Goal: Communication & Community: Participate in discussion

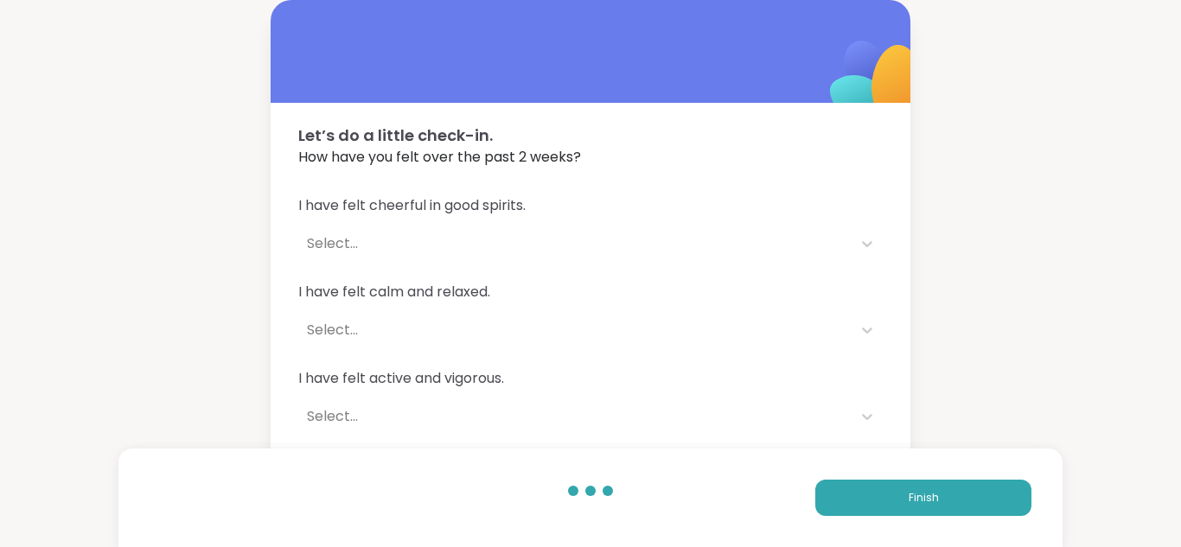
click at [897, 503] on button "Finish" at bounding box center [924, 498] width 216 height 36
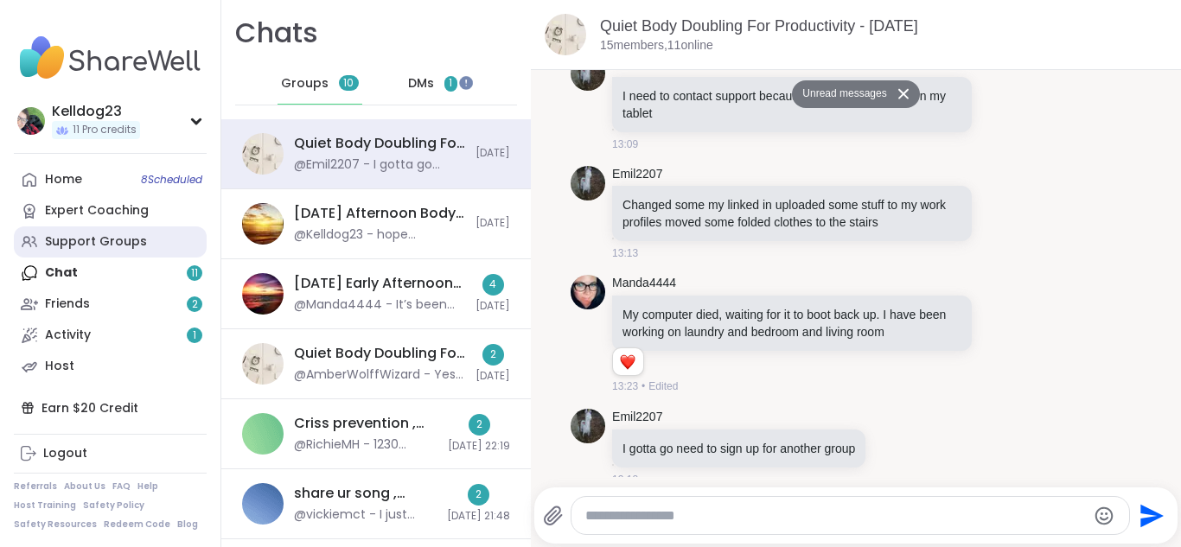
click at [134, 242] on div "Support Groups" at bounding box center [96, 242] width 102 height 17
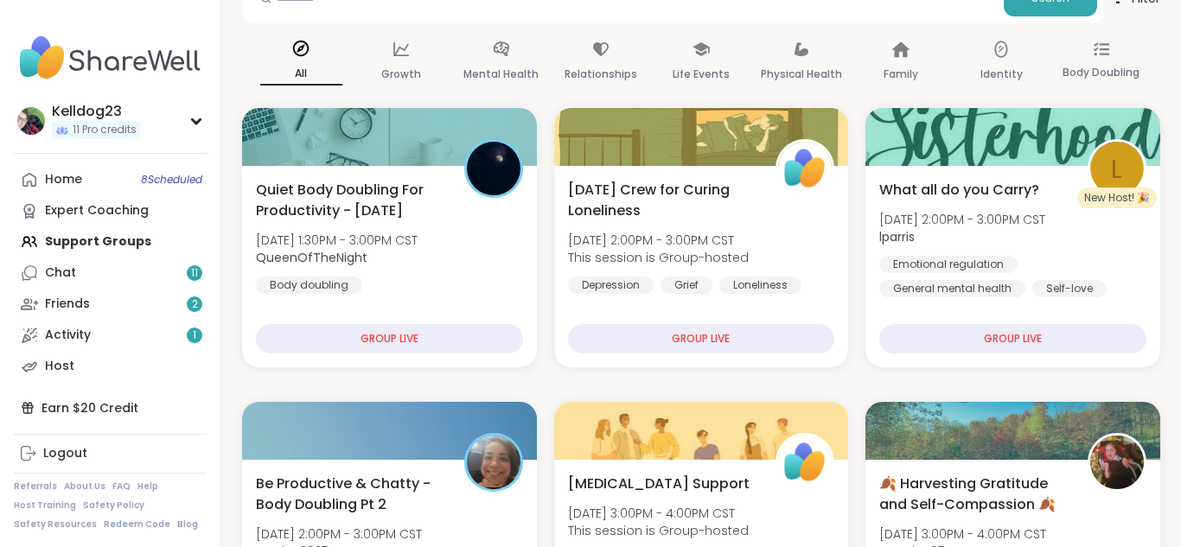
scroll to position [208, 0]
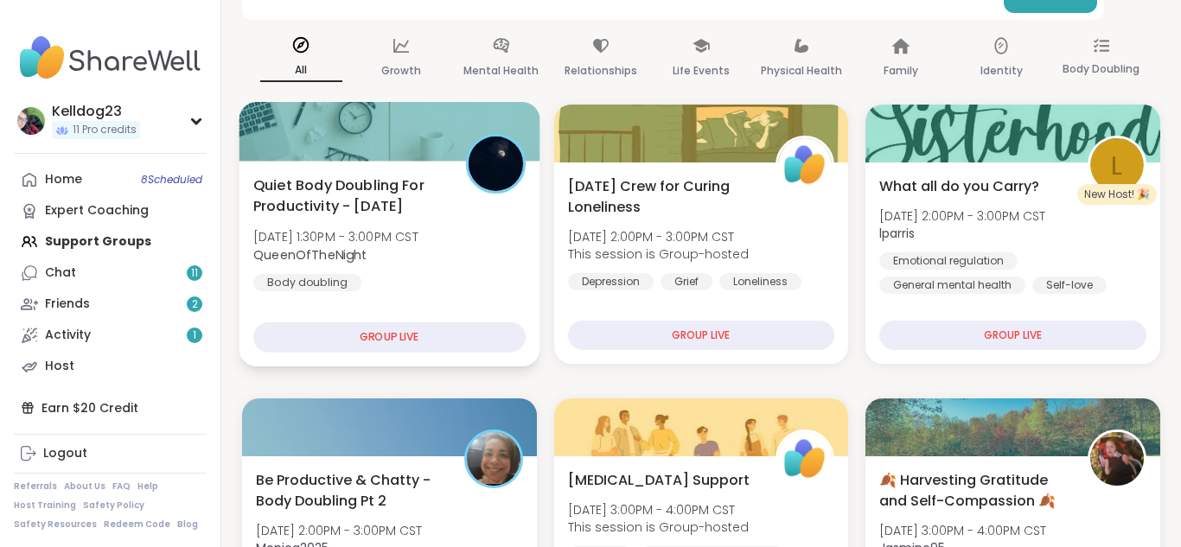
click at [359, 199] on span "Quiet Body Doubling For Productivity - Friday" at bounding box center [349, 196] width 193 height 42
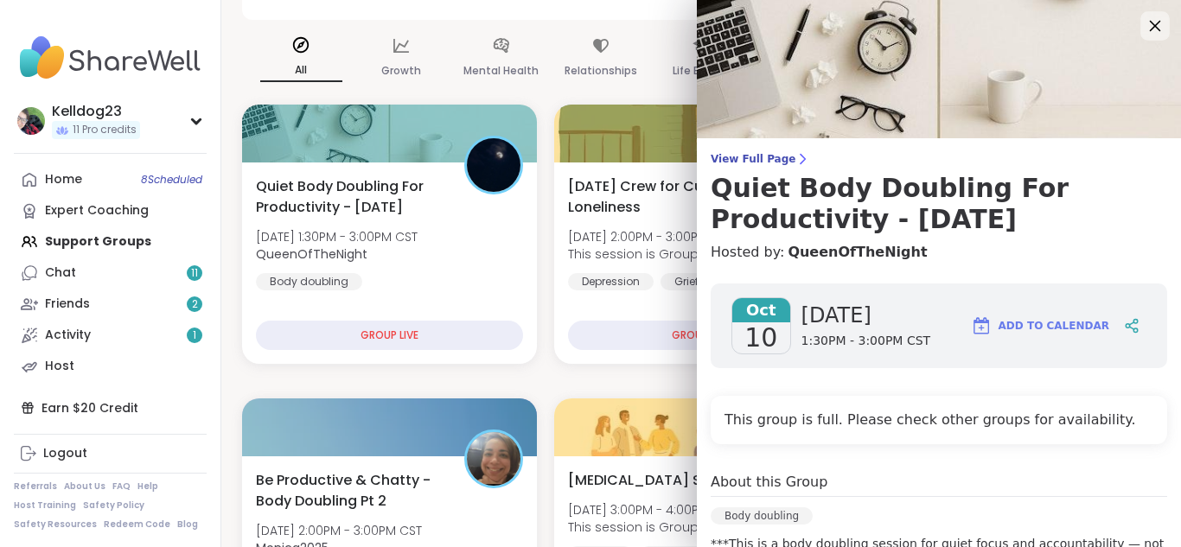
click at [1157, 31] on icon at bounding box center [1155, 26] width 22 height 22
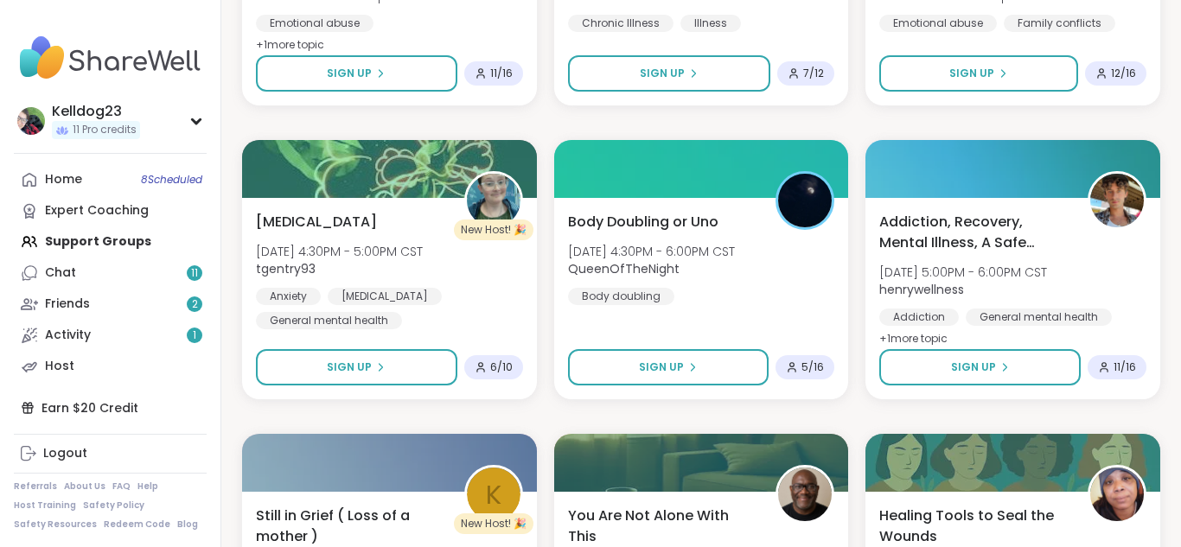
scroll to position [1349, 0]
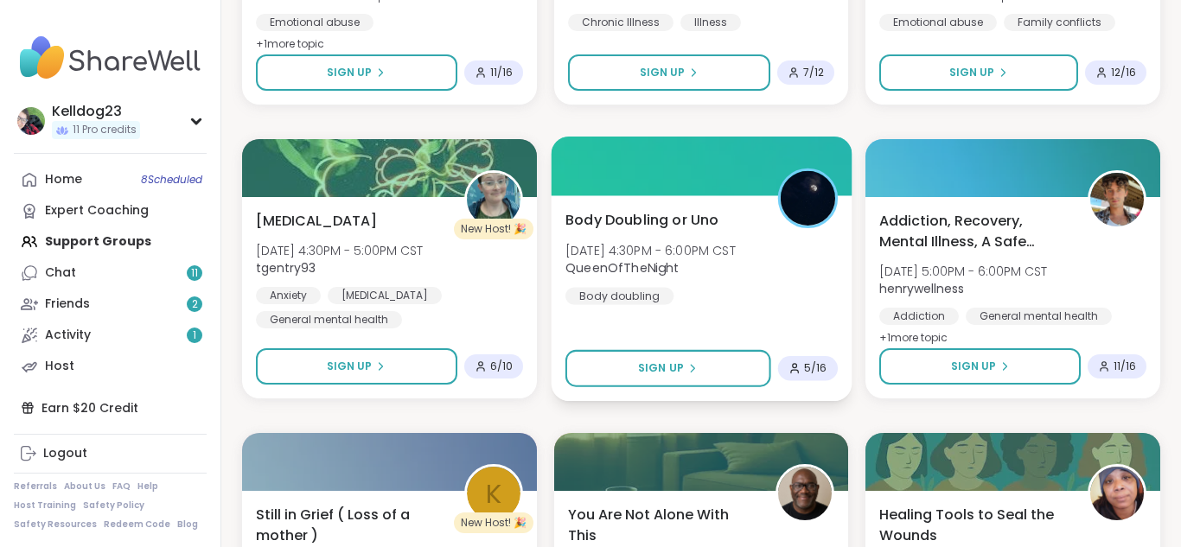
click at [709, 290] on div "Body Doubling or Uno Fri, Oct 10 | 4:30PM - 6:00PM CST QueenOfTheNight Body dou…" at bounding box center [702, 256] width 272 height 95
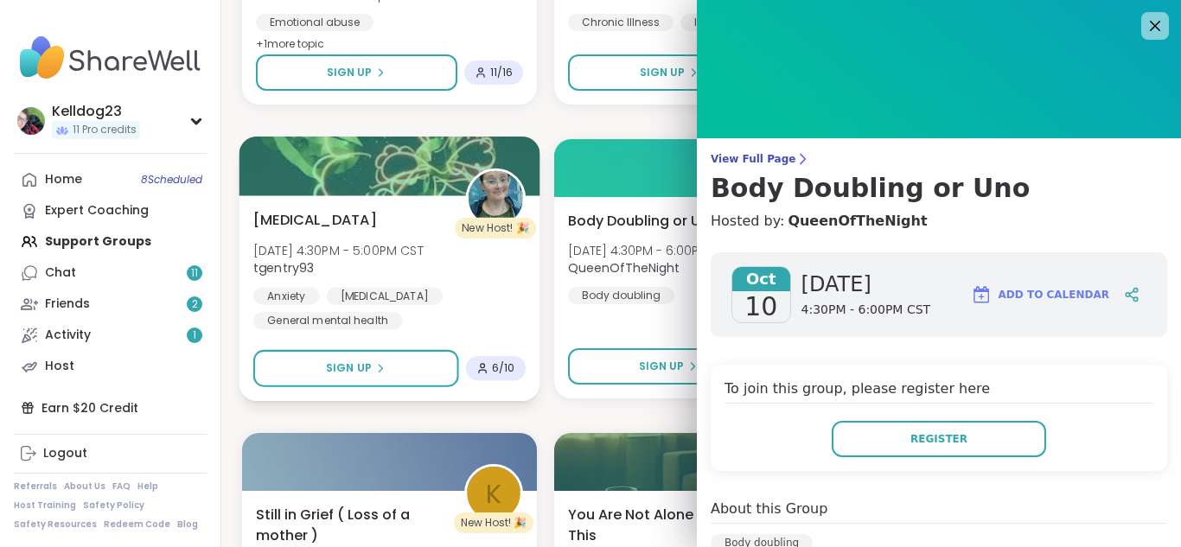
click at [424, 264] on span "tgentry93" at bounding box center [338, 267] width 170 height 17
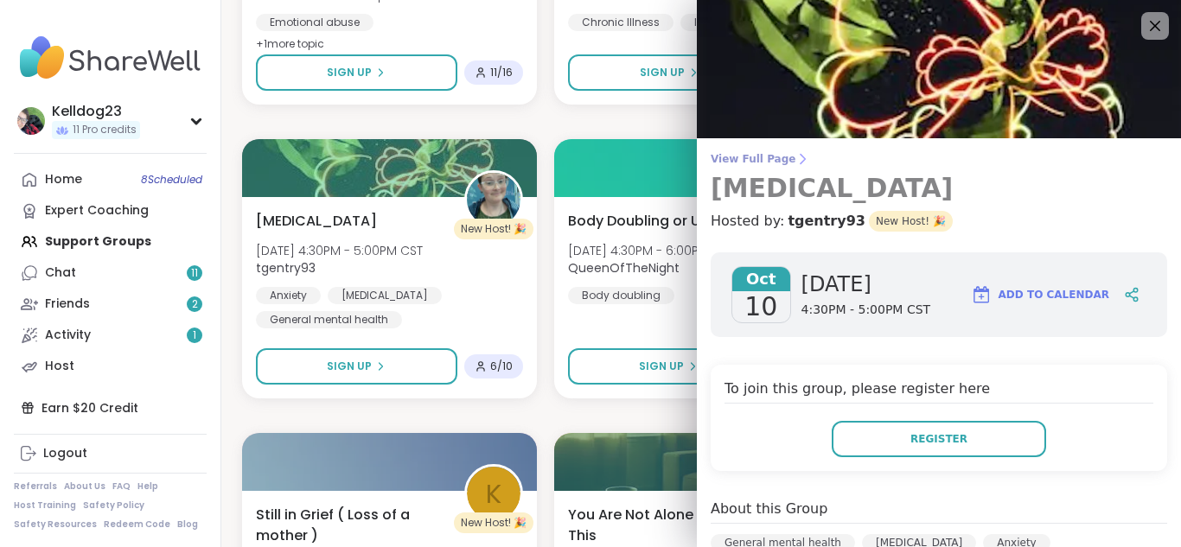
click at [1019, 200] on h3 "[MEDICAL_DATA]" at bounding box center [939, 188] width 457 height 31
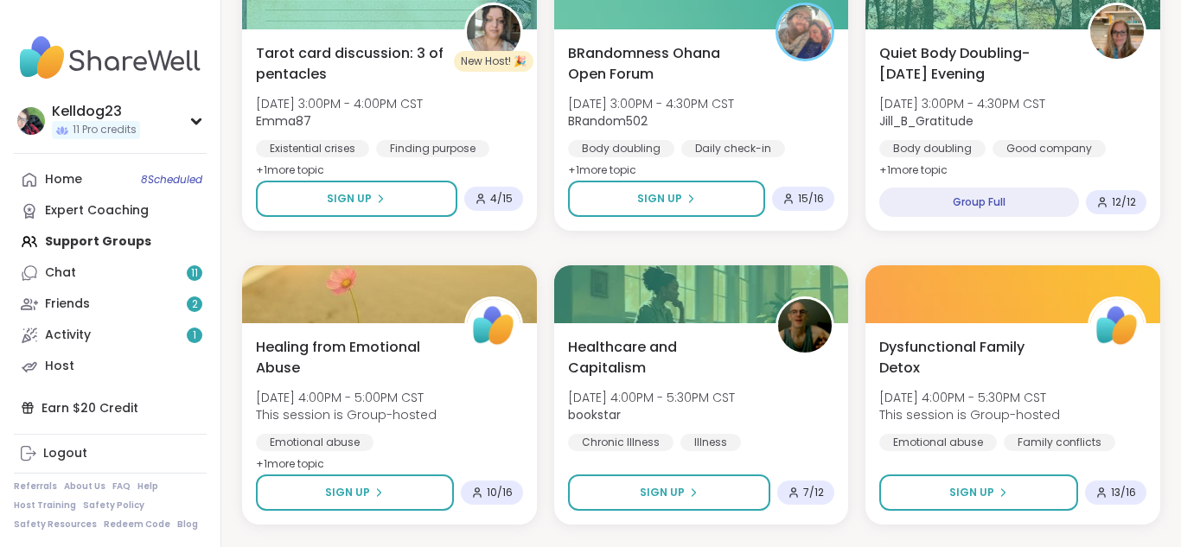
scroll to position [917, 0]
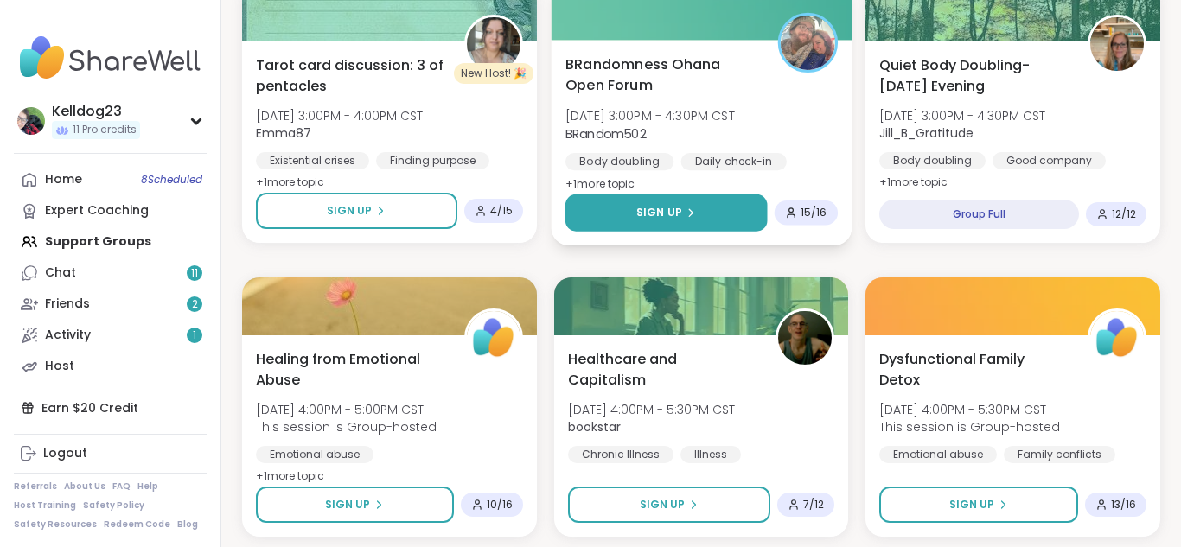
click at [696, 208] on button "Sign Up" at bounding box center [667, 213] width 202 height 37
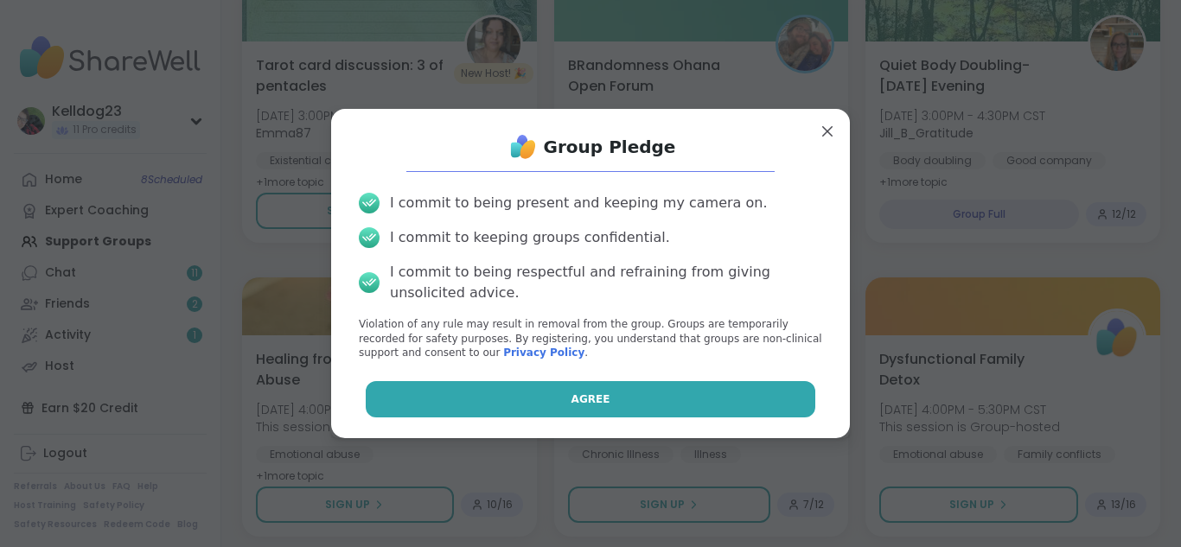
click at [658, 413] on button "Agree" at bounding box center [591, 399] width 451 height 36
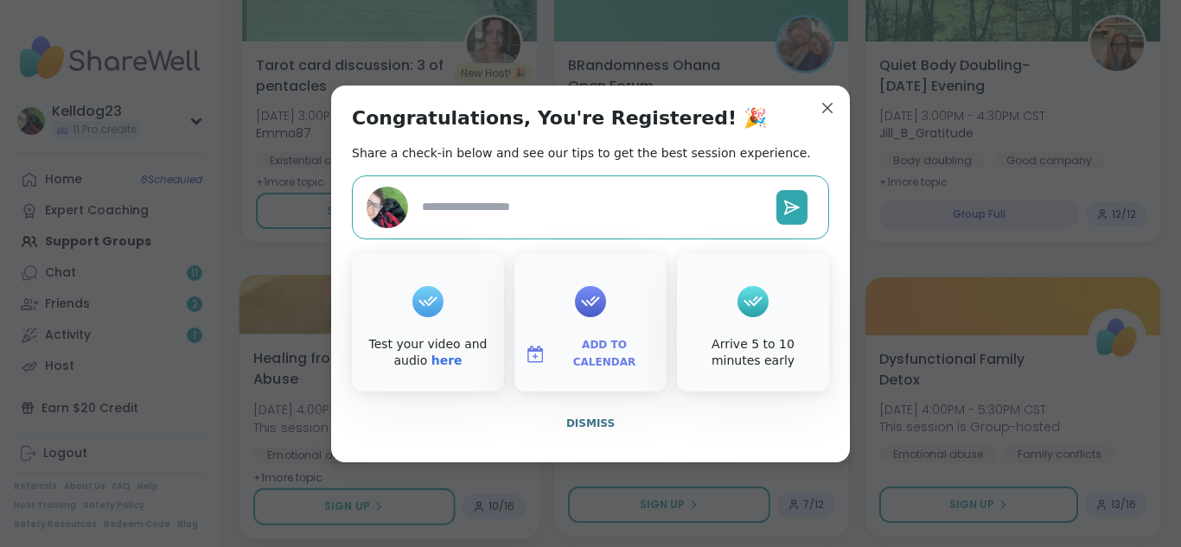
click at [586, 430] on span "Dismiss" at bounding box center [590, 424] width 48 height 16
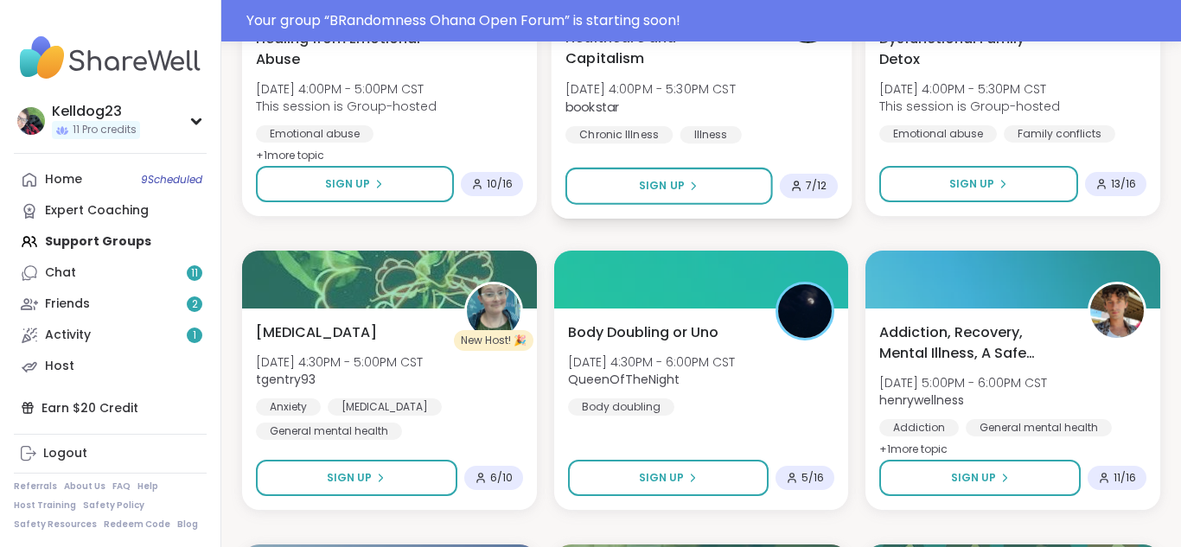
scroll to position [1304, 0]
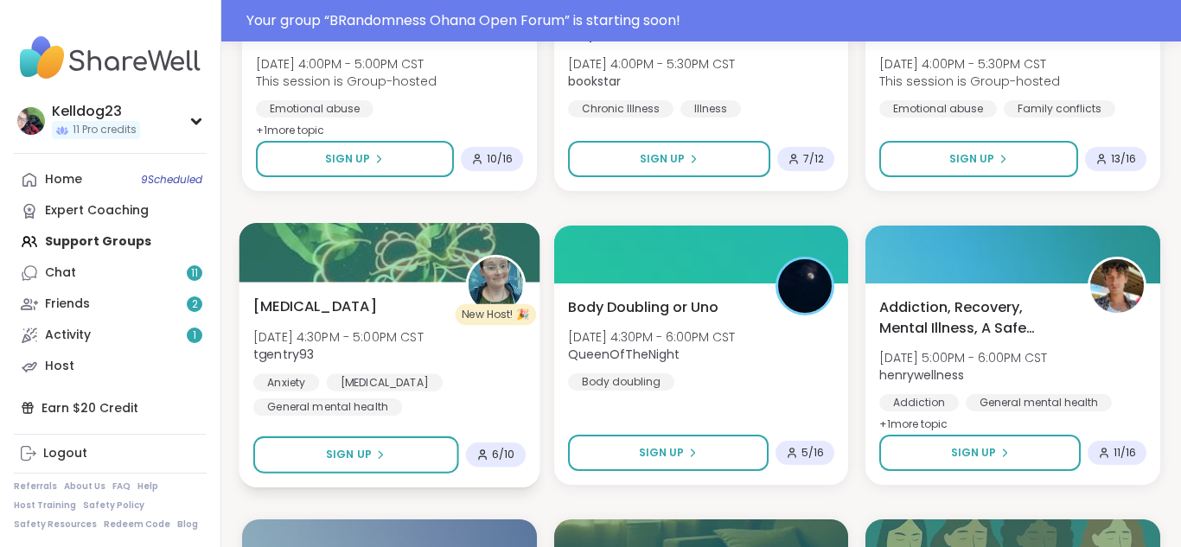
click at [470, 387] on div "Anxiety Bipolar disorder General mental health" at bounding box center [389, 395] width 272 height 42
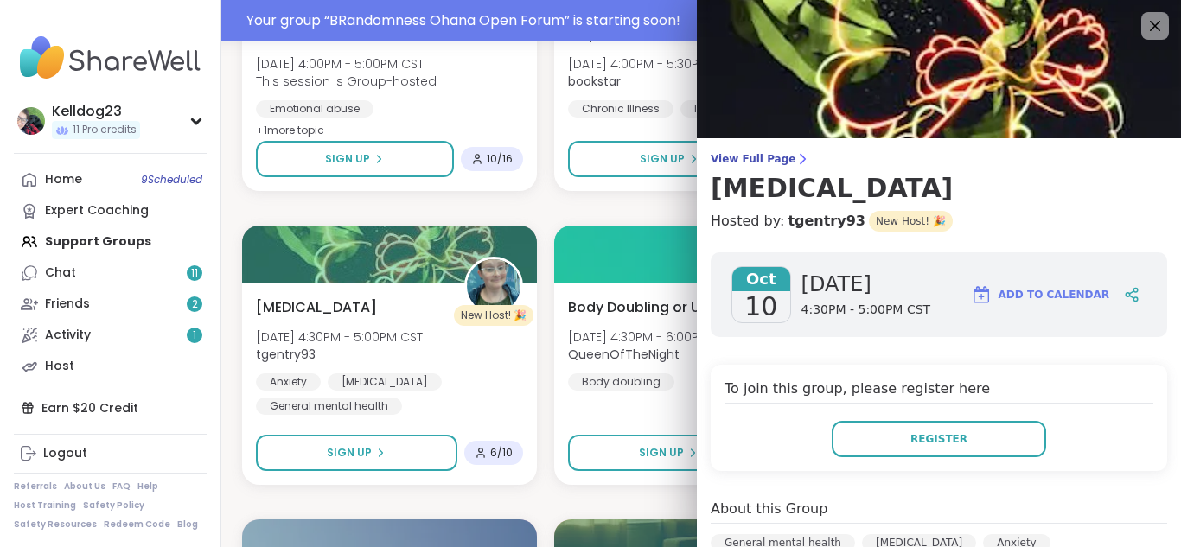
click at [1076, 390] on h4 "To join this group, please register here" at bounding box center [939, 391] width 429 height 25
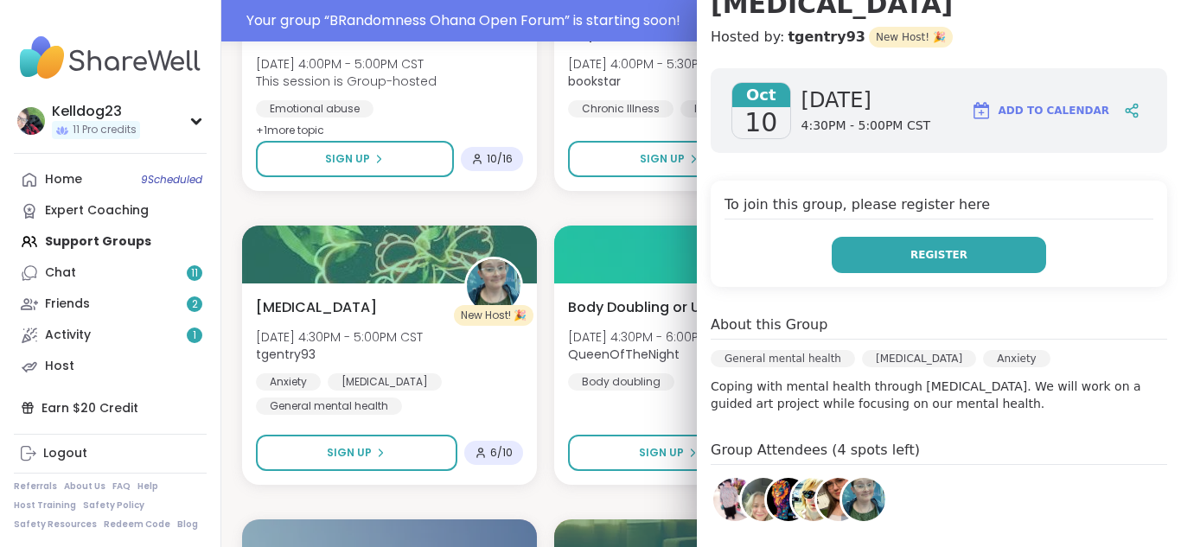
scroll to position [182, 0]
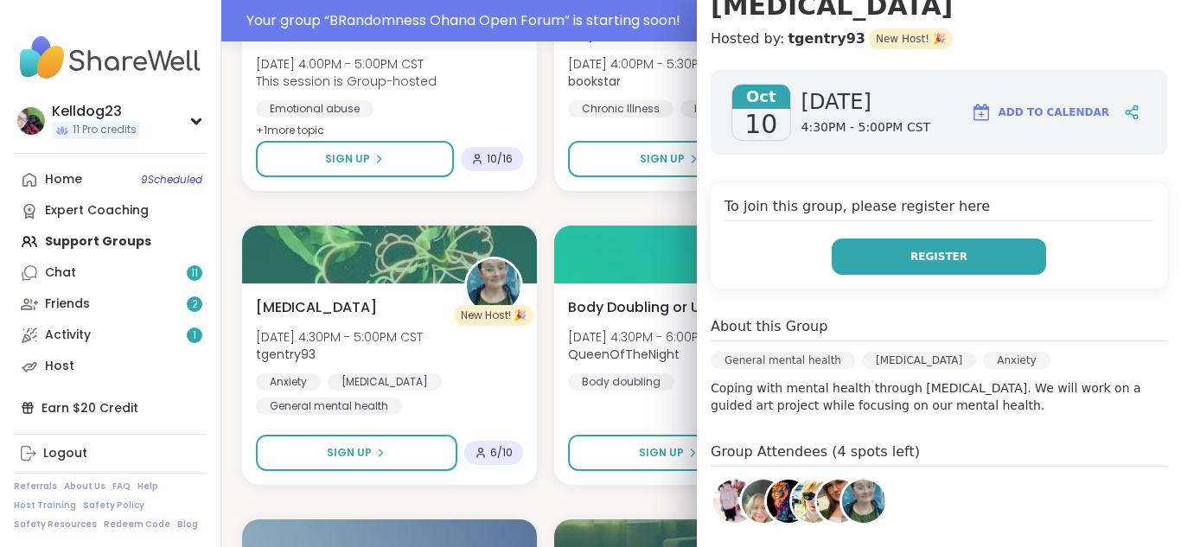
click at [863, 259] on button "Register" at bounding box center [939, 257] width 214 height 36
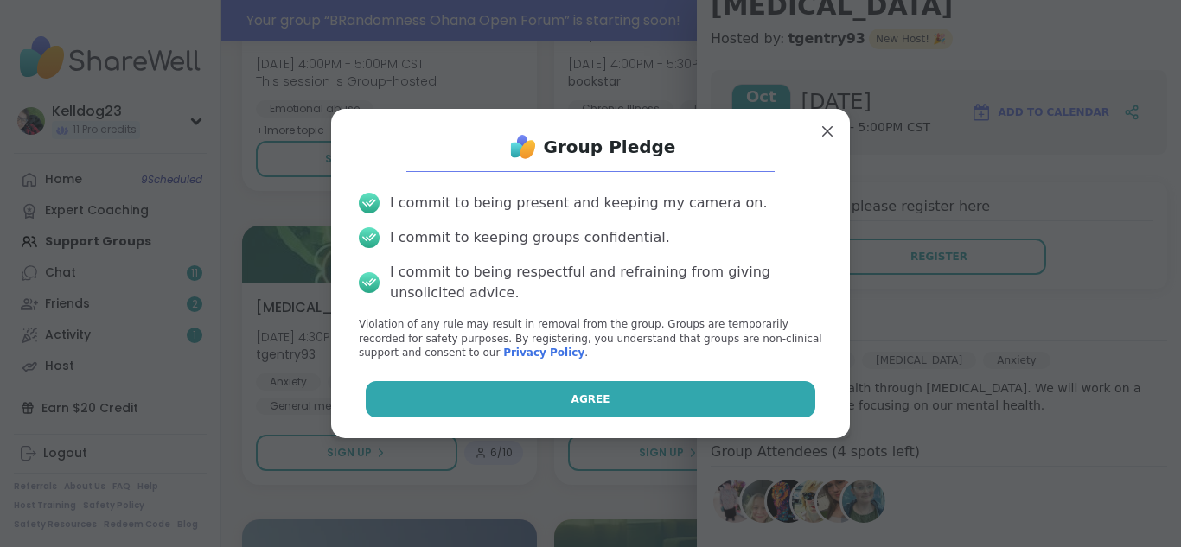
click at [537, 392] on button "Agree" at bounding box center [591, 399] width 451 height 36
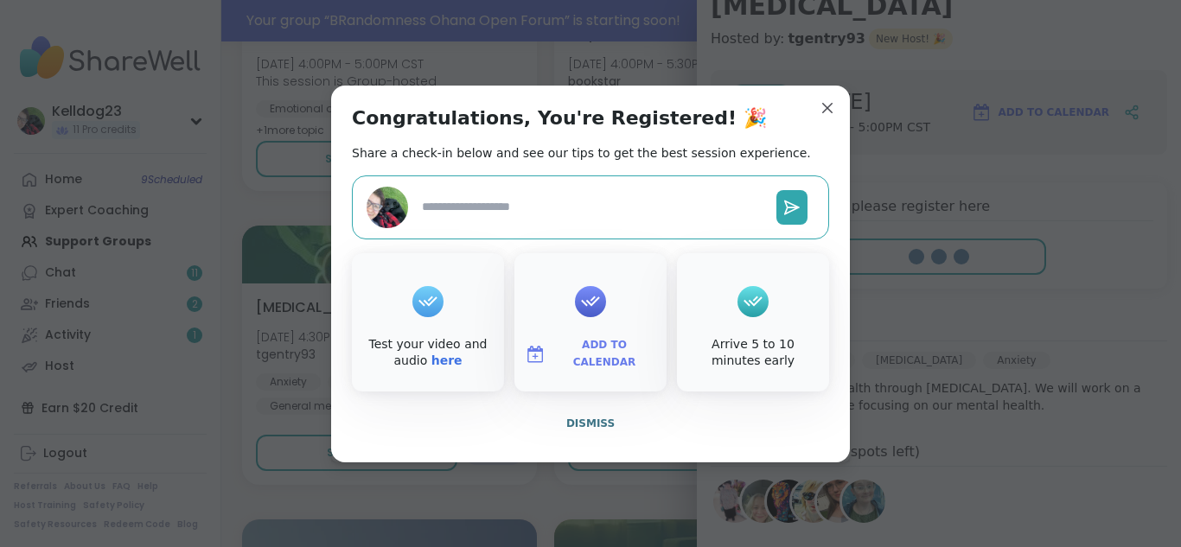
type textarea "*"
click at [590, 419] on span "Dismiss" at bounding box center [590, 424] width 48 height 12
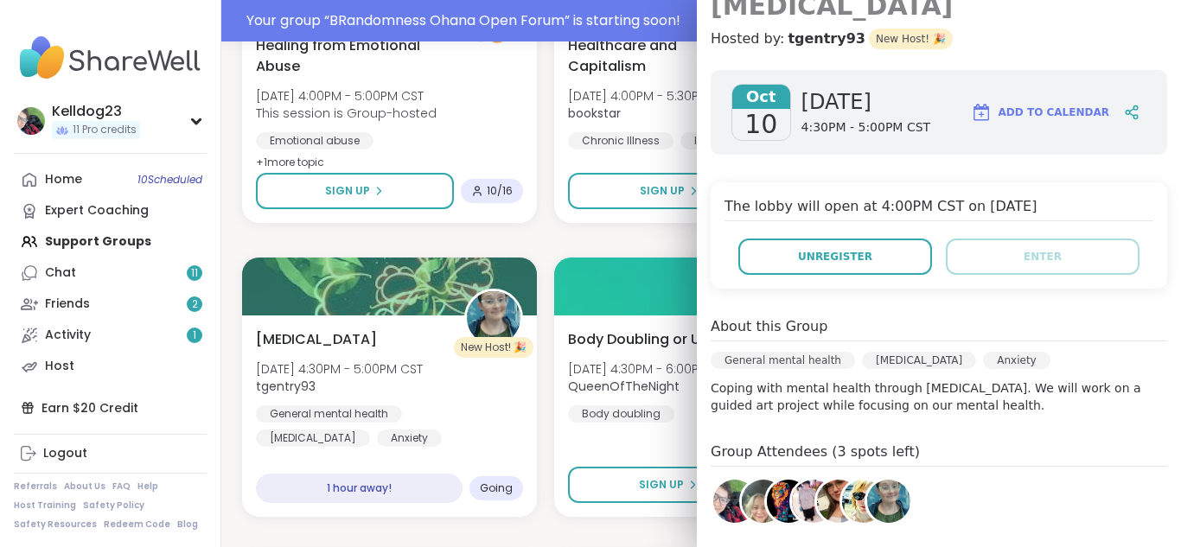
scroll to position [1270, 0]
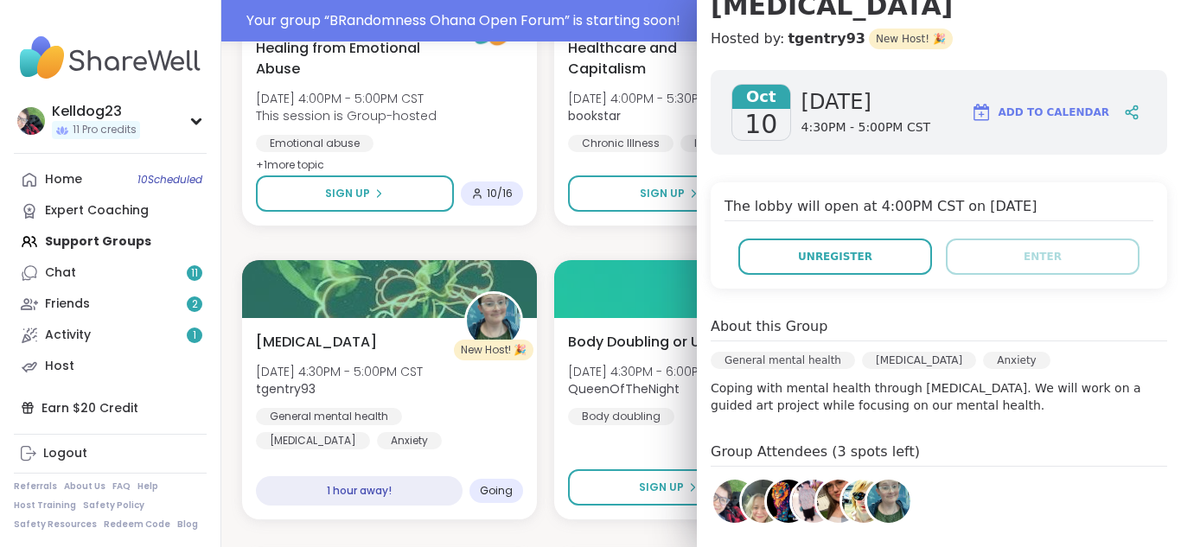
click at [1043, 298] on div "Oct 10 Friday 4:30PM - 5:00PM CST Add to Calendar The lobby will open at 4:00PM…" at bounding box center [939, 357] width 484 height 602
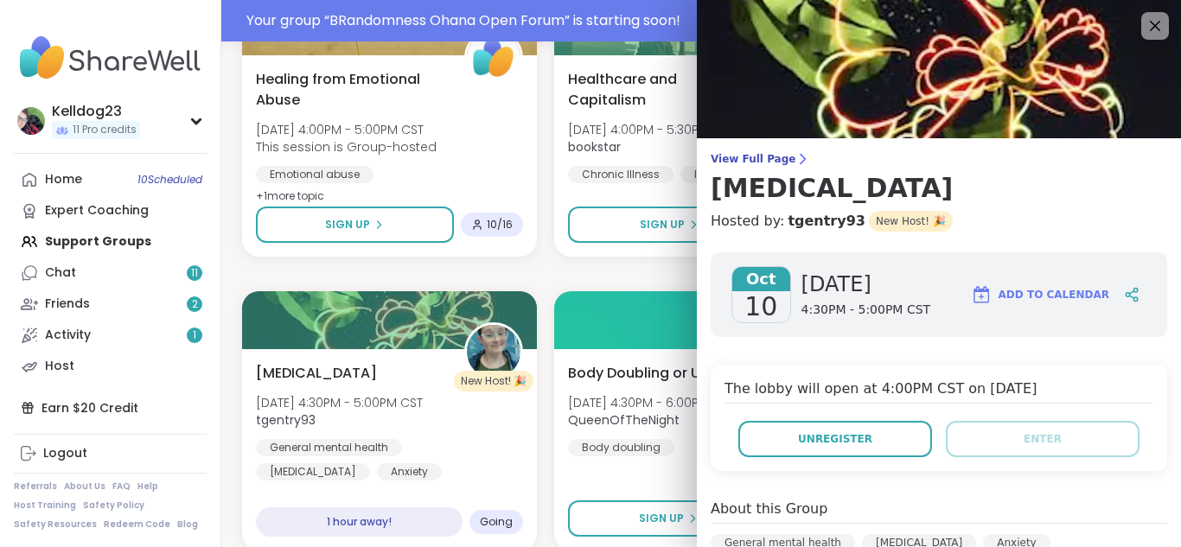
scroll to position [1200, 0]
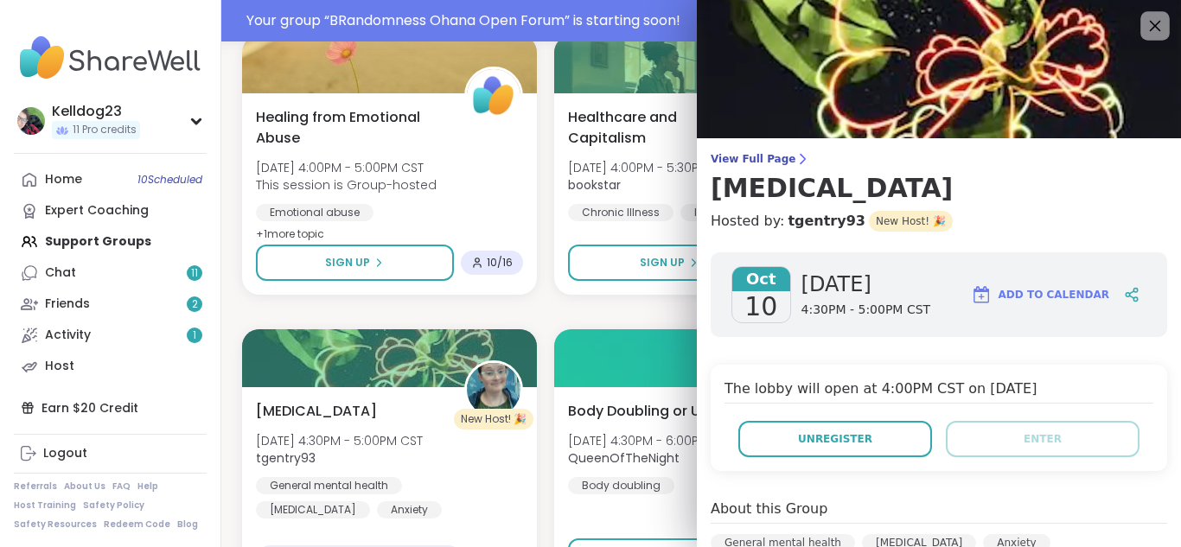
click at [1155, 20] on icon at bounding box center [1155, 26] width 22 height 22
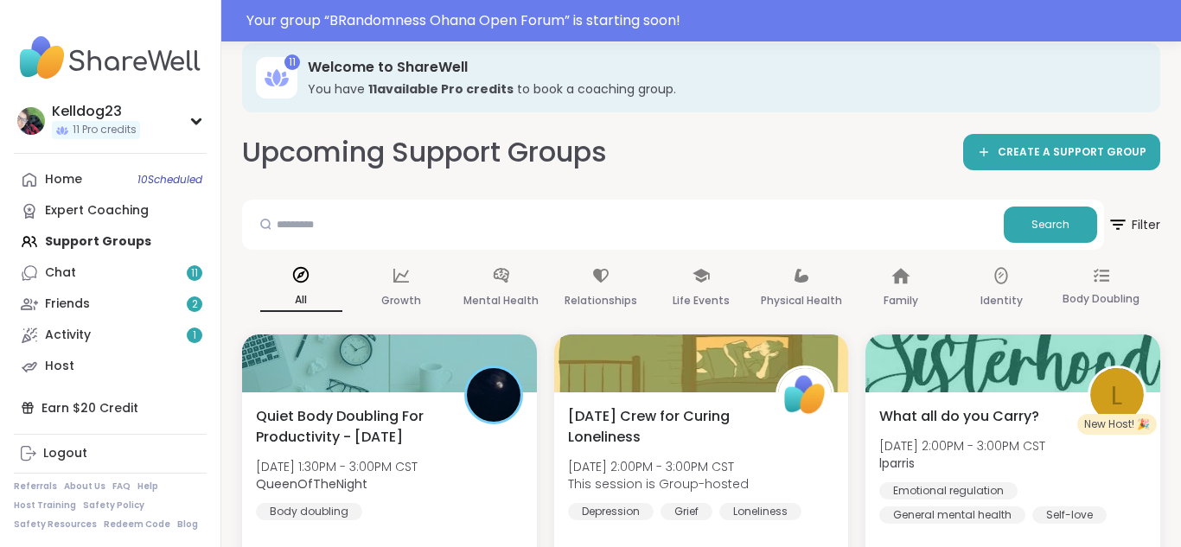
scroll to position [0, 0]
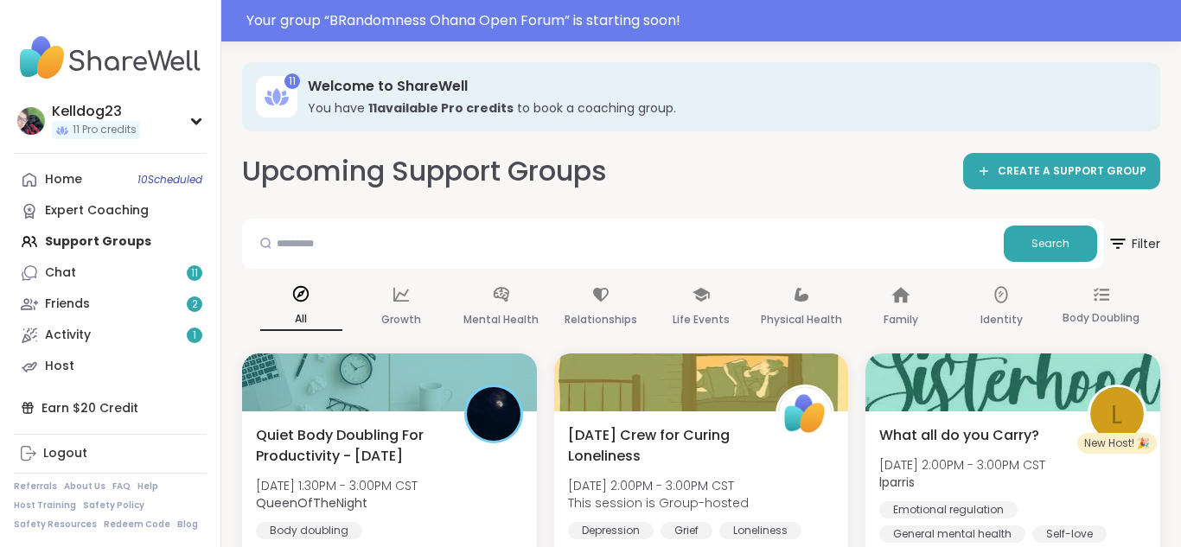
click at [1034, 189] on div "Upcoming Support Groups CREATE A SUPPORT GROUP" at bounding box center [701, 171] width 918 height 39
click at [1053, 176] on span "CREATE A SUPPORT GROUP" at bounding box center [1072, 171] width 149 height 15
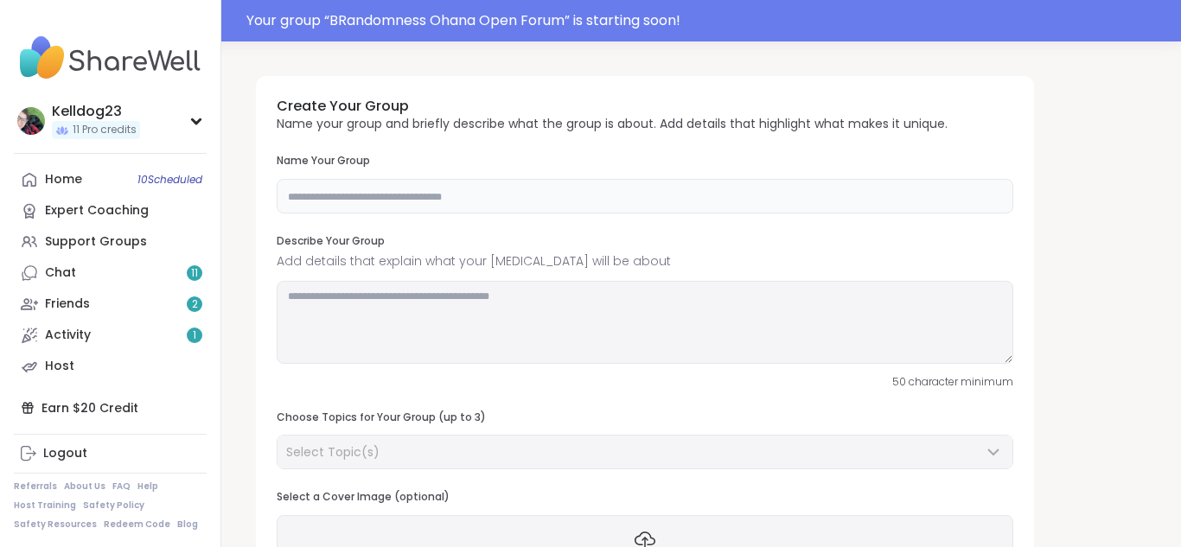
click at [473, 189] on input "text" at bounding box center [645, 196] width 737 height 35
type input "**********"
click at [350, 327] on textarea at bounding box center [645, 322] width 737 height 83
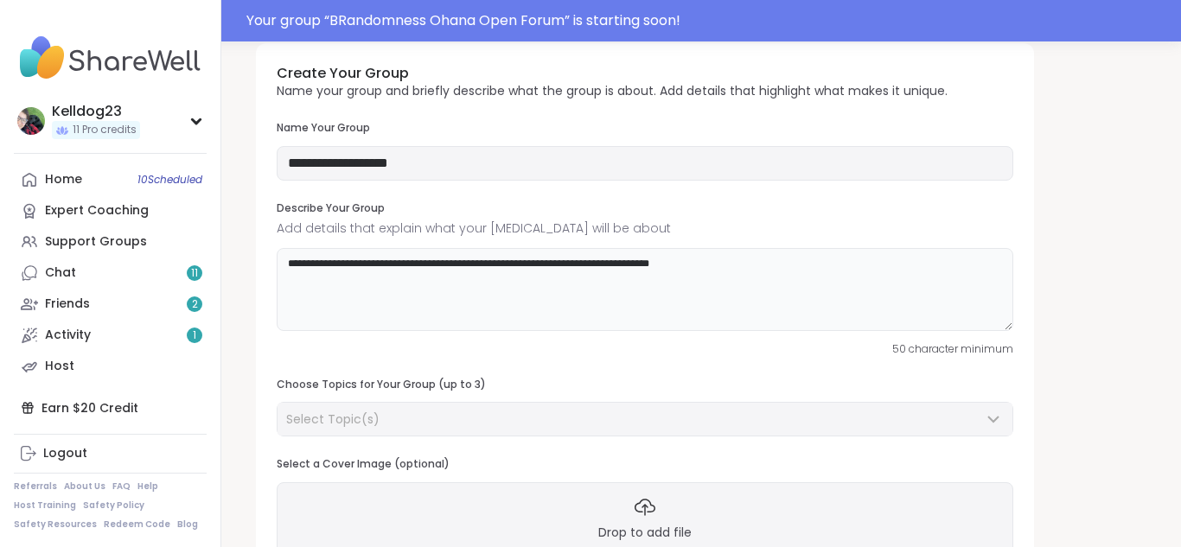
scroll to position [41, 0]
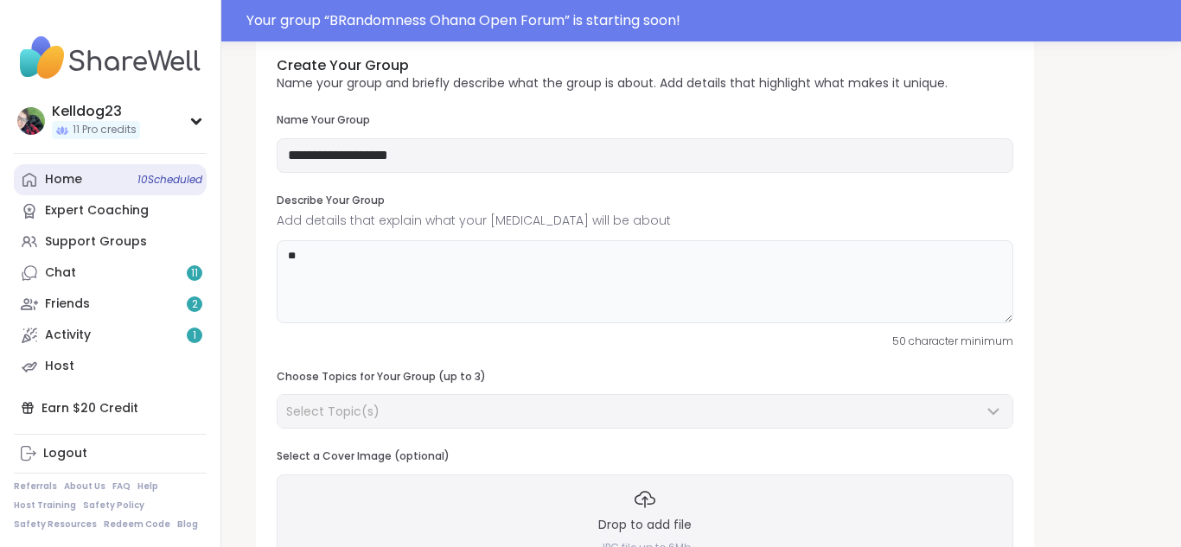
type textarea "**"
click at [81, 181] on link "Home 10 Scheduled" at bounding box center [110, 179] width 193 height 31
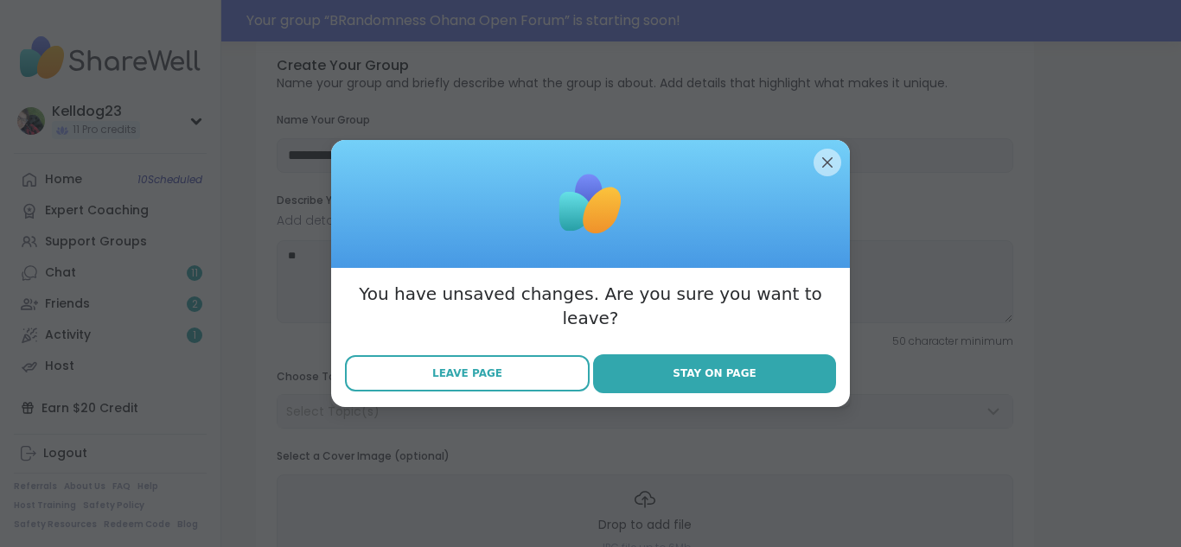
click at [477, 366] on span "Leave Page" at bounding box center [467, 374] width 70 height 16
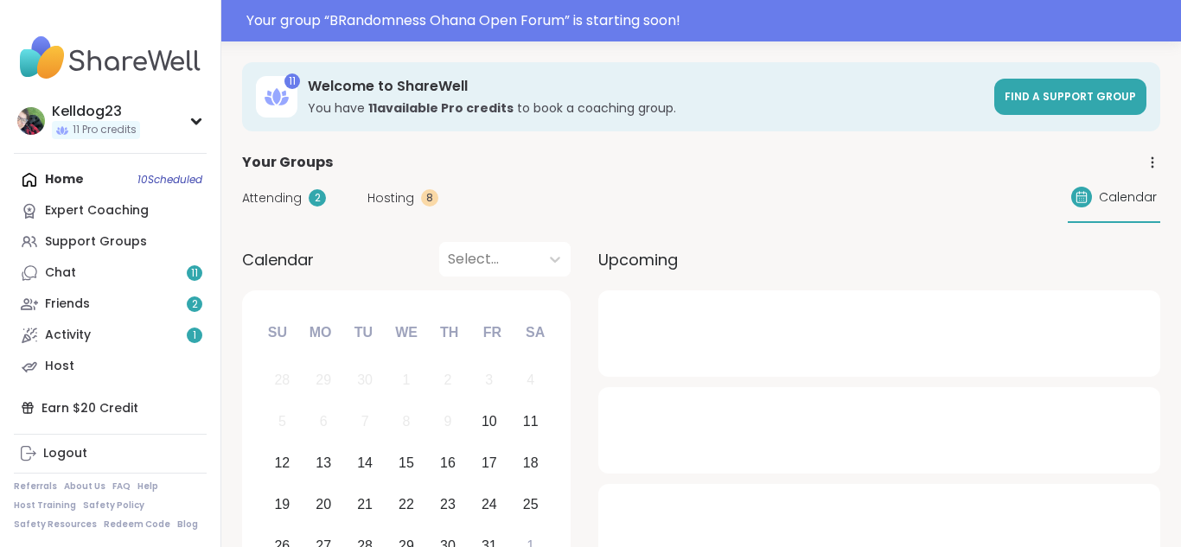
click at [268, 188] on div "Attending 2 Hosting 8 Calendar" at bounding box center [701, 198] width 918 height 50
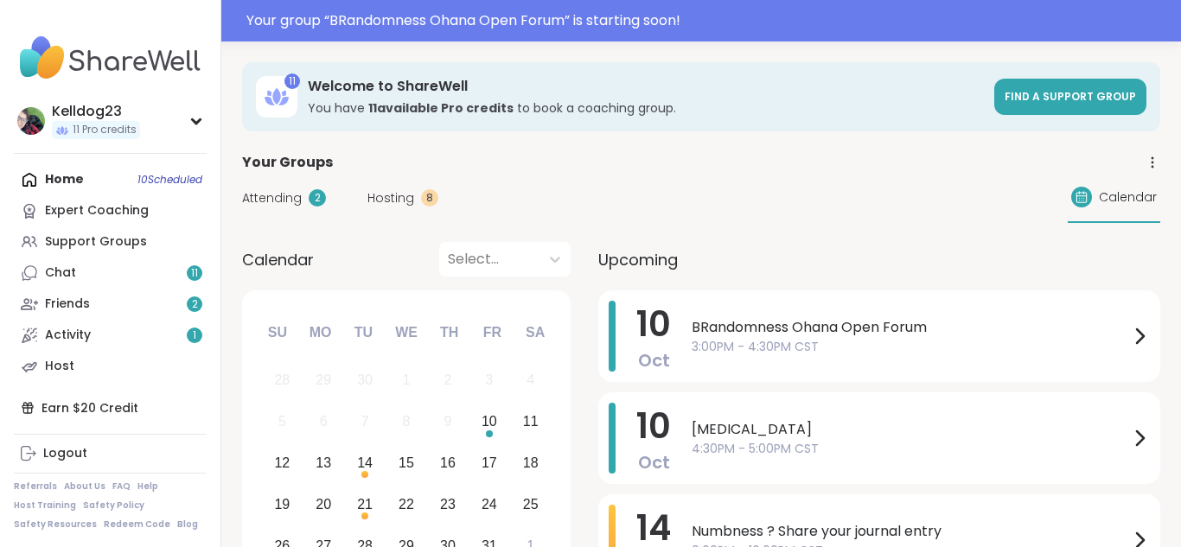
click at [263, 198] on span "Attending" at bounding box center [272, 198] width 60 height 18
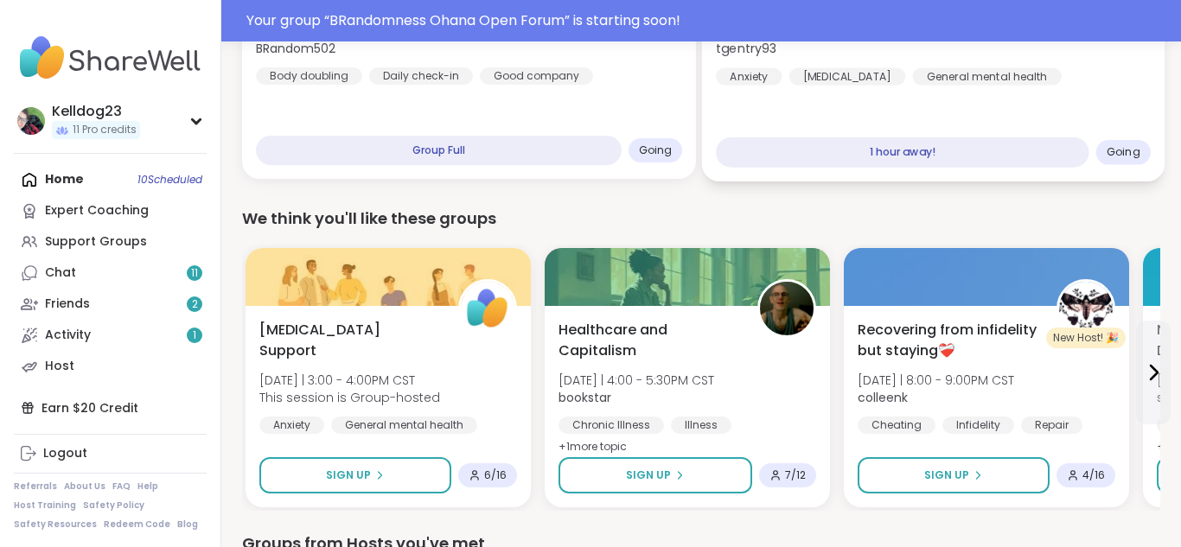
scroll to position [415, 0]
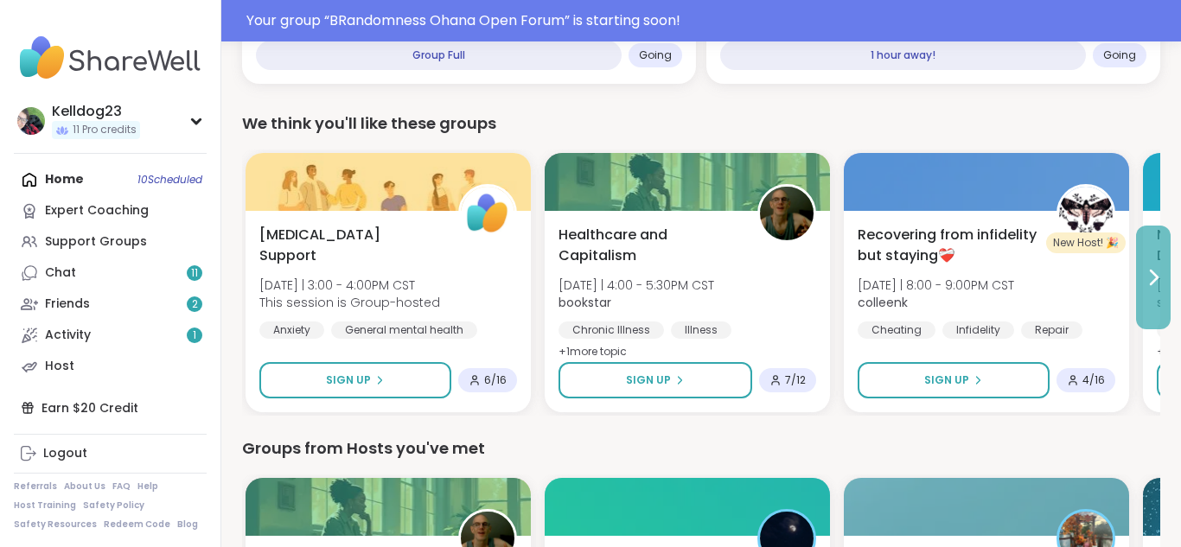
click at [1136, 280] on button at bounding box center [1153, 278] width 35 height 104
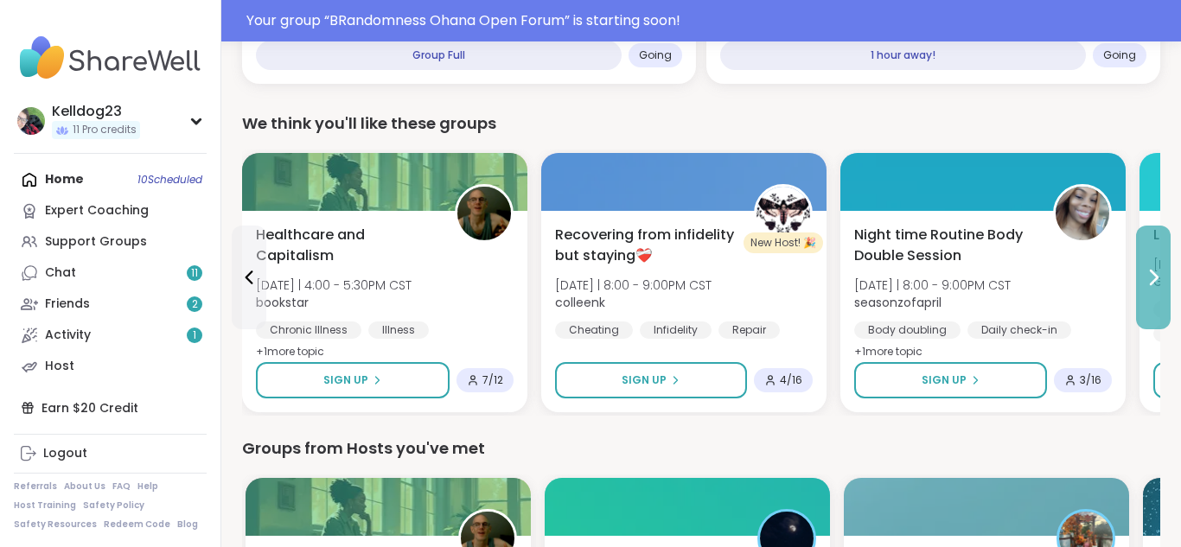
click at [1155, 272] on icon at bounding box center [1153, 277] width 21 height 21
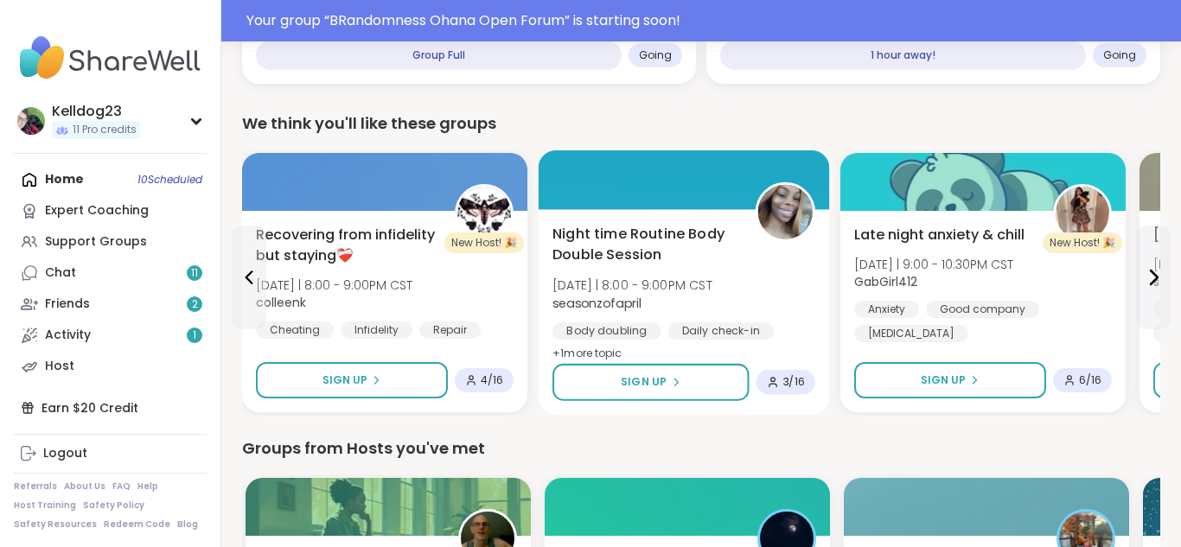
click at [770, 257] on div "Night time Routine Body Double Session Fri 10/10 | 8:00 - 9:00PM CST seasonzofa…" at bounding box center [684, 294] width 263 height 141
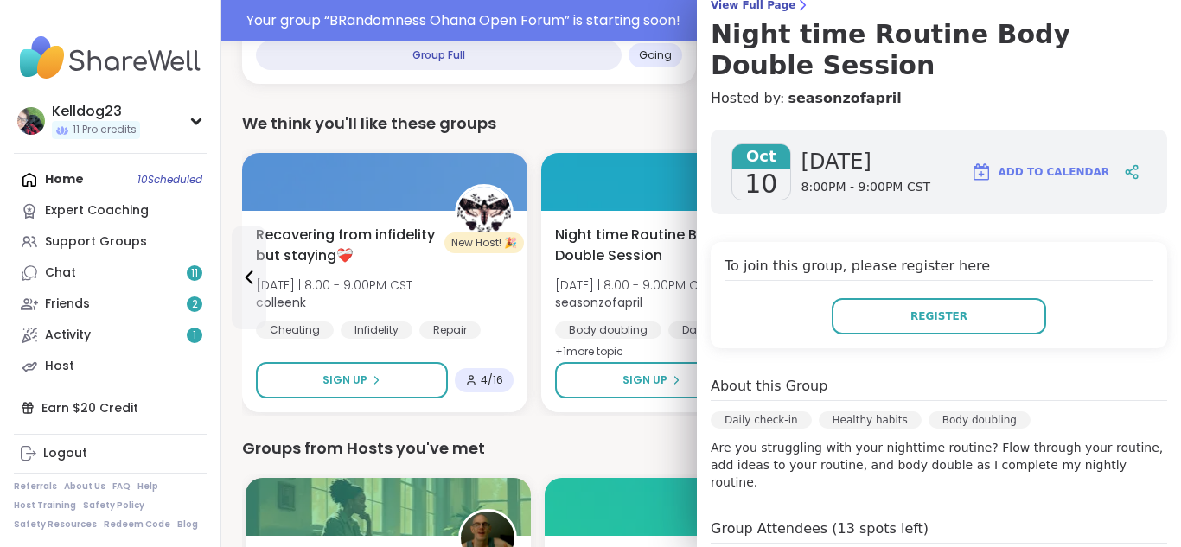
scroll to position [242, 0]
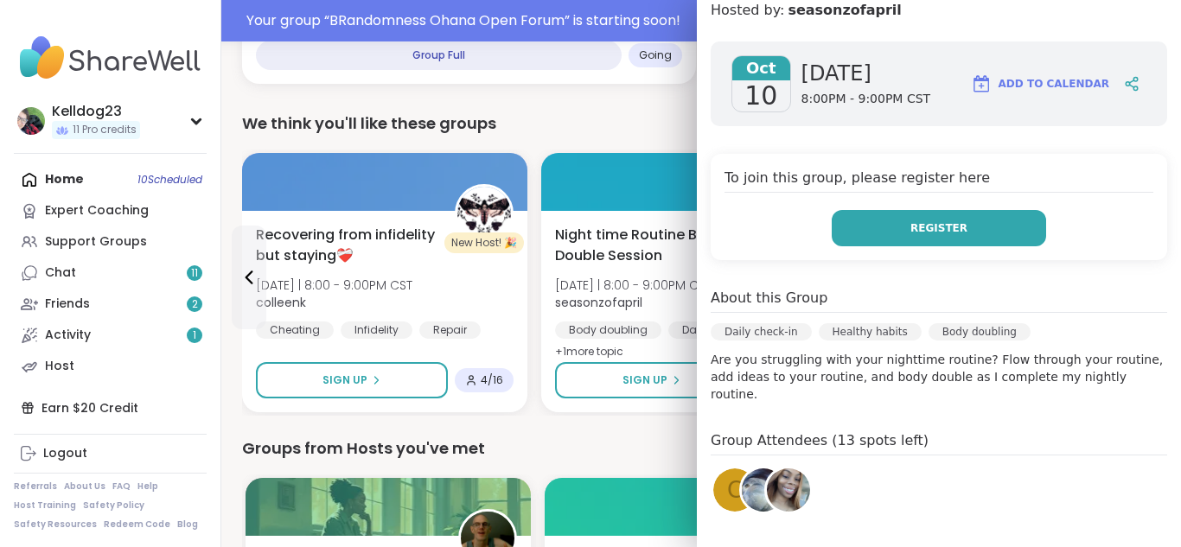
click at [873, 226] on button "Register" at bounding box center [939, 228] width 214 height 36
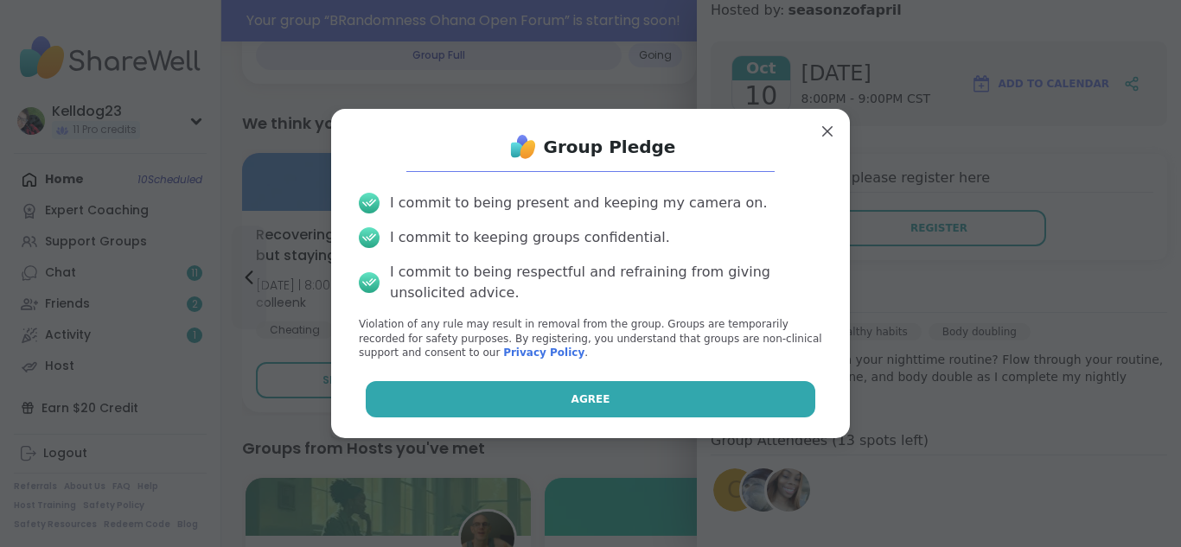
click at [526, 403] on button "Agree" at bounding box center [591, 399] width 451 height 36
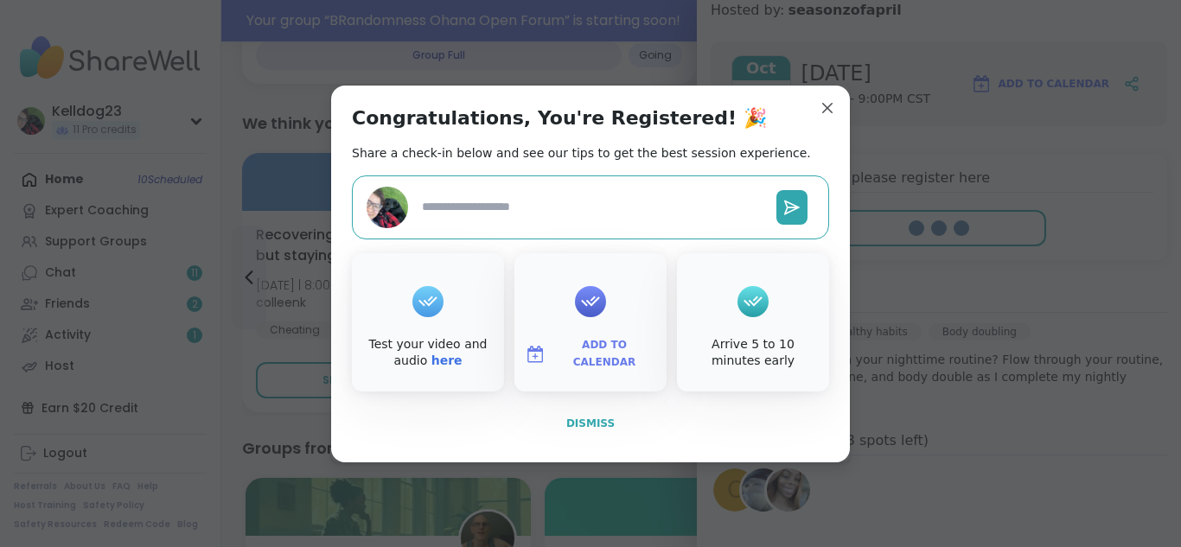
type textarea "*"
click at [579, 437] on button "Dismiss" at bounding box center [590, 424] width 477 height 36
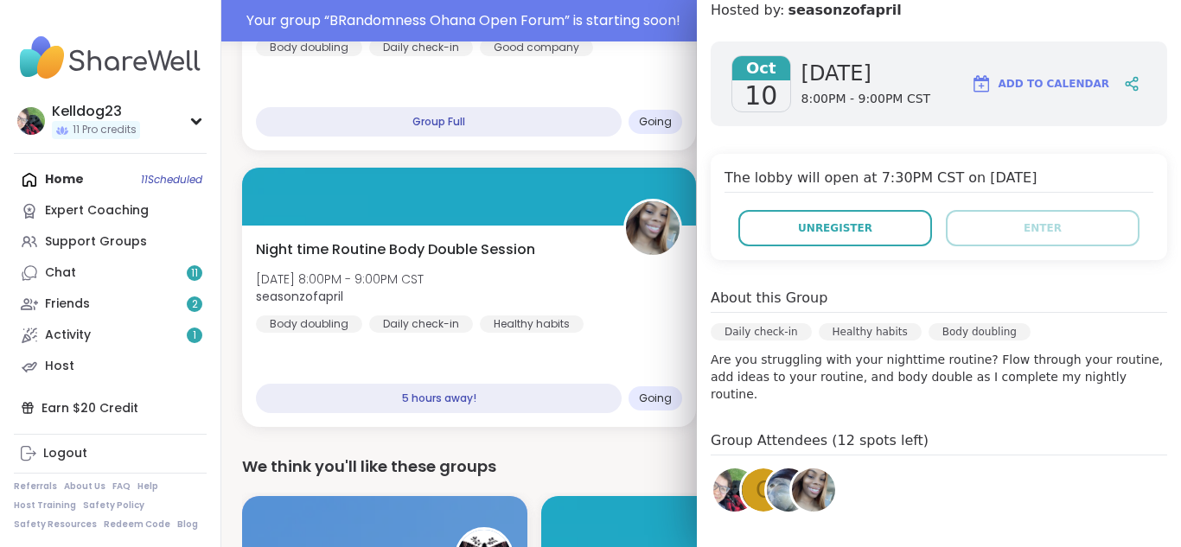
scroll to position [346, 0]
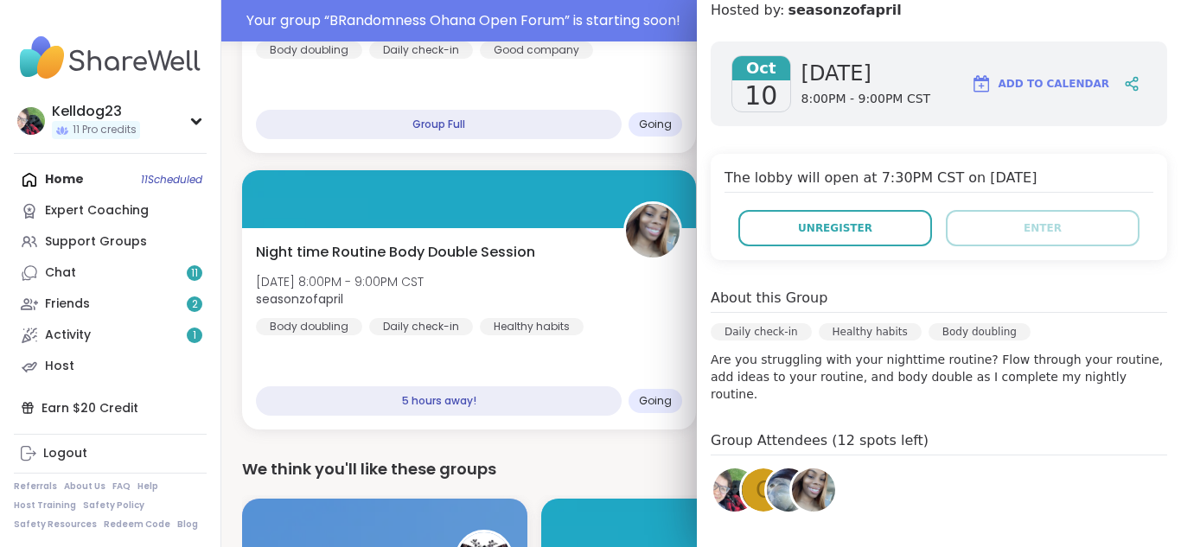
click at [1083, 171] on h4 "The lobby will open at 7:30PM CST on [DATE]" at bounding box center [939, 180] width 429 height 25
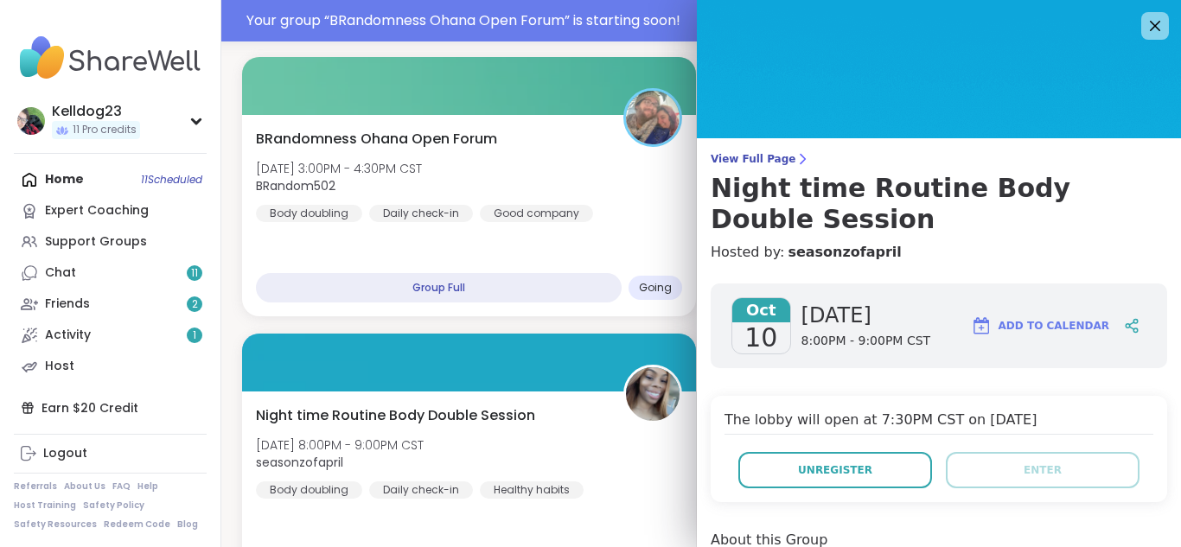
scroll to position [173, 0]
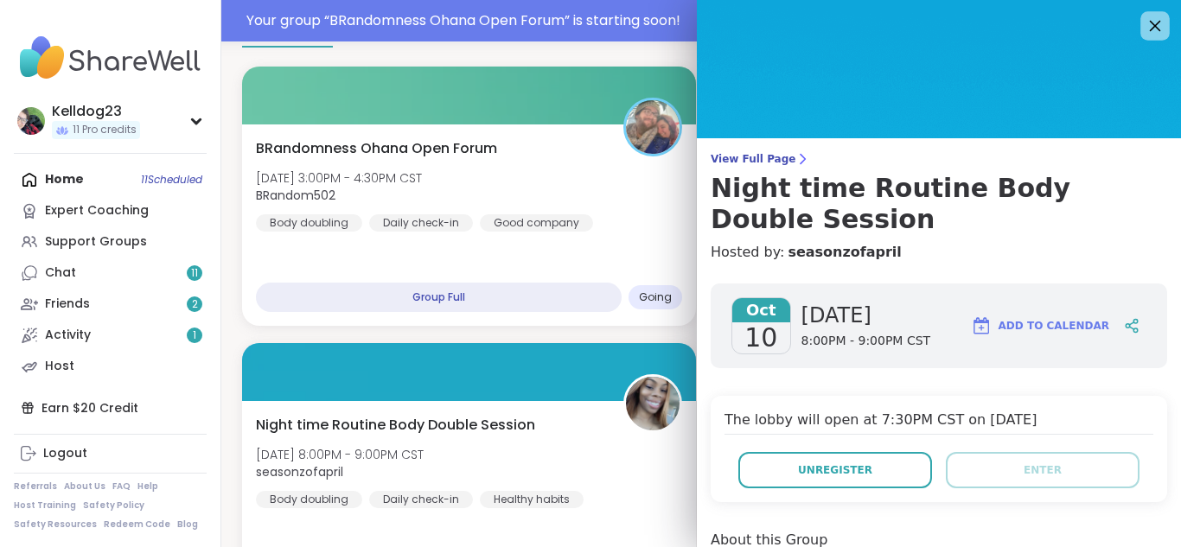
click at [1149, 33] on icon at bounding box center [1155, 26] width 22 height 22
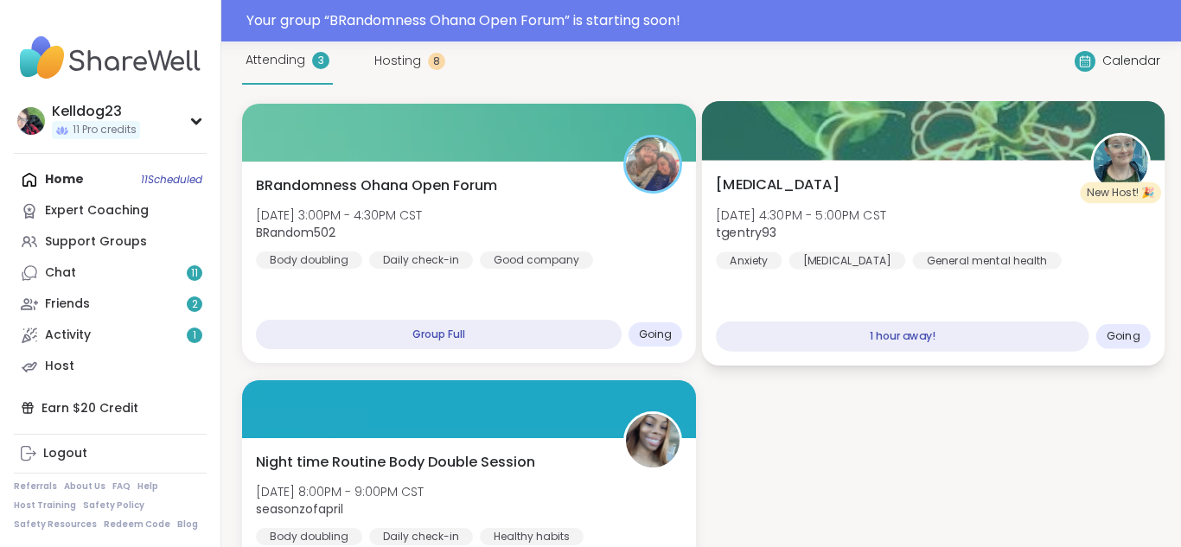
scroll to position [104, 0]
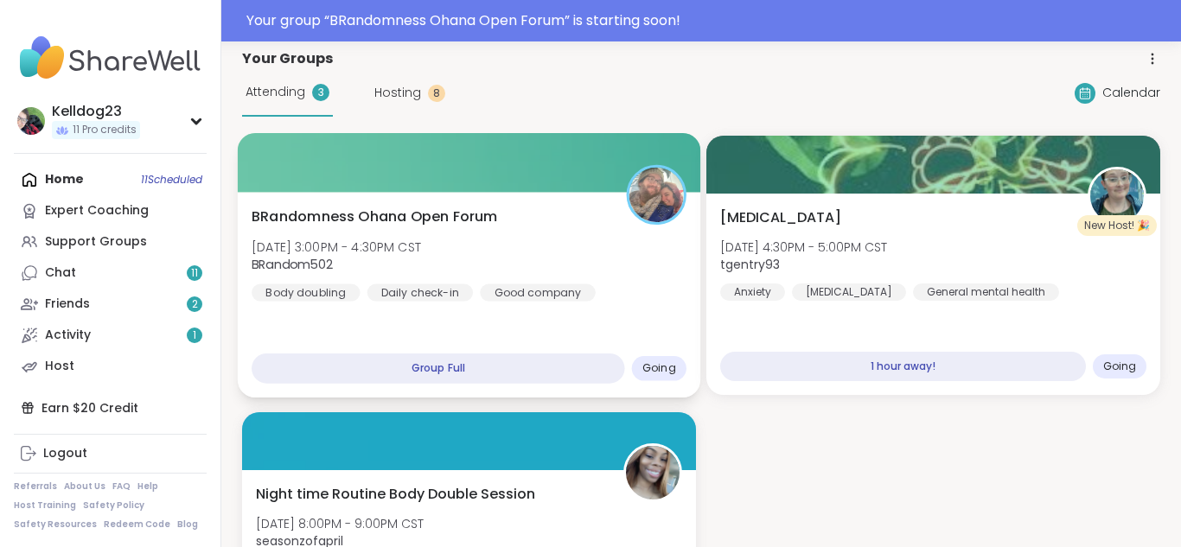
click at [509, 182] on div at bounding box center [470, 162] width 464 height 59
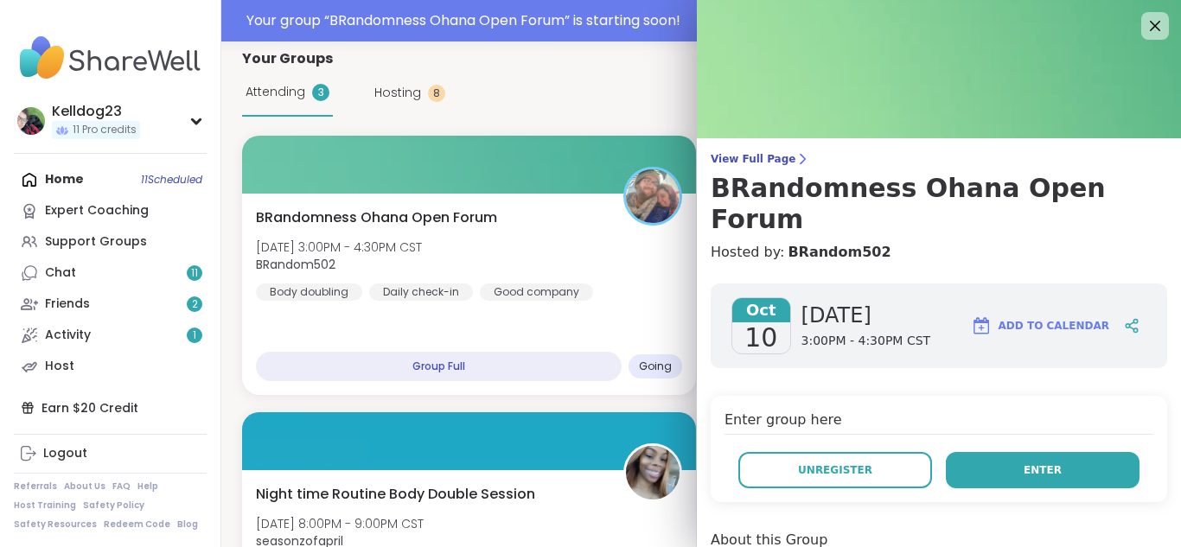
click at [1067, 452] on button "Enter" at bounding box center [1043, 470] width 194 height 36
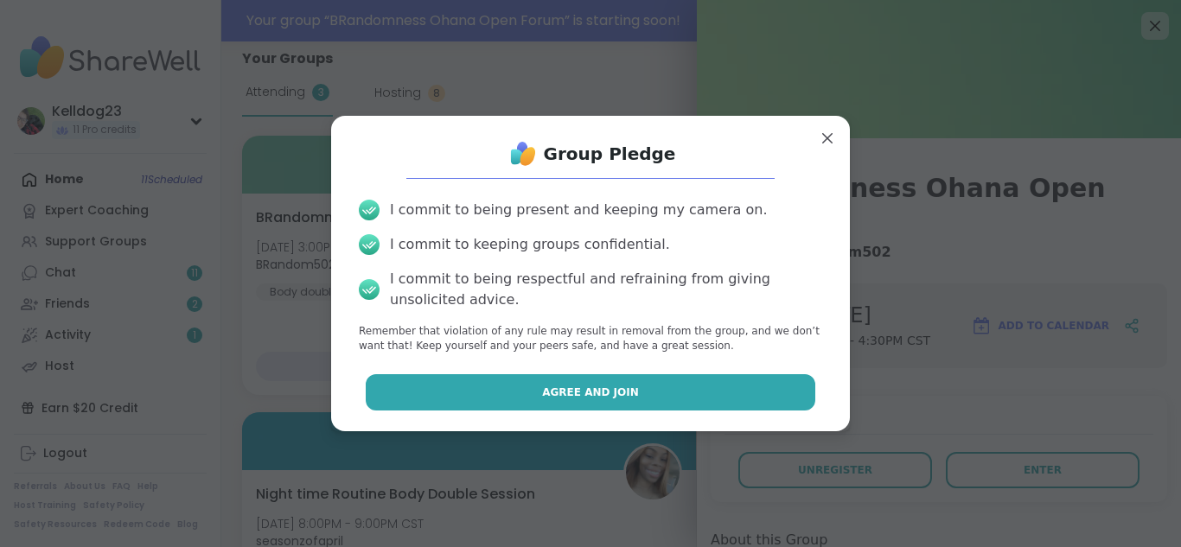
click at [670, 390] on button "Agree and Join" at bounding box center [591, 392] width 451 height 36
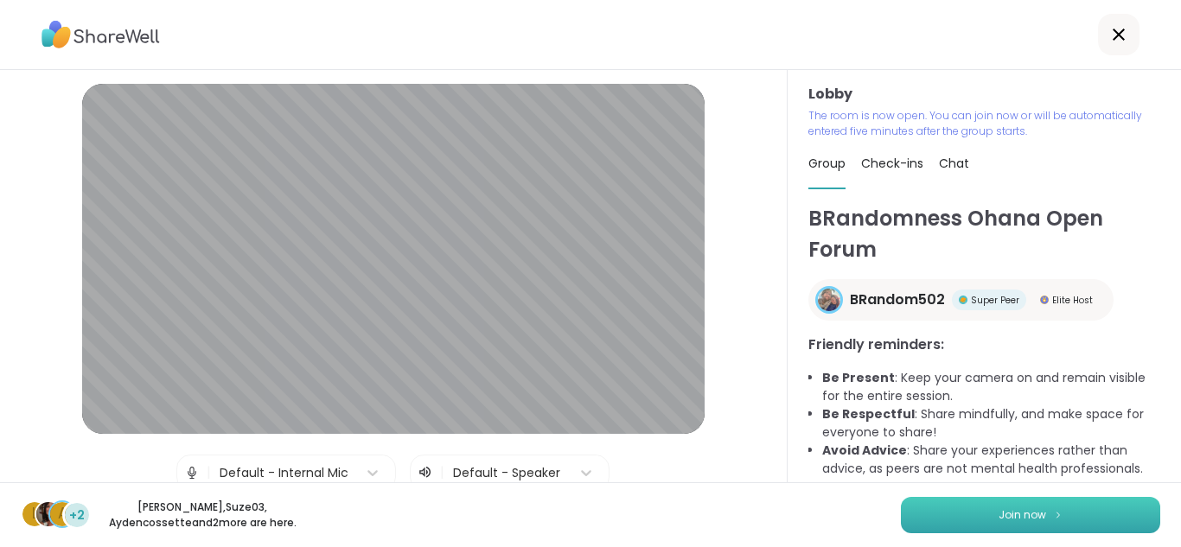
click at [1066, 516] on button "Join now" at bounding box center [1030, 515] width 259 height 36
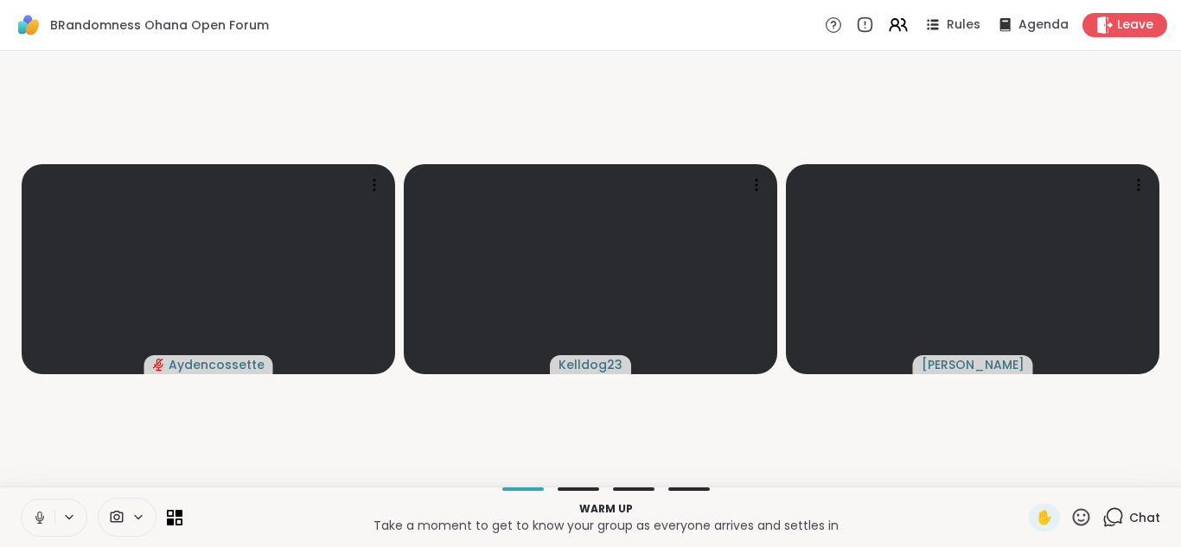
click at [34, 519] on icon at bounding box center [40, 518] width 16 height 16
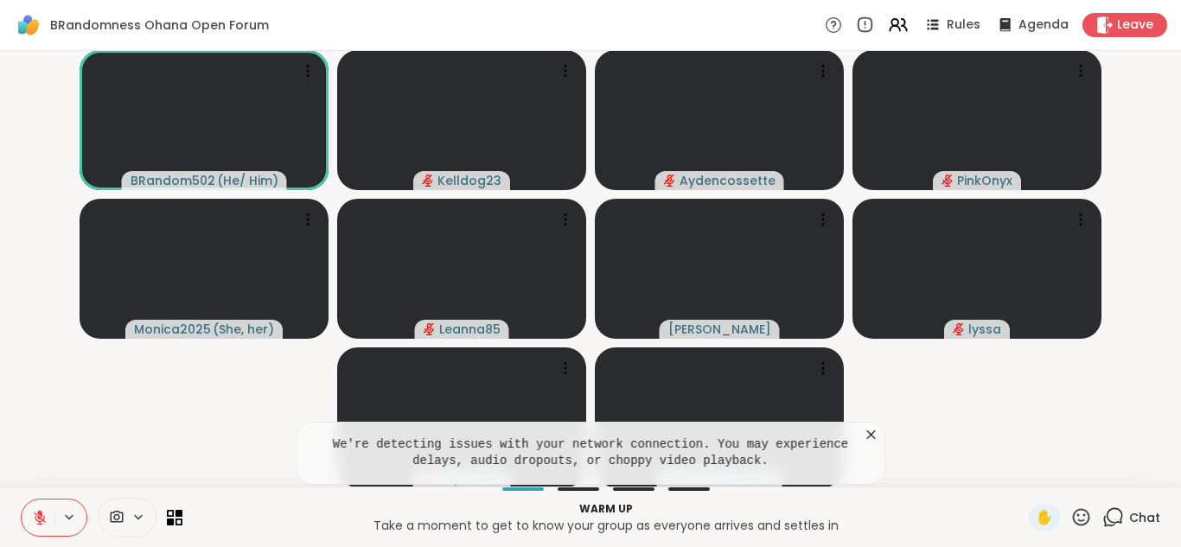
click at [875, 437] on icon at bounding box center [871, 434] width 17 height 17
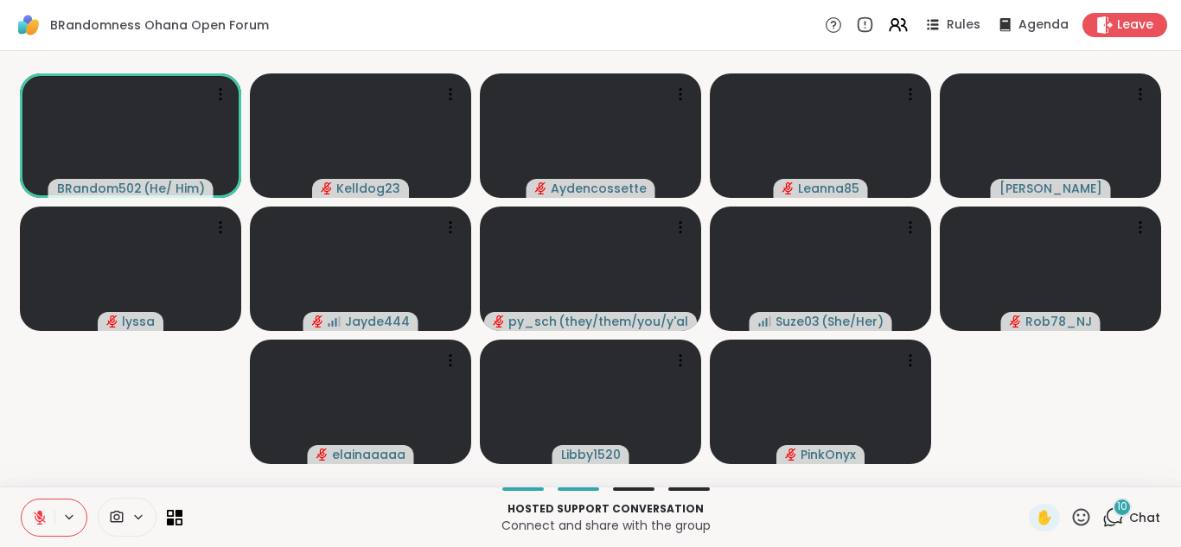
click at [36, 525] on icon at bounding box center [40, 518] width 16 height 16
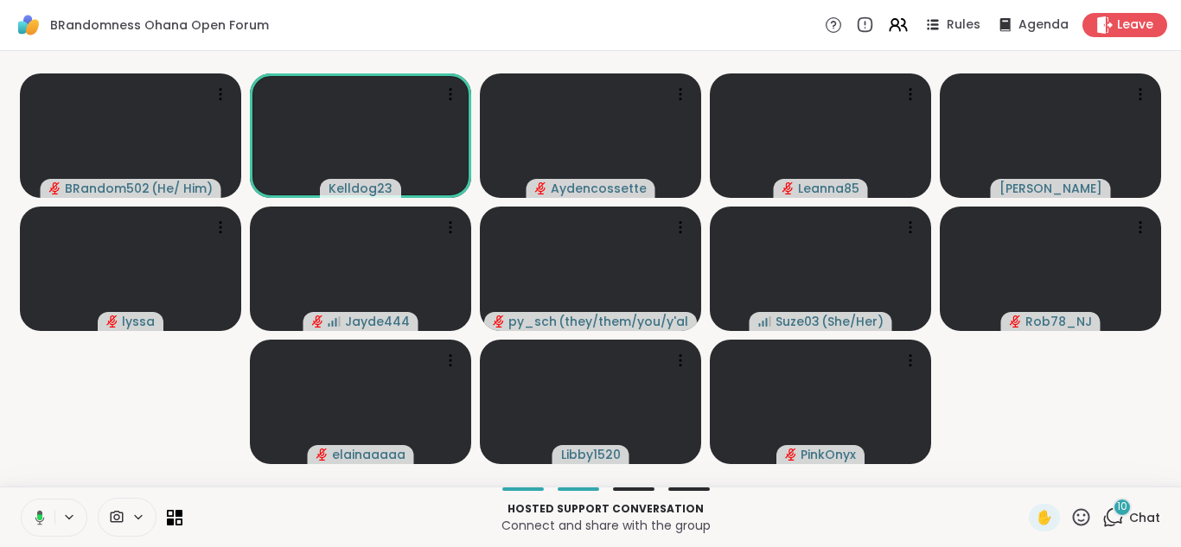
click at [1123, 510] on span "10" at bounding box center [1122, 507] width 10 height 15
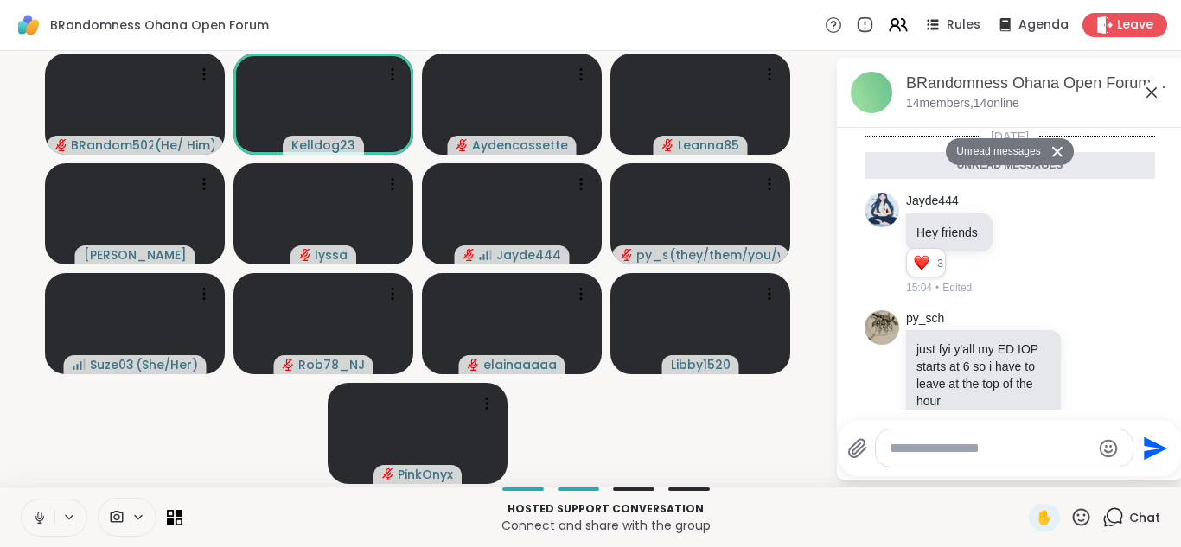
scroll to position [1162, 0]
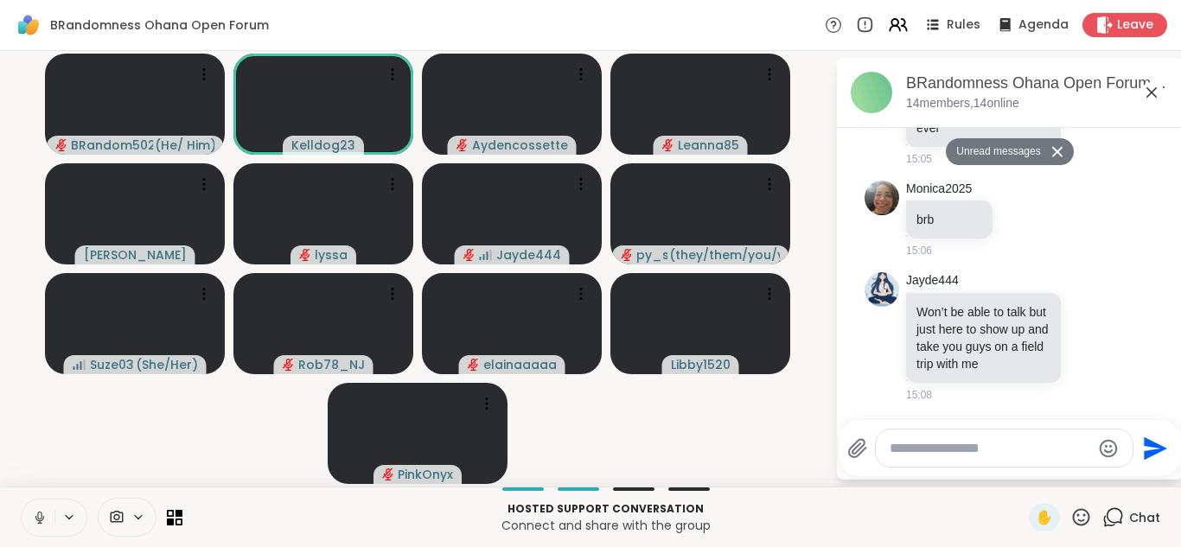
click at [1151, 93] on icon at bounding box center [1152, 92] width 21 height 21
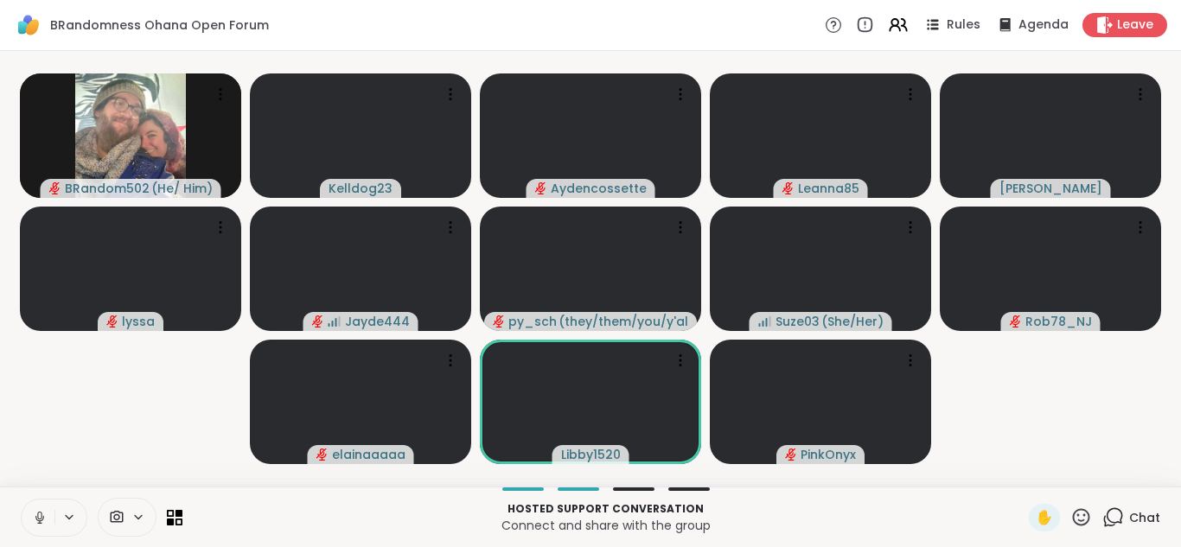
click at [35, 511] on icon at bounding box center [40, 518] width 16 height 16
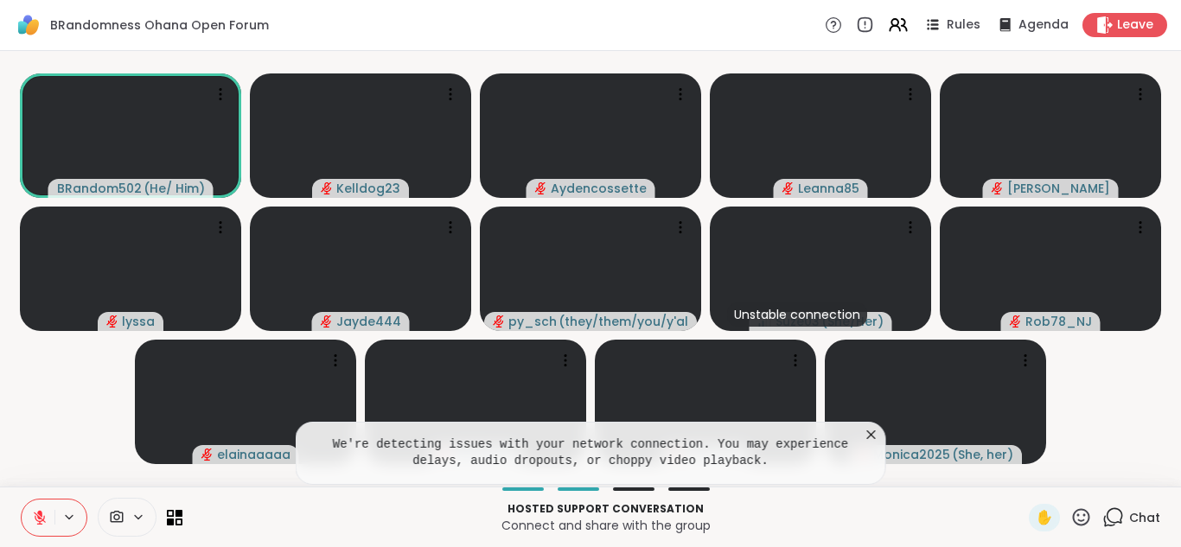
click at [1117, 511] on icon at bounding box center [1114, 518] width 22 height 22
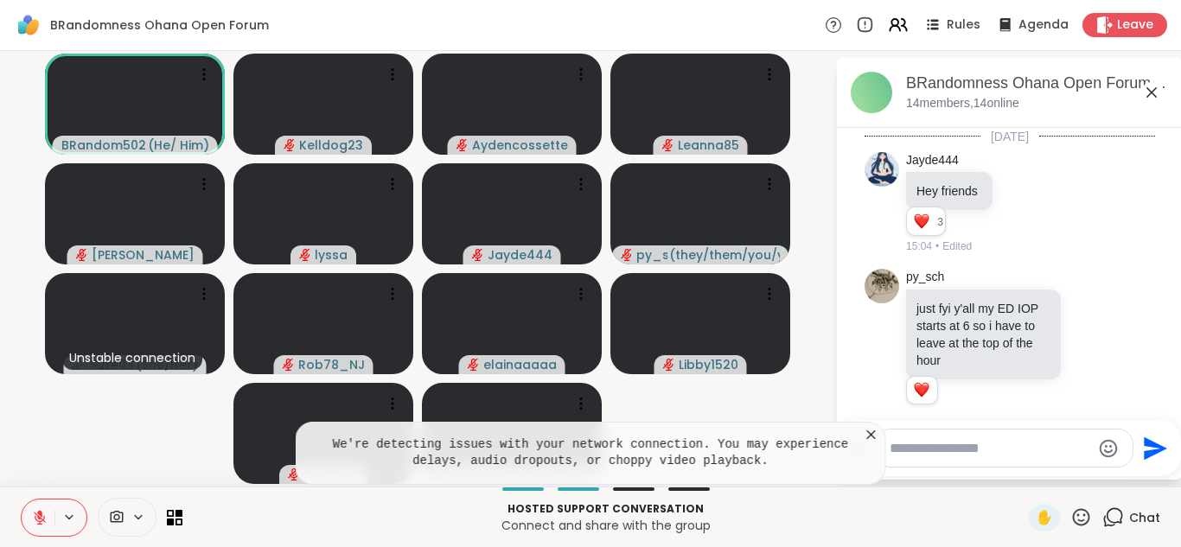
click at [867, 436] on icon at bounding box center [871, 434] width 17 height 17
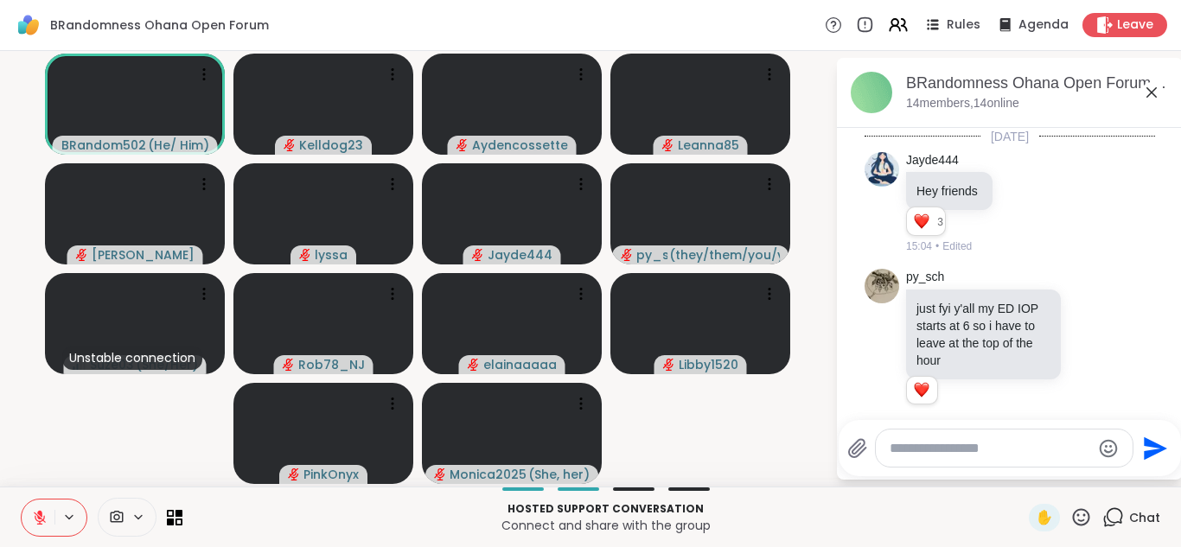
scroll to position [1145, 0]
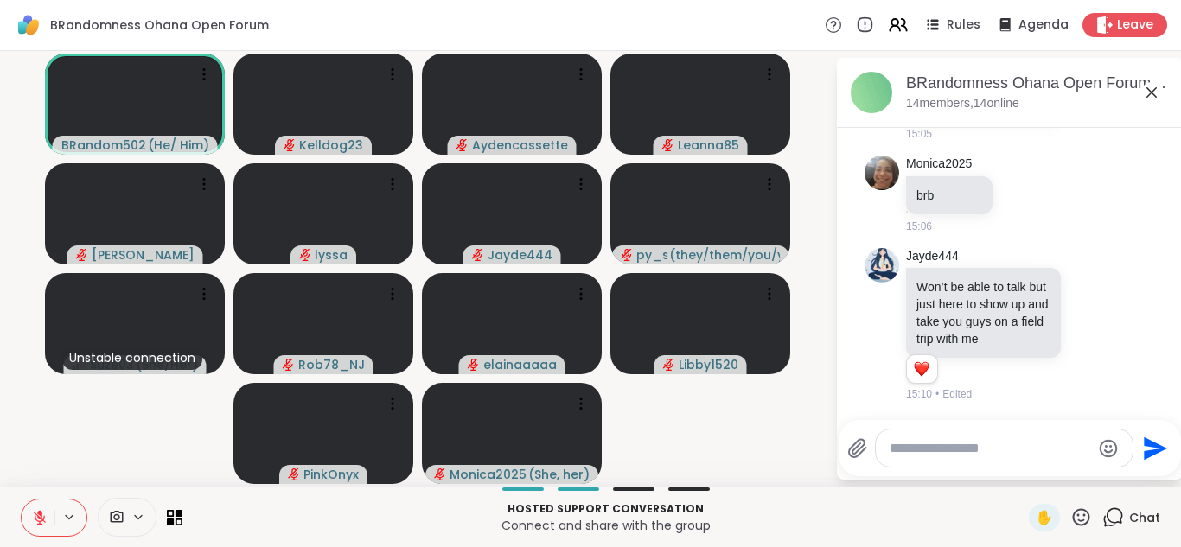
click at [913, 455] on textarea "Type your message" at bounding box center [991, 448] width 202 height 17
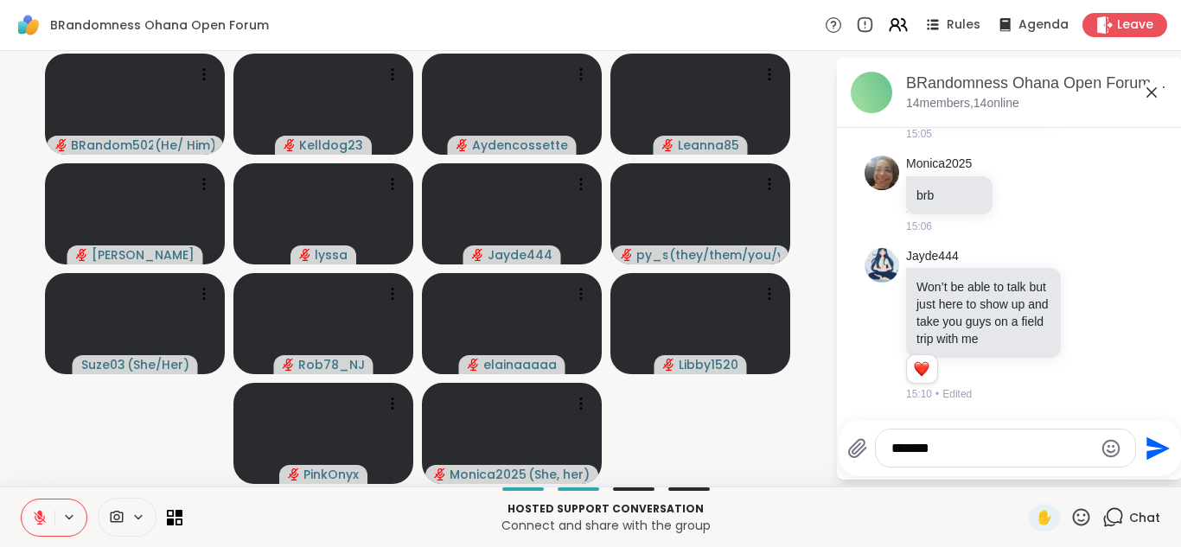
type textarea "*******"
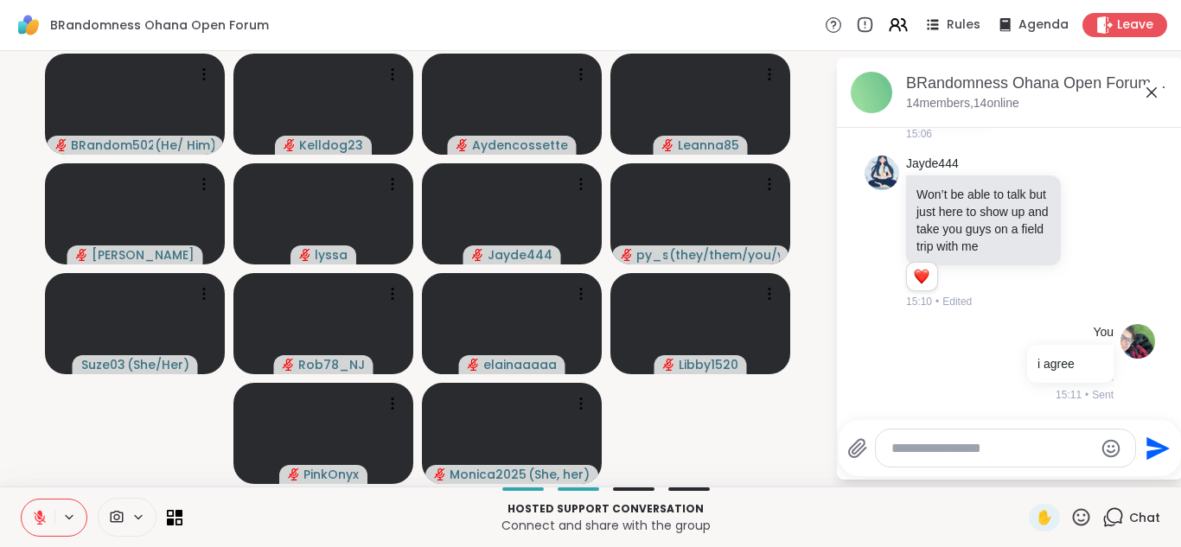
click at [1145, 92] on icon at bounding box center [1152, 92] width 21 height 21
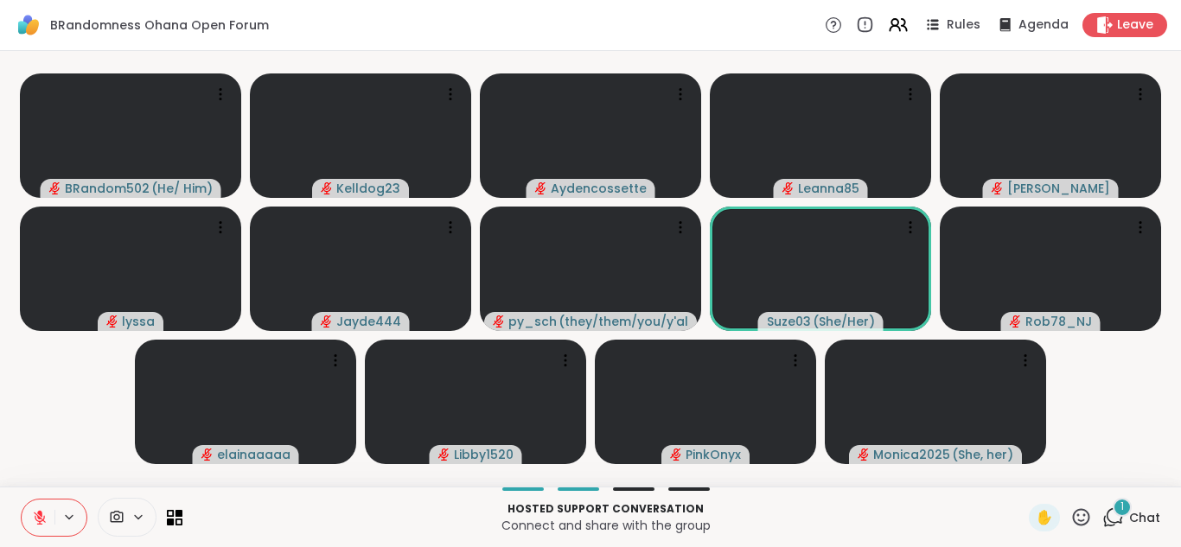
click at [1118, 505] on div "1" at bounding box center [1122, 507] width 19 height 19
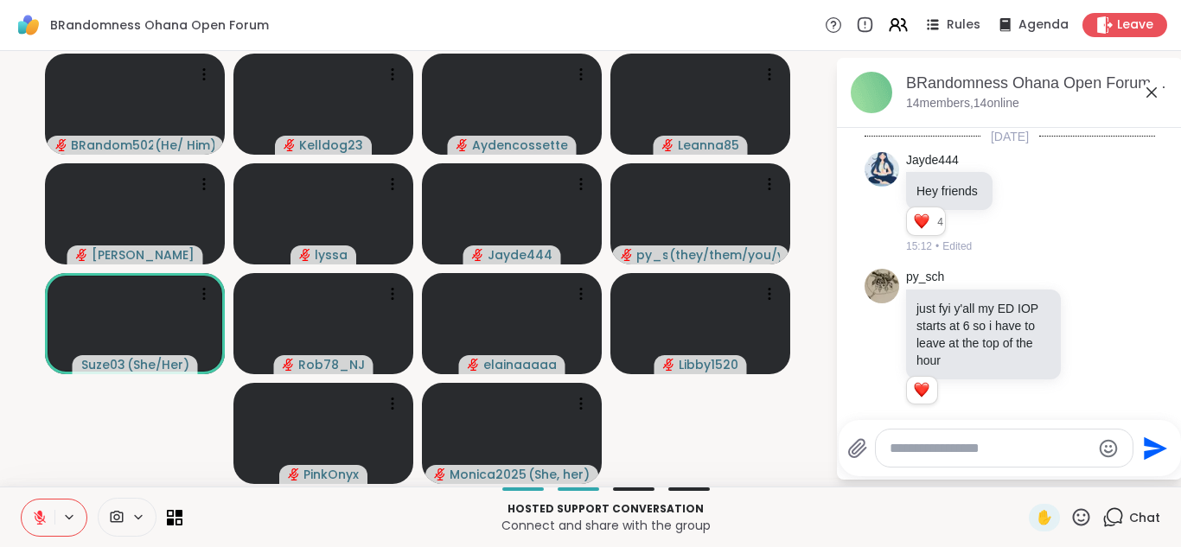
scroll to position [1405, 0]
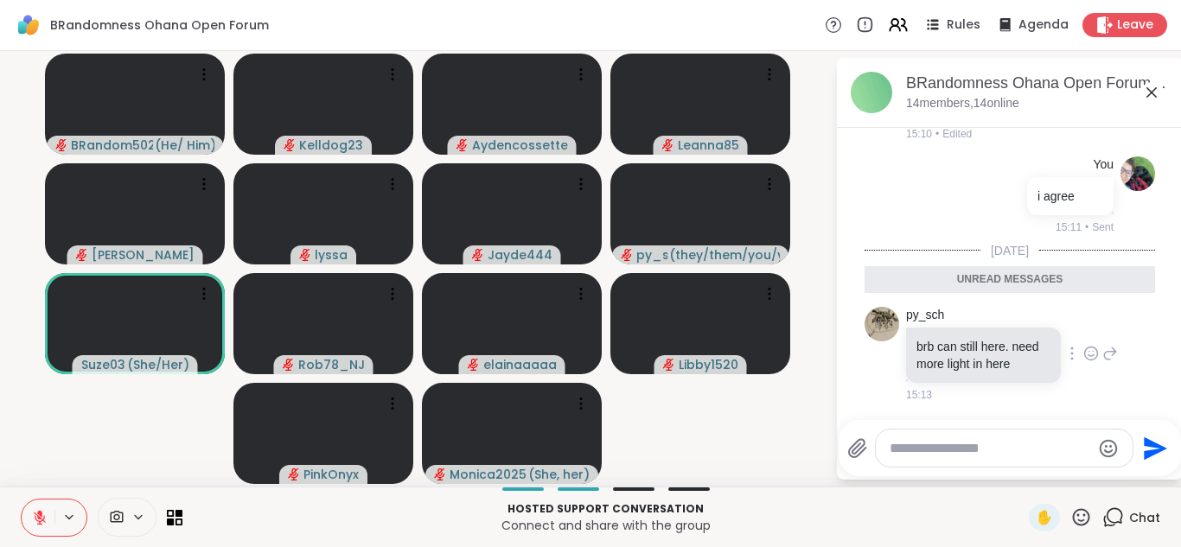
click at [1091, 348] on icon at bounding box center [1091, 354] width 13 height 13
click at [954, 323] on div "Select Reaction: Heart" at bounding box center [954, 326] width 16 height 16
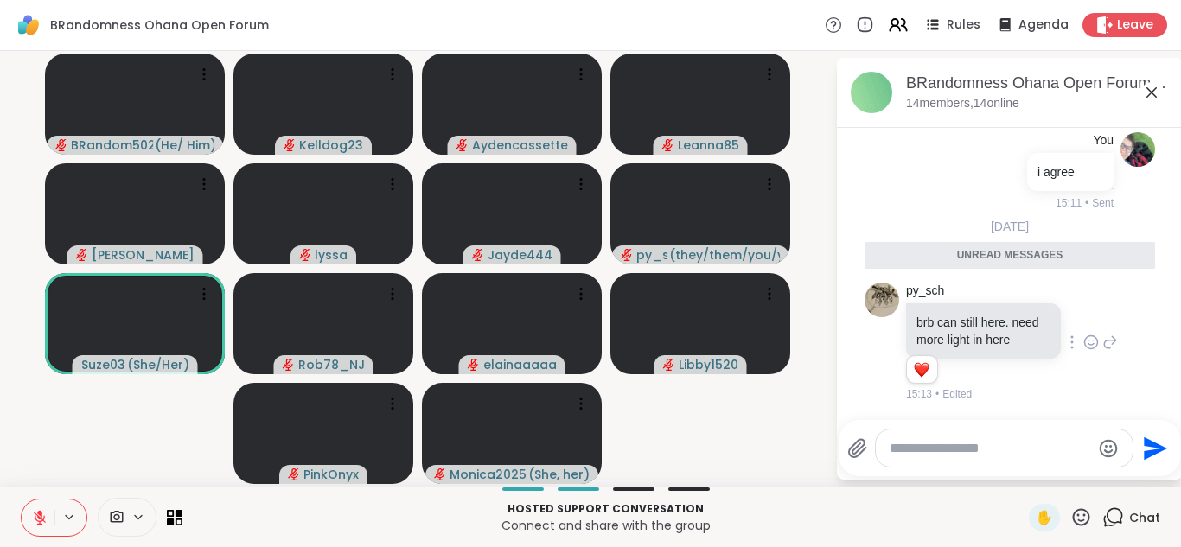
click at [1153, 87] on icon at bounding box center [1152, 92] width 21 height 21
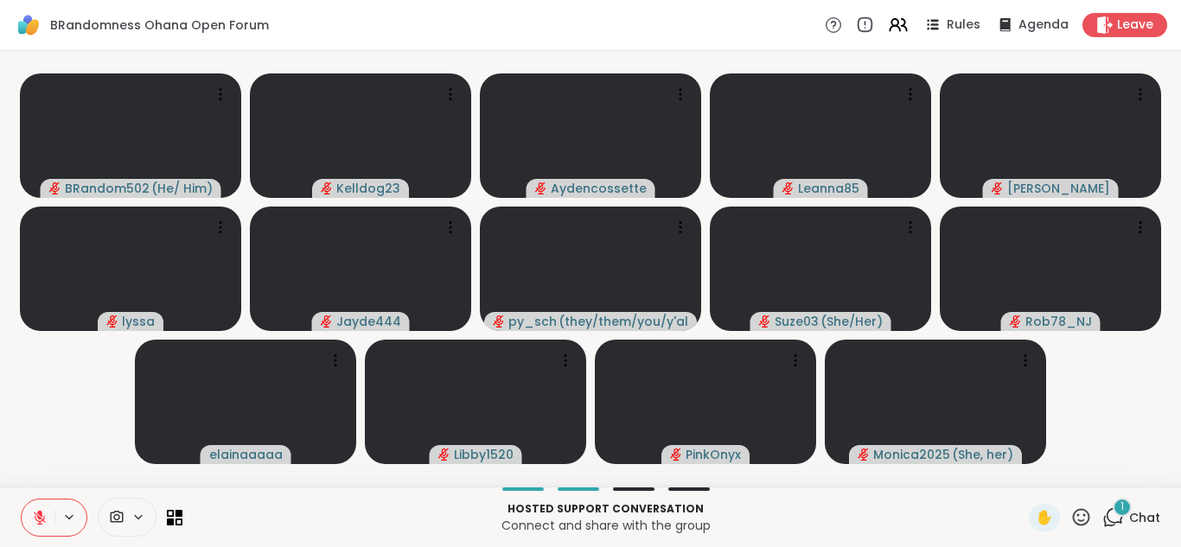
click at [1118, 511] on div "1" at bounding box center [1122, 507] width 19 height 19
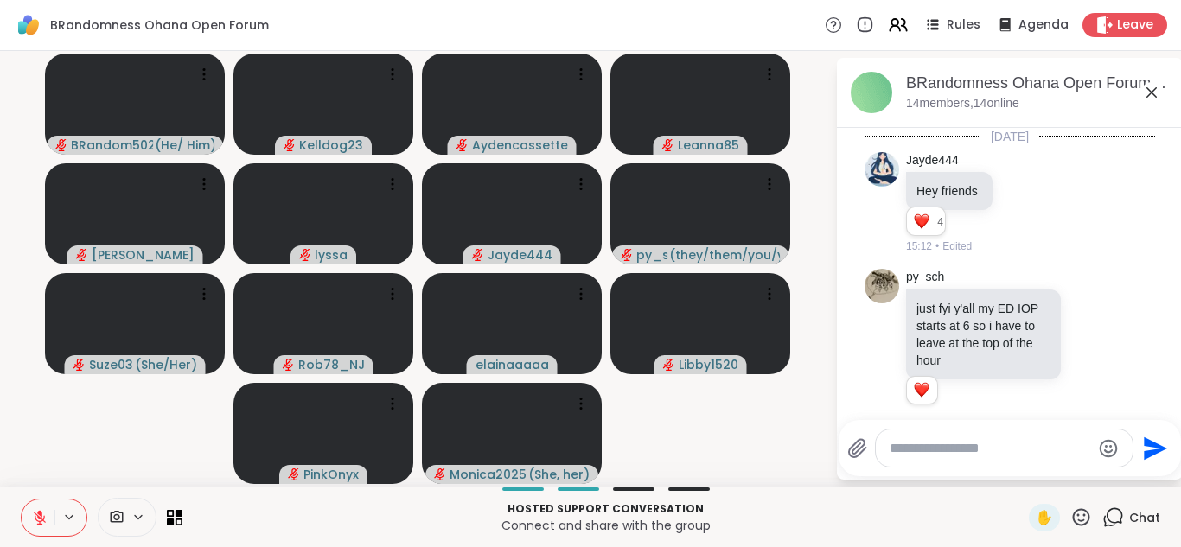
scroll to position [1522, 0]
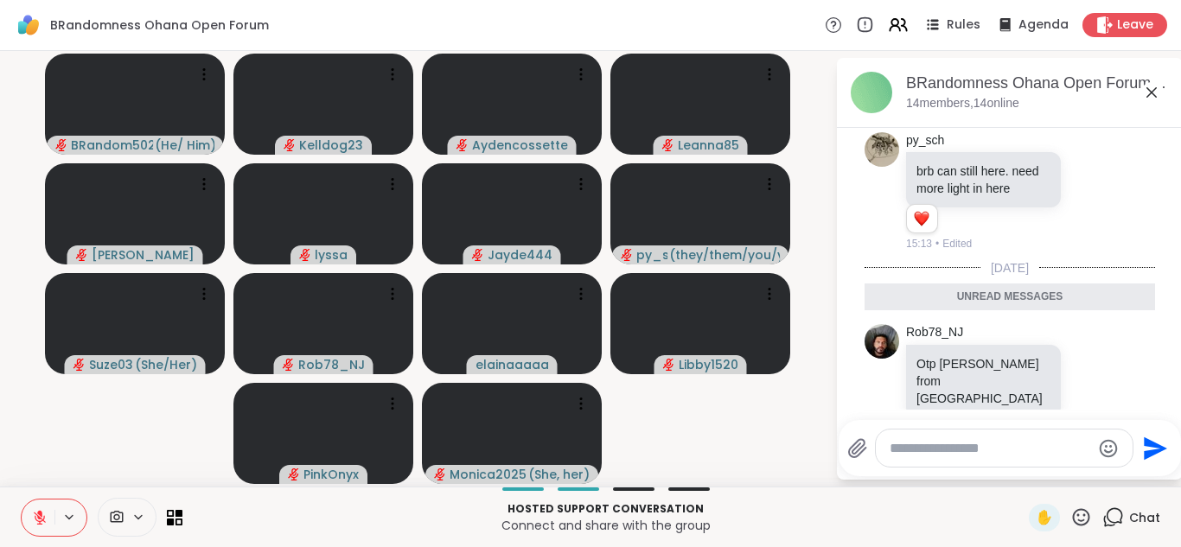
click at [1151, 96] on icon at bounding box center [1152, 92] width 21 height 21
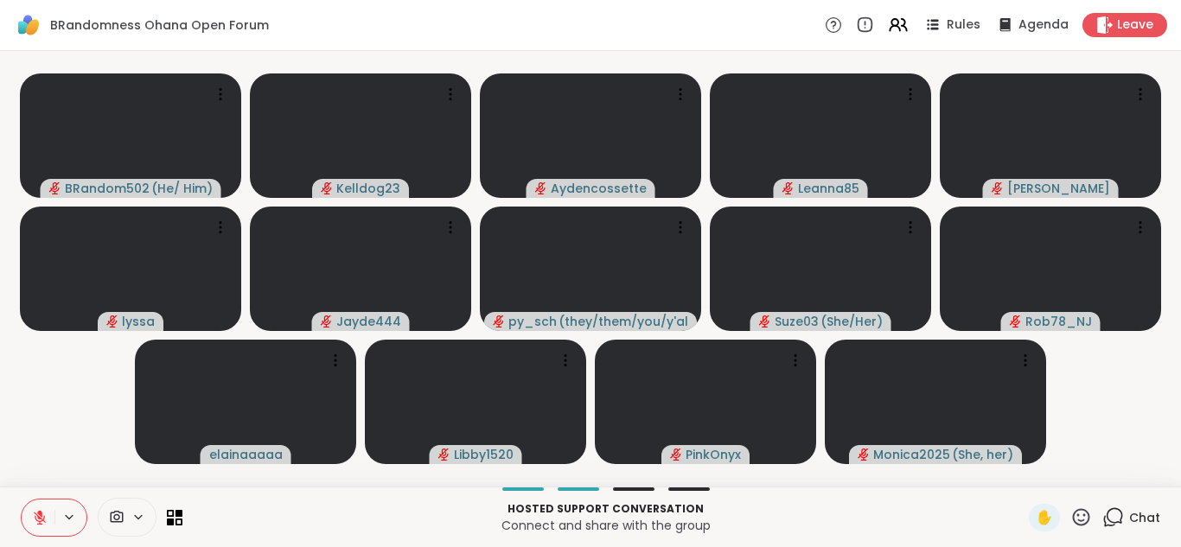
click at [1107, 525] on icon at bounding box center [1114, 518] width 22 height 22
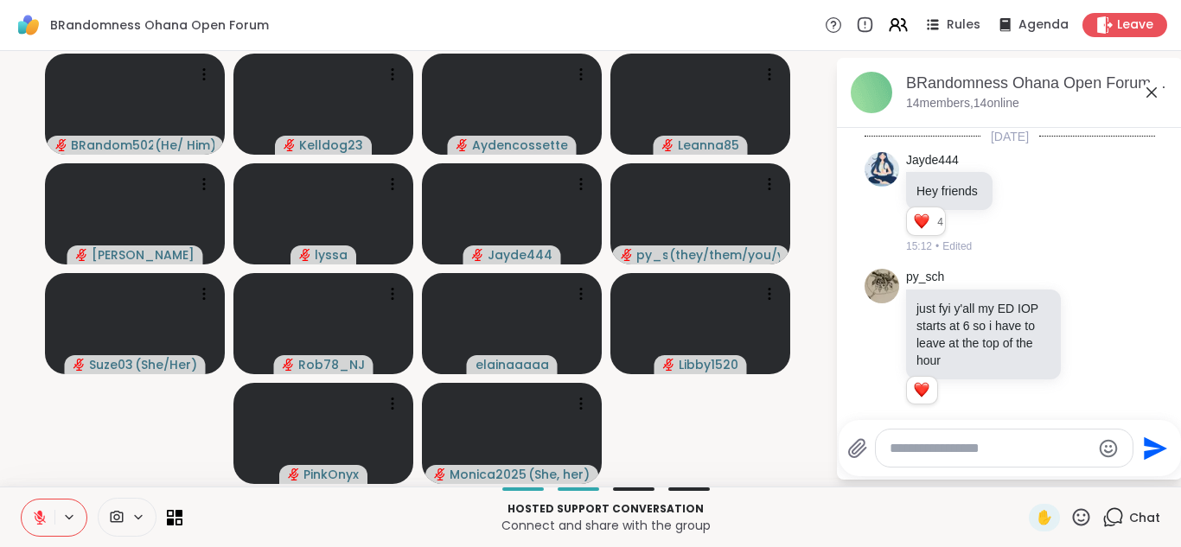
scroll to position [1463, 0]
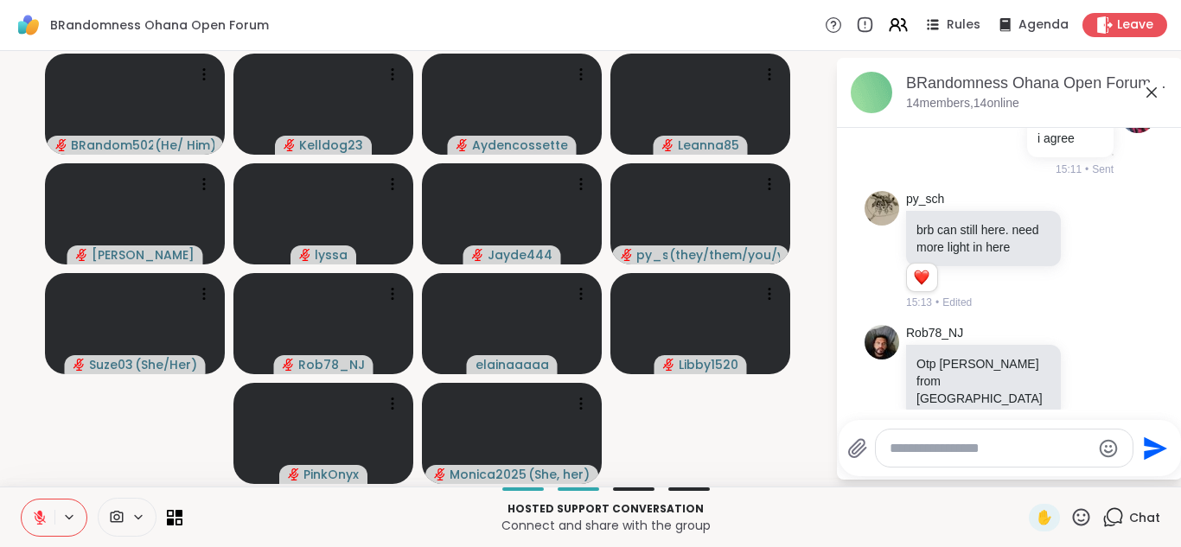
click at [979, 435] on div at bounding box center [1004, 448] width 257 height 37
click at [942, 455] on textarea "Type your message" at bounding box center [991, 448] width 202 height 17
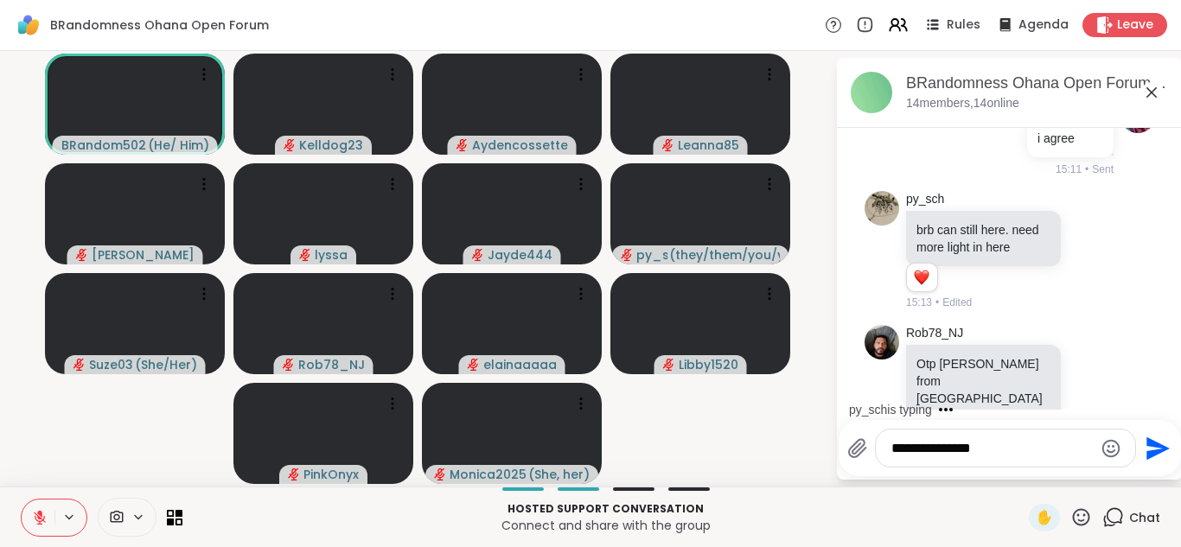
type textarea "**********"
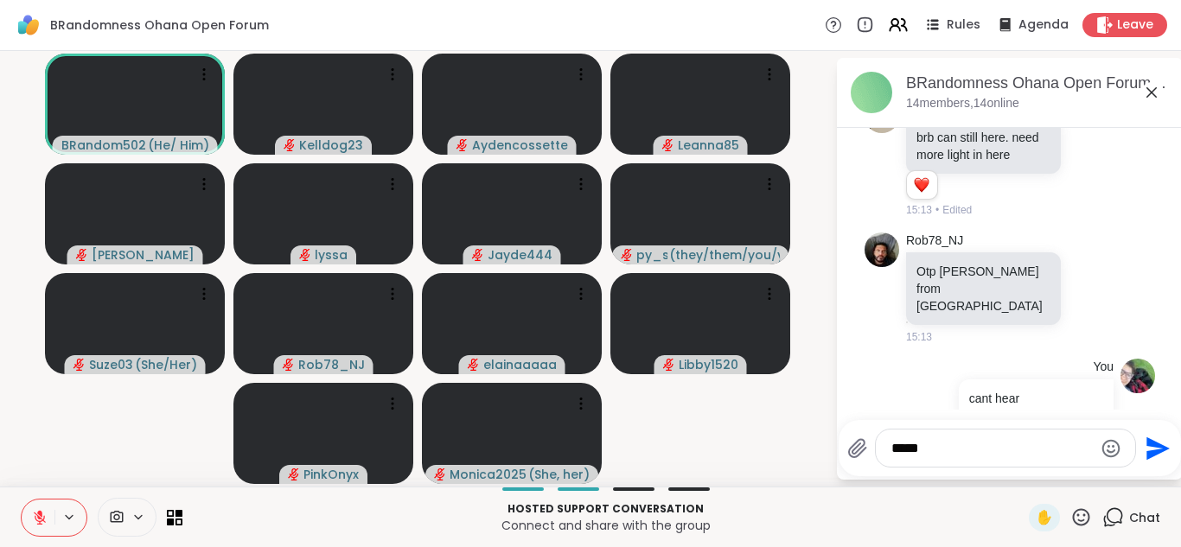
type textarea "*****"
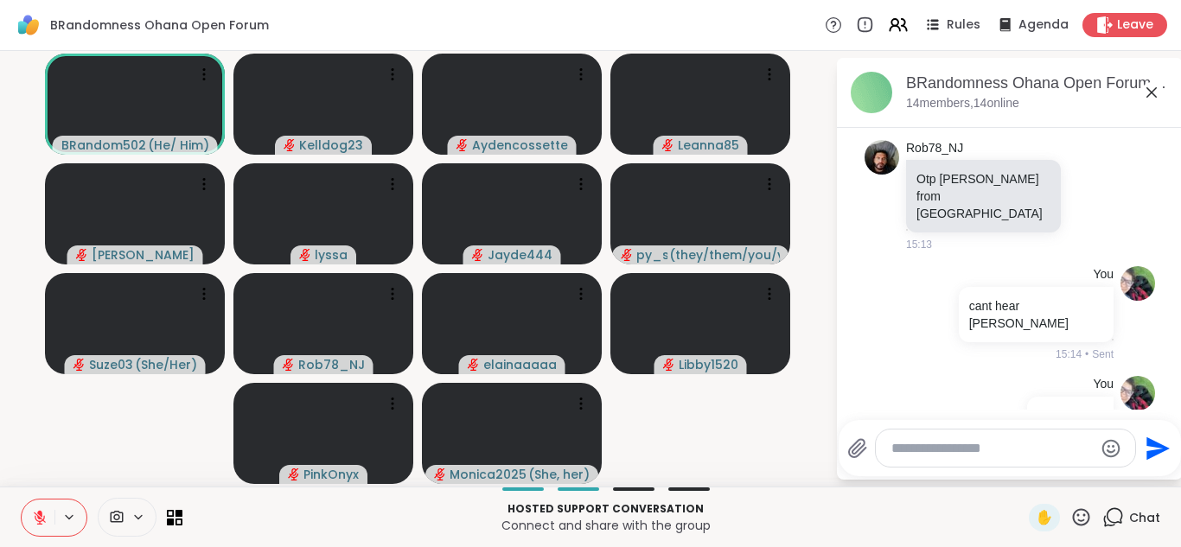
click at [1149, 90] on icon at bounding box center [1152, 92] width 21 height 21
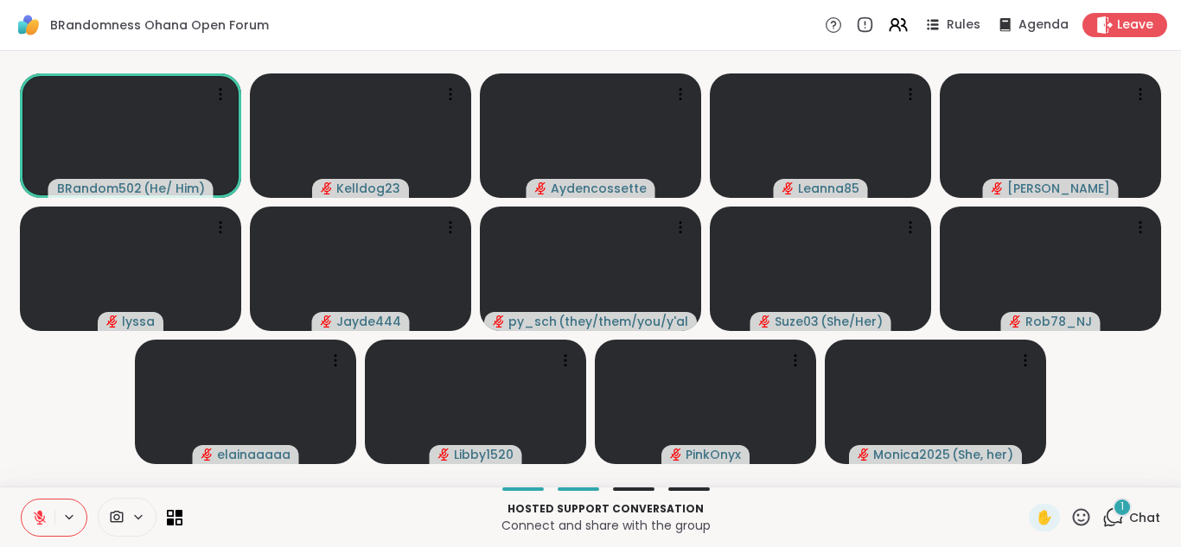
click at [1123, 520] on icon at bounding box center [1114, 518] width 22 height 22
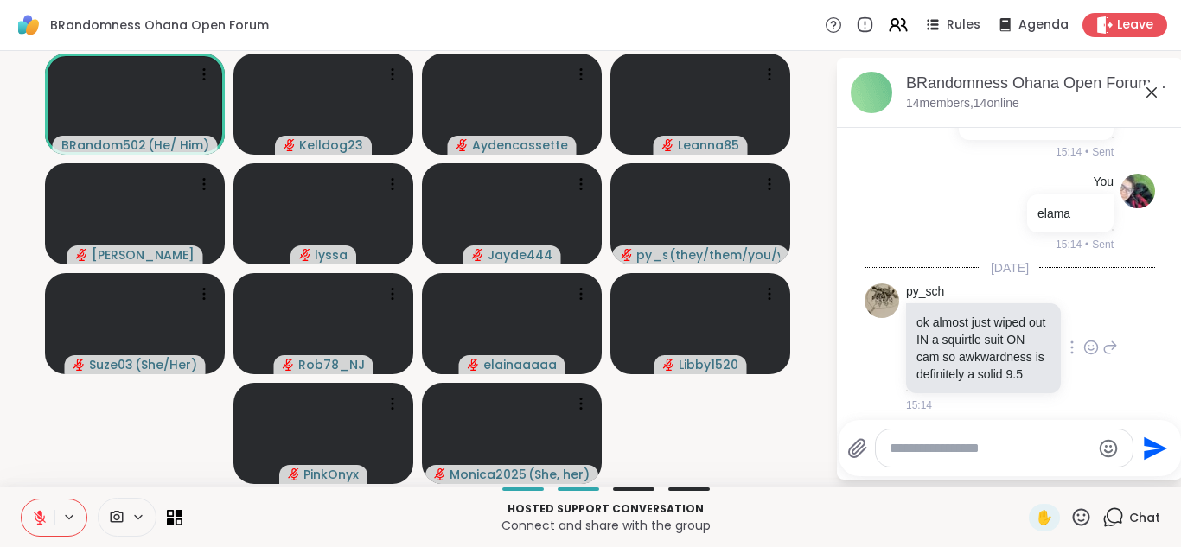
scroll to position [1919, 0]
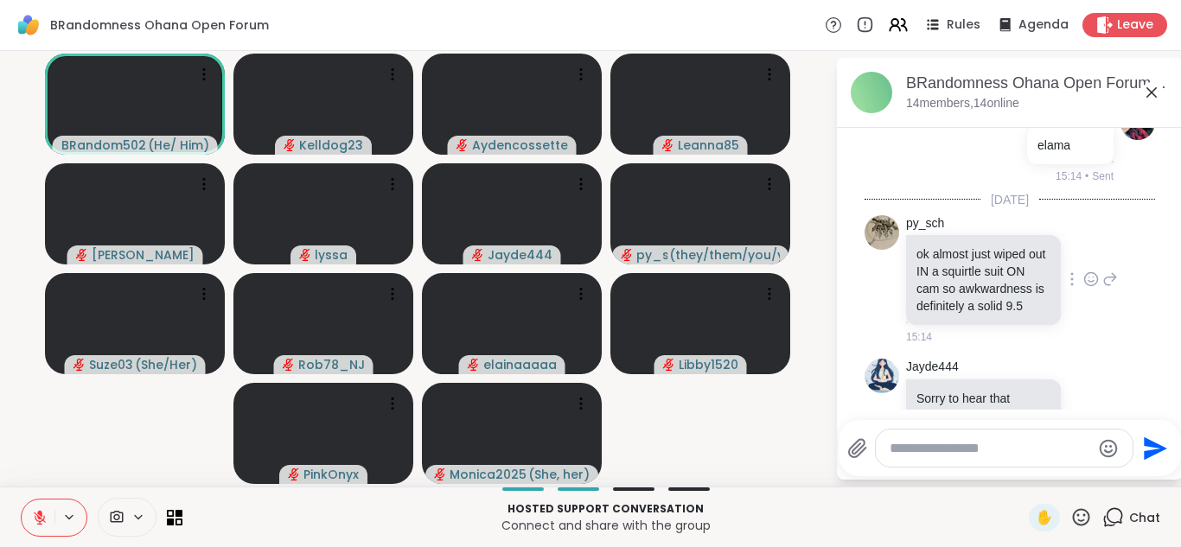
click at [1090, 278] on icon at bounding box center [1090, 278] width 0 height 0
click at [954, 244] on div "Select Reaction: Heart" at bounding box center [954, 252] width 16 height 16
click at [913, 450] on textarea "Type your message" at bounding box center [991, 448] width 202 height 17
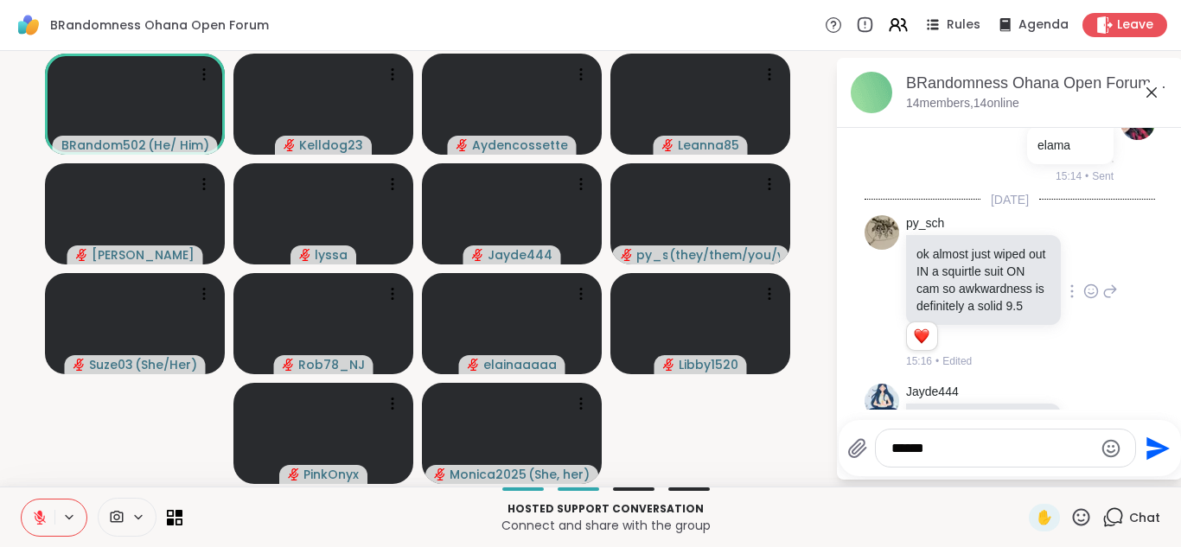
scroll to position [1968, 0]
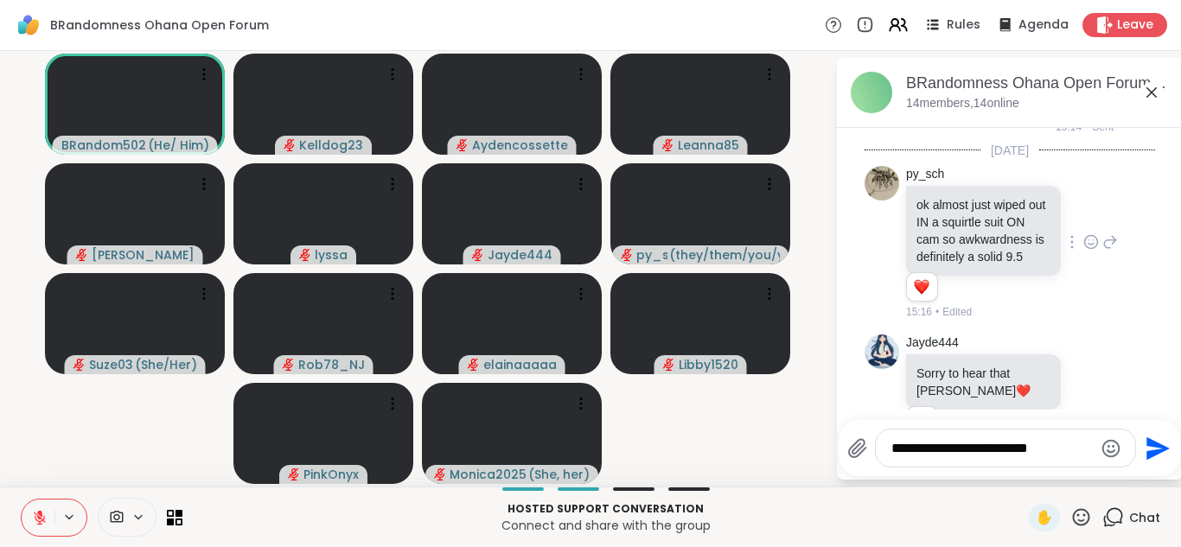
type textarea "**********"
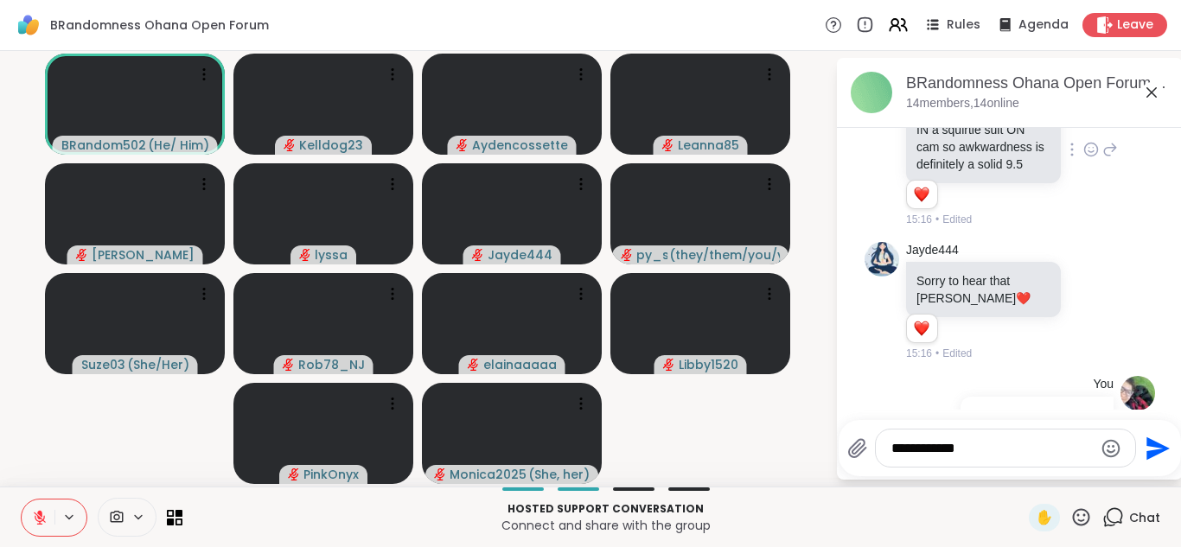
type textarea "**********"
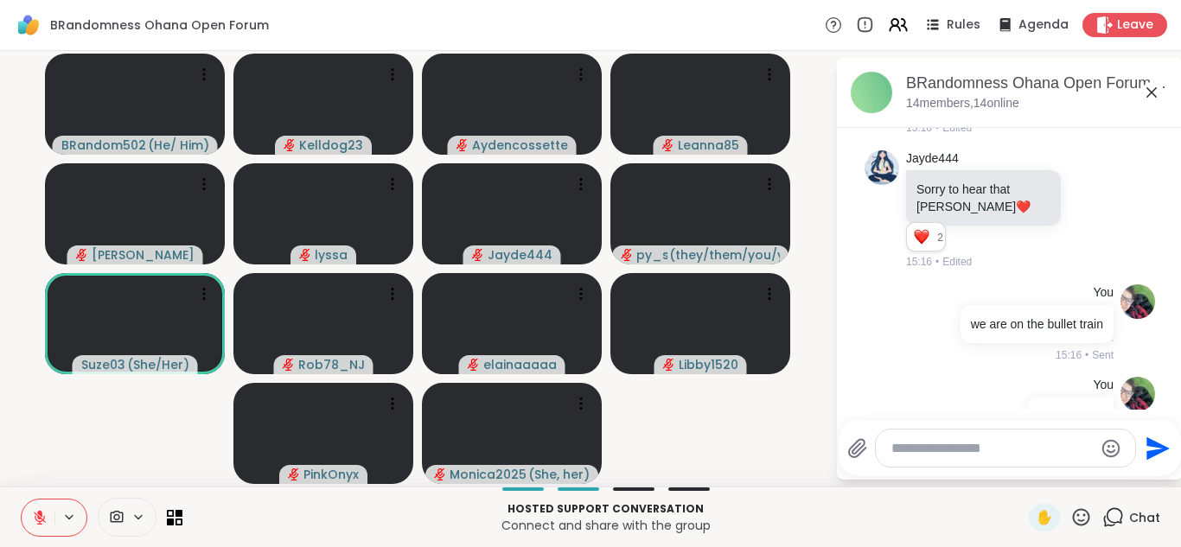
click at [1149, 99] on icon at bounding box center [1152, 92] width 21 height 21
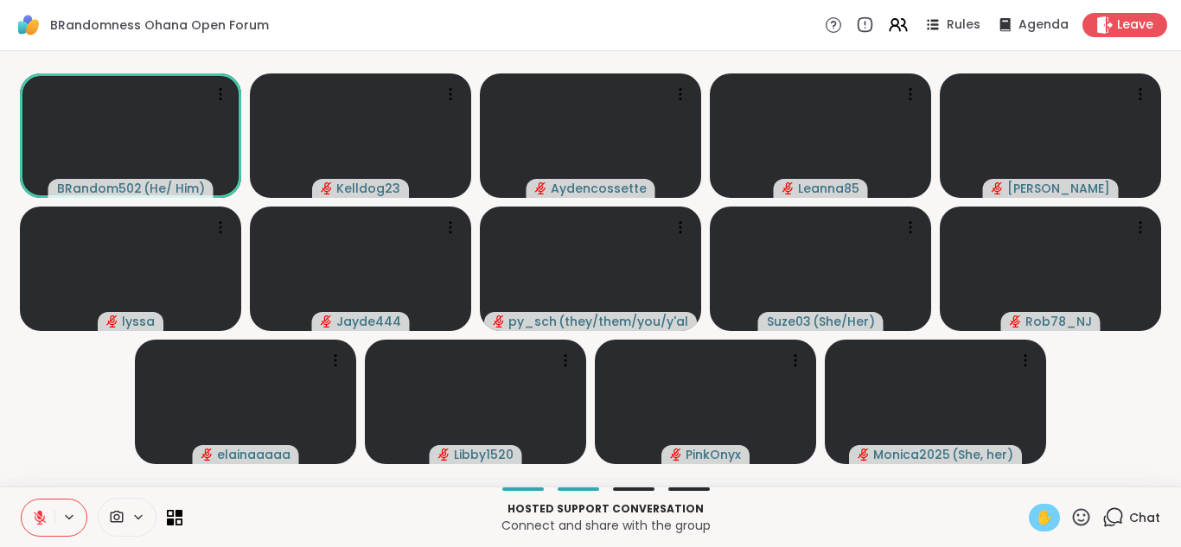
click at [1040, 521] on span "✋" at bounding box center [1044, 518] width 17 height 21
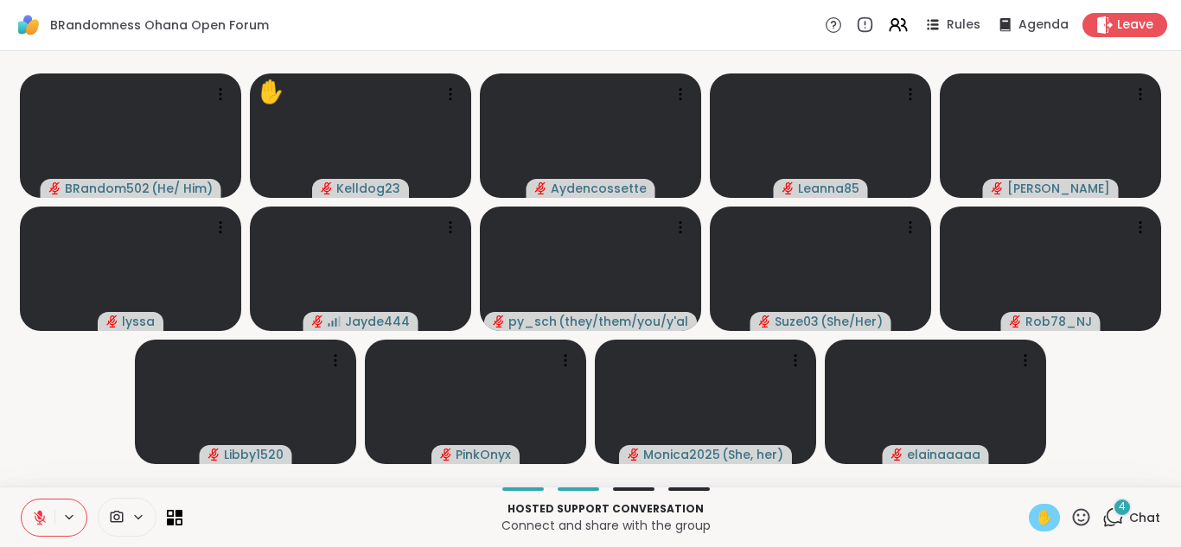
click at [1127, 511] on div "4" at bounding box center [1122, 507] width 19 height 19
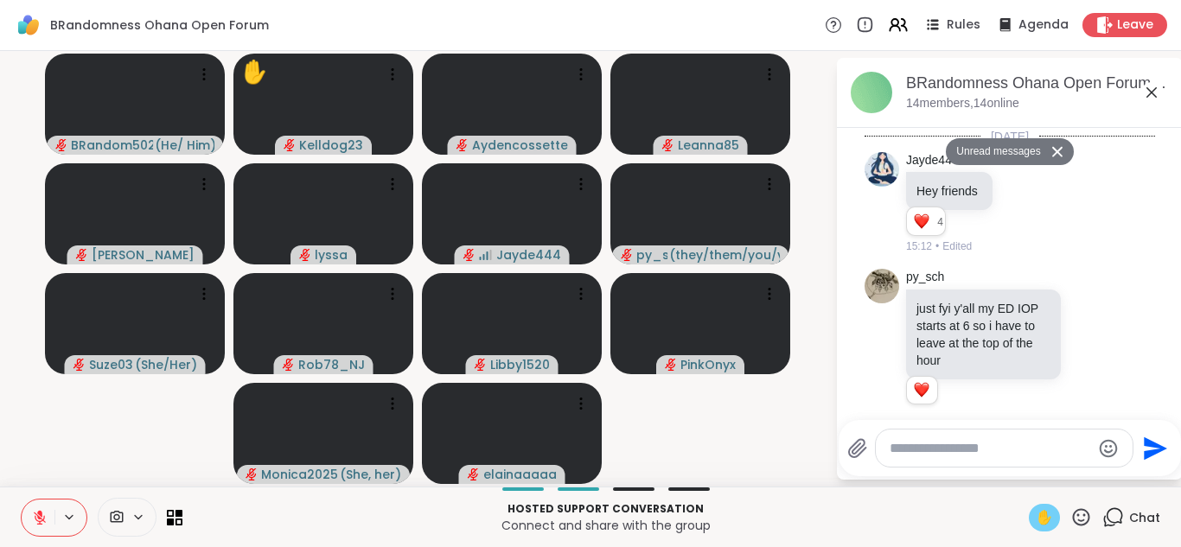
scroll to position [2973, 0]
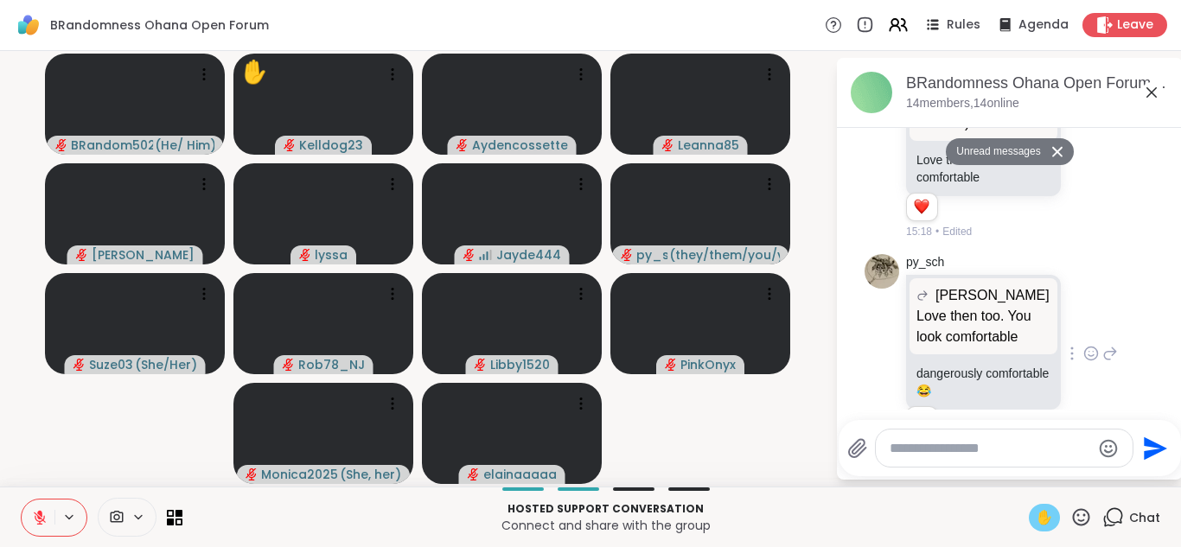
click at [1086, 345] on icon at bounding box center [1092, 353] width 16 height 17
click at [957, 318] on div "Select Reaction: Heart" at bounding box center [954, 326] width 16 height 16
click at [1153, 93] on icon at bounding box center [1152, 92] width 10 height 10
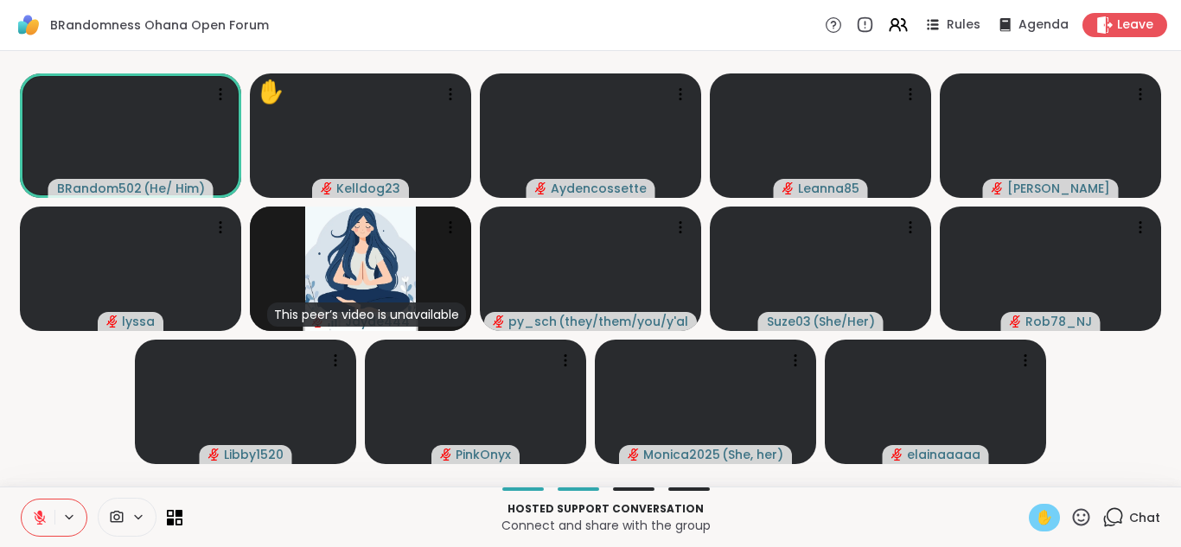
click at [28, 516] on button at bounding box center [38, 518] width 33 height 36
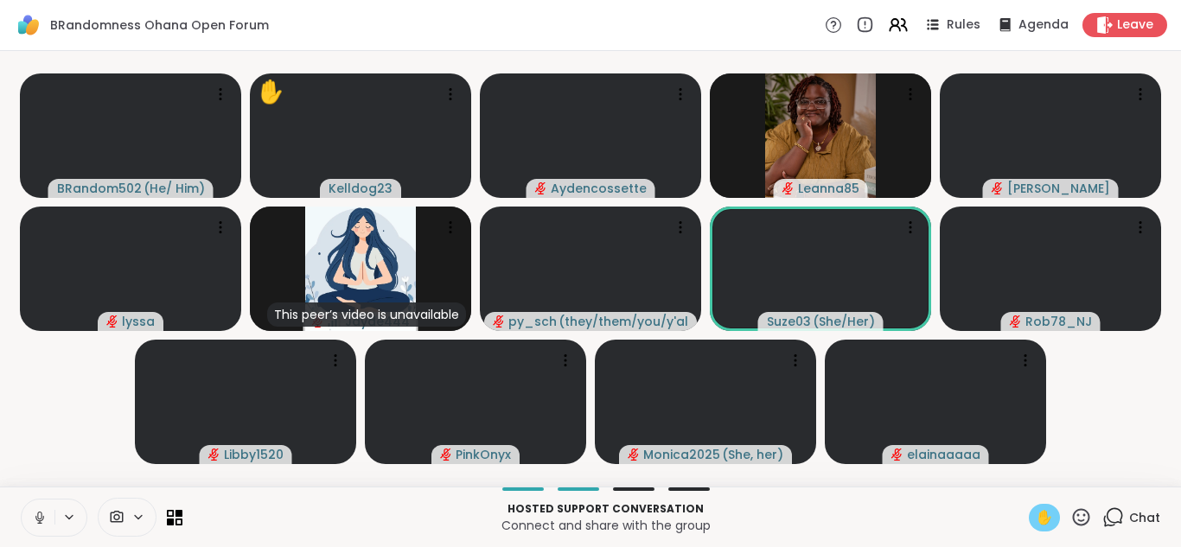
click at [1047, 505] on div "✋" at bounding box center [1044, 518] width 31 height 28
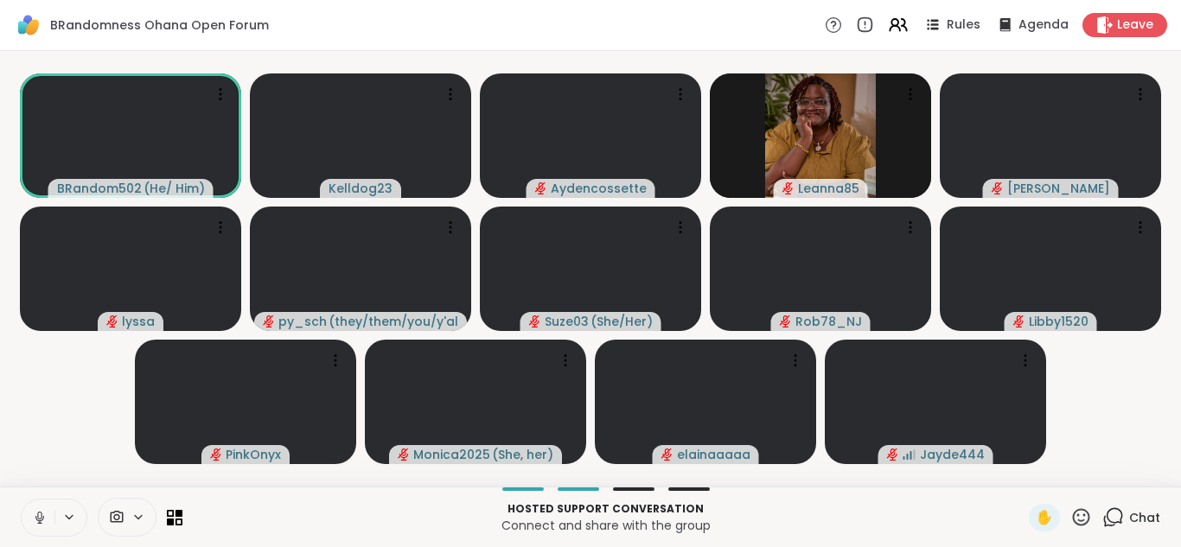
click at [1084, 511] on icon at bounding box center [1082, 518] width 22 height 22
click at [1035, 464] on span "❤️" at bounding box center [1030, 472] width 17 height 21
click at [1120, 519] on icon at bounding box center [1114, 518] width 22 height 22
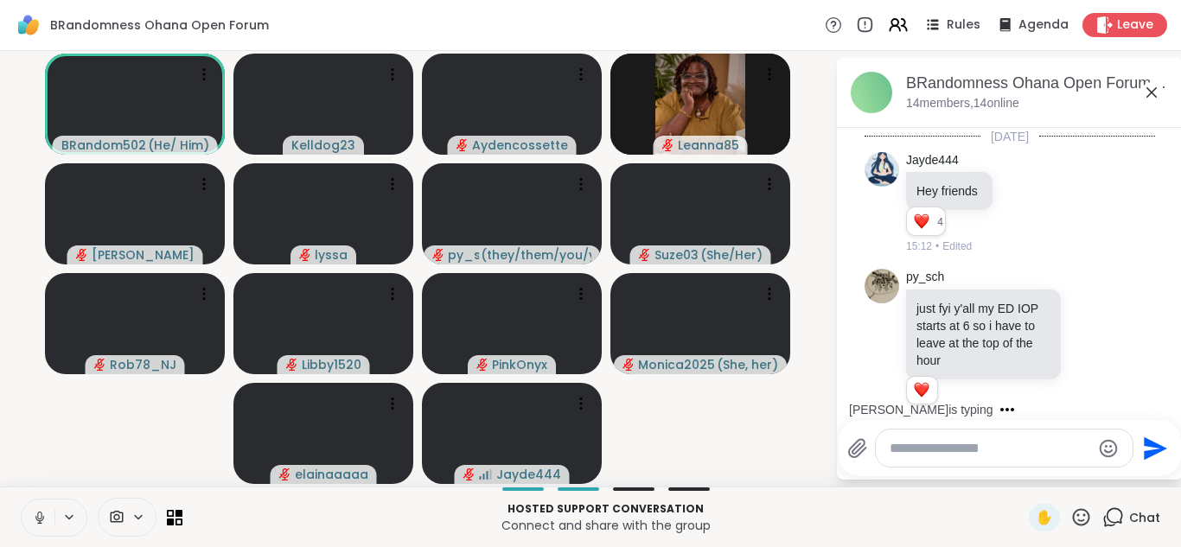
scroll to position [3100, 0]
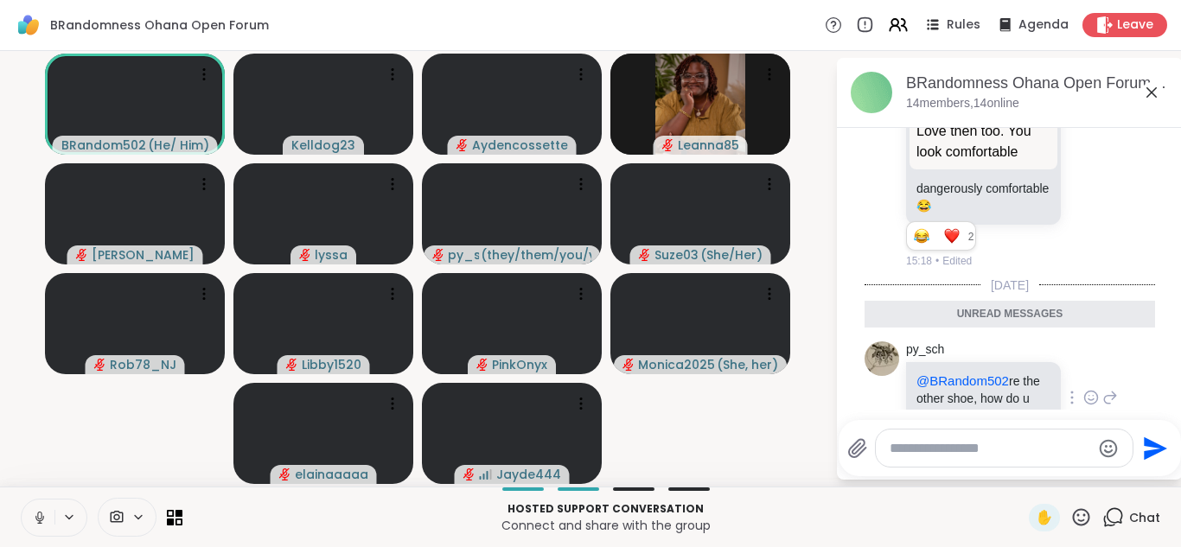
click at [1092, 389] on icon at bounding box center [1092, 397] width 16 height 17
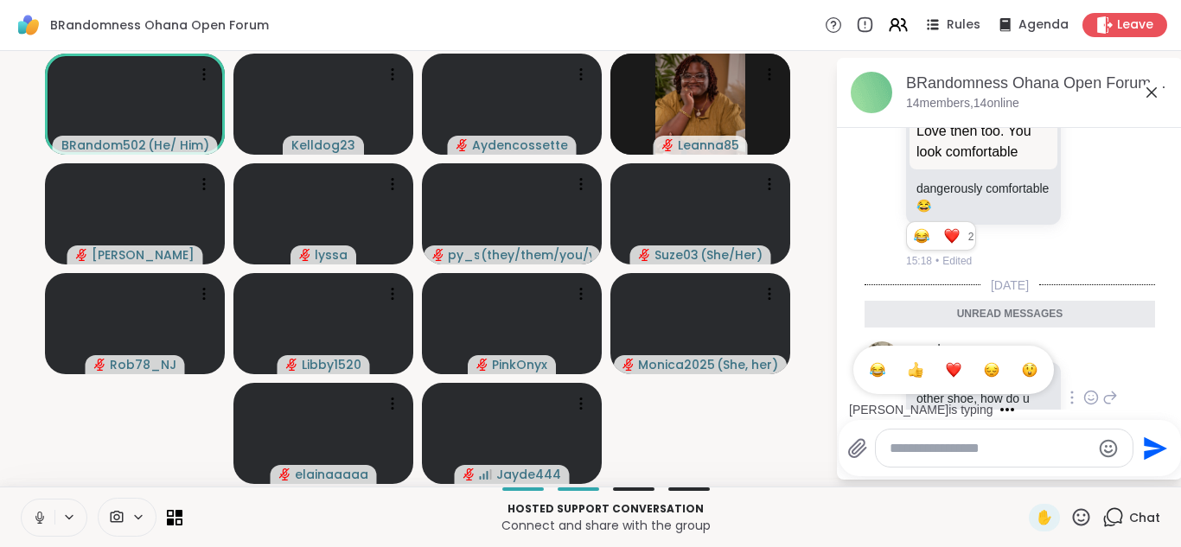
click at [916, 362] on div "Select Reaction: Thumbs up" at bounding box center [916, 370] width 16 height 16
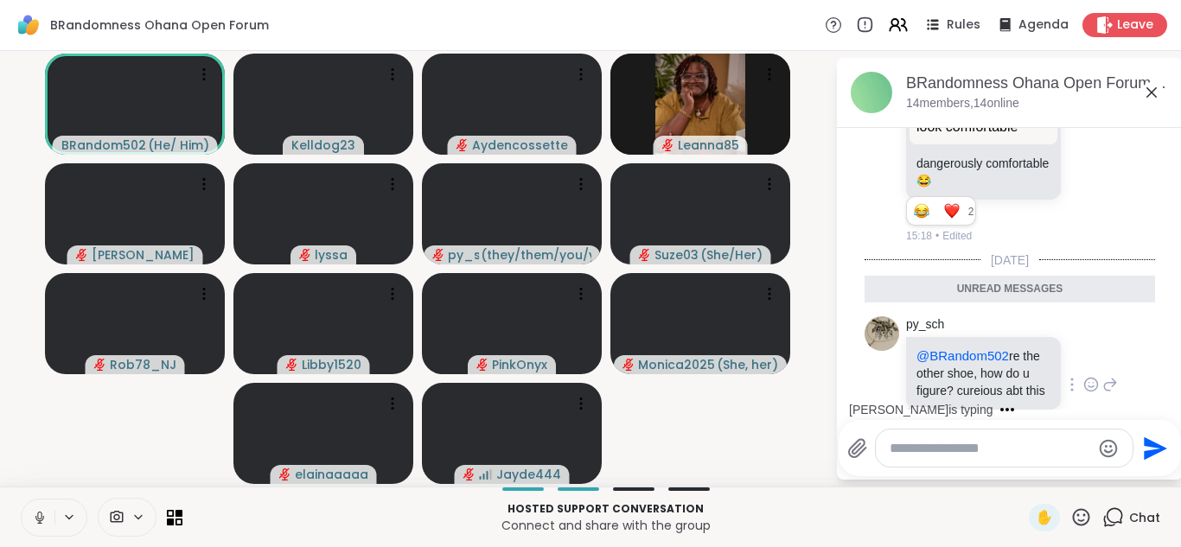
click at [1159, 94] on icon at bounding box center [1152, 92] width 21 height 21
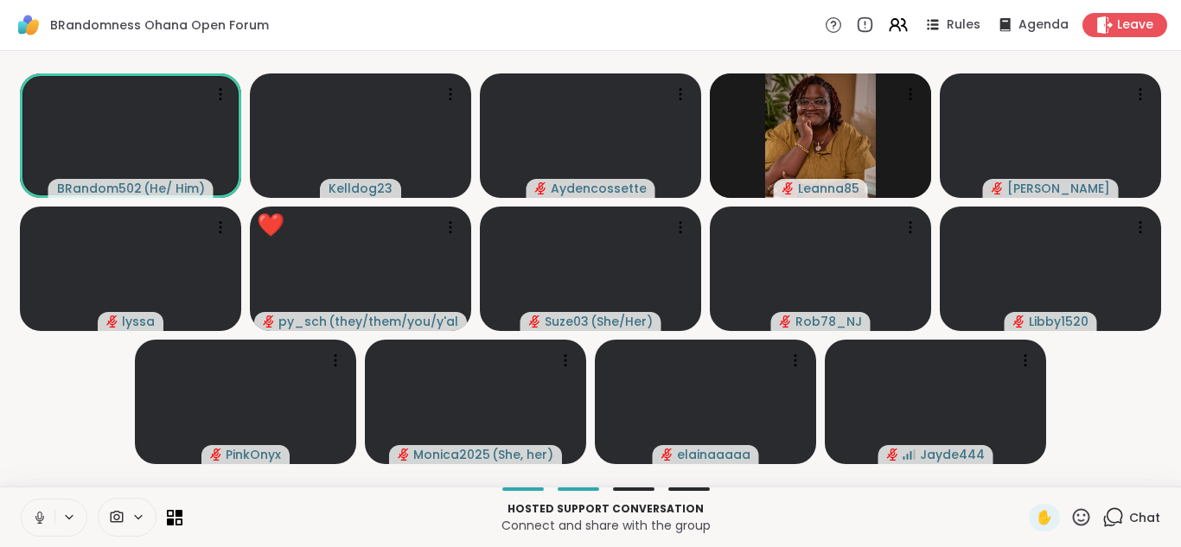
click at [43, 513] on icon at bounding box center [40, 518] width 16 height 16
click at [1111, 515] on icon at bounding box center [1114, 518] width 22 height 22
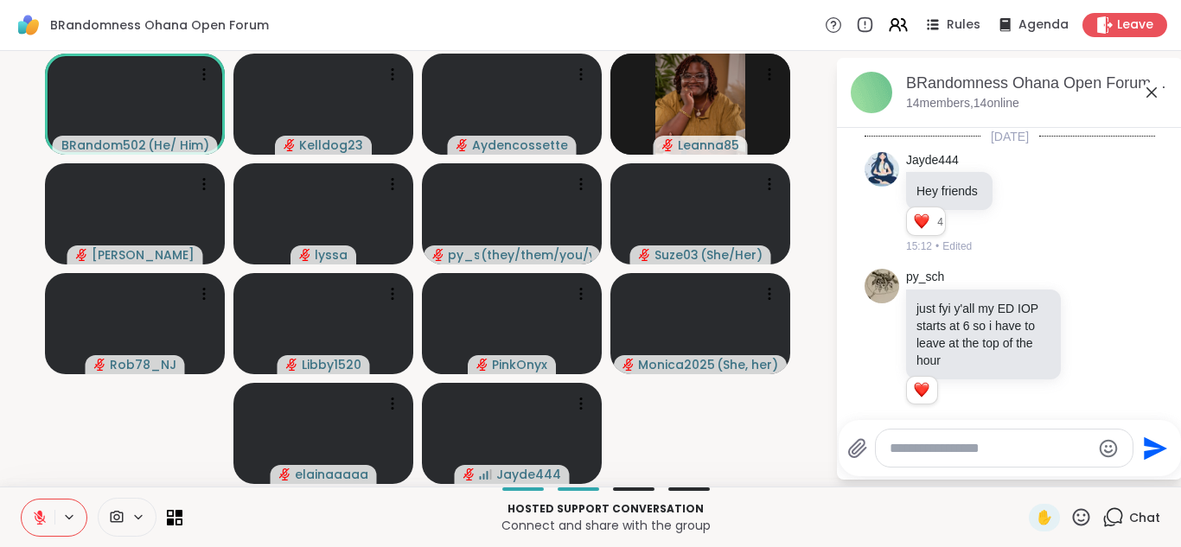
scroll to position [3234, 0]
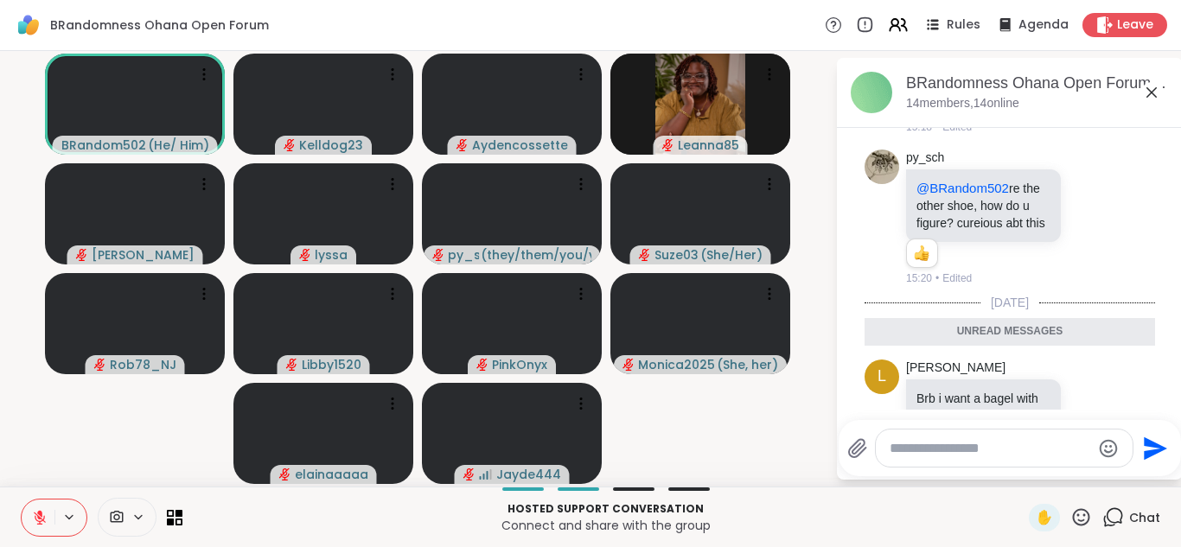
click at [1144, 95] on icon at bounding box center [1152, 92] width 21 height 21
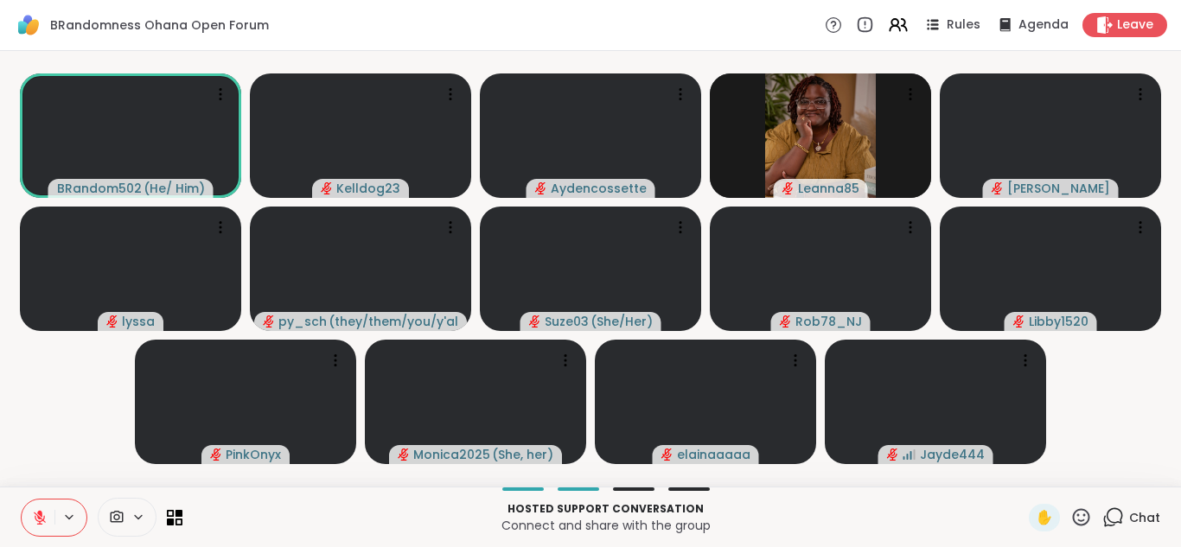
click at [36, 512] on icon at bounding box center [40, 518] width 16 height 16
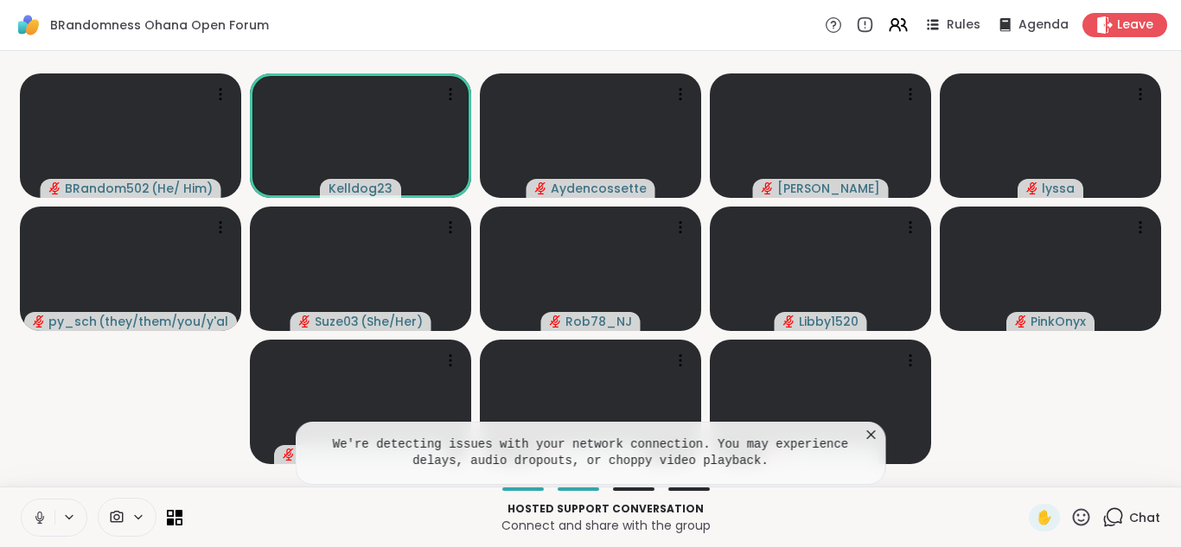
click at [872, 434] on icon at bounding box center [871, 435] width 9 height 9
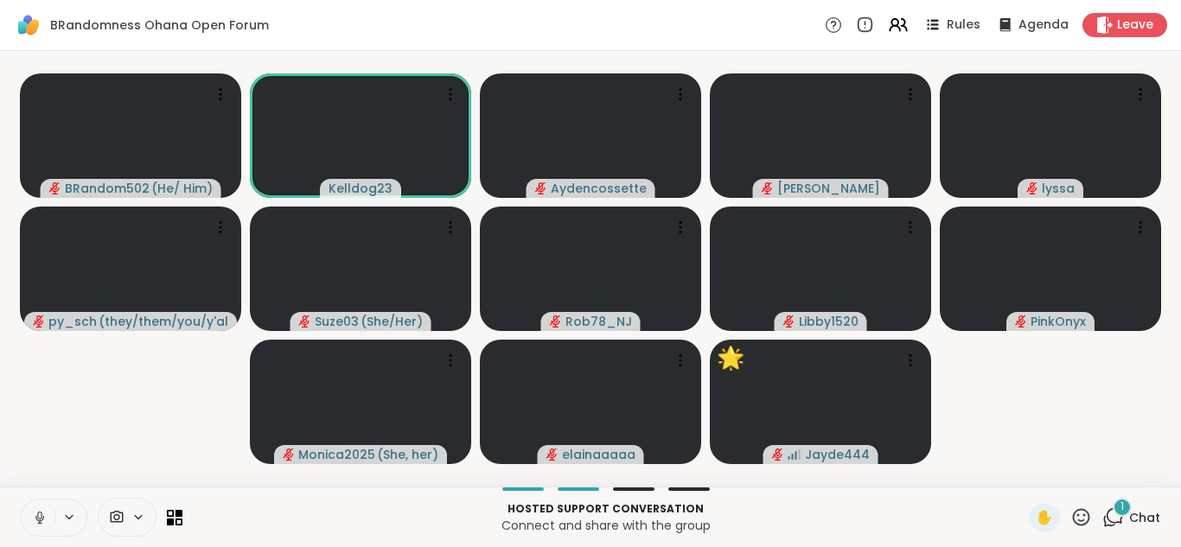
click at [30, 516] on button at bounding box center [38, 518] width 33 height 36
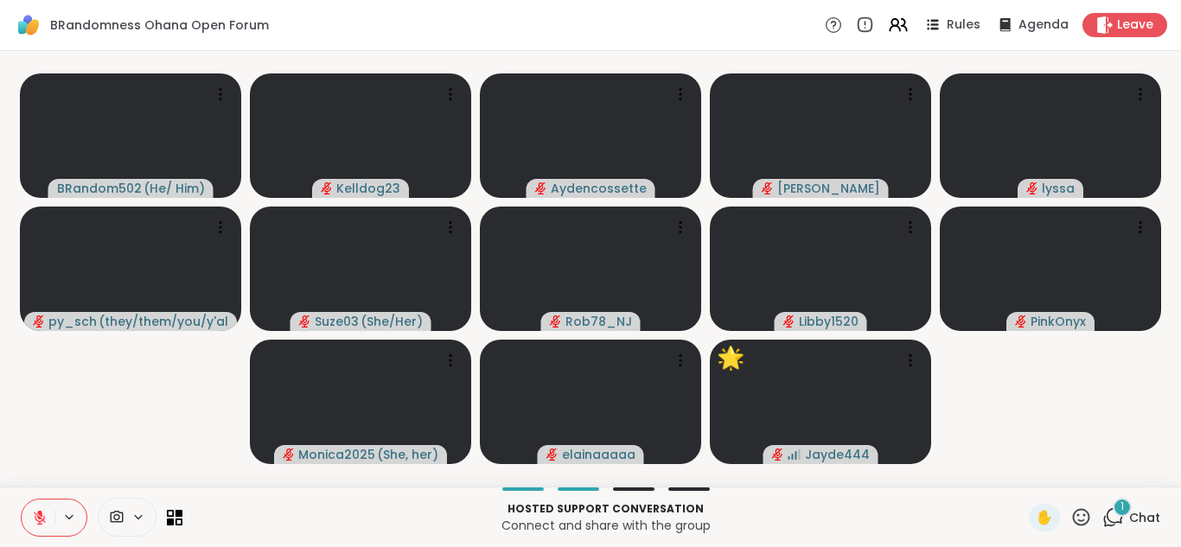
click at [1121, 516] on icon at bounding box center [1114, 518] width 22 height 22
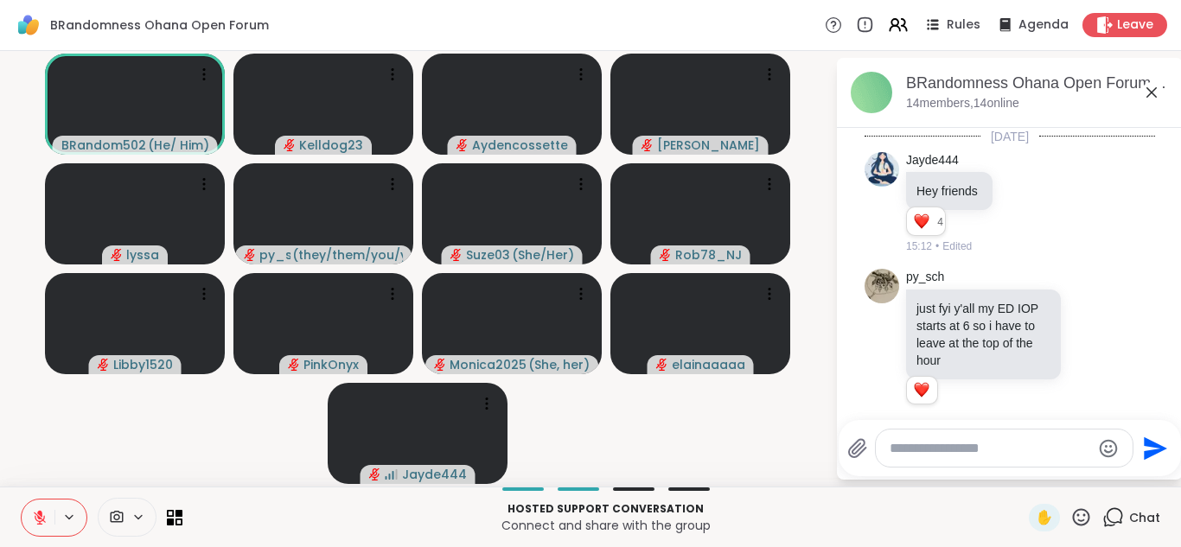
scroll to position [3351, 0]
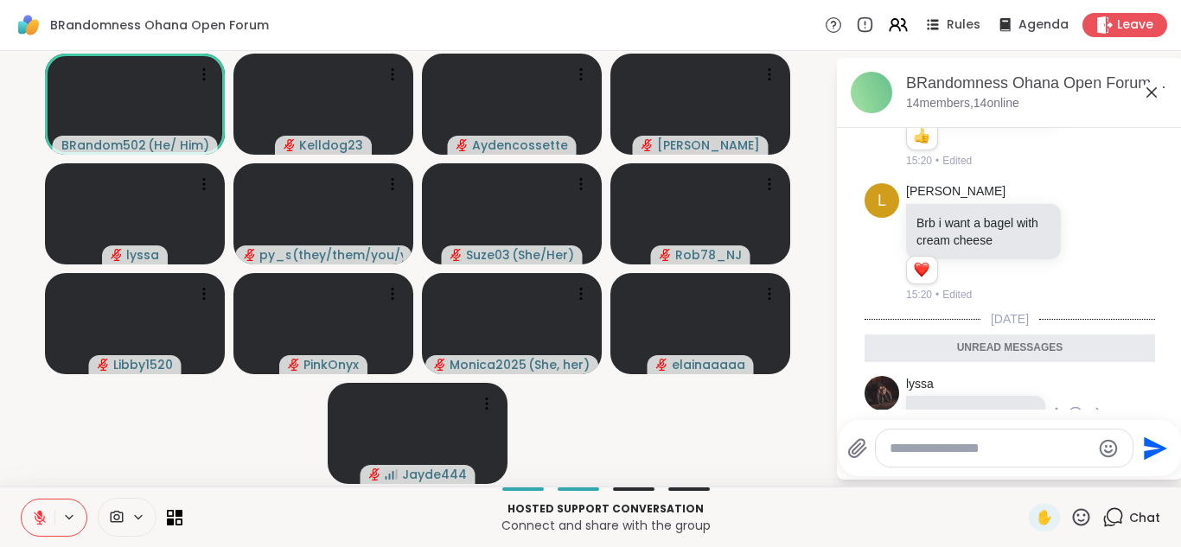
click at [1073, 408] on icon at bounding box center [1076, 414] width 13 height 13
click at [1041, 379] on div "Select Reaction: Thumbs up" at bounding box center [1038, 387] width 16 height 16
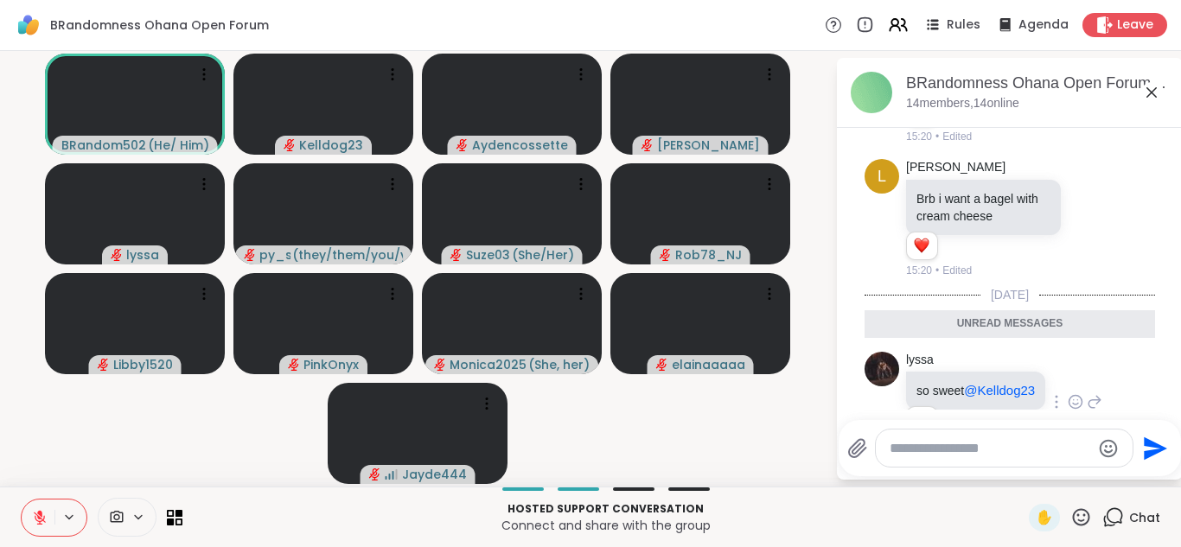
click at [900, 443] on textarea "Type your message" at bounding box center [991, 448] width 202 height 17
type textarea "***"
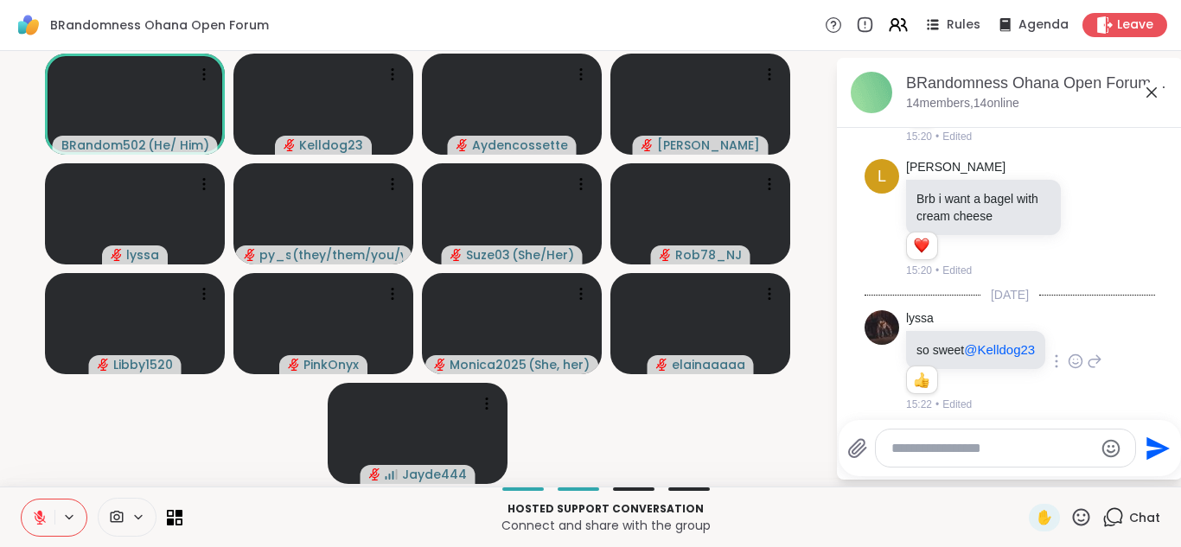
scroll to position [3427, 0]
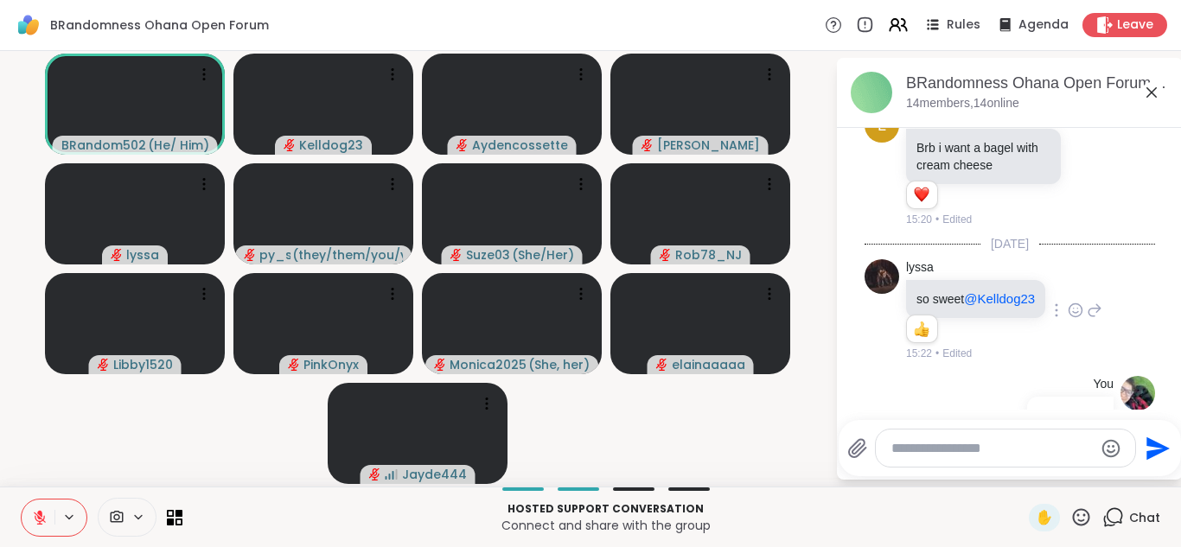
click at [1151, 98] on icon at bounding box center [1152, 92] width 21 height 21
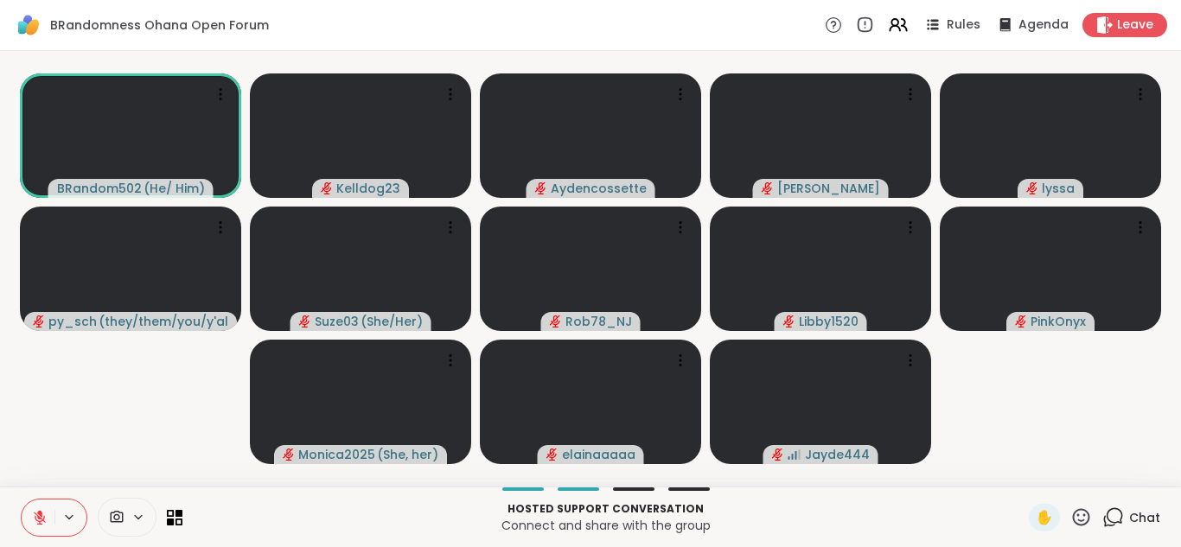
click at [27, 518] on button at bounding box center [38, 518] width 33 height 36
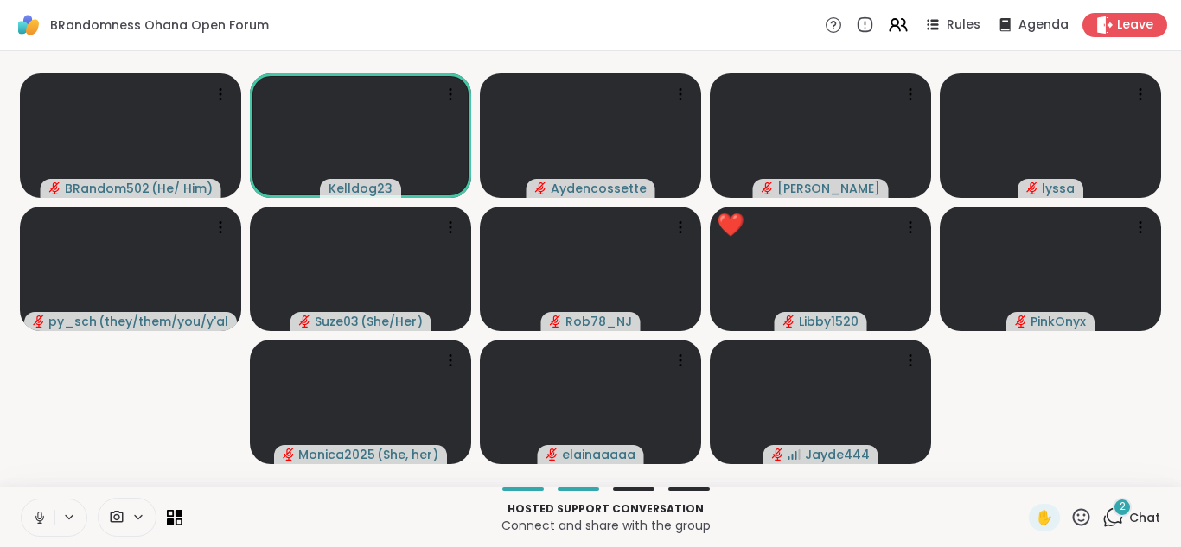
click at [30, 502] on button at bounding box center [38, 518] width 33 height 36
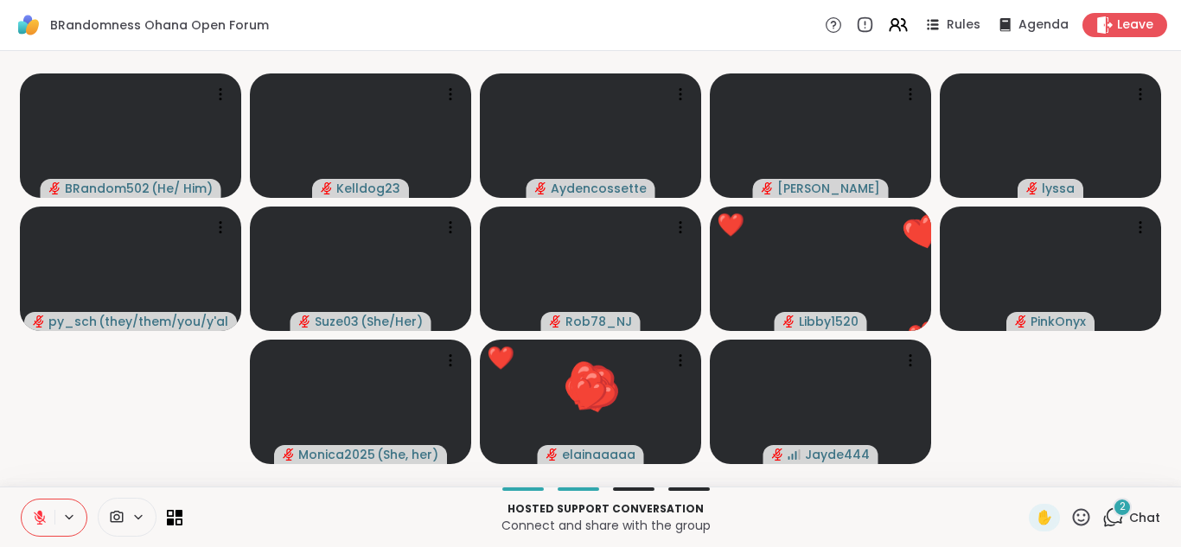
click at [1113, 516] on icon at bounding box center [1114, 518] width 22 height 22
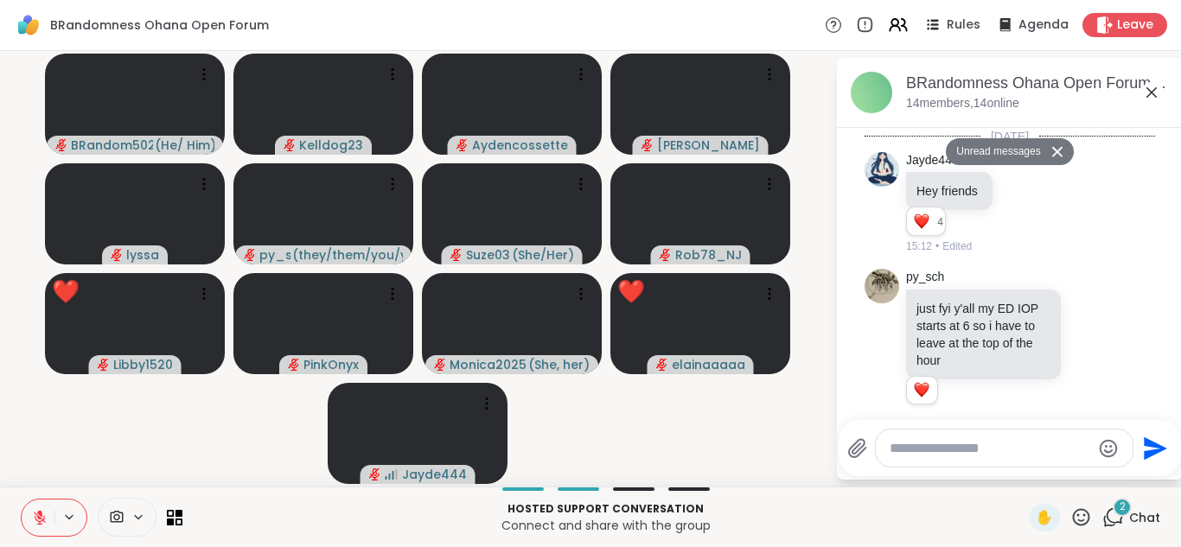
click at [921, 449] on textarea "Type your message" at bounding box center [991, 448] width 202 height 17
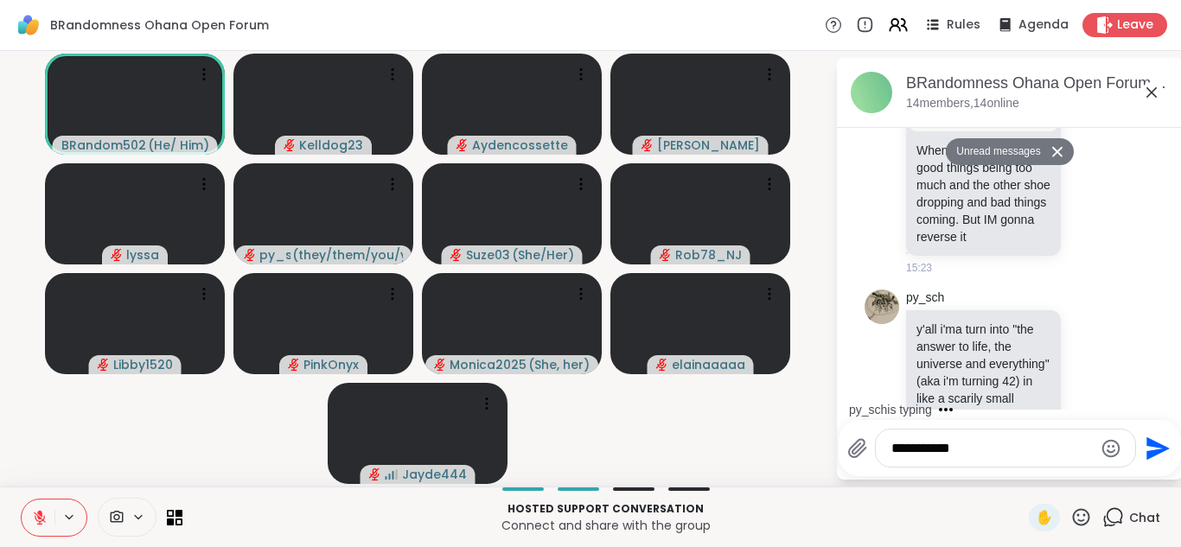
type textarea "**********"
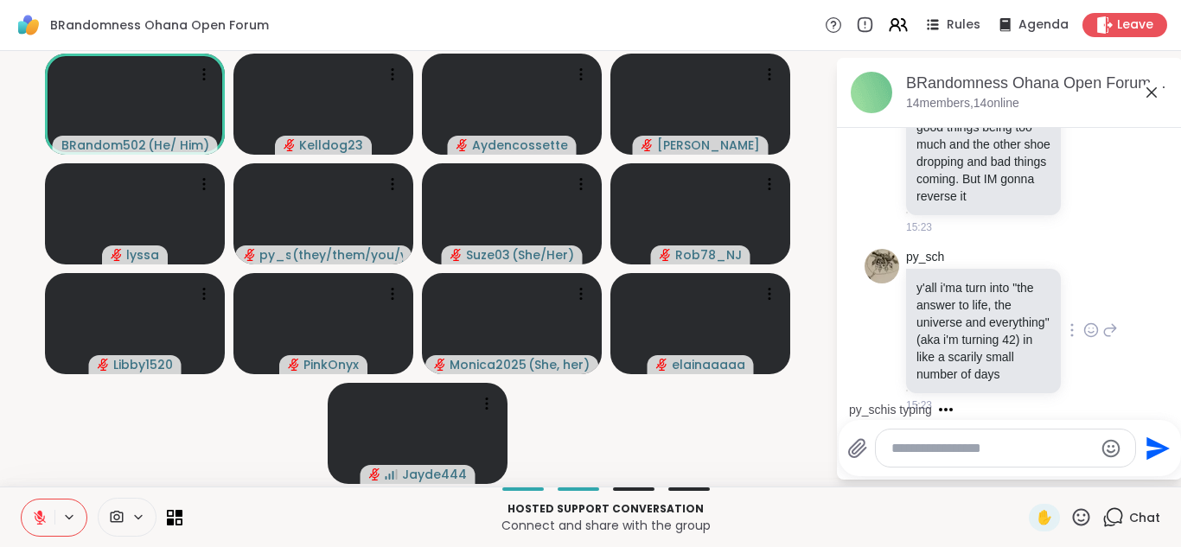
scroll to position [3977, 0]
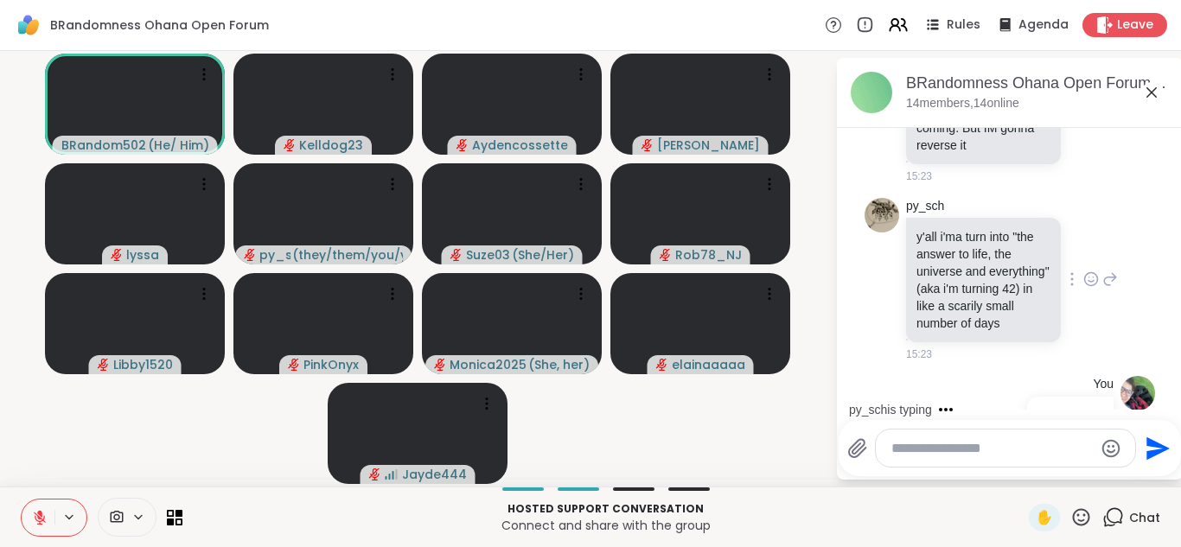
click at [1089, 271] on icon at bounding box center [1092, 279] width 16 height 17
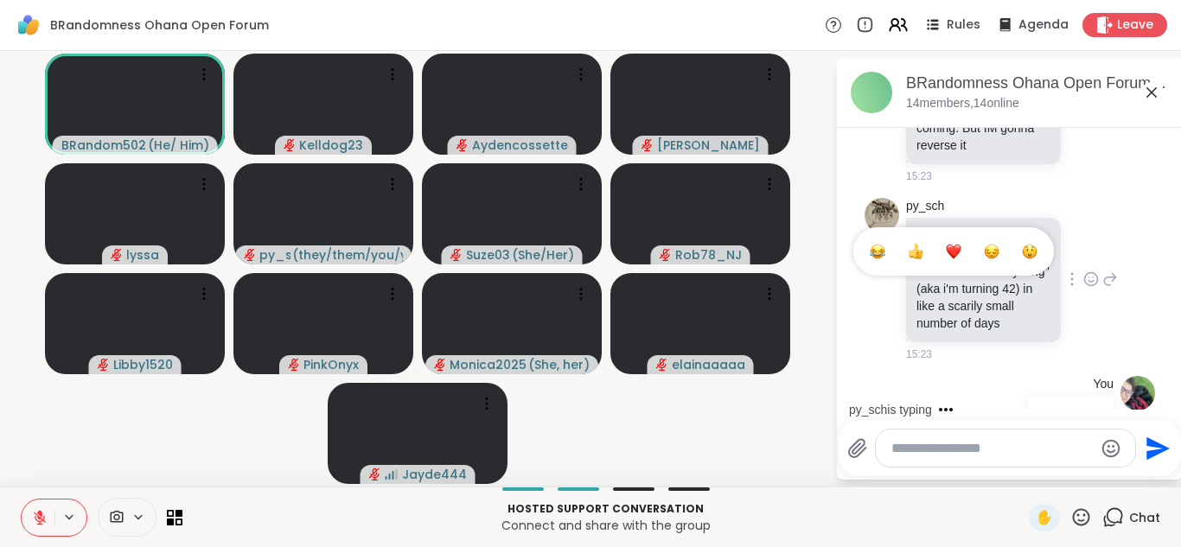
click at [956, 244] on div "Select Reaction: Heart" at bounding box center [954, 252] width 16 height 16
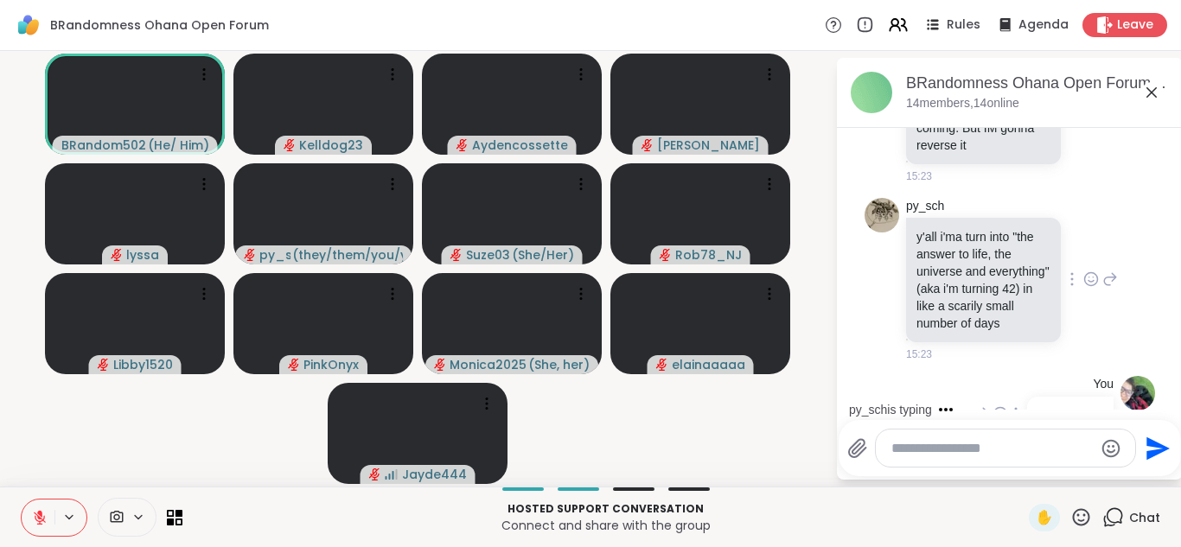
click at [886, 369] on div "You thanks guys 15:23 • Sent" at bounding box center [1010, 415] width 291 height 93
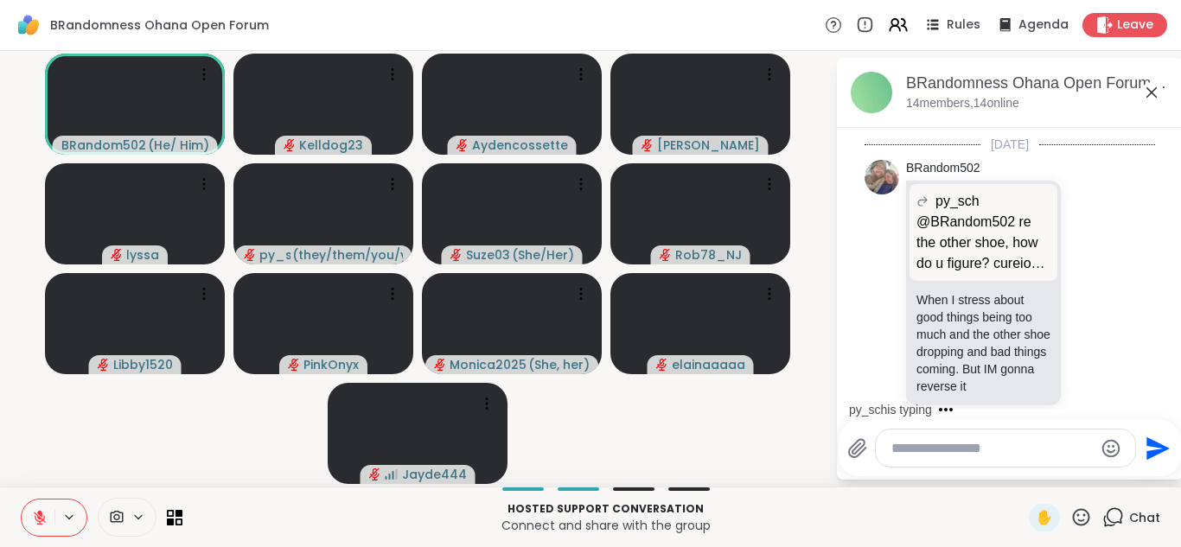
scroll to position [3735, 0]
click at [1089, 284] on icon at bounding box center [1092, 292] width 16 height 17
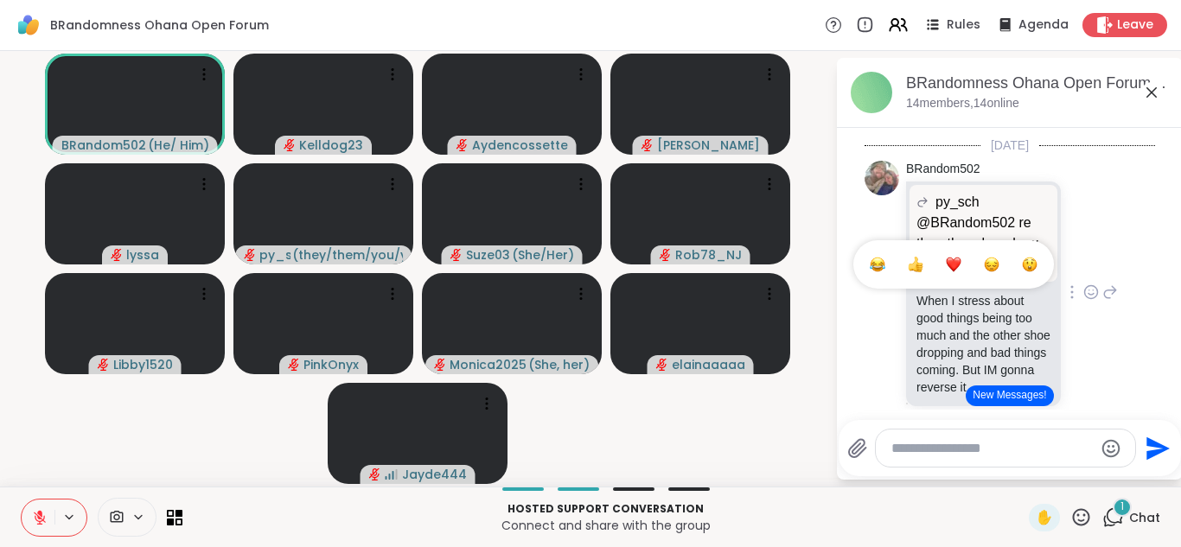
click at [949, 257] on div "Select Reaction: Heart" at bounding box center [954, 265] width 16 height 16
click at [1156, 89] on icon at bounding box center [1152, 92] width 21 height 21
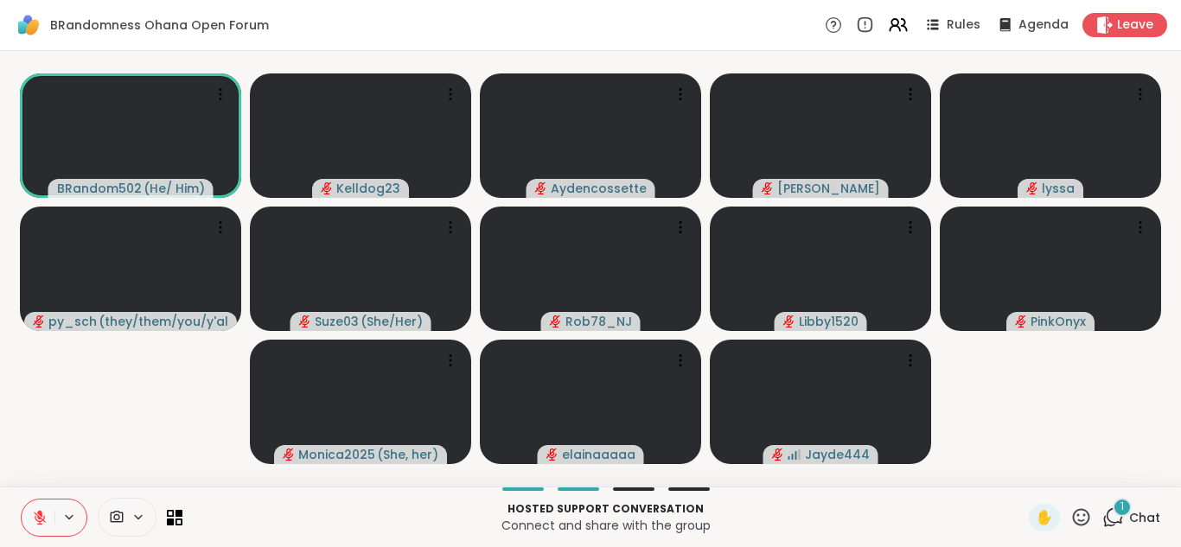
click at [1118, 513] on div "1" at bounding box center [1122, 507] width 19 height 19
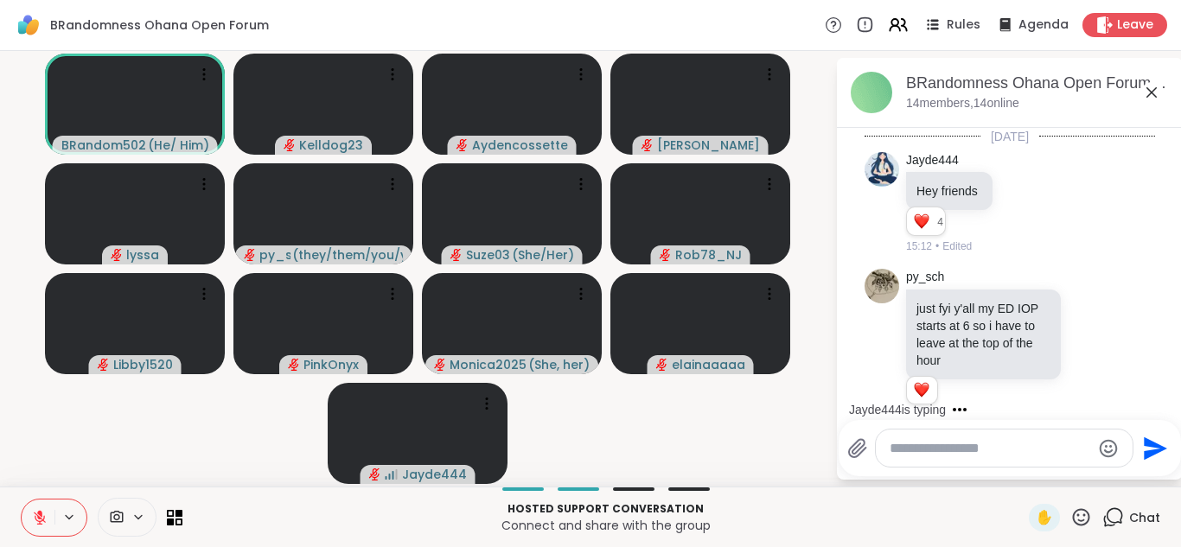
scroll to position [4176, 0]
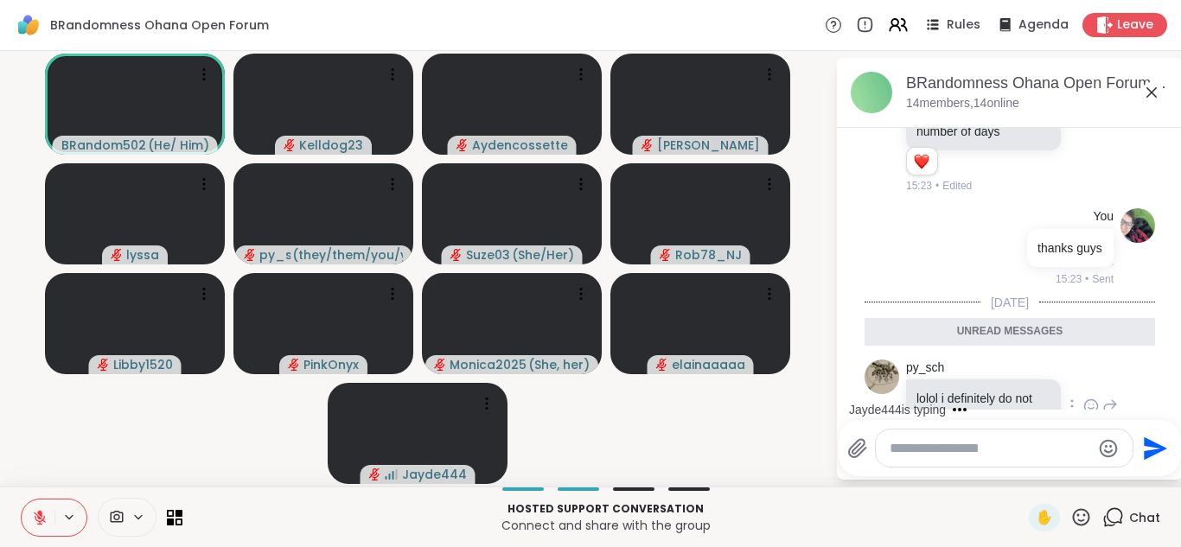
click at [1092, 398] on icon at bounding box center [1092, 406] width 16 height 17
click at [947, 371] on div "Select Reaction: Heart" at bounding box center [954, 379] width 16 height 16
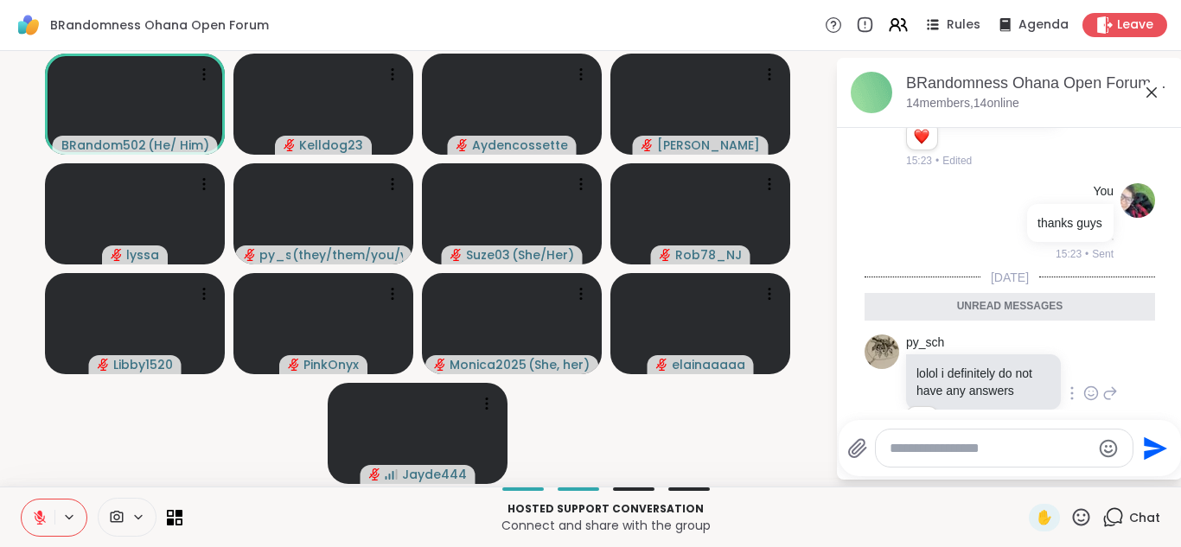
click at [912, 443] on textarea "Type your message" at bounding box center [991, 448] width 202 height 17
click at [1155, 94] on icon at bounding box center [1152, 92] width 21 height 21
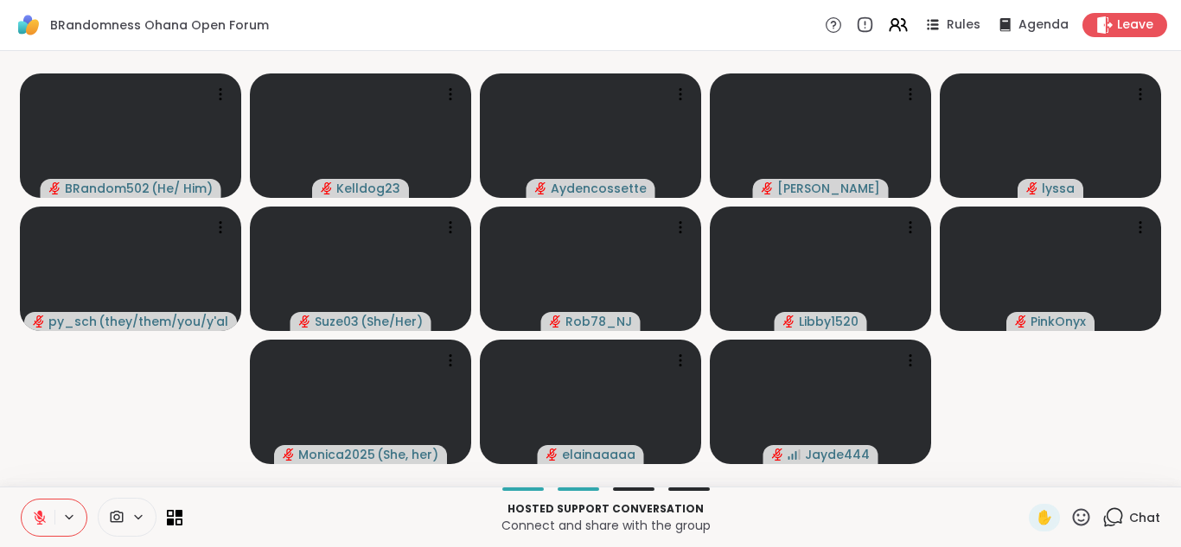
click at [38, 512] on icon at bounding box center [39, 513] width 5 height 7
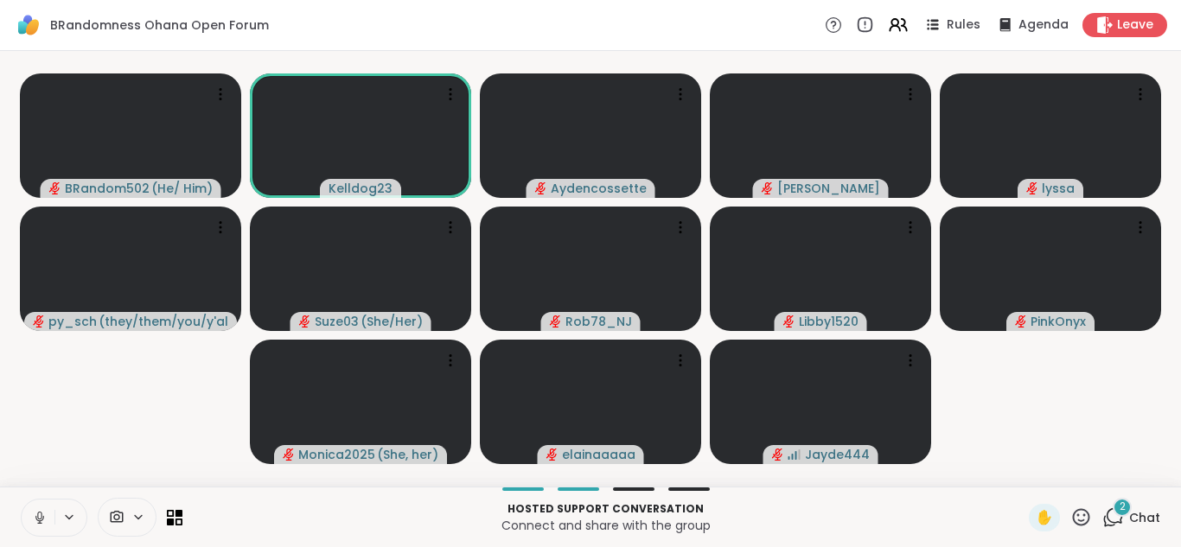
click at [38, 512] on icon at bounding box center [39, 516] width 4 height 8
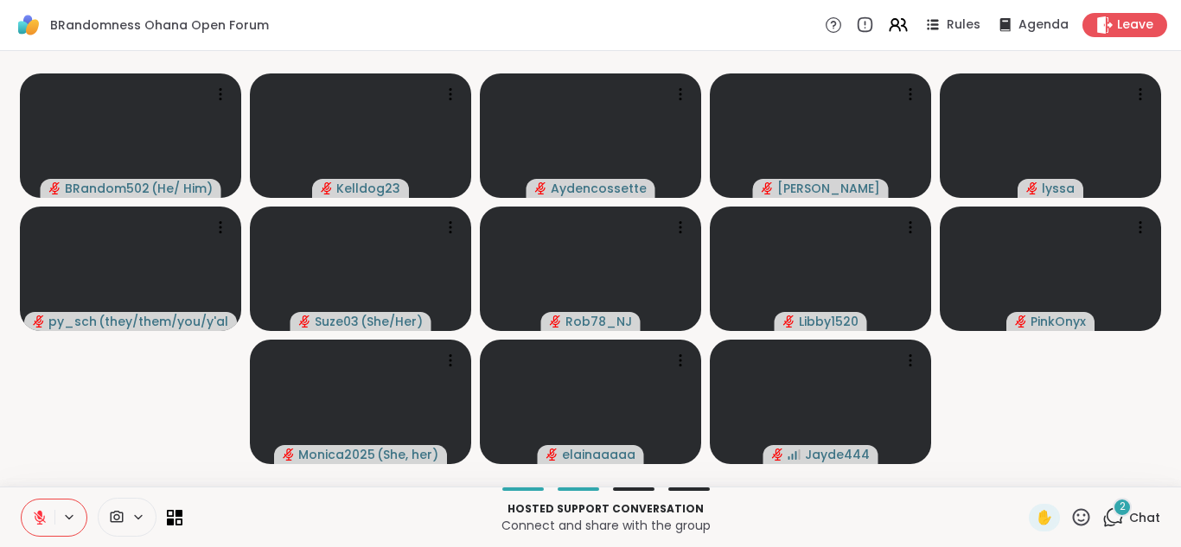
click at [1119, 522] on icon at bounding box center [1115, 517] width 16 height 16
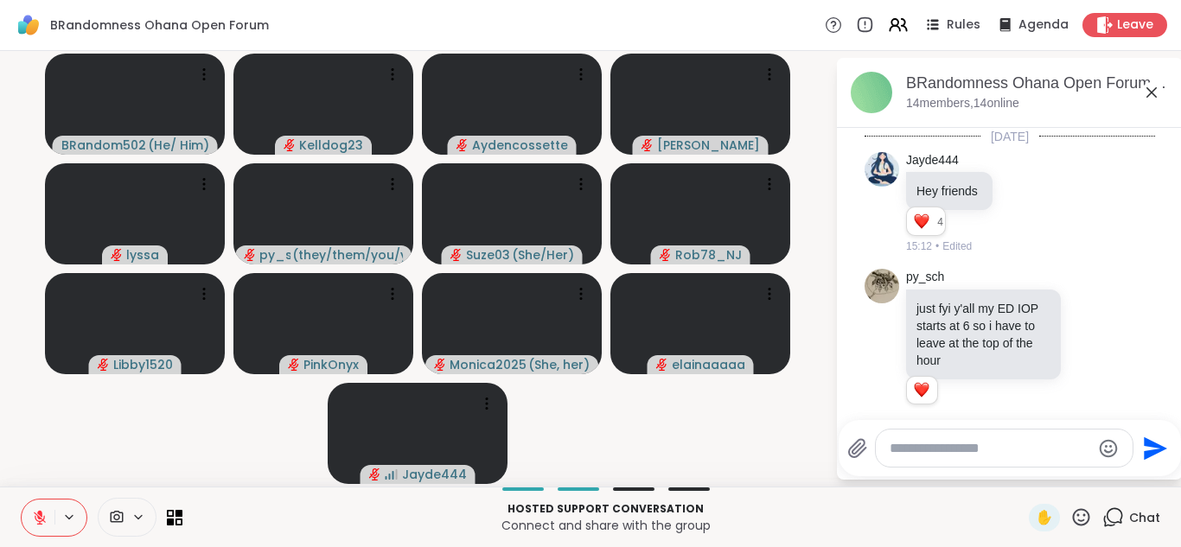
click at [926, 454] on textarea "Type your message" at bounding box center [991, 448] width 202 height 17
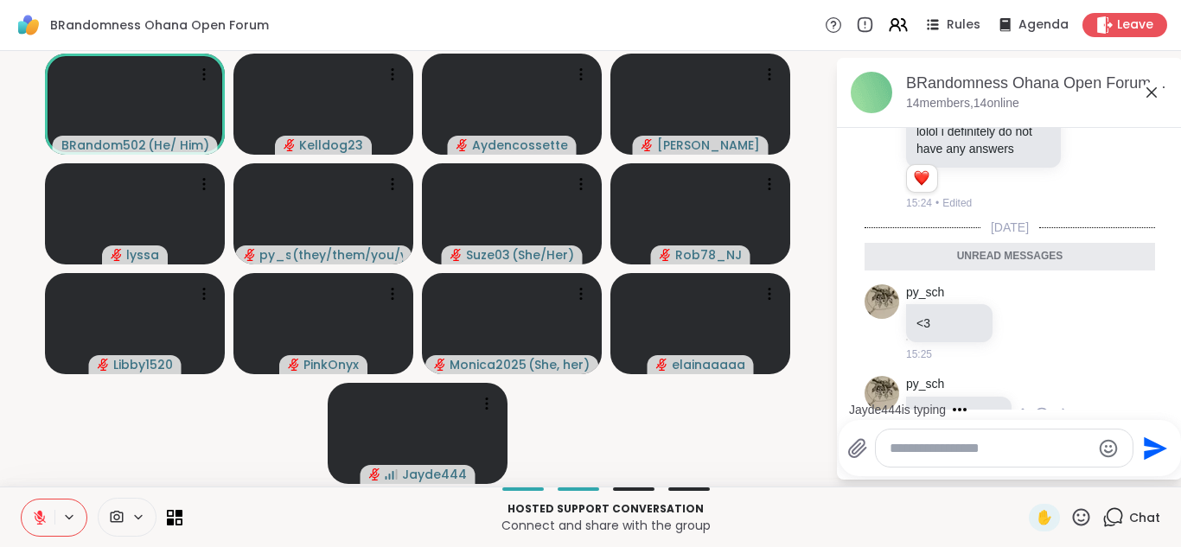
click at [1043, 406] on icon at bounding box center [1042, 414] width 16 height 17
click at [995, 370] on button "Select Reaction: Thumbs up" at bounding box center [1004, 387] width 35 height 35
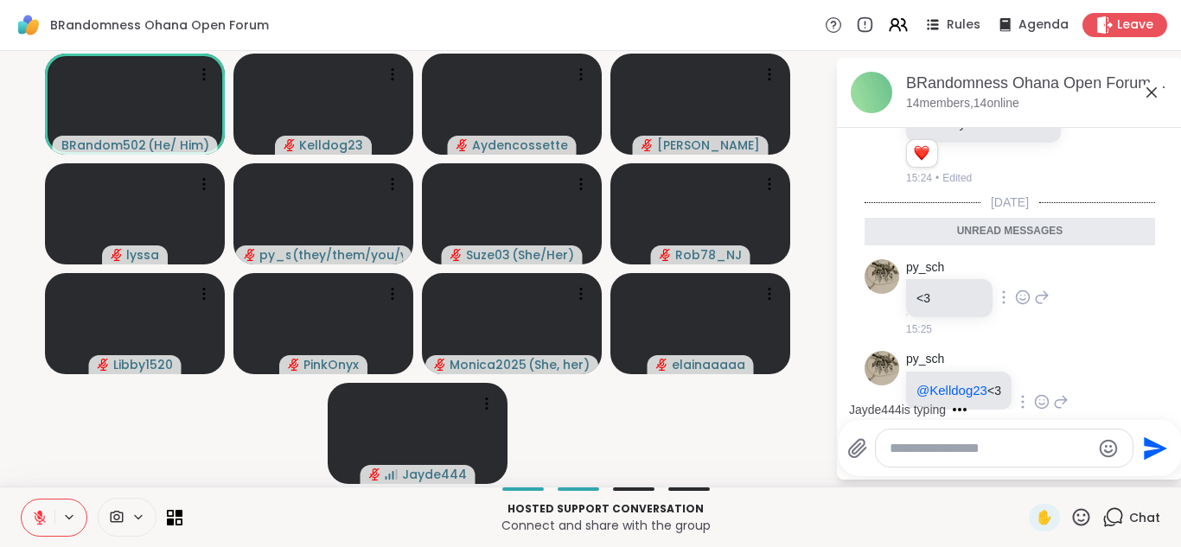
click at [1020, 289] on icon at bounding box center [1023, 297] width 16 height 17
click at [979, 262] on div "Select Reaction: Thumbs up" at bounding box center [985, 270] width 16 height 16
click at [1157, 93] on icon at bounding box center [1152, 92] width 21 height 21
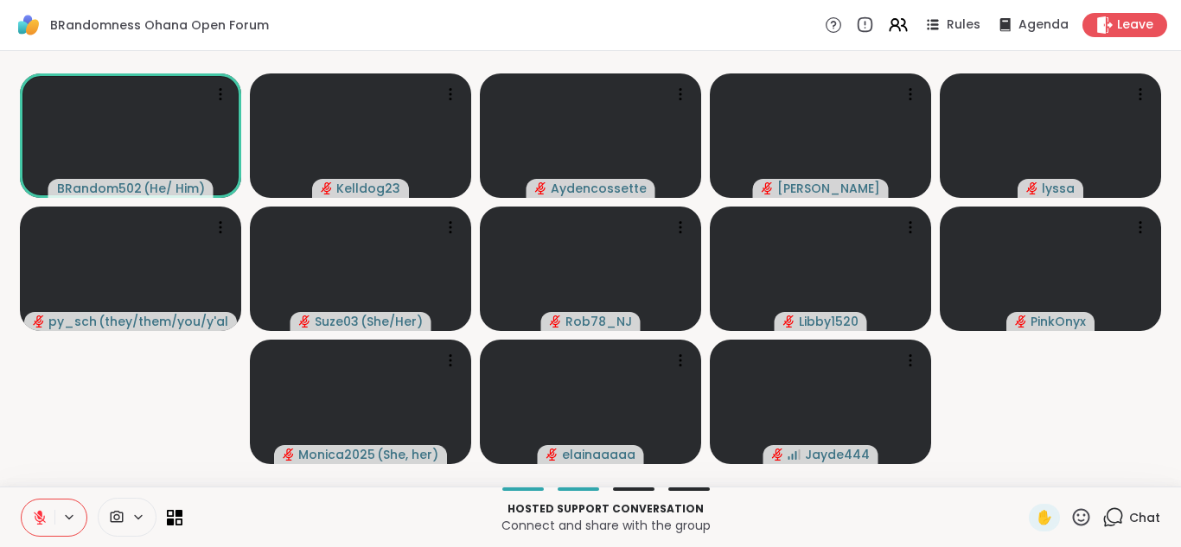
click at [1111, 521] on icon at bounding box center [1115, 517] width 16 height 16
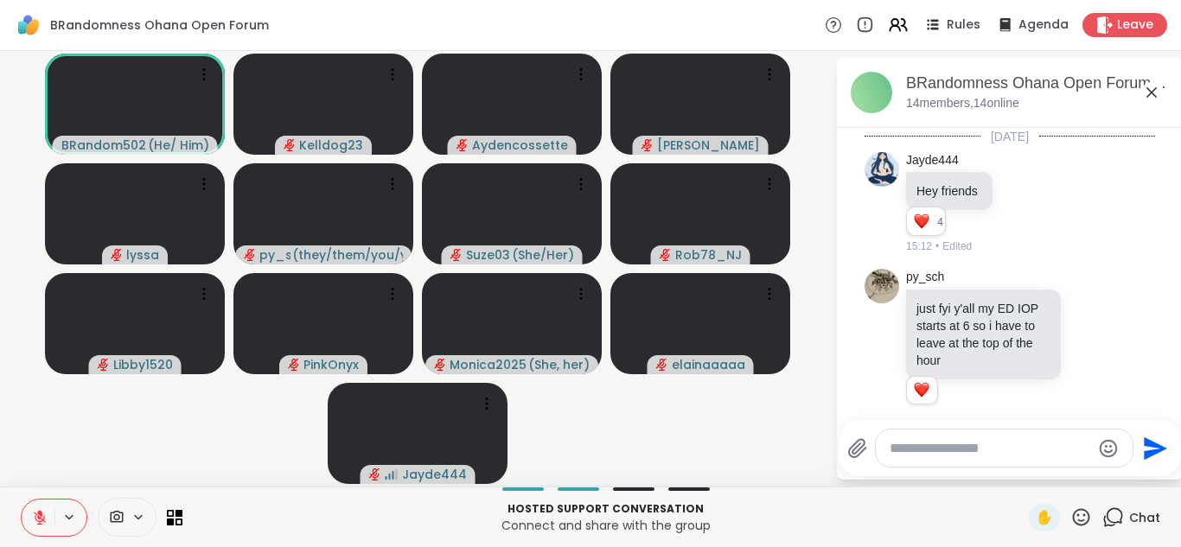
scroll to position [4377, 0]
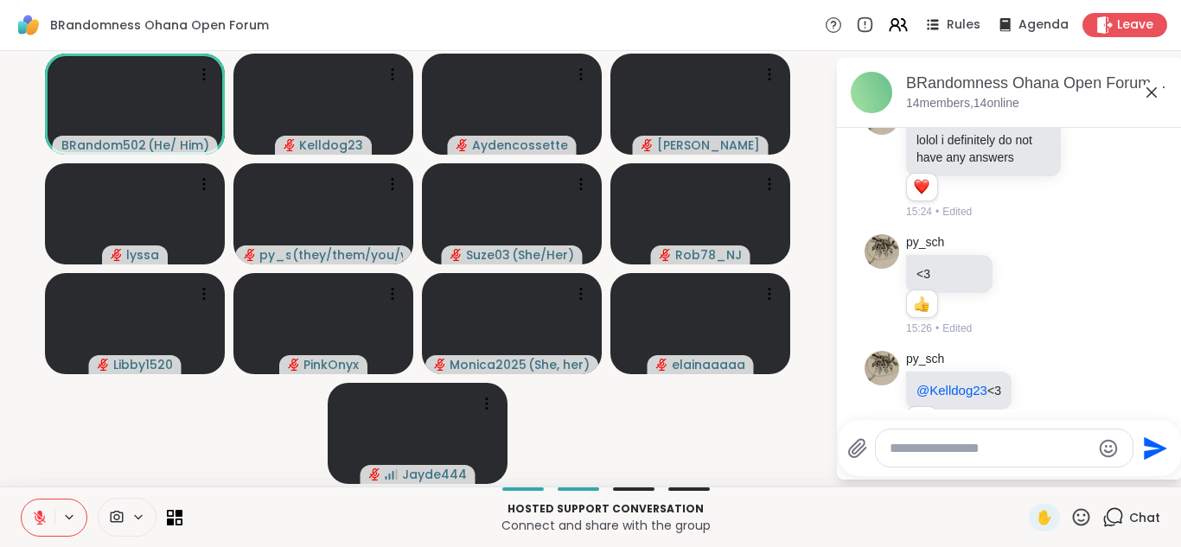
click at [904, 449] on textarea "Type your message" at bounding box center [991, 448] width 202 height 17
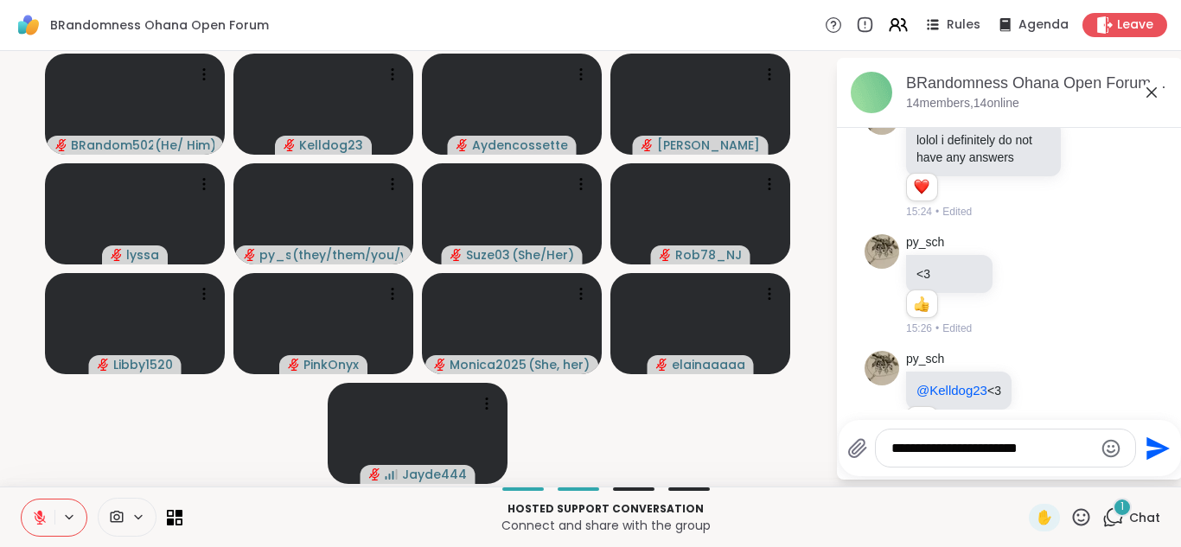
scroll to position [4642, 0]
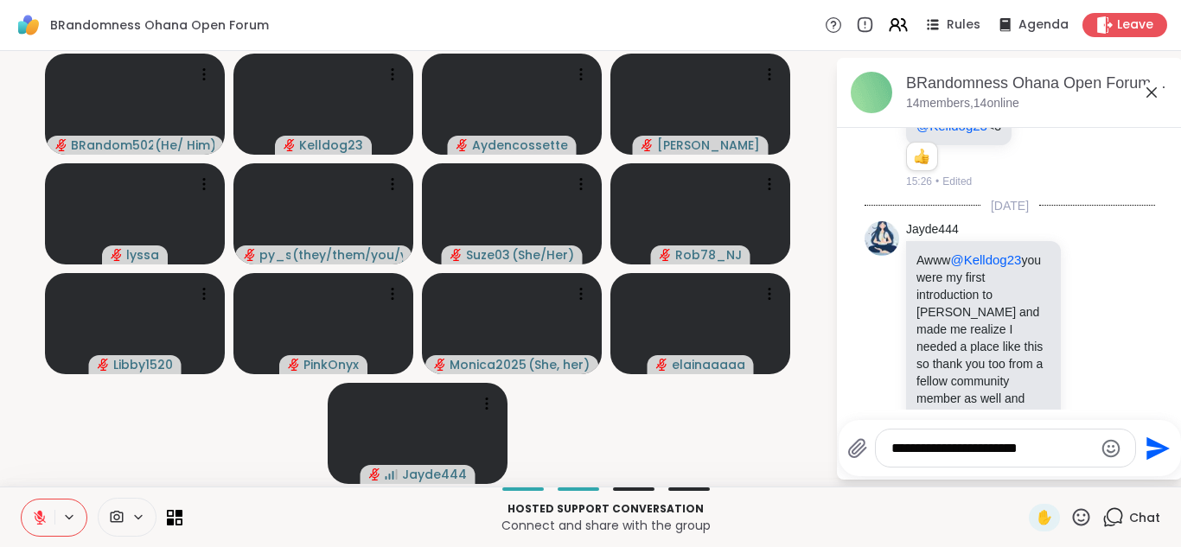
type textarea "**********"
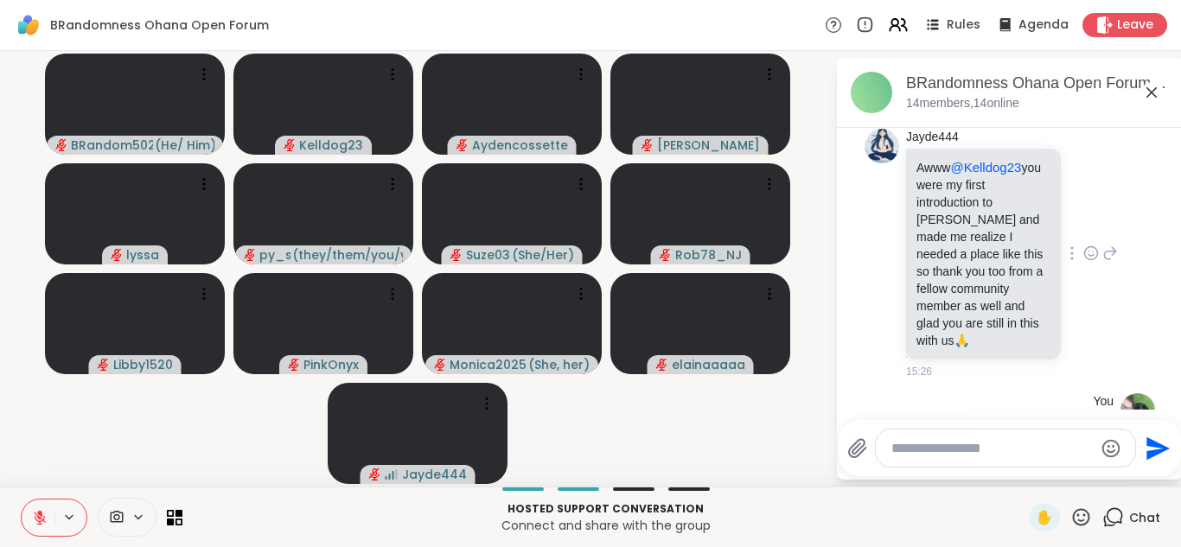
click at [1090, 246] on icon at bounding box center [1091, 252] width 13 height 13
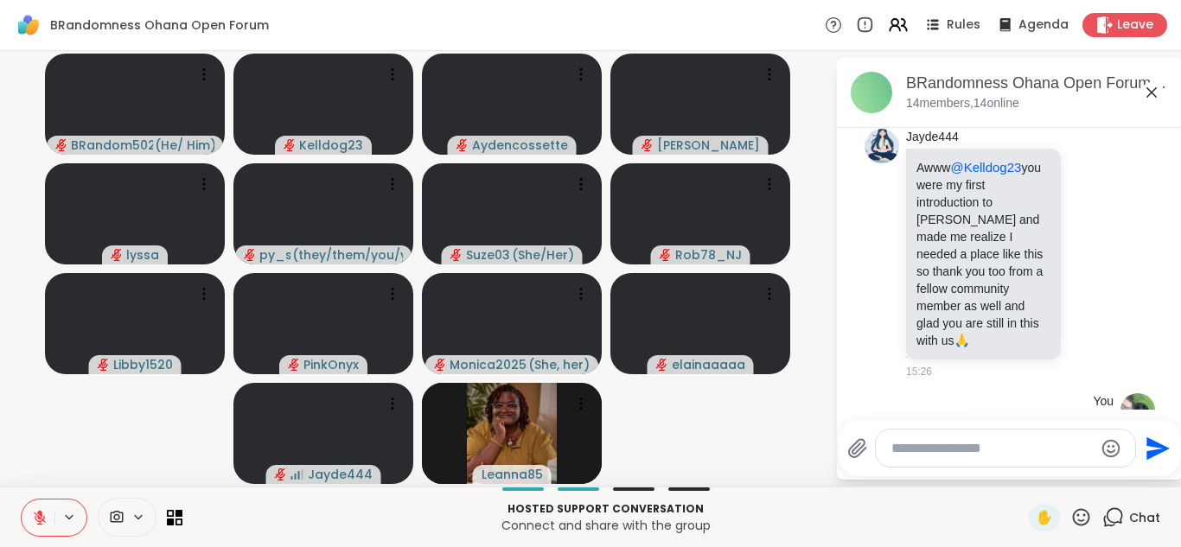
click at [959, 218] on div "Select Reaction: Heart" at bounding box center [954, 226] width 16 height 16
click at [893, 392] on div "You thx for the support guys 15:26 • Sent" at bounding box center [1010, 433] width 291 height 93
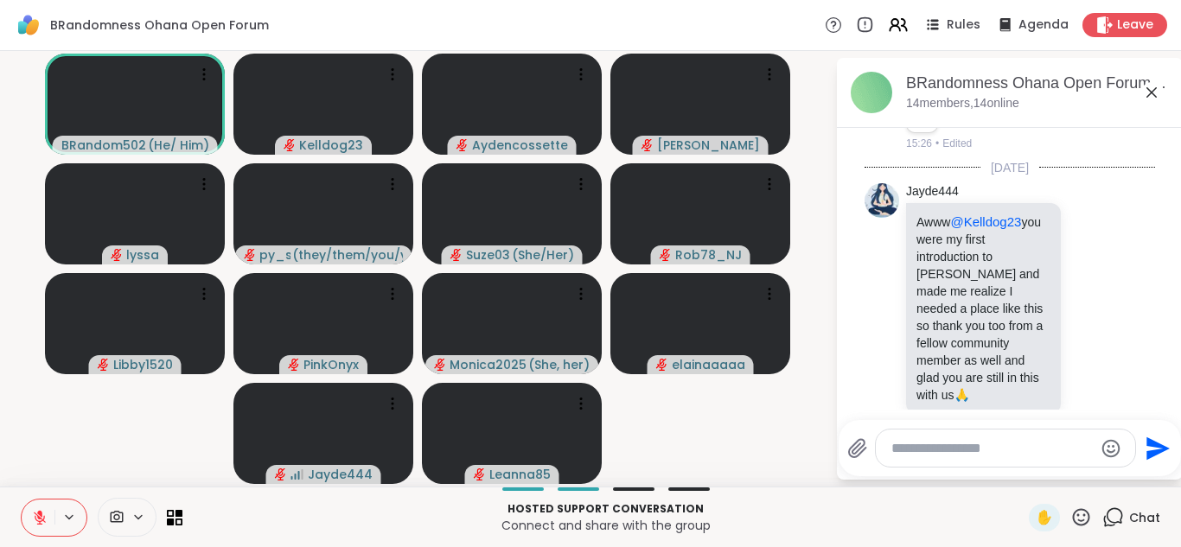
scroll to position [4714, 0]
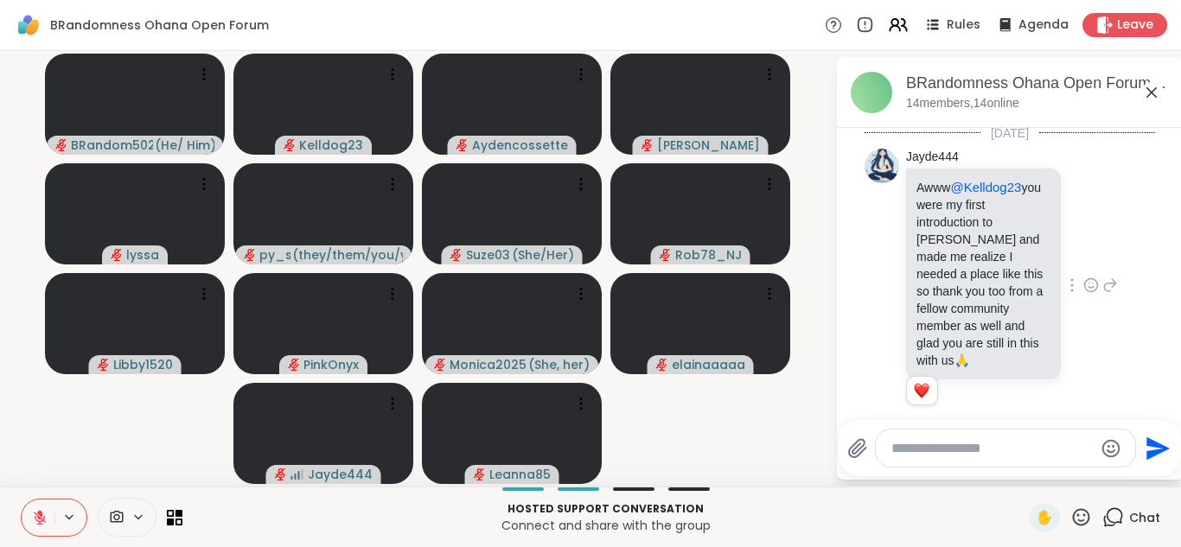
click at [1112, 275] on icon at bounding box center [1111, 285] width 16 height 21
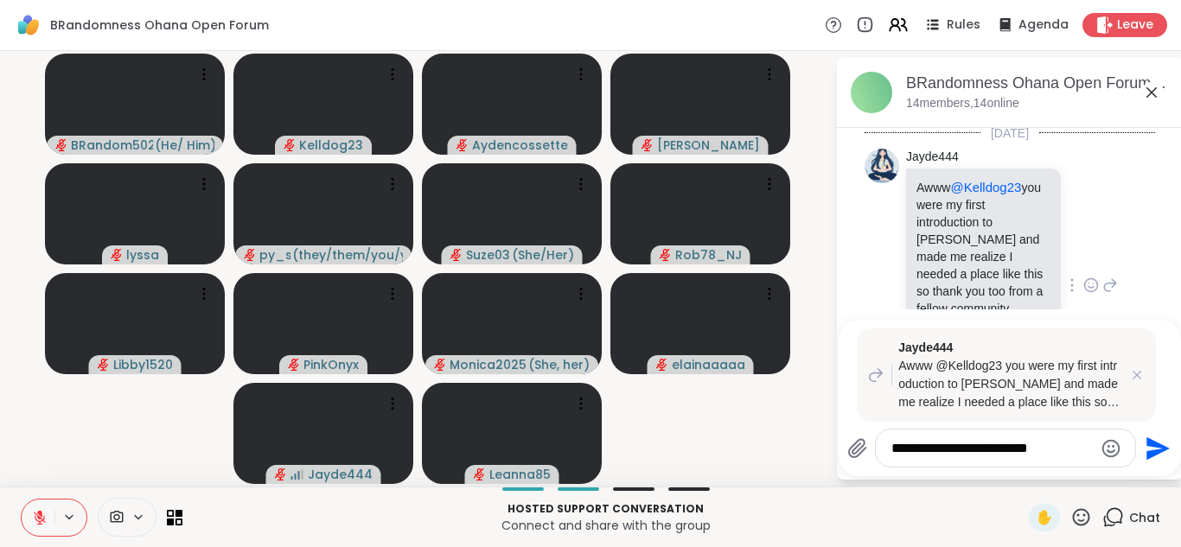
type textarea "**********"
click at [1149, 444] on icon "Send" at bounding box center [1158, 448] width 23 height 23
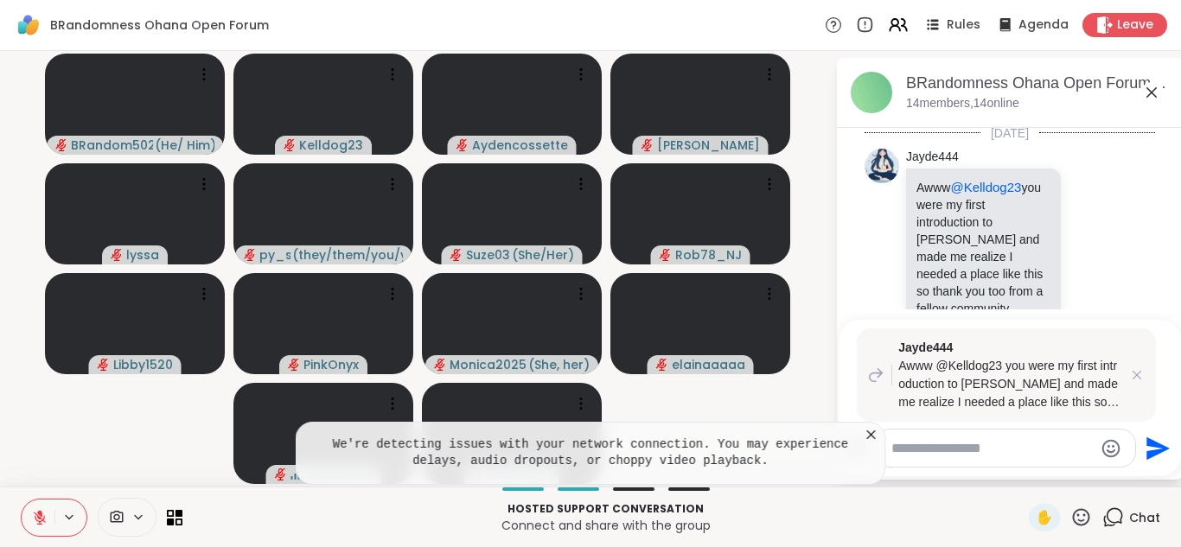
click at [873, 438] on icon at bounding box center [871, 434] width 17 height 17
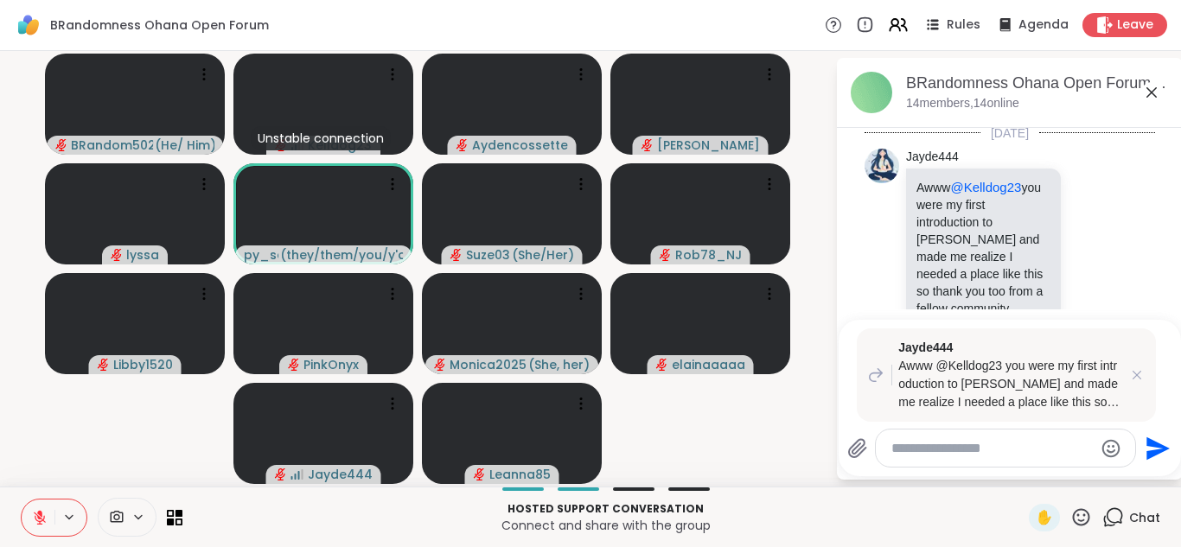
click at [946, 447] on textarea "Type your message" at bounding box center [993, 448] width 202 height 17
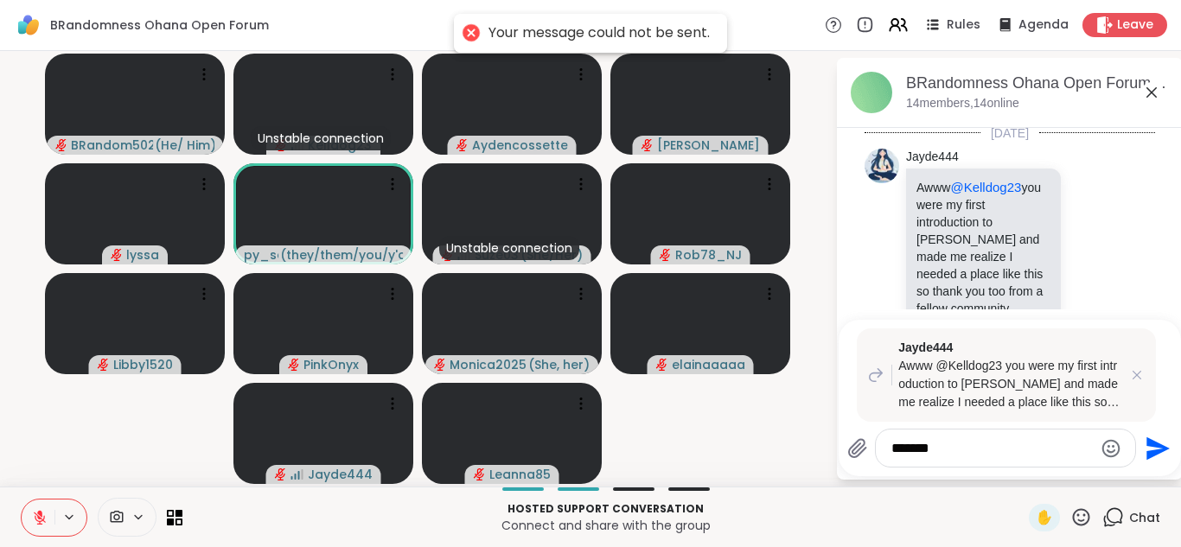
scroll to position [5094, 0]
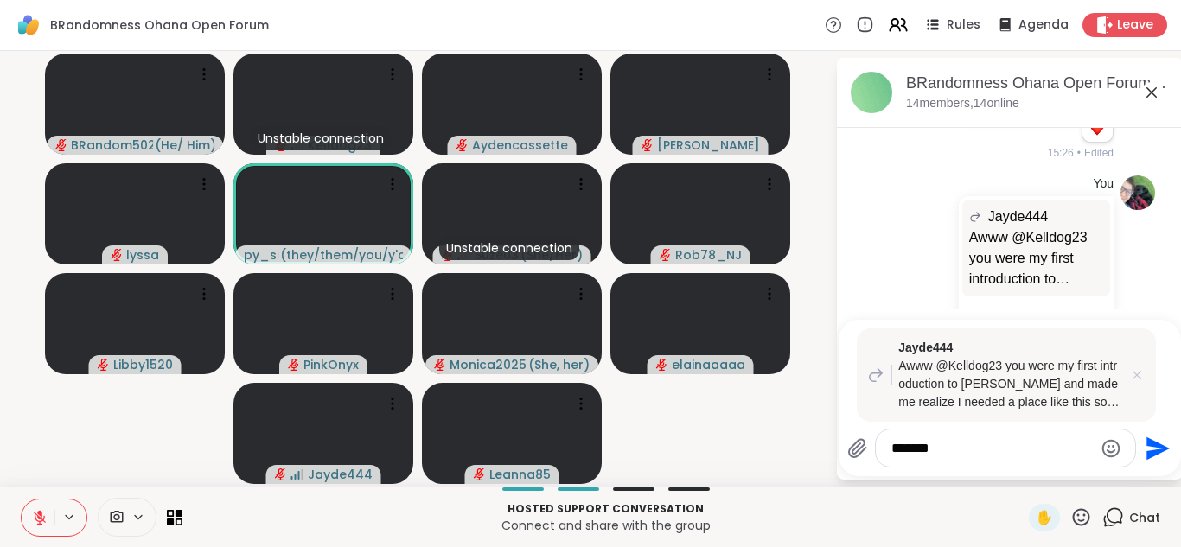
click at [1135, 371] on icon at bounding box center [1137, 375] width 17 height 17
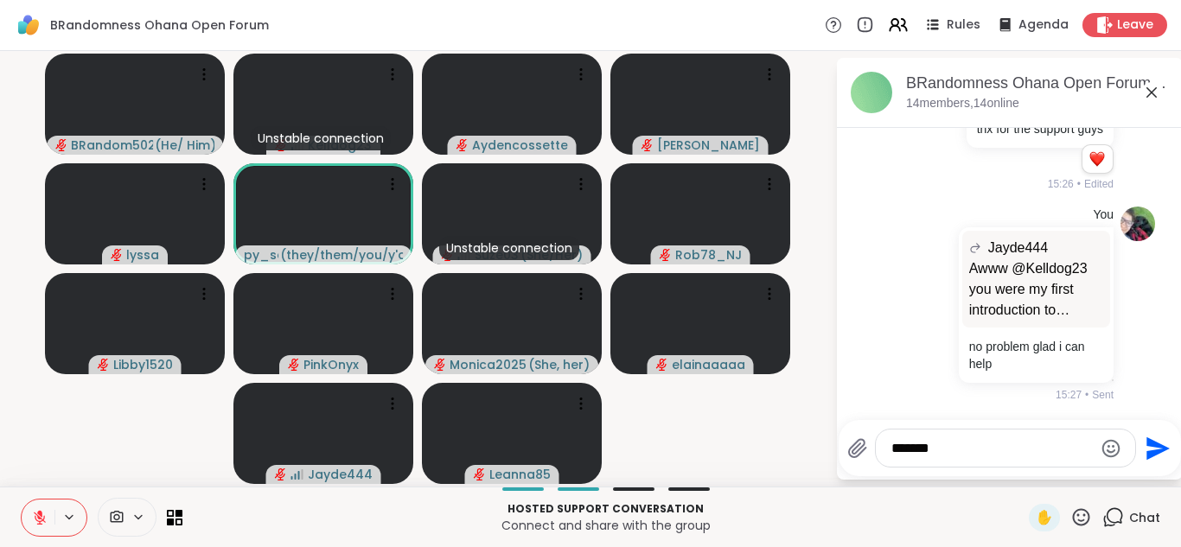
scroll to position [4994, 0]
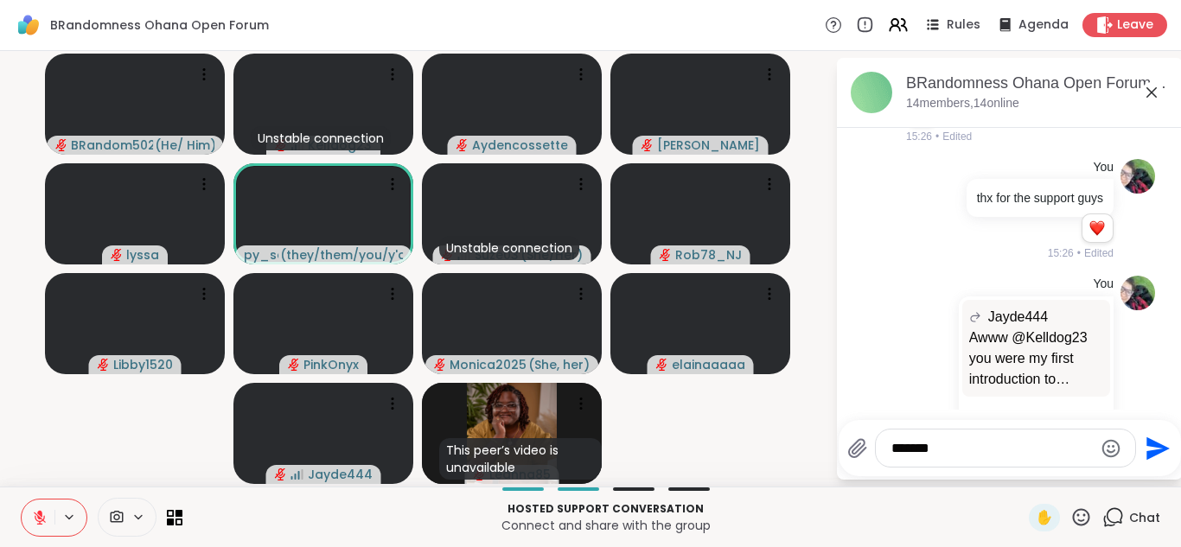
click at [1014, 454] on textarea "*******" at bounding box center [993, 448] width 202 height 17
type textarea "*"
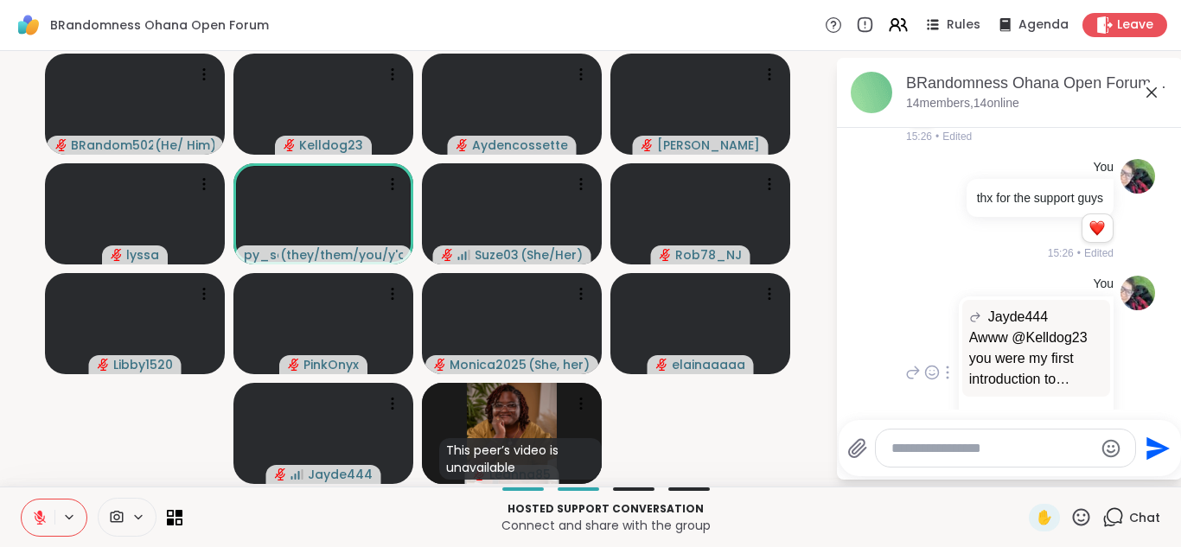
click at [1021, 307] on span "Jayde444" at bounding box center [1019, 317] width 60 height 21
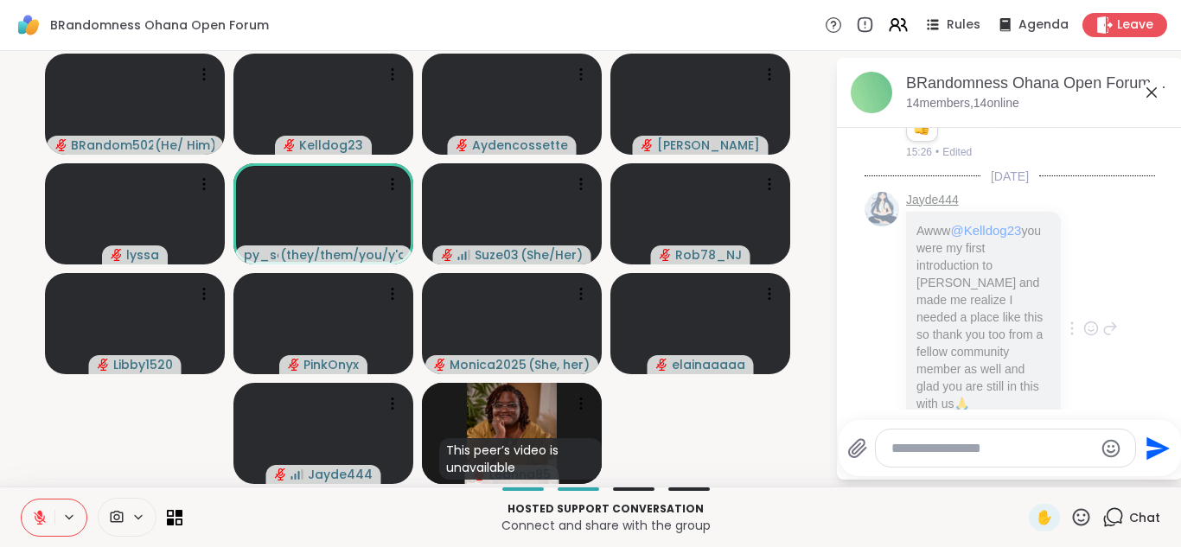
click at [937, 192] on link "Jayde444" at bounding box center [932, 200] width 53 height 17
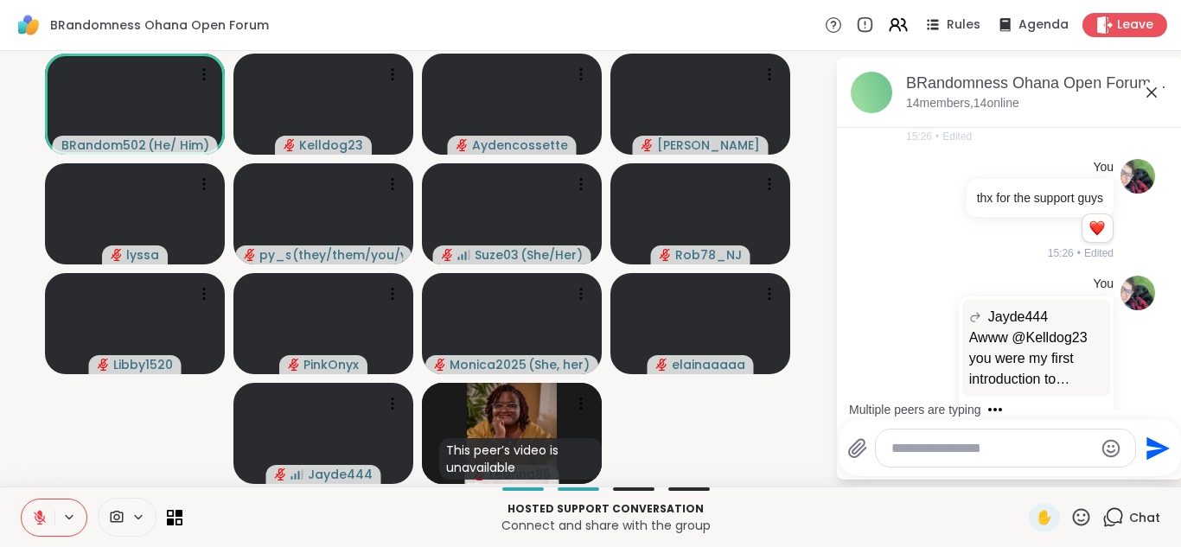
scroll to position [3, 0]
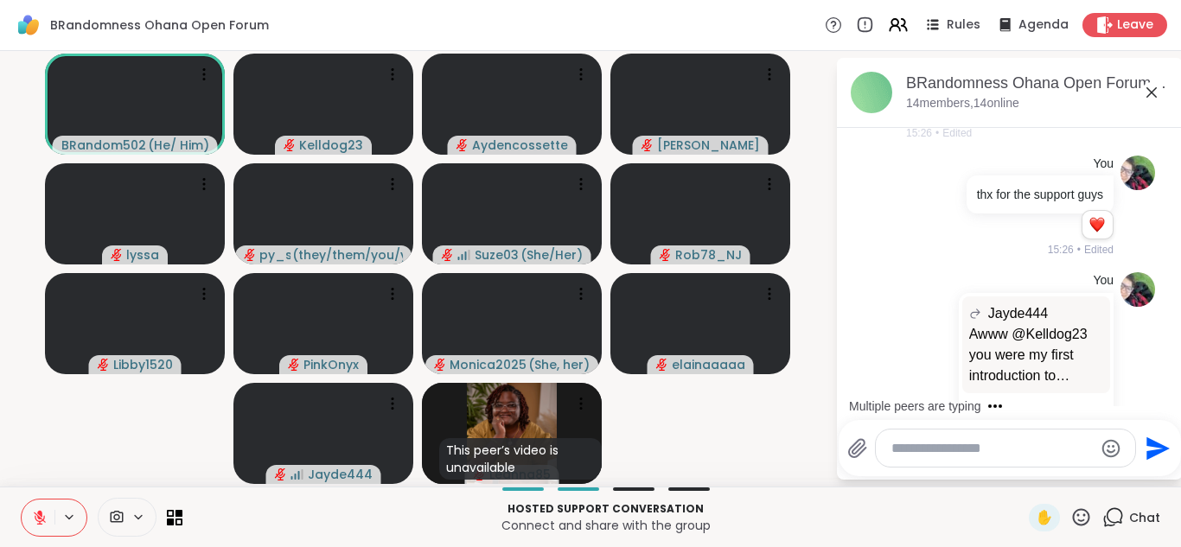
click at [931, 445] on textarea "Type your message" at bounding box center [993, 448] width 202 height 17
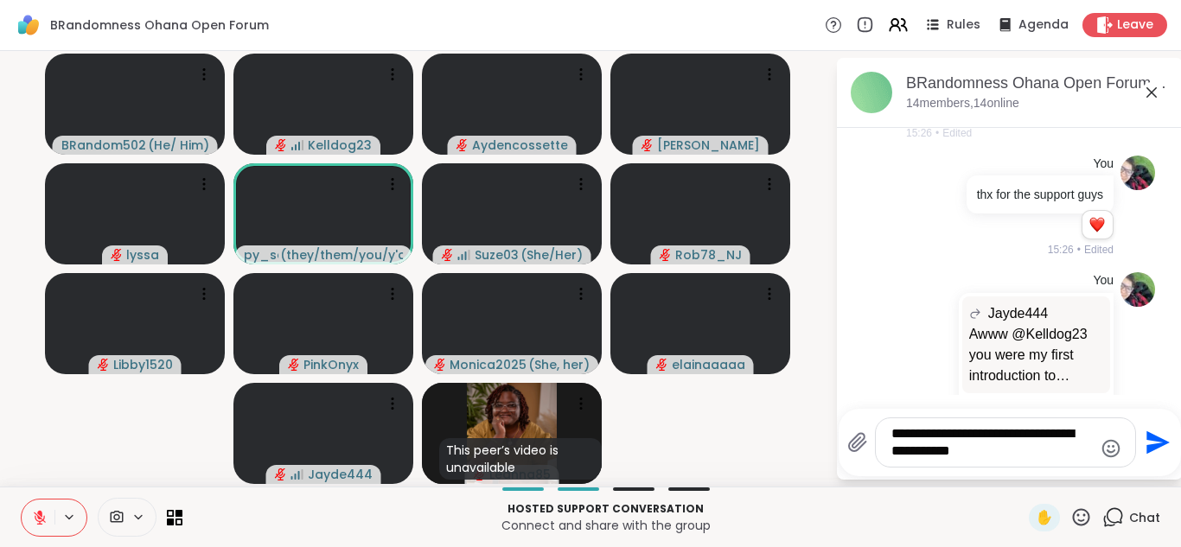
scroll to position [5194, 0]
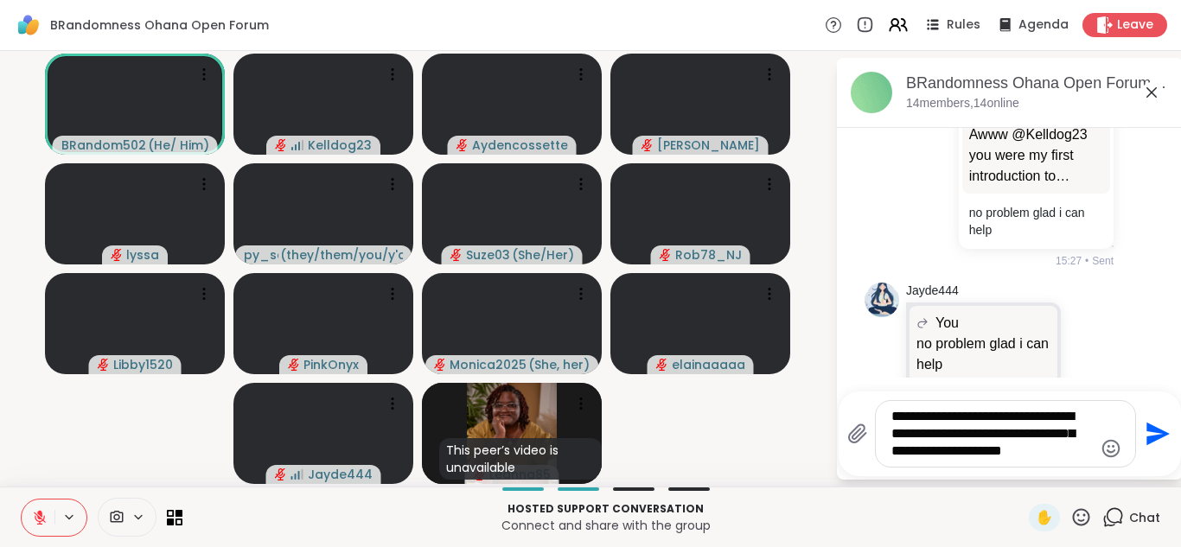
type textarea "**********"
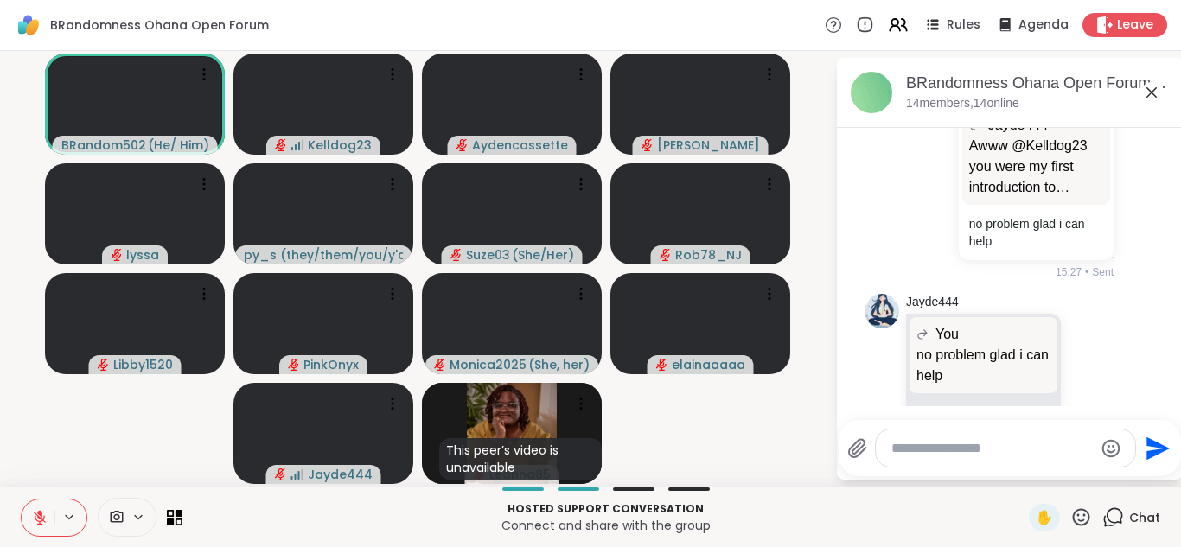
scroll to position [5344, 0]
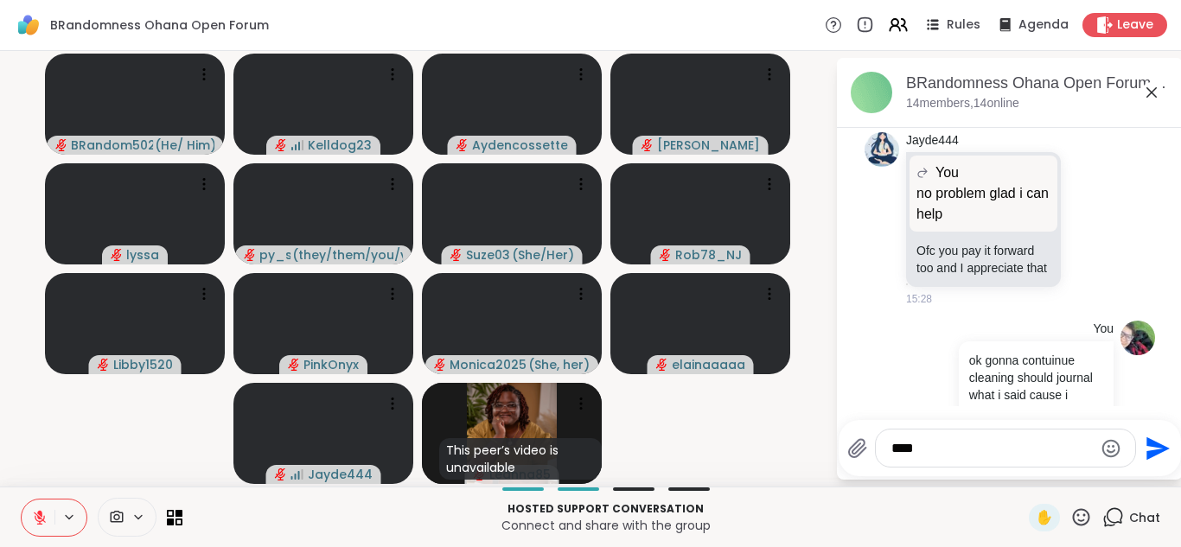
type textarea "*****"
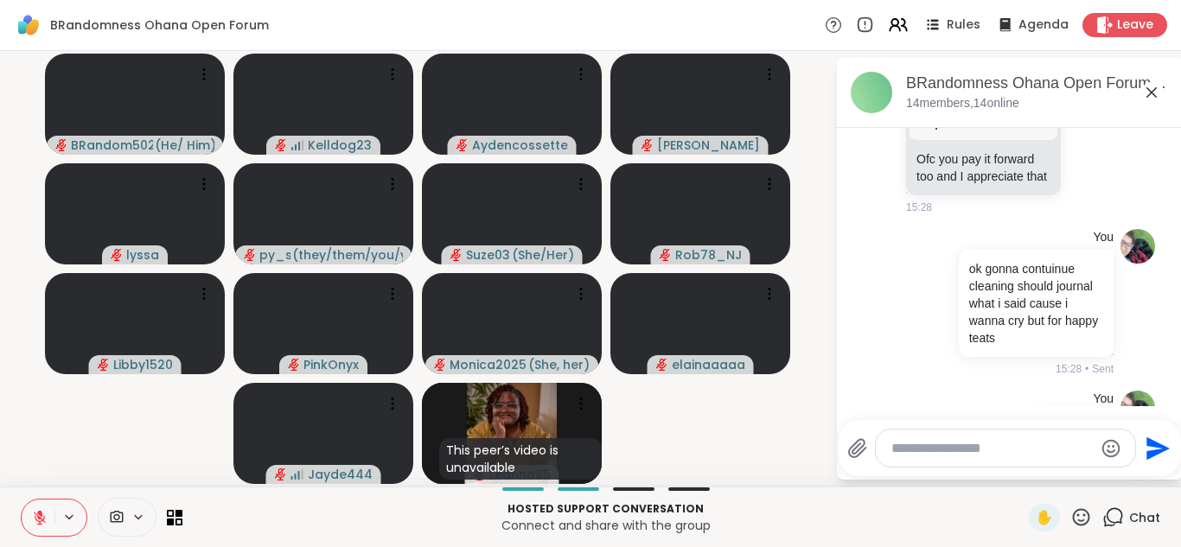
click at [904, 384] on div "You tears 15:28 • Sent" at bounding box center [1010, 430] width 291 height 93
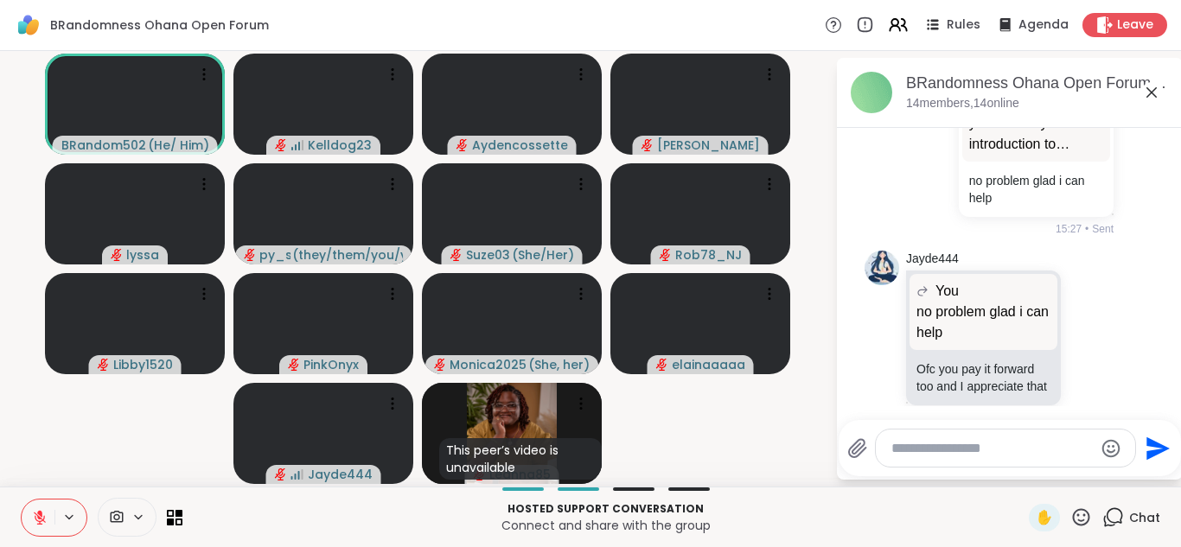
scroll to position [5194, 0]
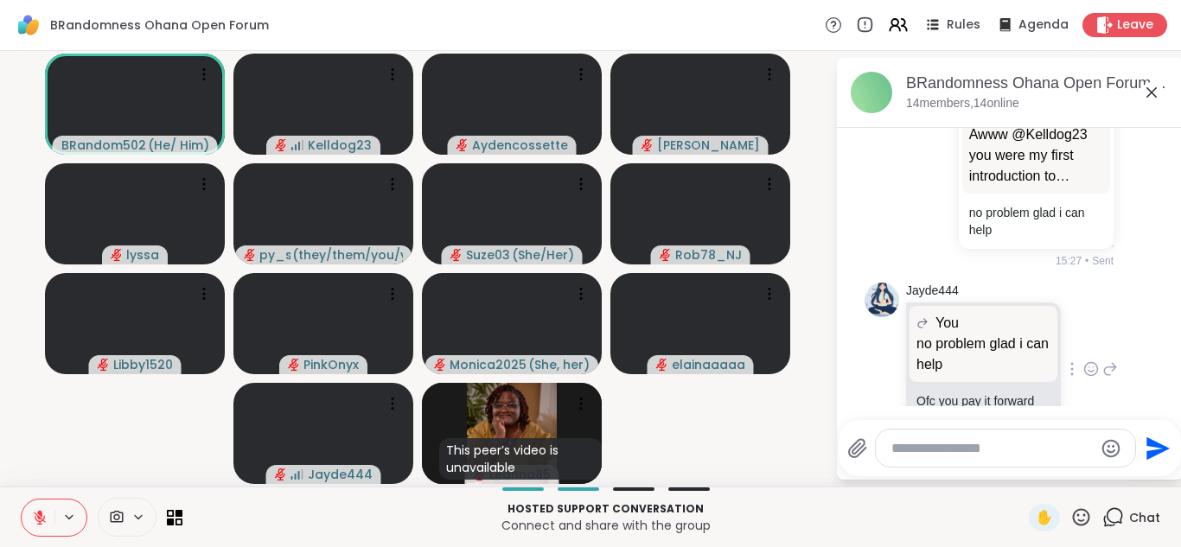
click at [1091, 361] on icon at bounding box center [1092, 369] width 16 height 17
click at [952, 334] on div "Select Reaction: Heart" at bounding box center [954, 342] width 16 height 16
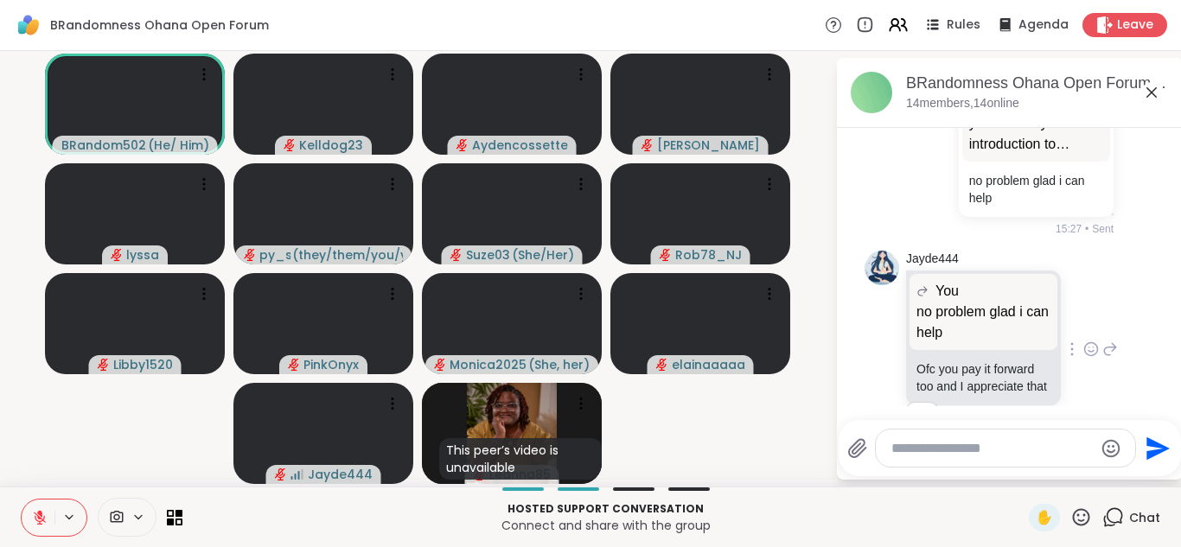
scroll to position [5228, 0]
click at [1155, 93] on icon at bounding box center [1152, 92] width 21 height 21
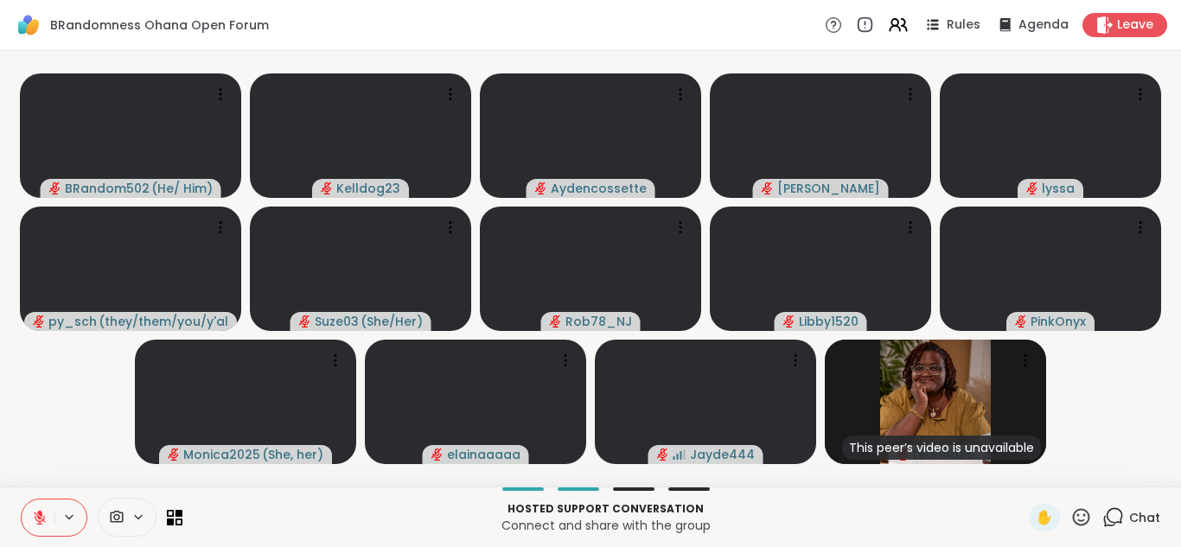
click at [37, 510] on icon at bounding box center [40, 518] width 16 height 16
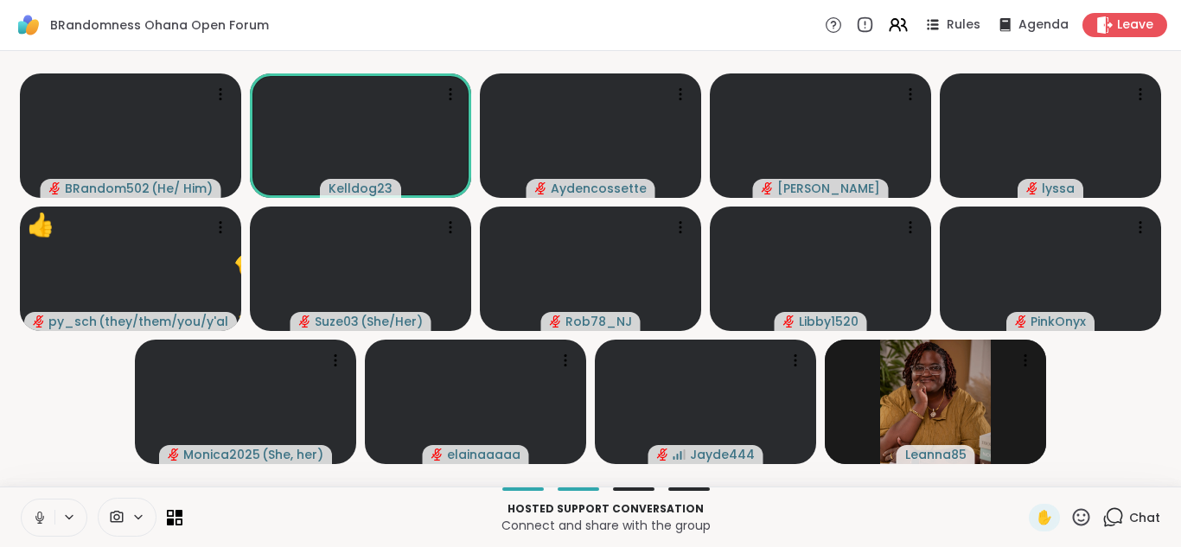
click at [1111, 518] on icon at bounding box center [1114, 518] width 22 height 22
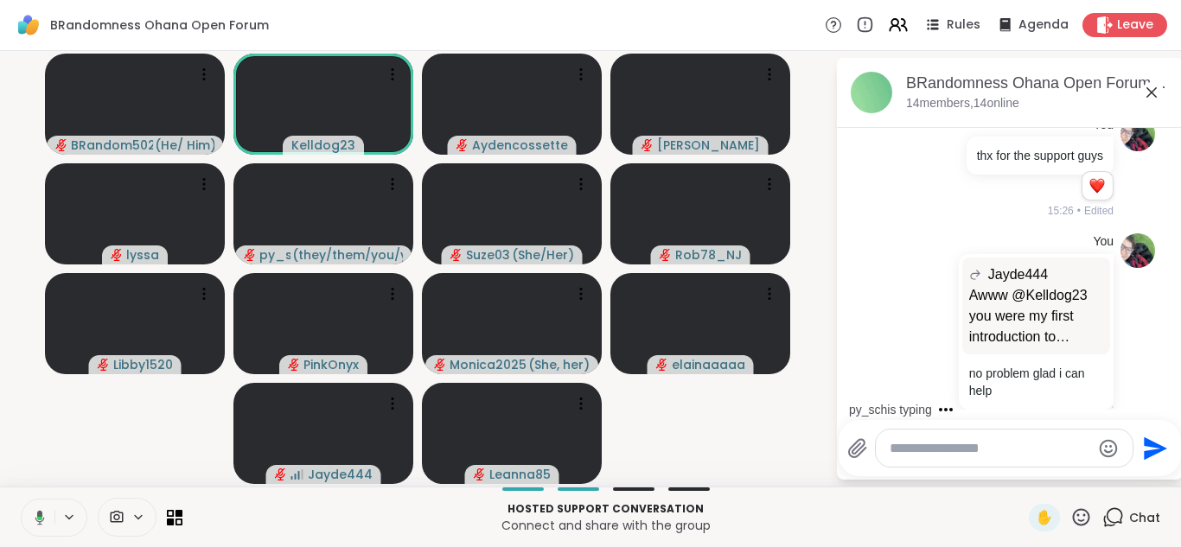
scroll to position [4984, 0]
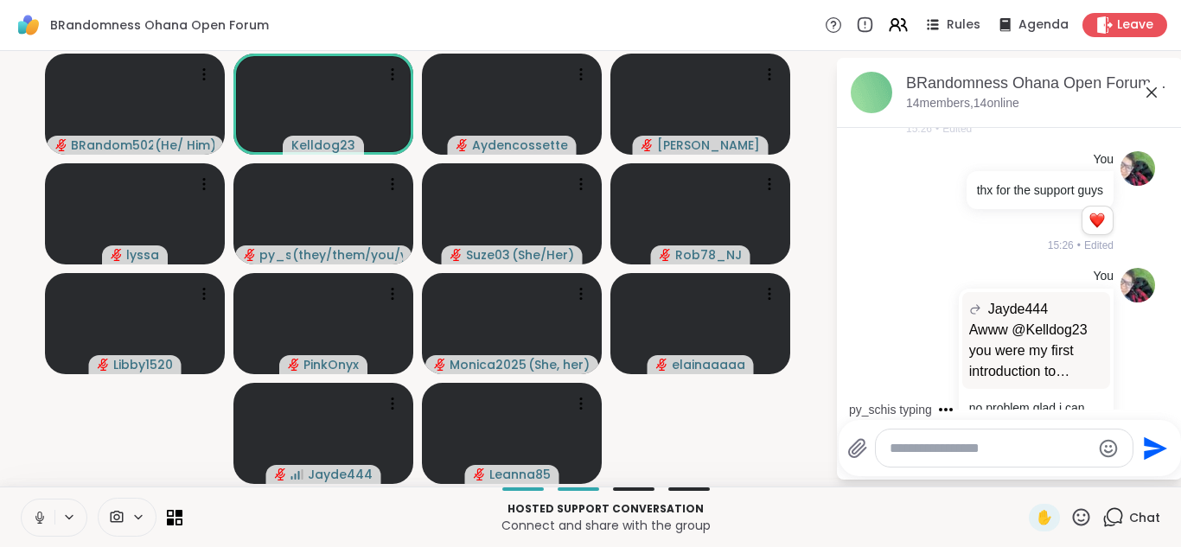
click at [1152, 96] on icon at bounding box center [1152, 92] width 21 height 21
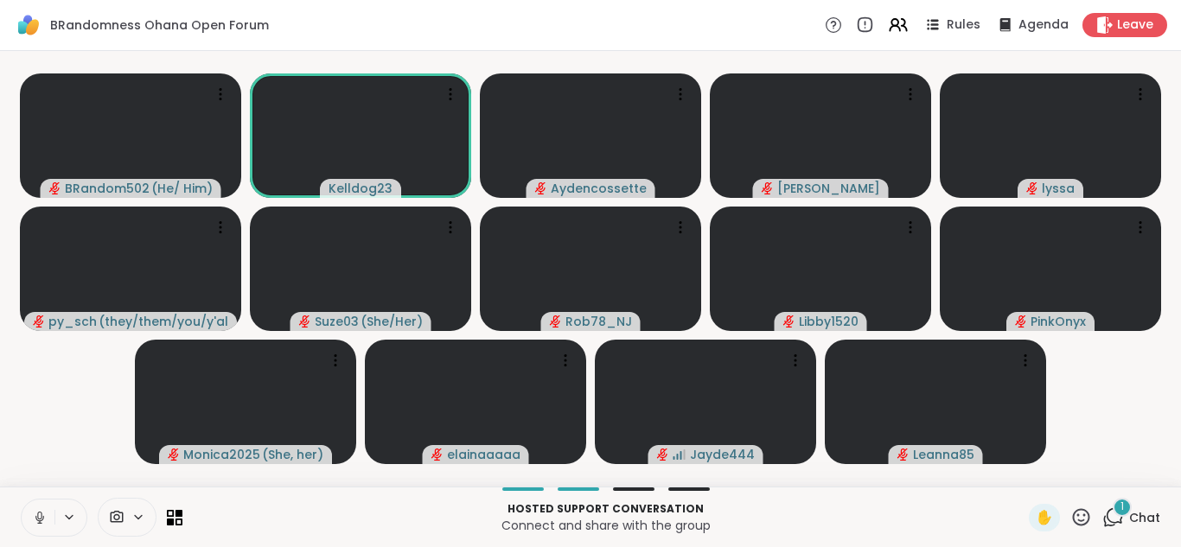
click at [1130, 522] on span "Chat" at bounding box center [1145, 517] width 31 height 17
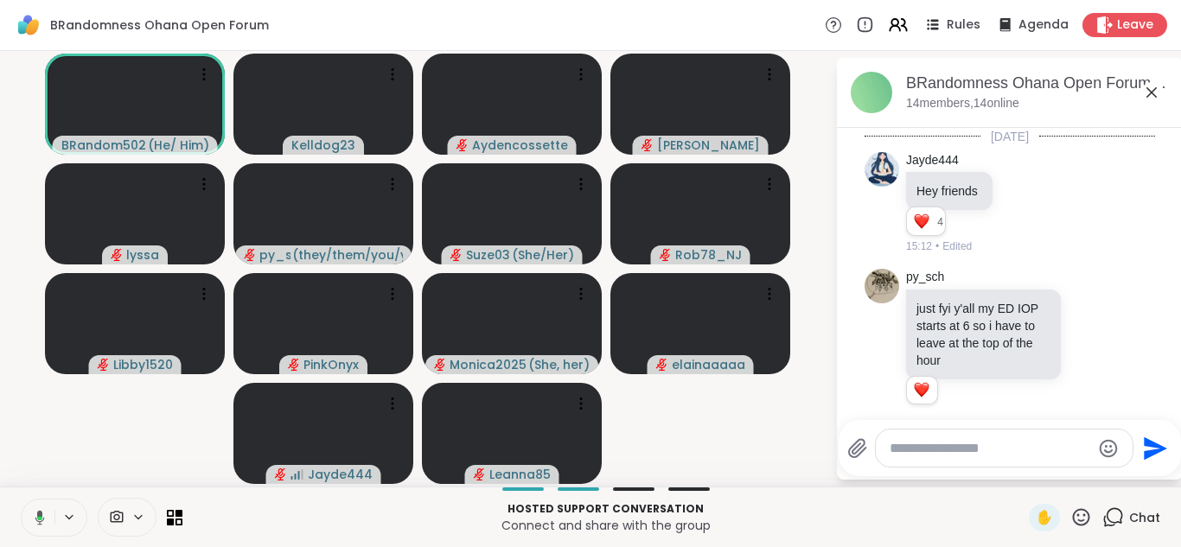
scroll to position [5619, 0]
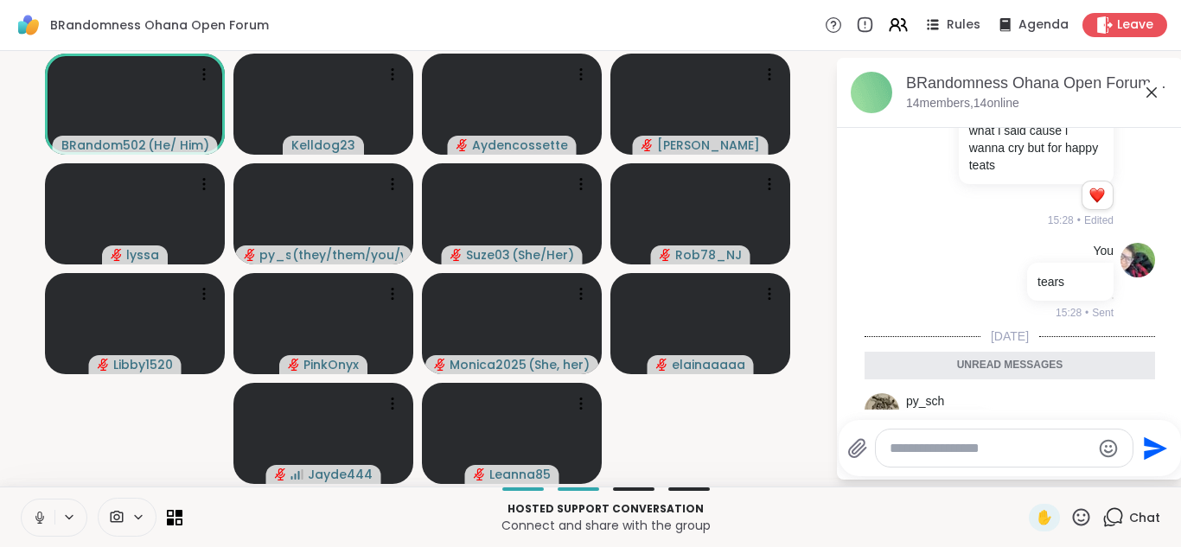
click at [1156, 86] on icon at bounding box center [1152, 92] width 21 height 21
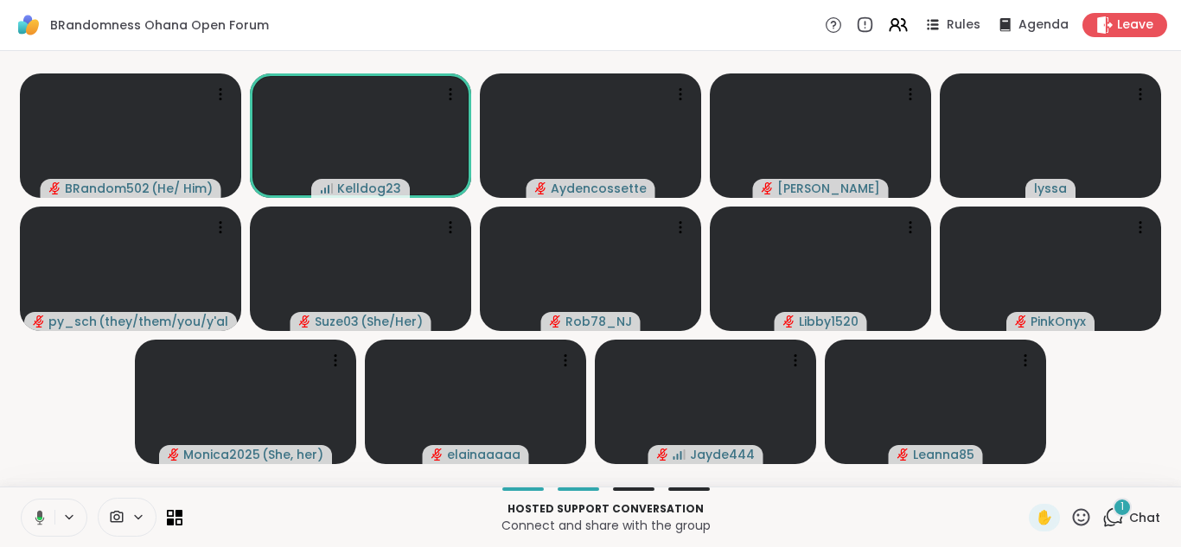
click at [31, 500] on button at bounding box center [36, 518] width 35 height 36
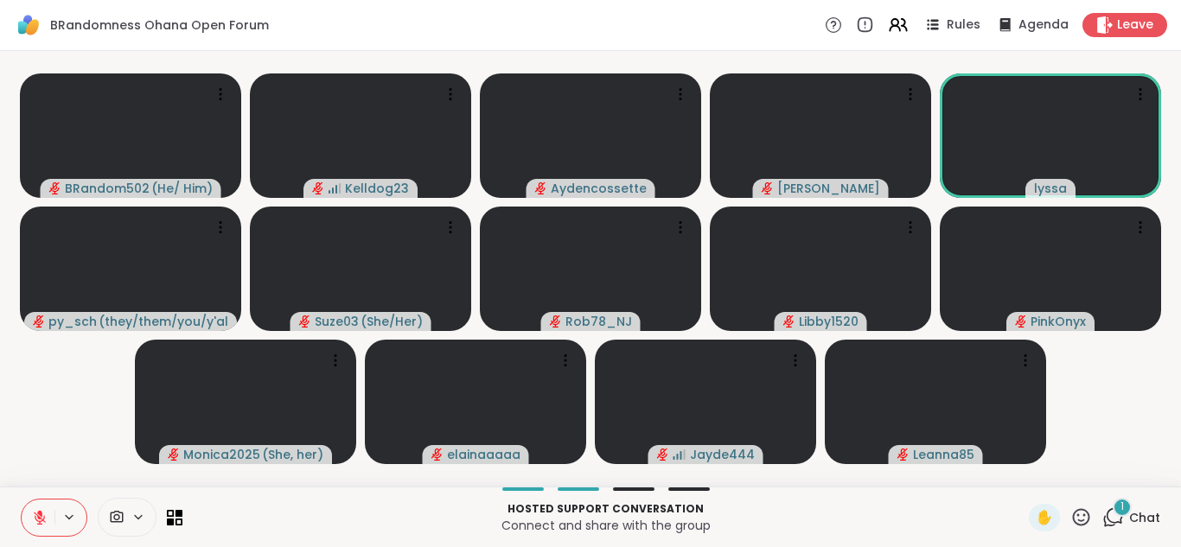
click at [1120, 509] on div "1" at bounding box center [1122, 507] width 19 height 19
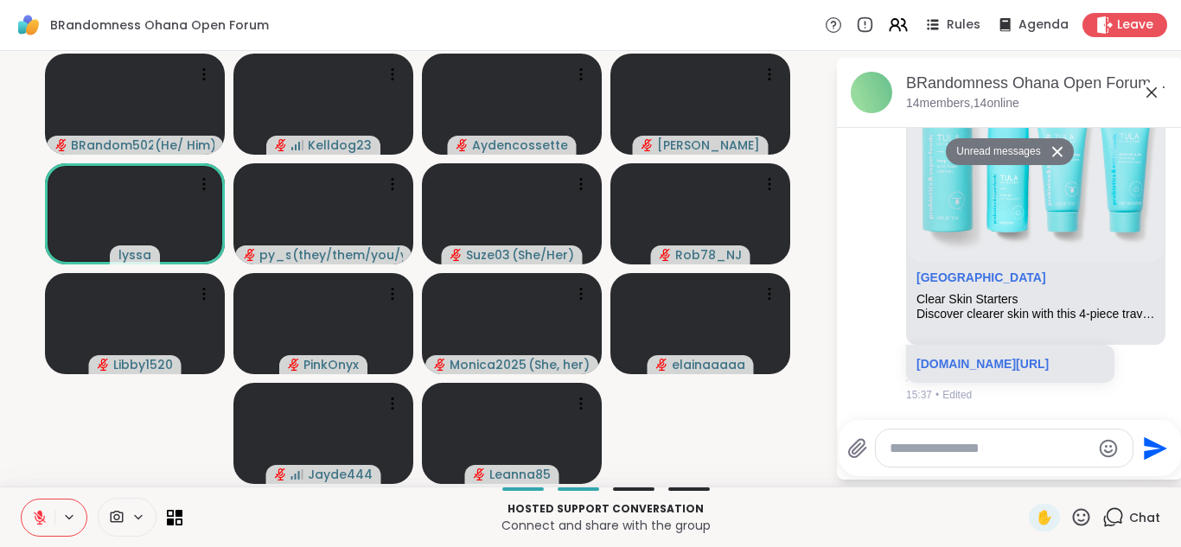
click at [855, 315] on li "lyssa TULA Clear Skin Starters Discover clearer skin with this 4-piece travel k…" at bounding box center [1011, 214] width 314 height 392
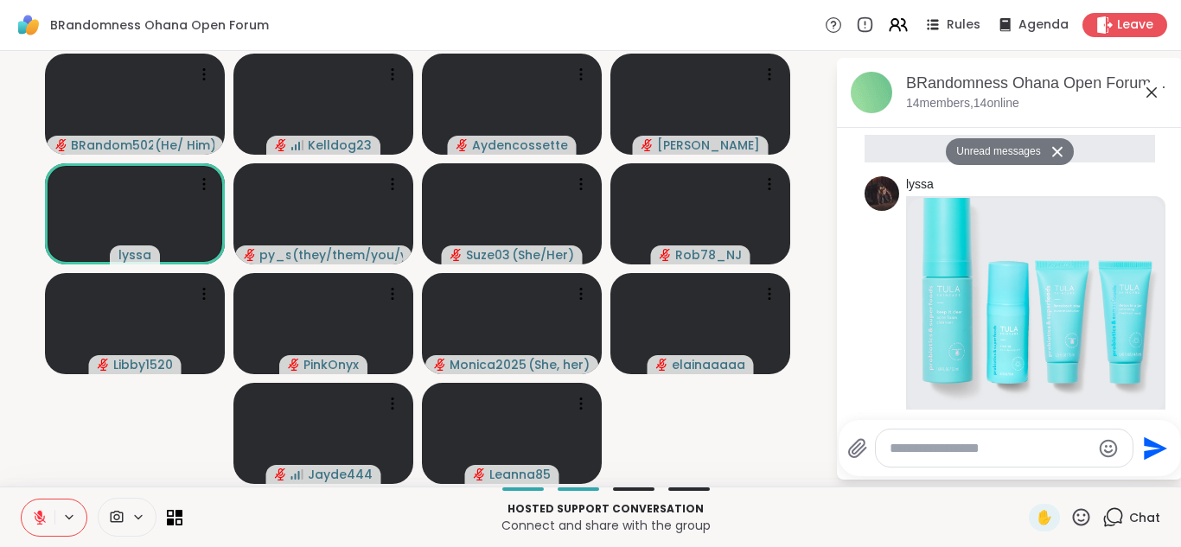
scroll to position [5924, 0]
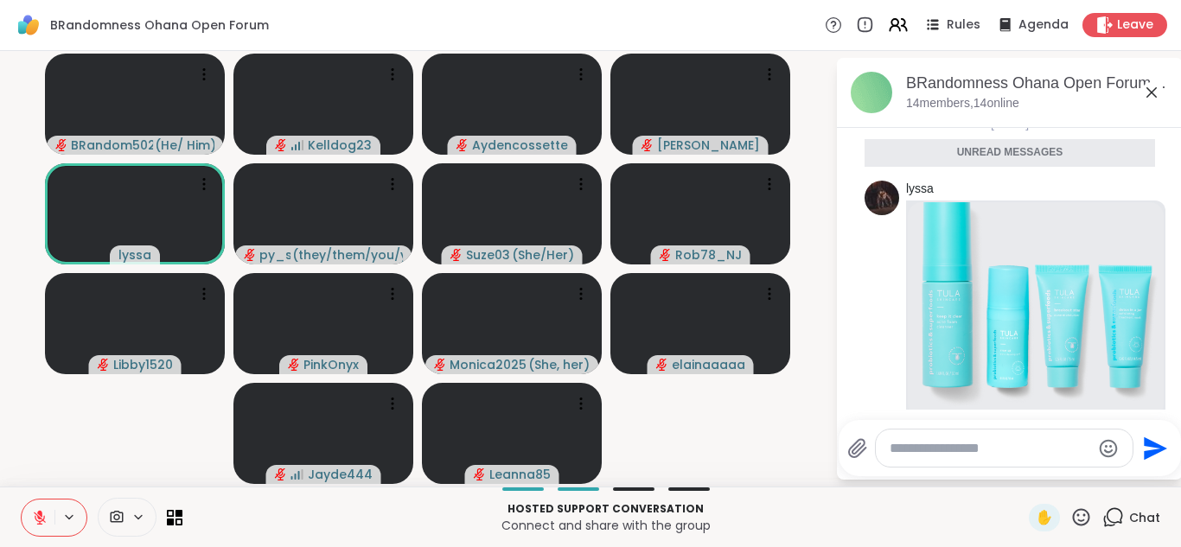
click at [35, 507] on button at bounding box center [38, 518] width 33 height 36
click at [927, 426] on link "[GEOGRAPHIC_DATA]" at bounding box center [982, 433] width 130 height 14
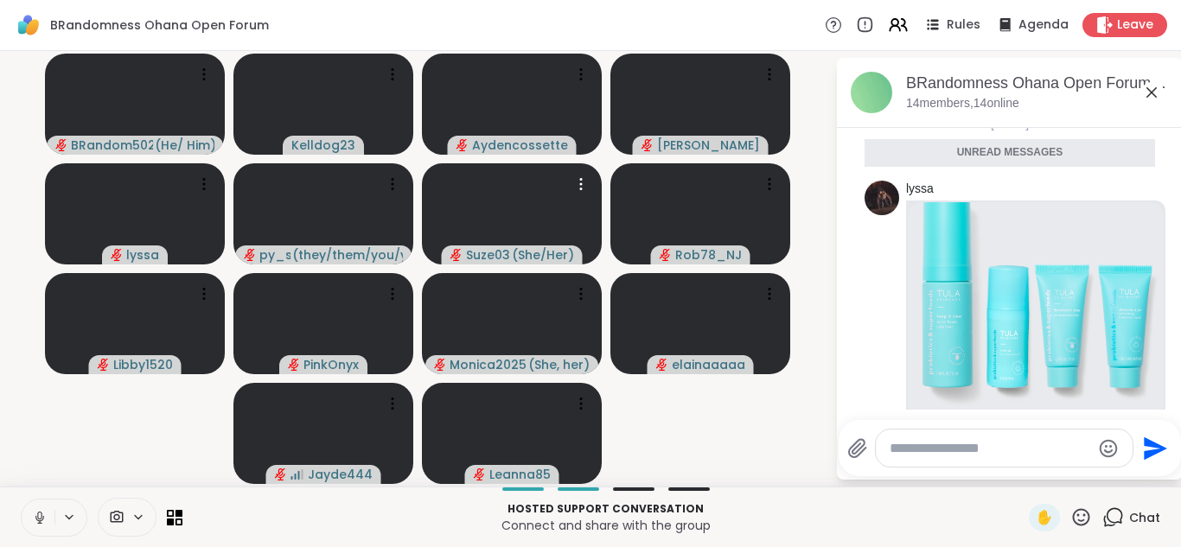
click at [1153, 96] on icon at bounding box center [1152, 92] width 21 height 21
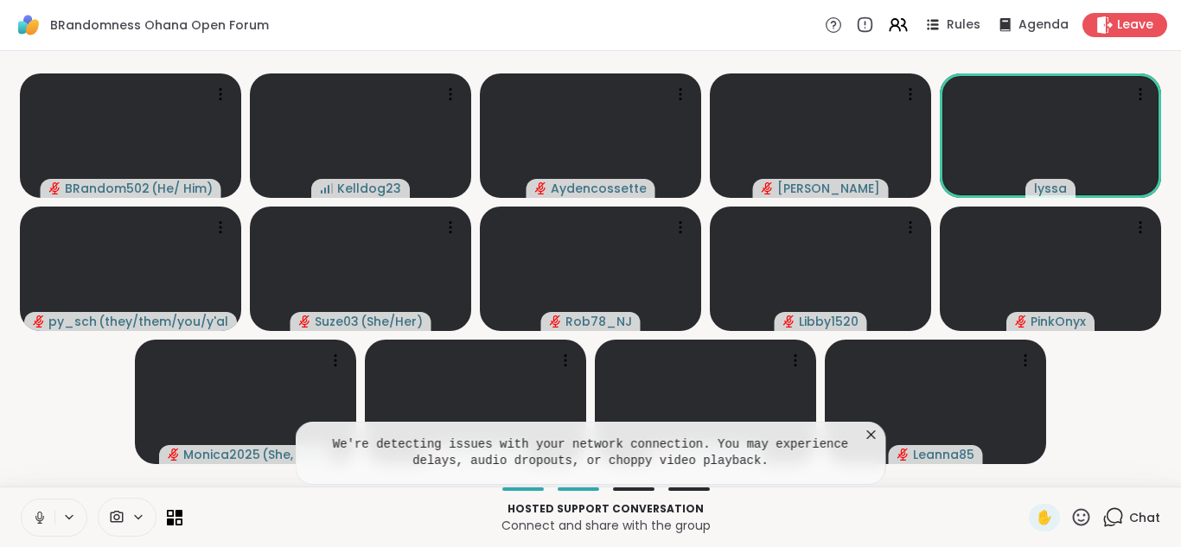
click at [871, 431] on icon at bounding box center [871, 434] width 17 height 17
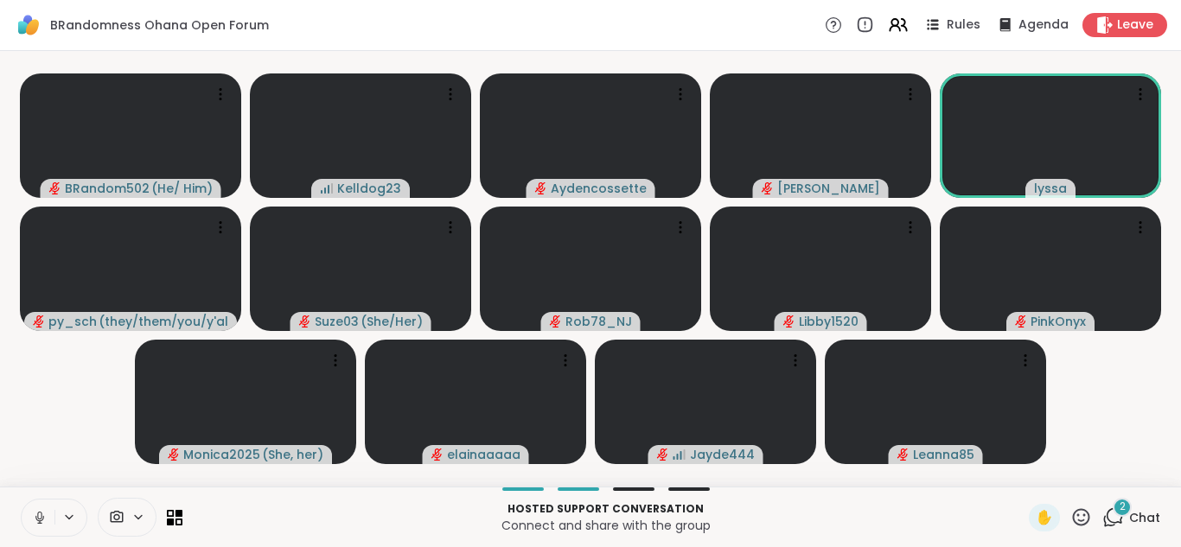
click at [1121, 521] on icon at bounding box center [1114, 518] width 22 height 22
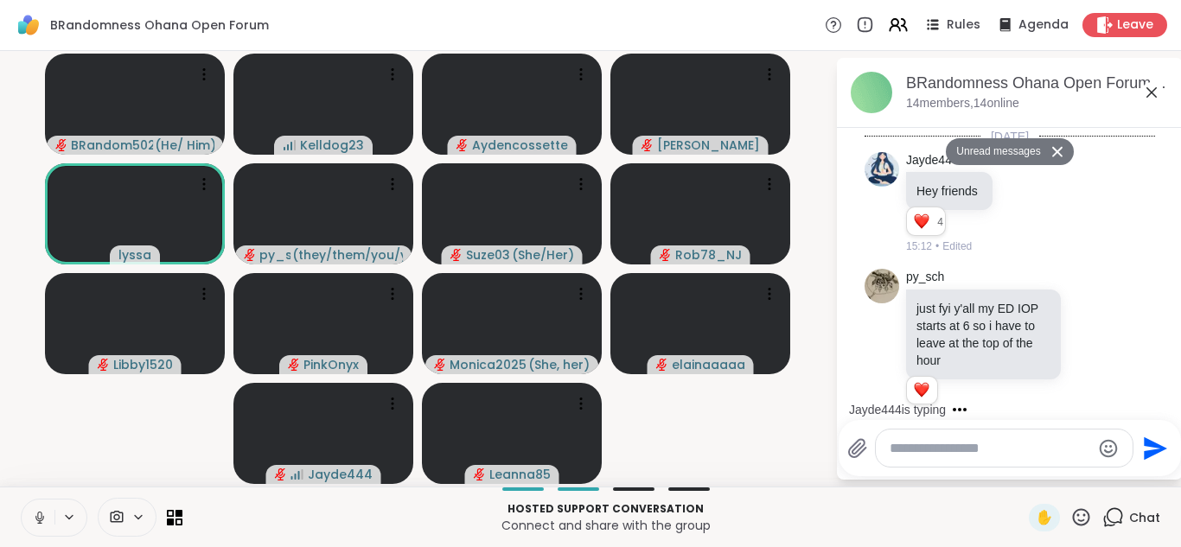
scroll to position [6599, 0]
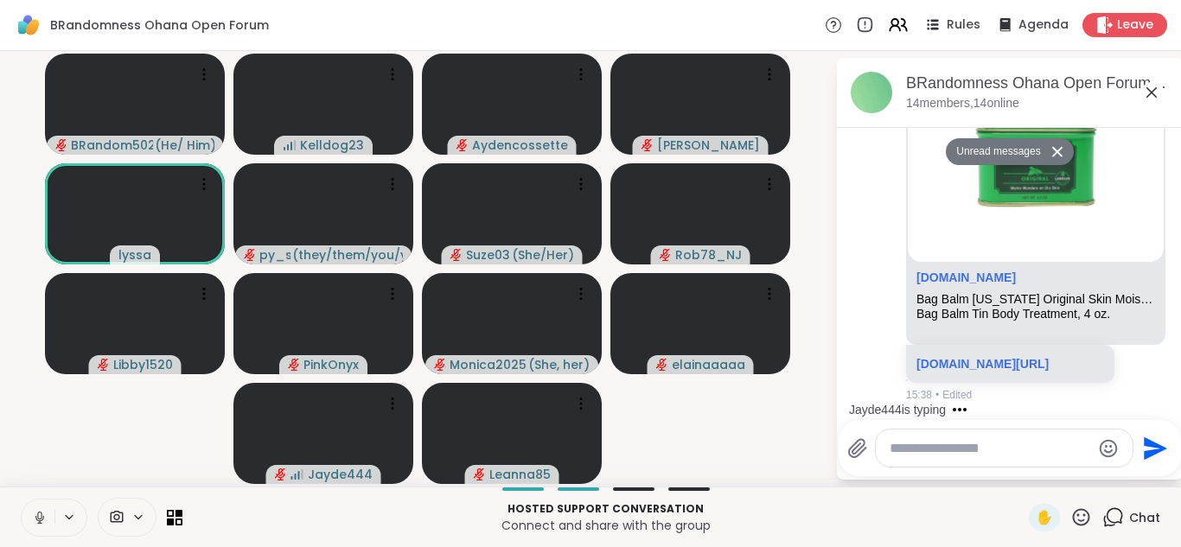
click at [1058, 412] on div "Jayde444 is typing" at bounding box center [1013, 410] width 339 height 28
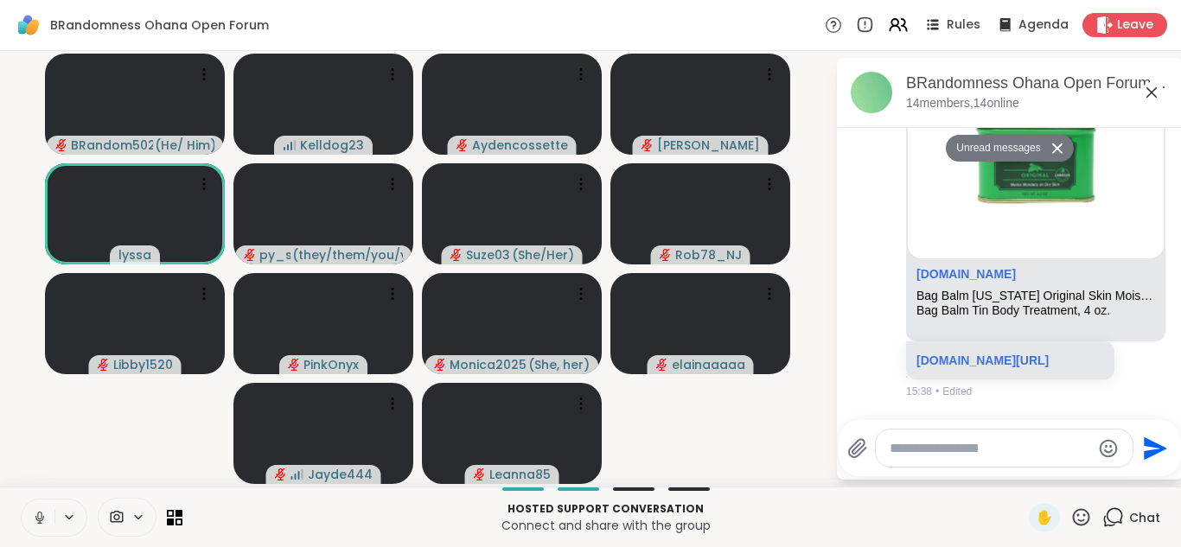
click at [1156, 94] on icon at bounding box center [1152, 92] width 21 height 21
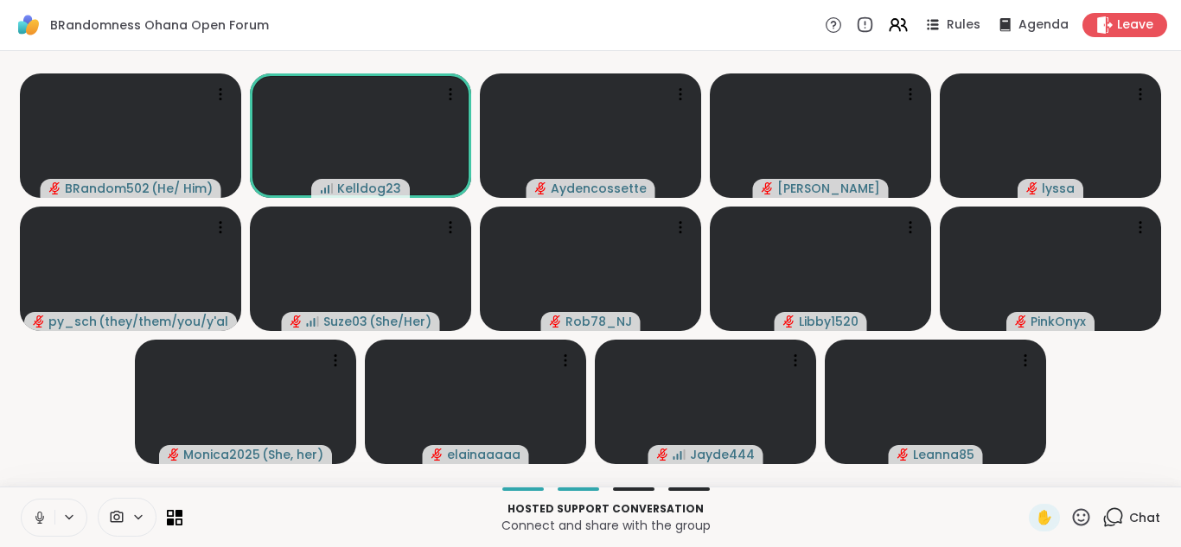
click at [42, 514] on icon at bounding box center [40, 518] width 16 height 16
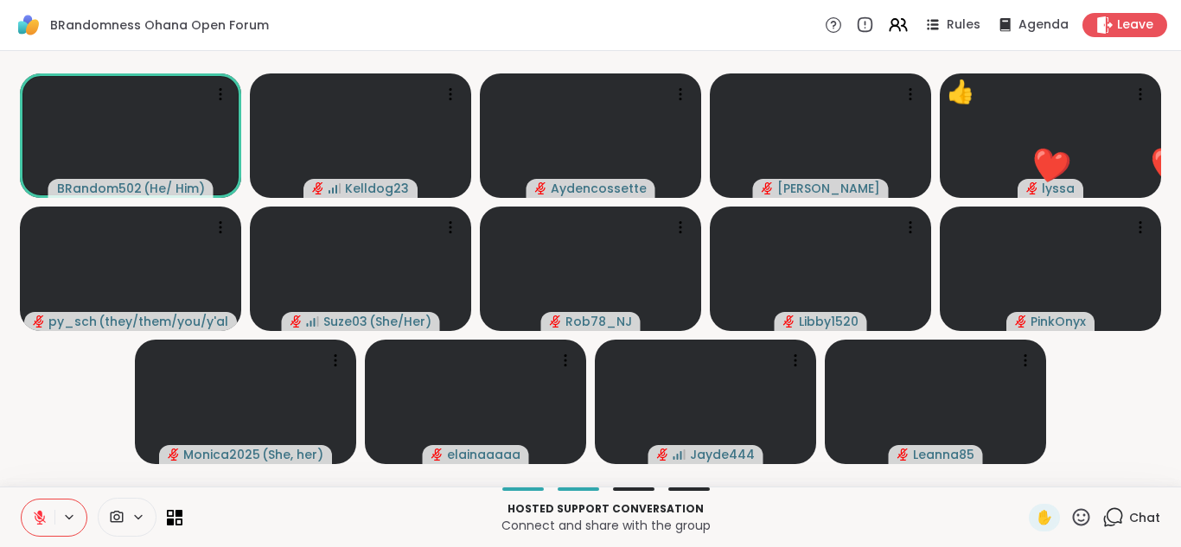
click at [42, 516] on icon at bounding box center [39, 513] width 5 height 7
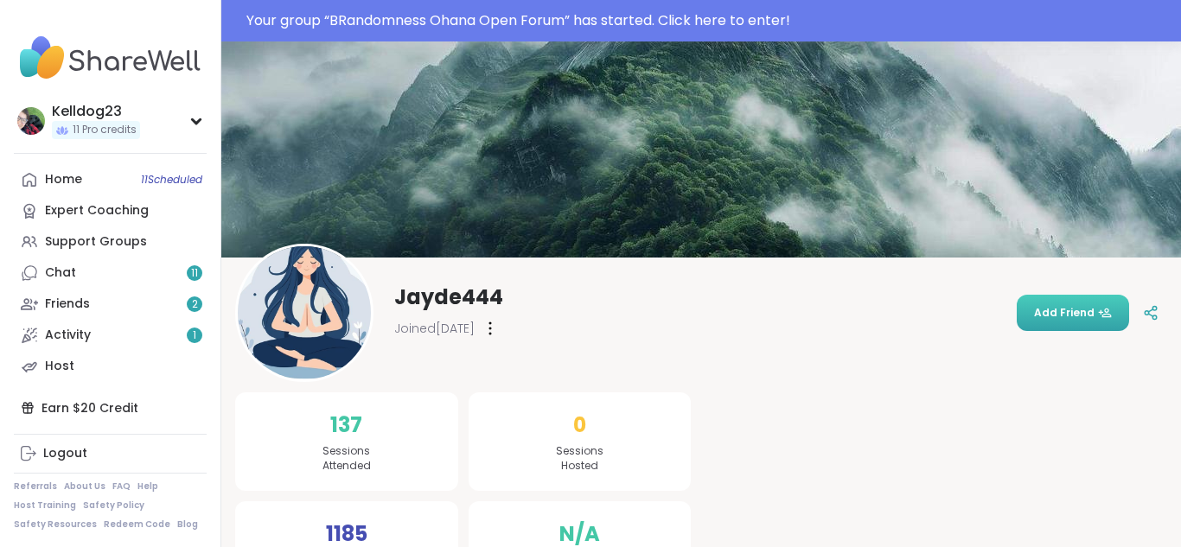
click at [1052, 325] on button "Add Friend" at bounding box center [1073, 313] width 112 height 36
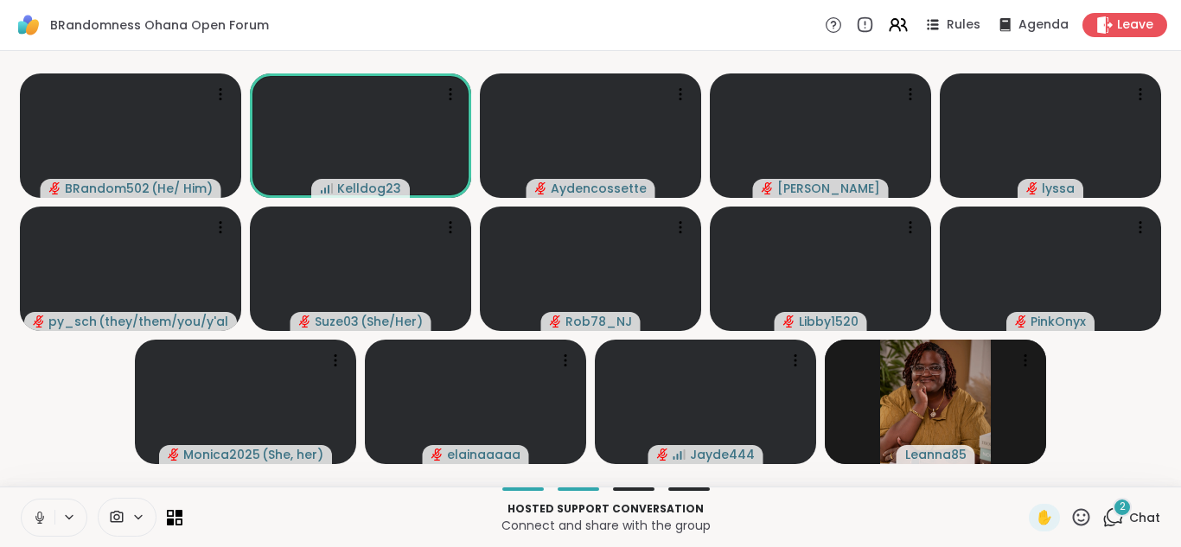
click at [42, 516] on icon at bounding box center [39, 516] width 4 height 8
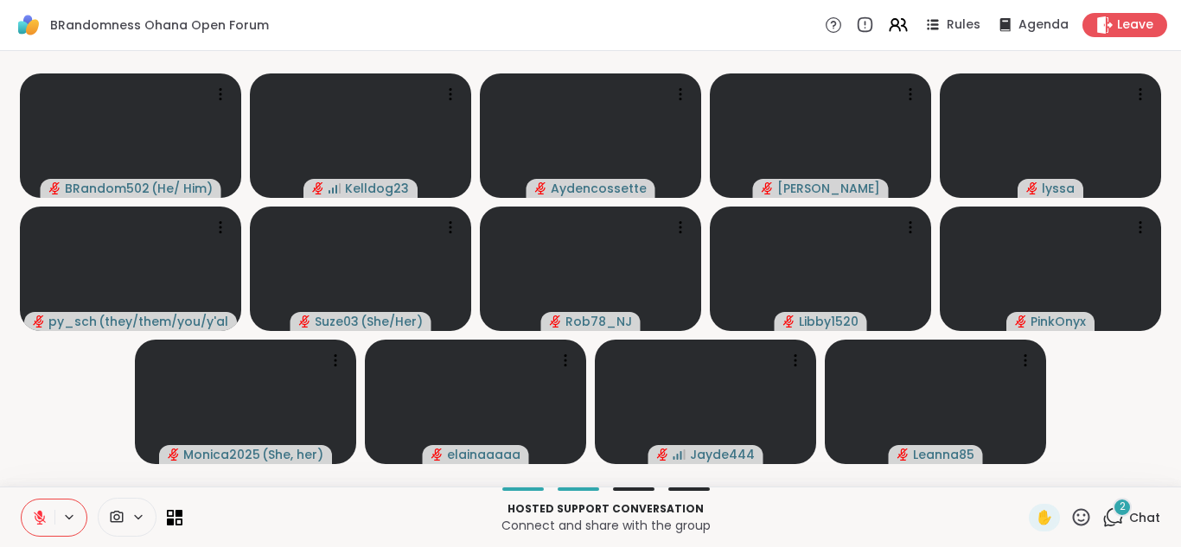
click at [1121, 511] on span "2" at bounding box center [1123, 507] width 6 height 15
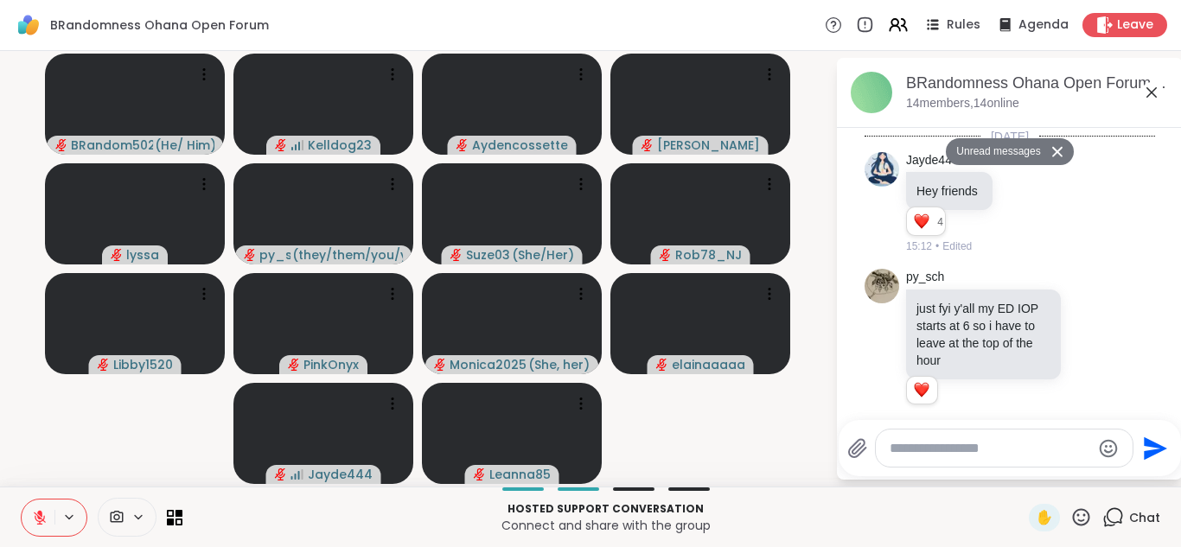
scroll to position [7010, 0]
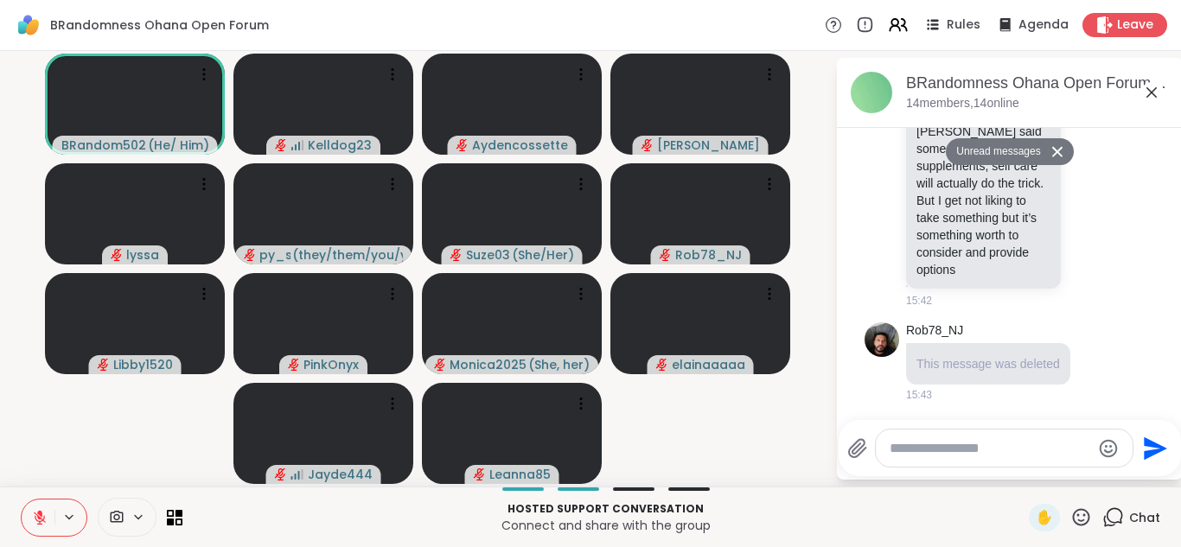
click at [1107, 343] on div "Rob78_NJ This message was deleted 15:43" at bounding box center [1010, 363] width 291 height 94
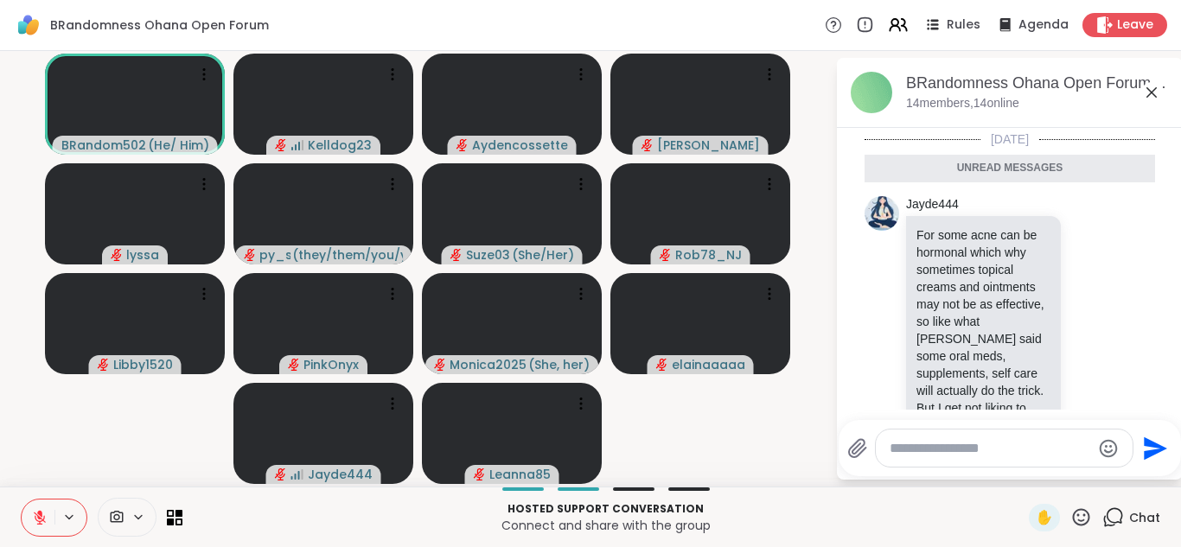
scroll to position [6837, 0]
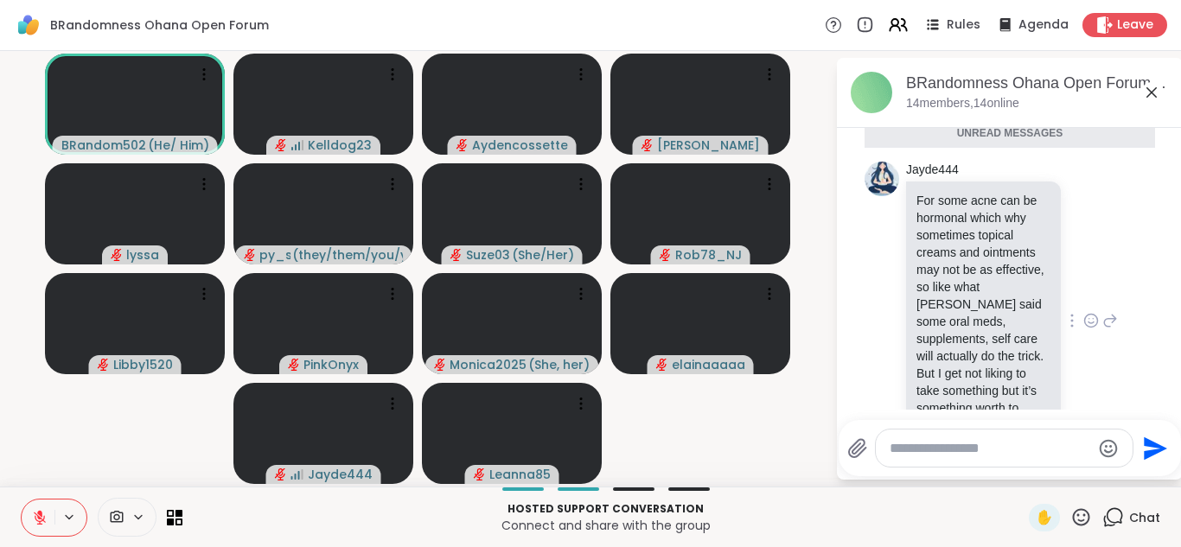
click at [1097, 330] on icon at bounding box center [1092, 320] width 16 height 17
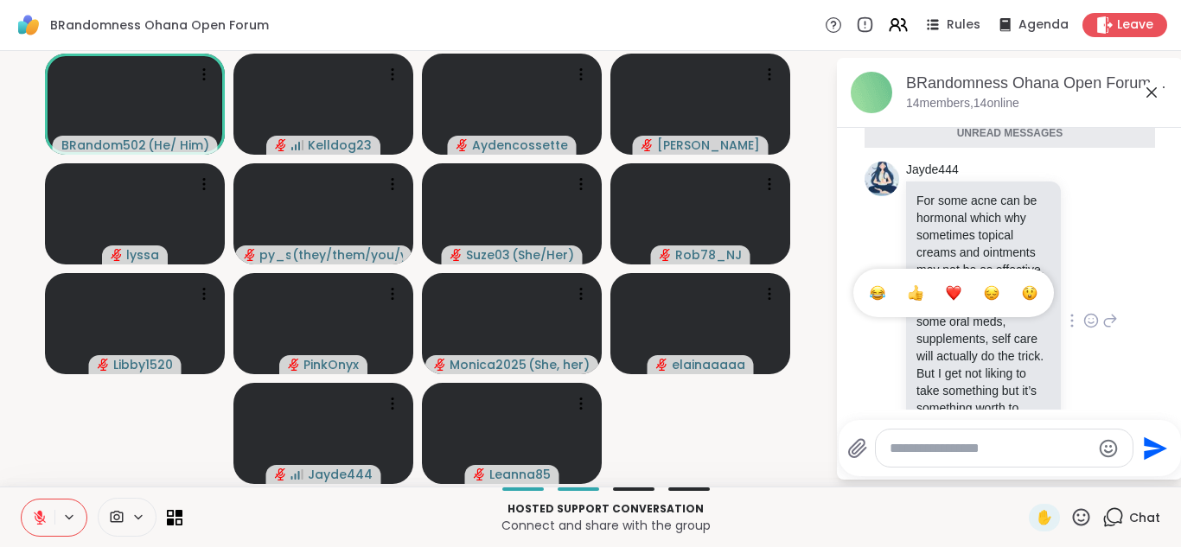
click at [955, 301] on div "Select Reaction: Heart" at bounding box center [954, 293] width 16 height 16
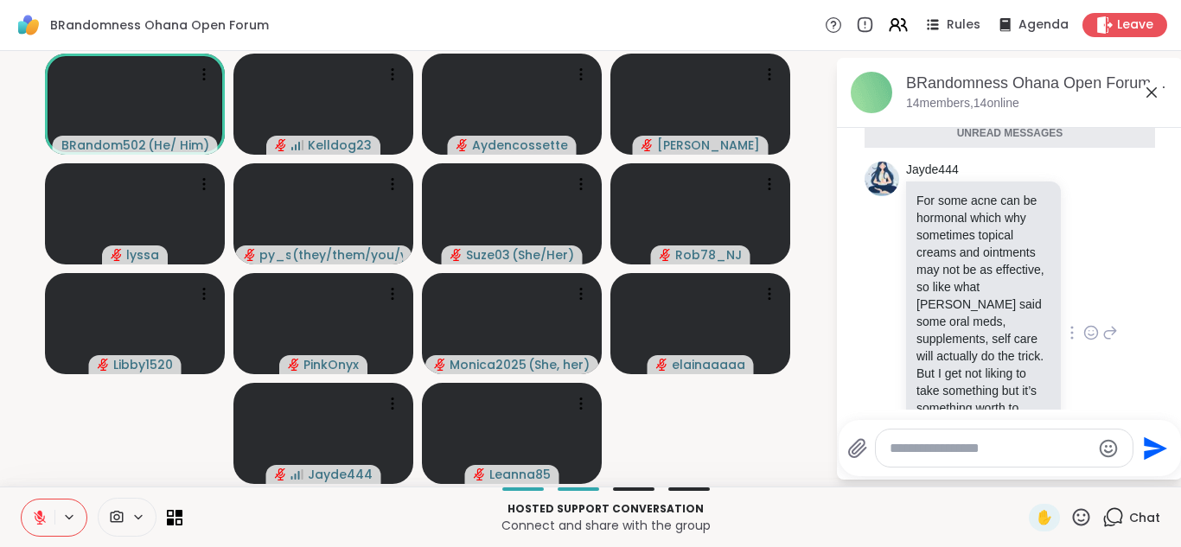
click at [1154, 93] on icon at bounding box center [1152, 92] width 10 height 10
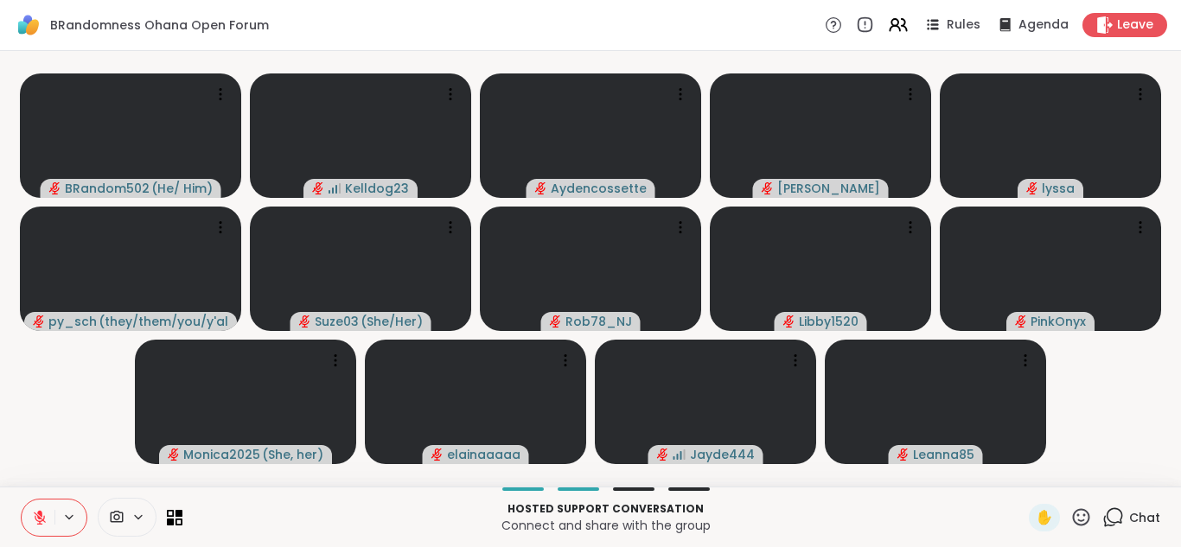
click at [1076, 512] on icon at bounding box center [1081, 517] width 17 height 17
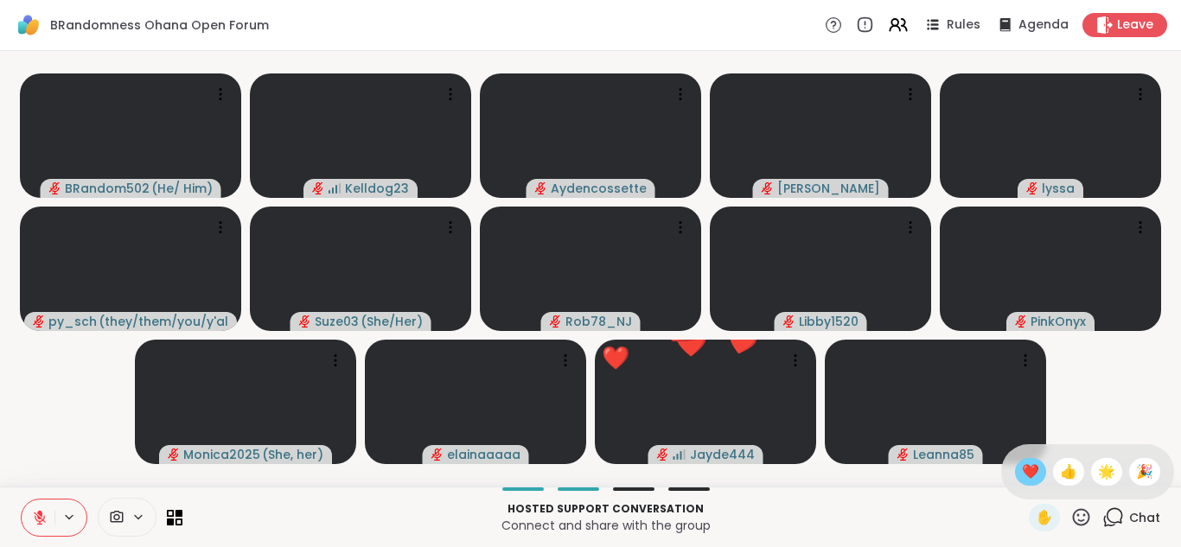
click at [1036, 470] on span "❤️" at bounding box center [1030, 472] width 17 height 21
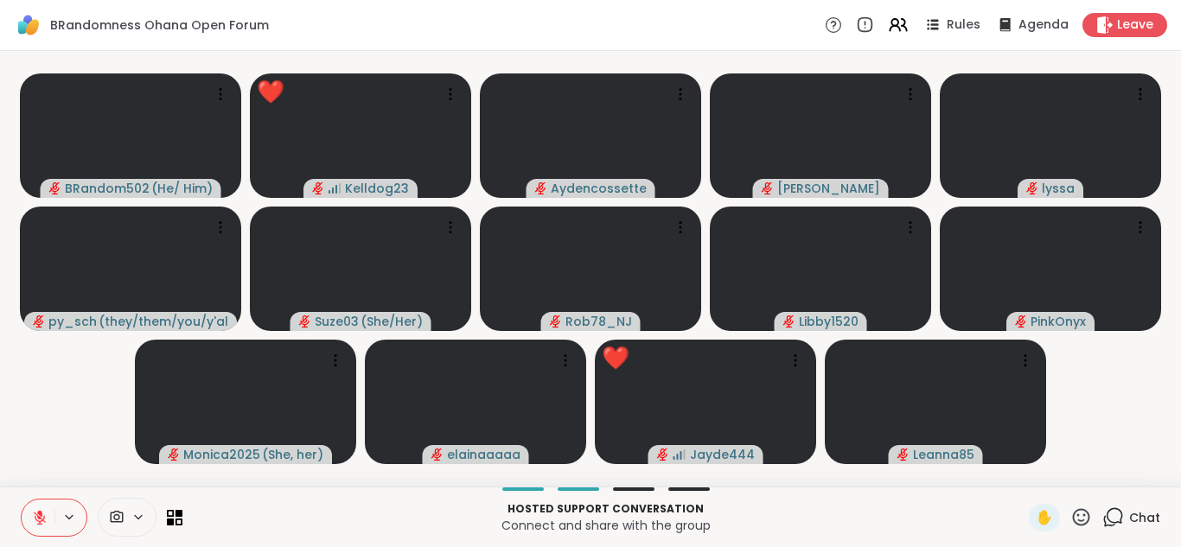
click at [39, 515] on icon at bounding box center [40, 518] width 16 height 16
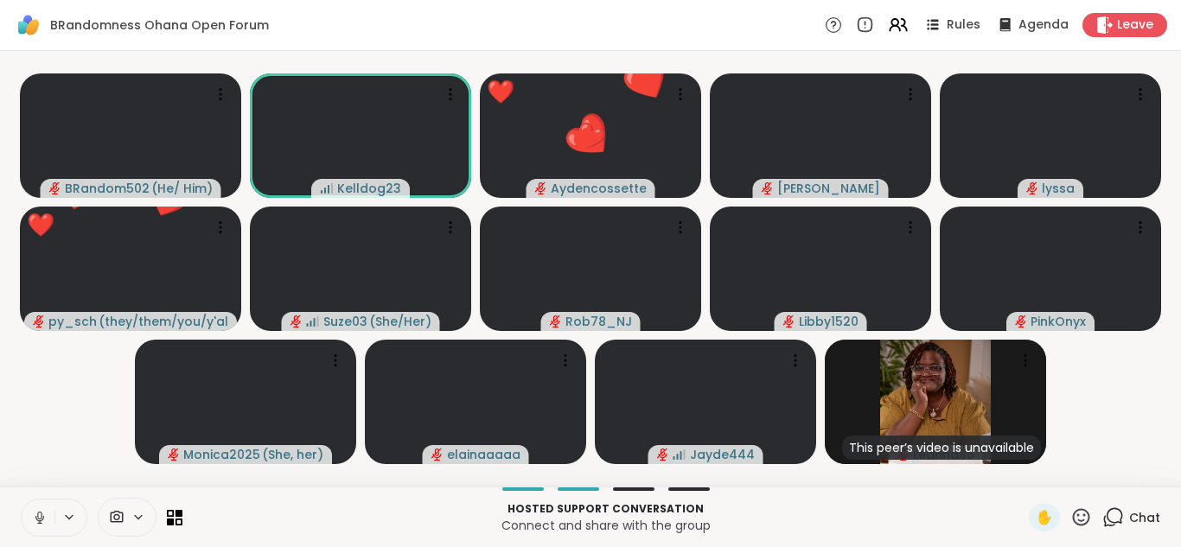
click at [40, 506] on button at bounding box center [38, 518] width 33 height 36
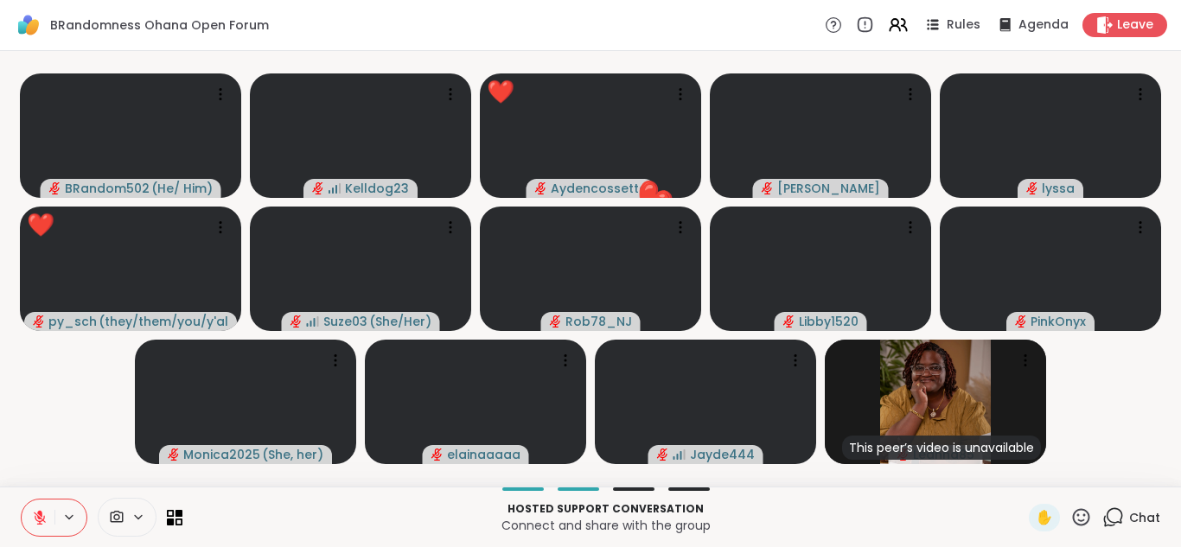
click at [1117, 514] on icon at bounding box center [1114, 518] width 22 height 22
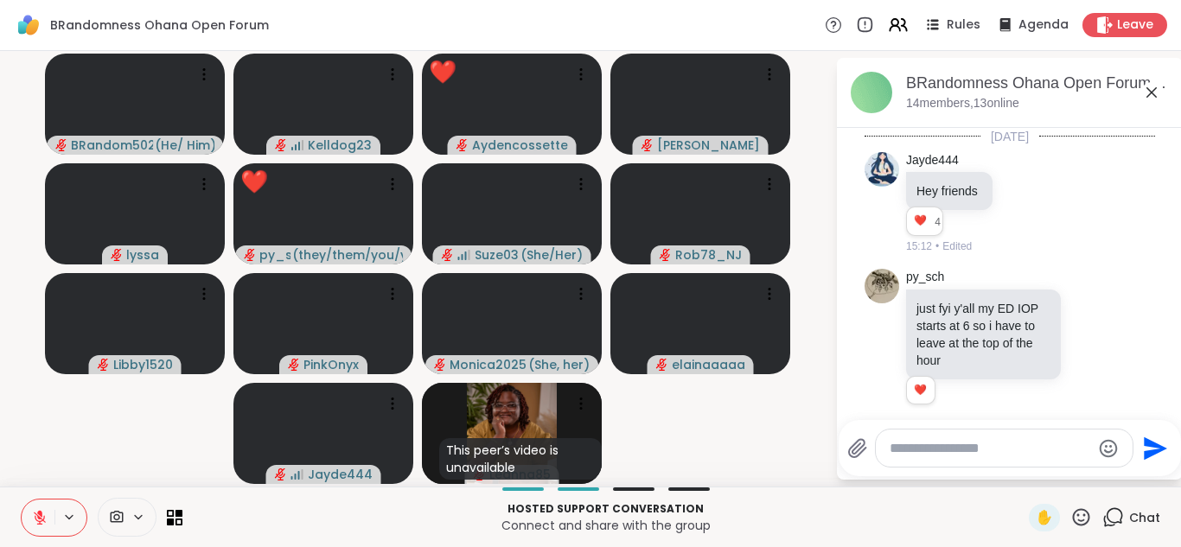
click at [1147, 90] on icon at bounding box center [1152, 92] width 21 height 21
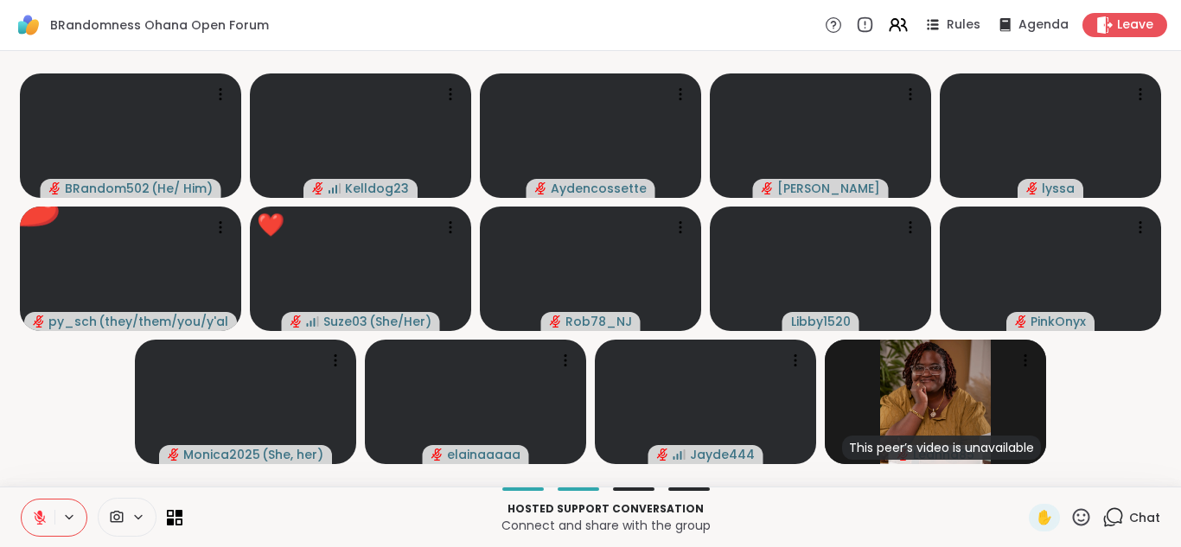
click at [1112, 518] on icon at bounding box center [1114, 518] width 22 height 22
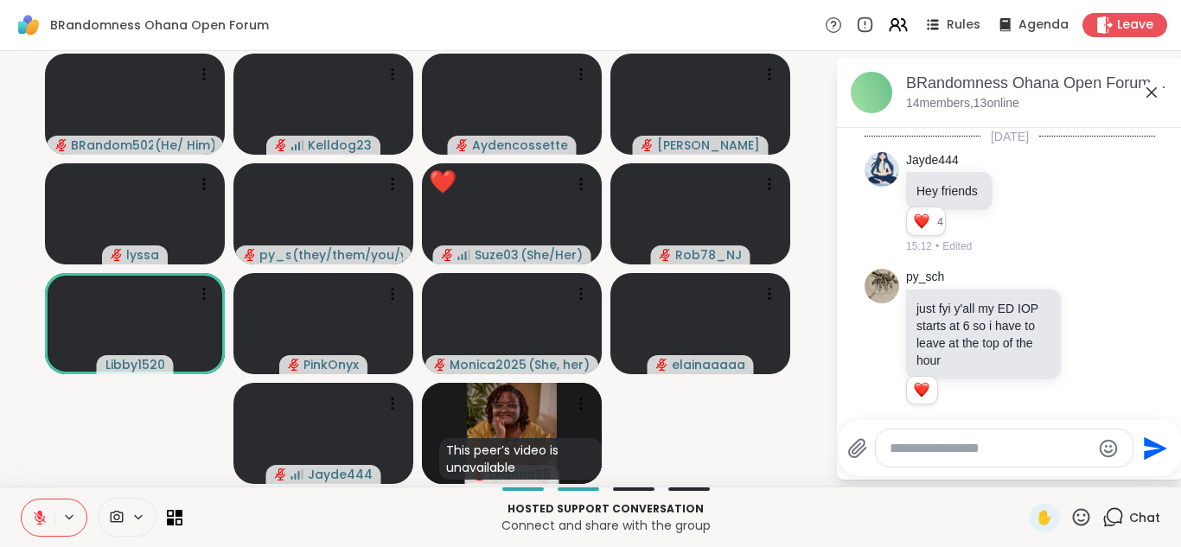
scroll to position [6976, 0]
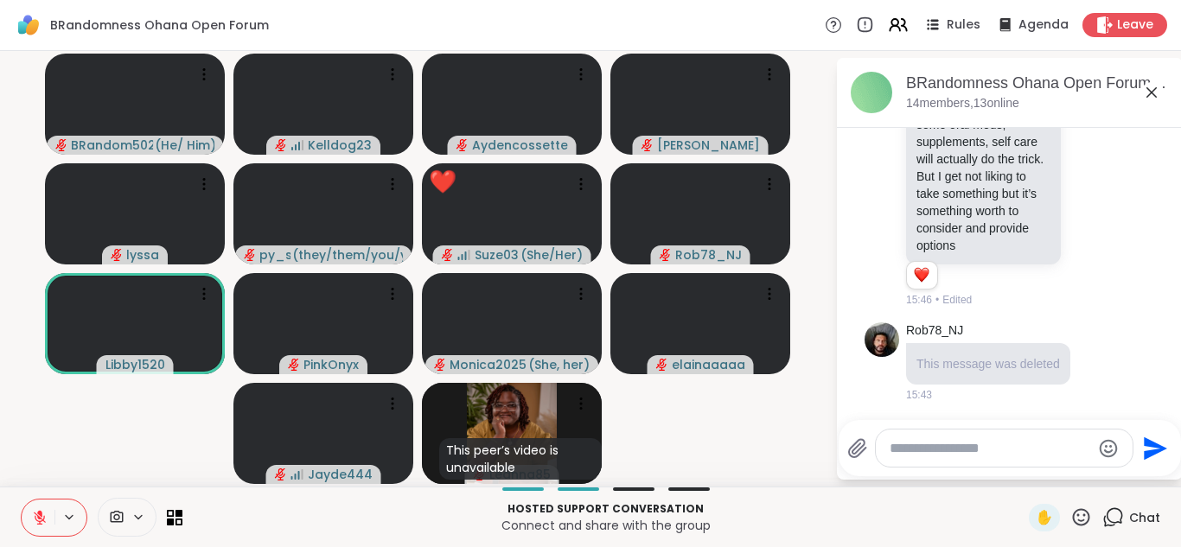
click at [1157, 86] on icon at bounding box center [1152, 92] width 21 height 21
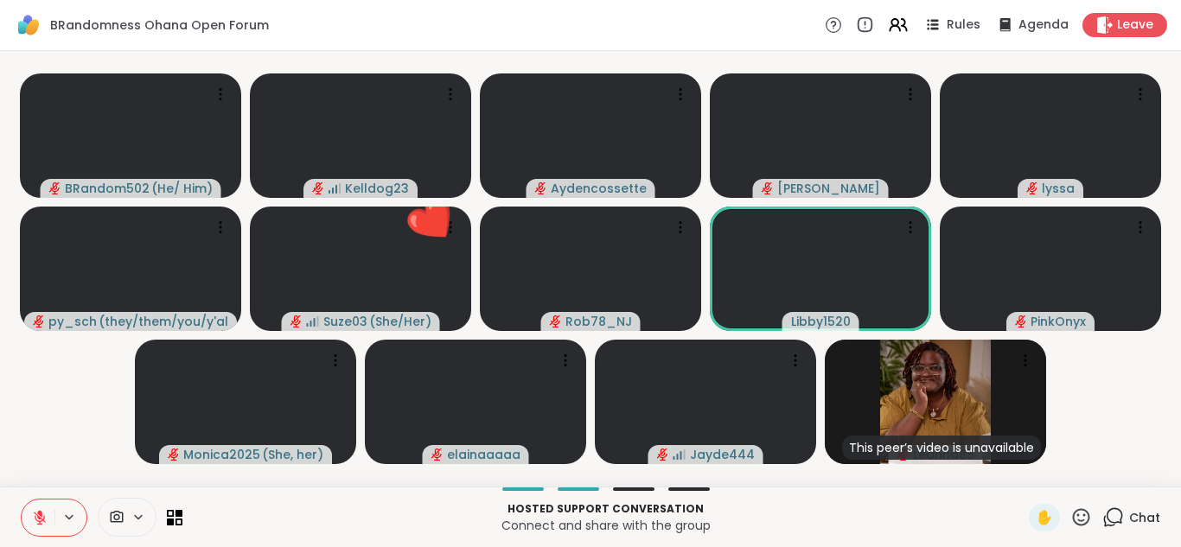
click at [30, 508] on button at bounding box center [38, 518] width 33 height 36
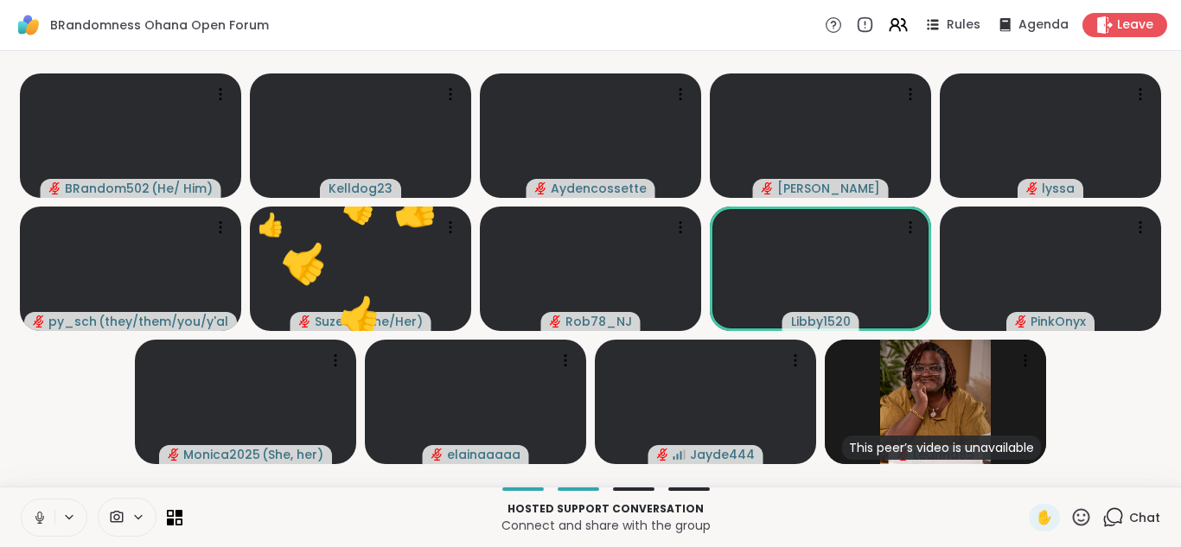
click at [1079, 515] on icon at bounding box center [1081, 517] width 17 height 17
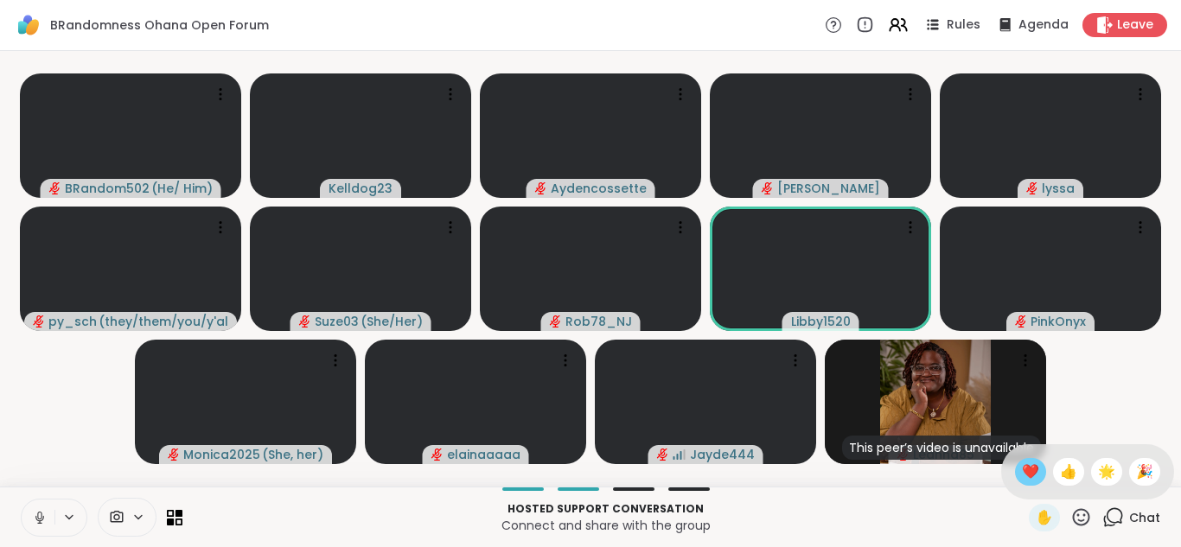
click at [1024, 469] on span "❤️" at bounding box center [1030, 472] width 17 height 21
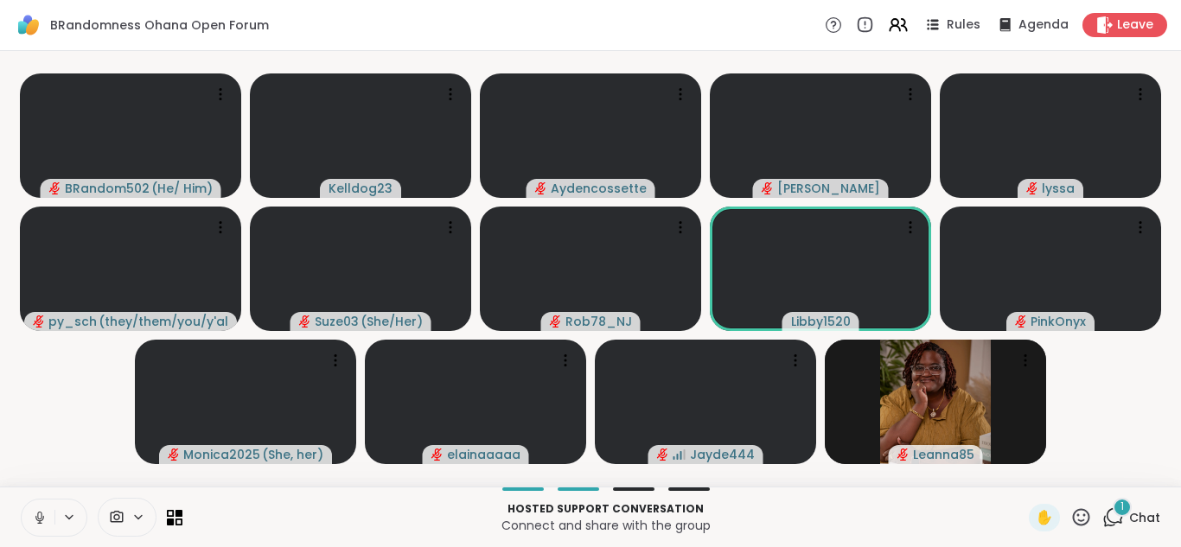
click at [1120, 515] on div "1" at bounding box center [1122, 507] width 19 height 19
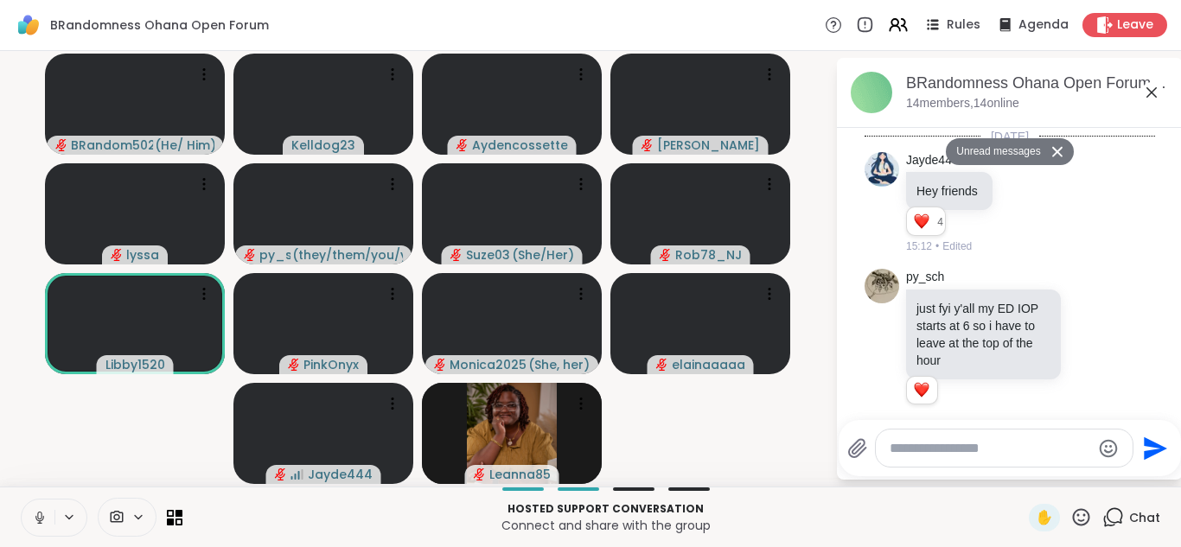
scroll to position [7041, 0]
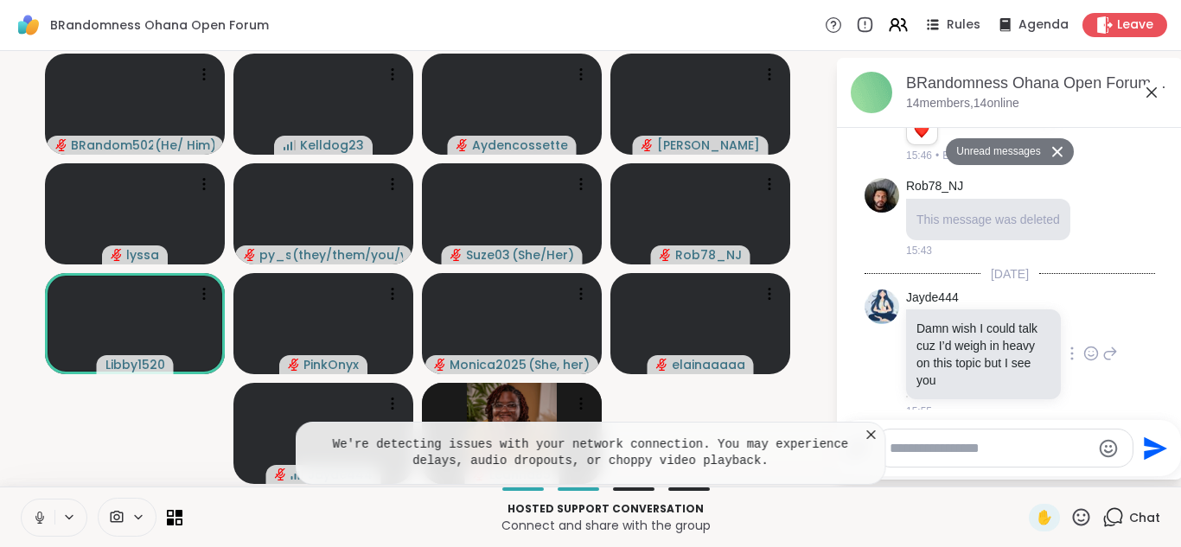
click at [1091, 345] on icon at bounding box center [1092, 353] width 16 height 17
click at [954, 318] on div "Select Reaction: Heart" at bounding box center [954, 326] width 16 height 16
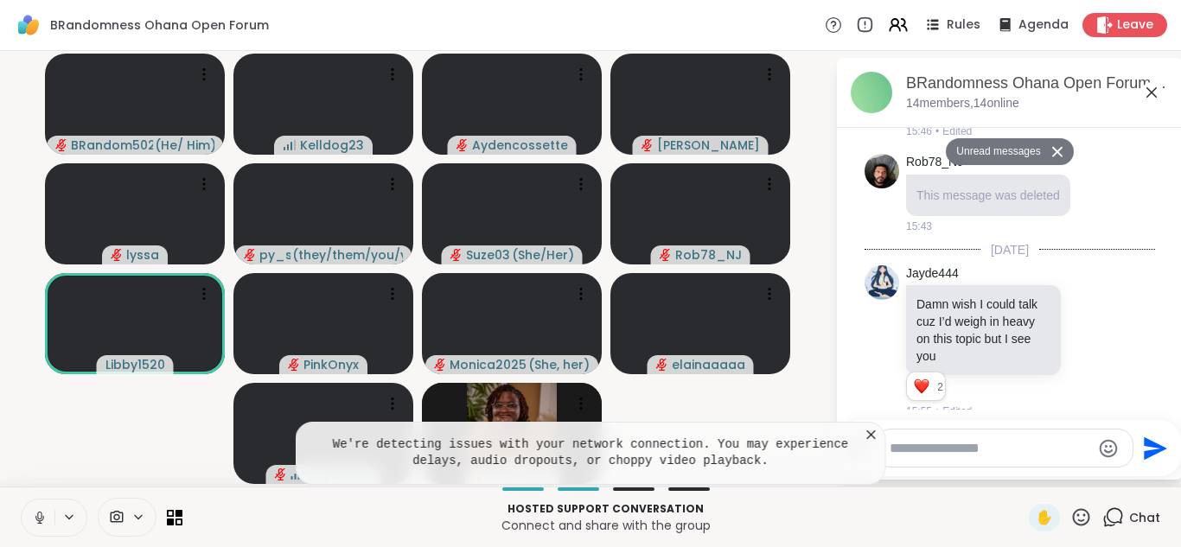
click at [1110, 333] on icon at bounding box center [1111, 341] width 16 height 21
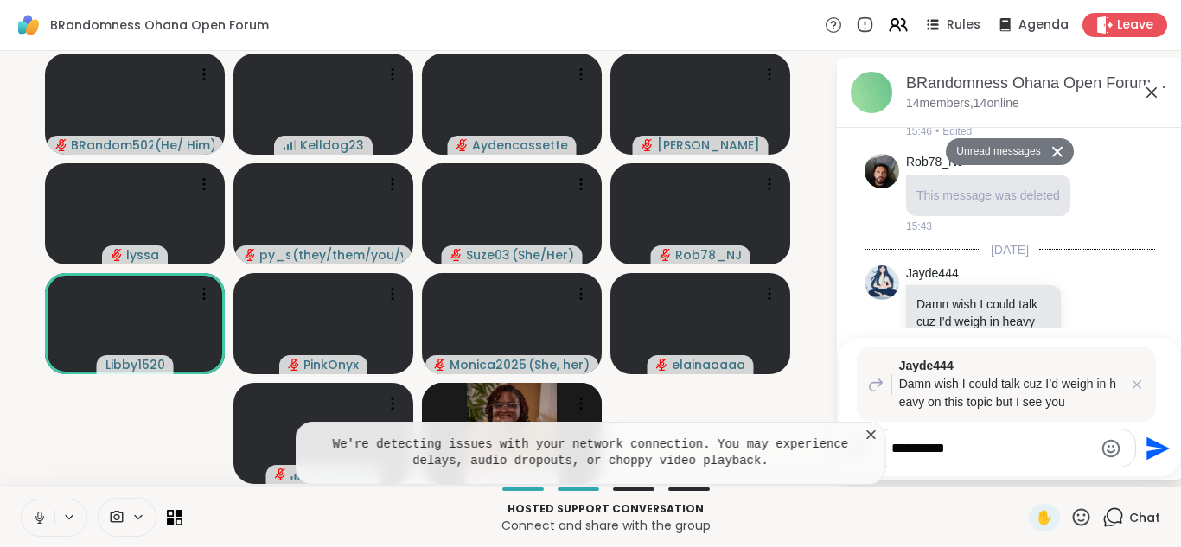
type textarea "**********"
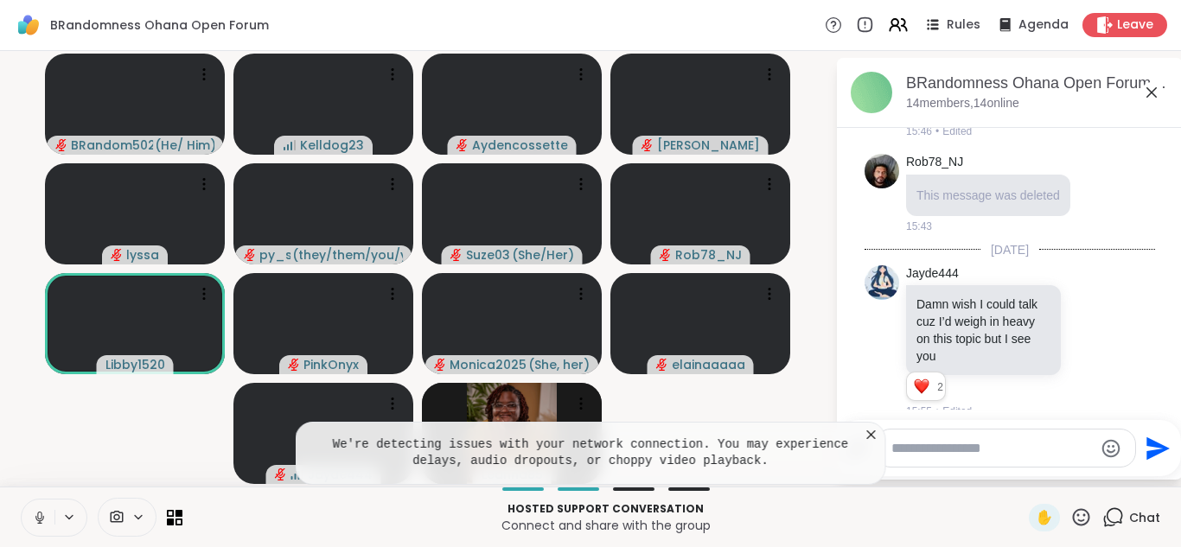
scroll to position [7258, 0]
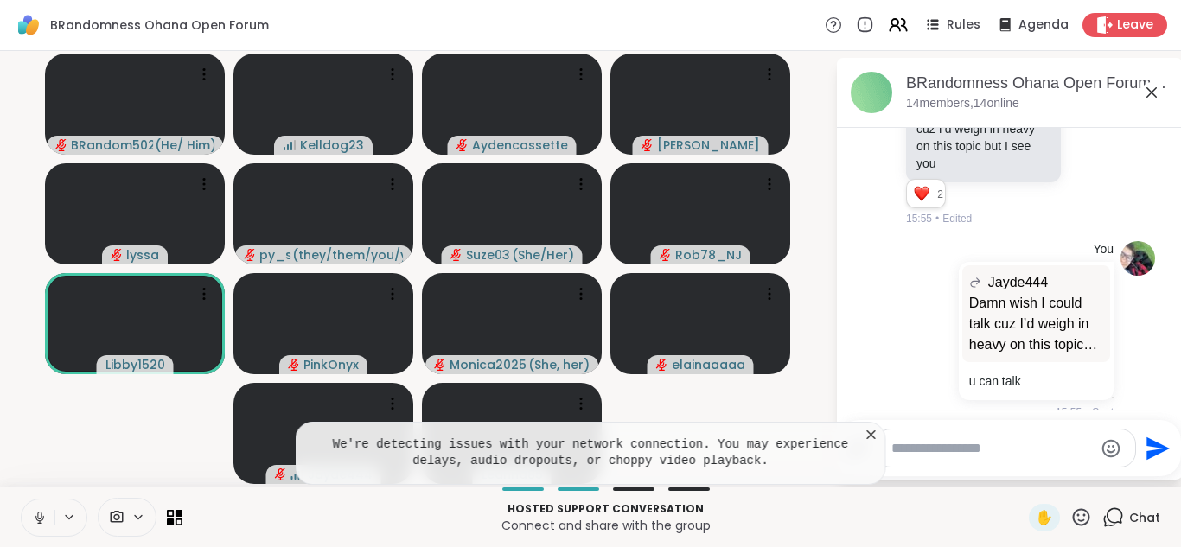
click at [872, 437] on icon at bounding box center [871, 434] width 17 height 17
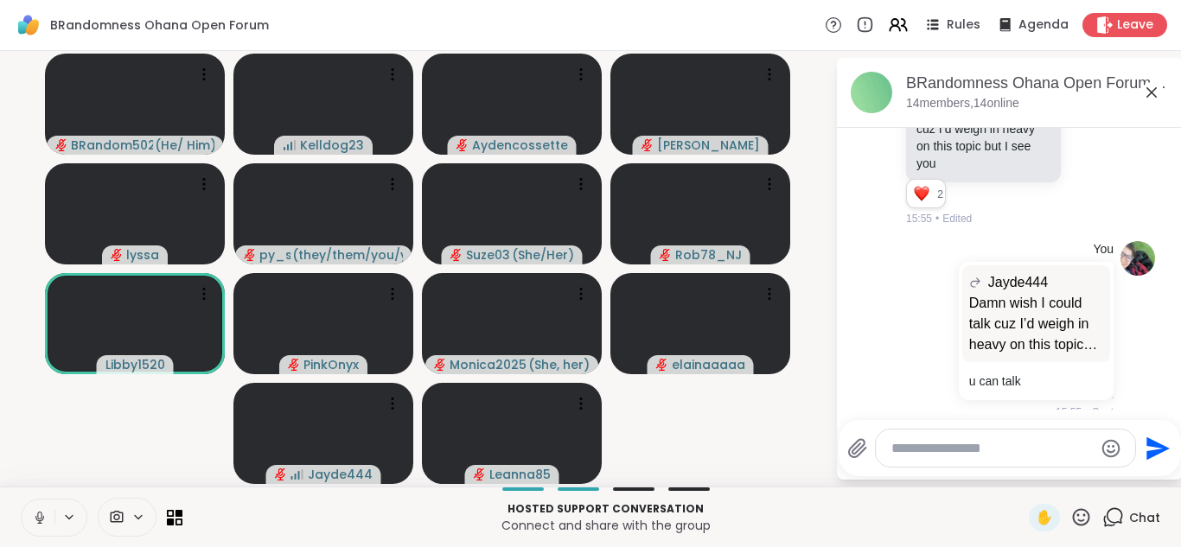
click at [1153, 92] on icon at bounding box center [1152, 92] width 21 height 21
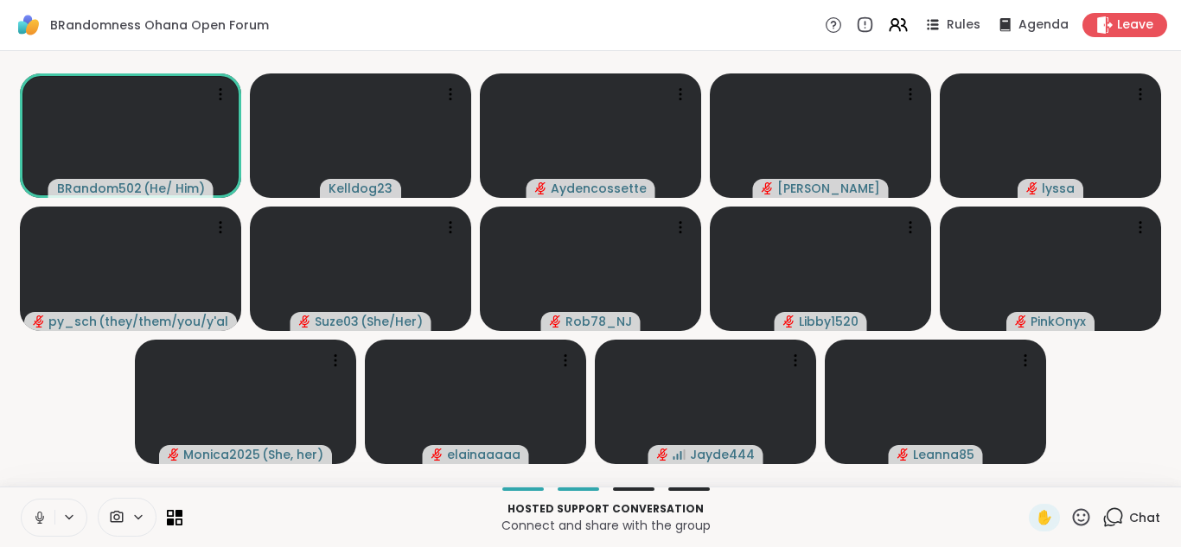
click at [1103, 504] on div "Chat" at bounding box center [1132, 518] width 58 height 28
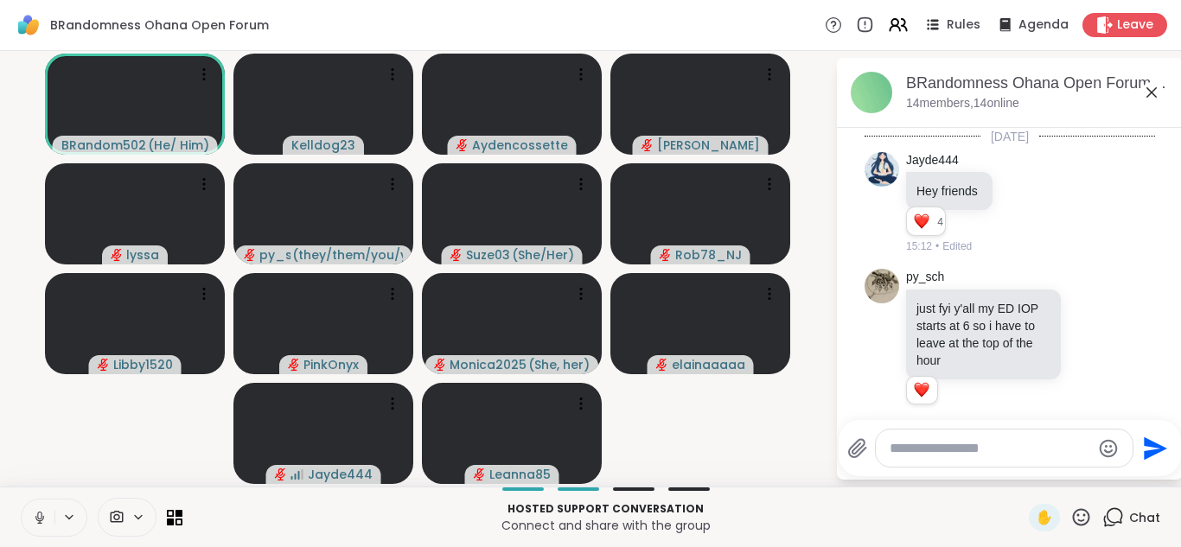
scroll to position [7460, 0]
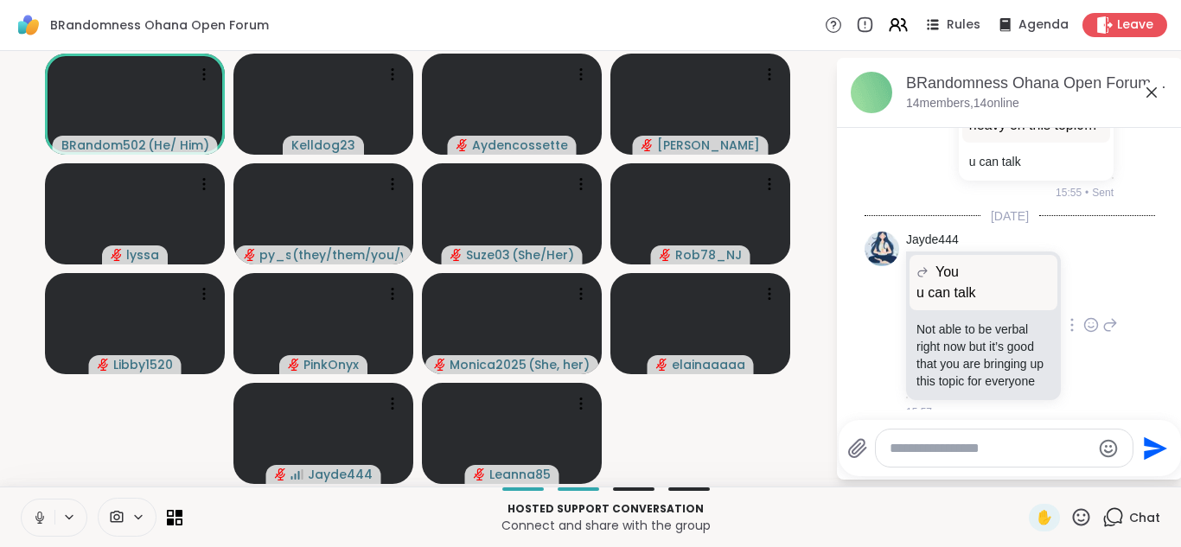
click at [1087, 317] on icon at bounding box center [1092, 325] width 16 height 17
click at [948, 290] on div "Select Reaction: Heart" at bounding box center [954, 298] width 16 height 16
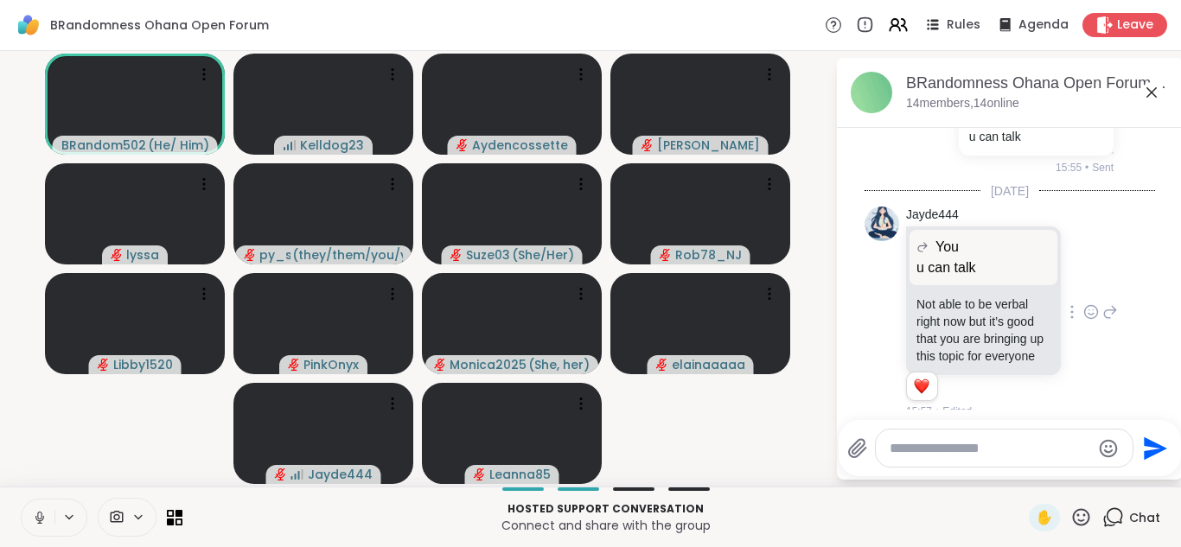
click at [1115, 306] on icon at bounding box center [1111, 312] width 12 height 12
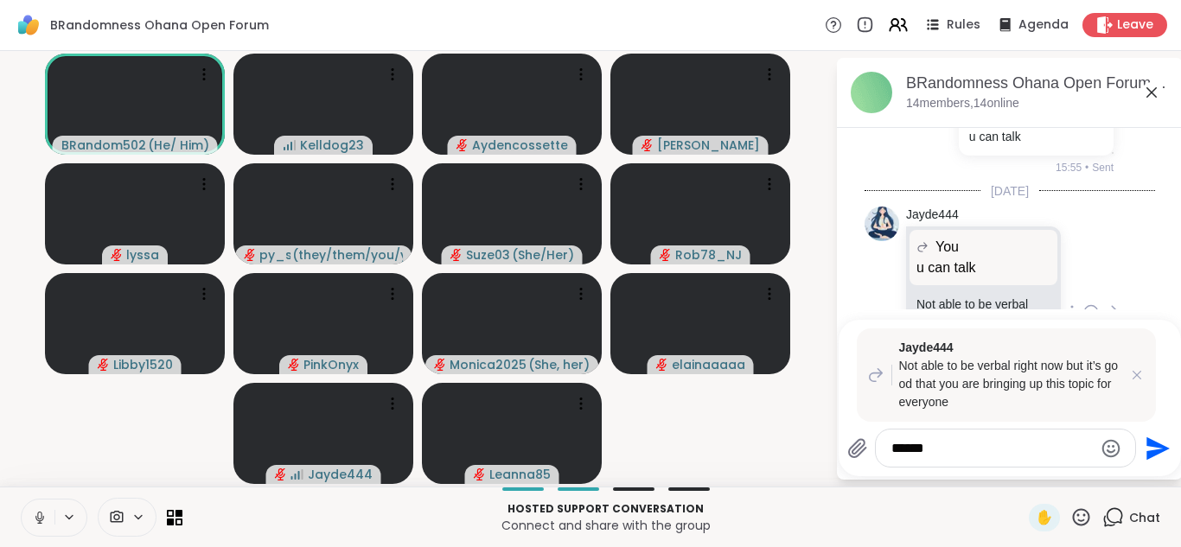
type textarea "******"
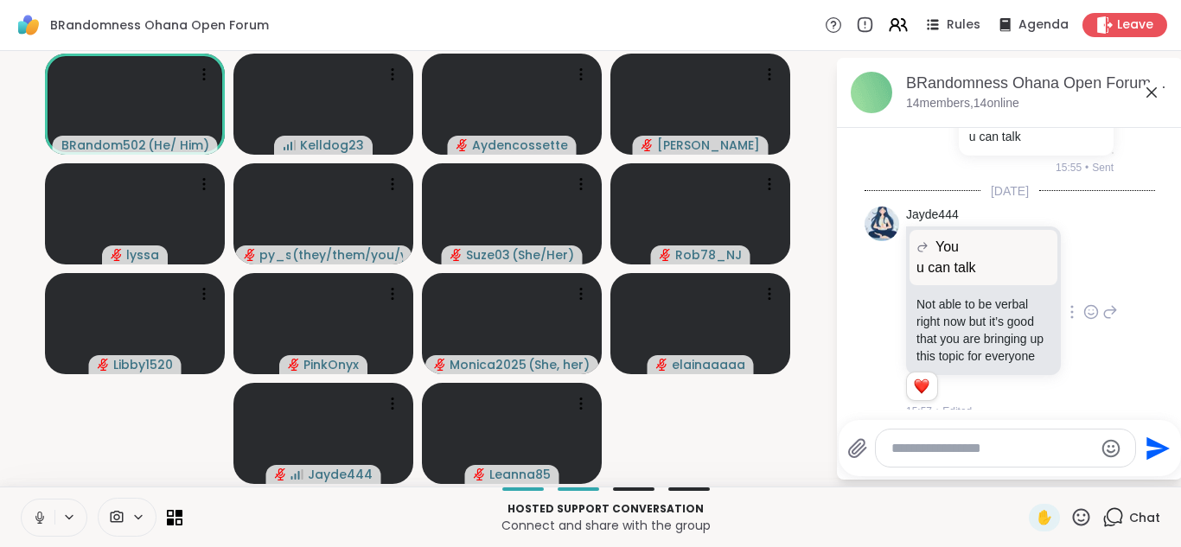
scroll to position [7678, 0]
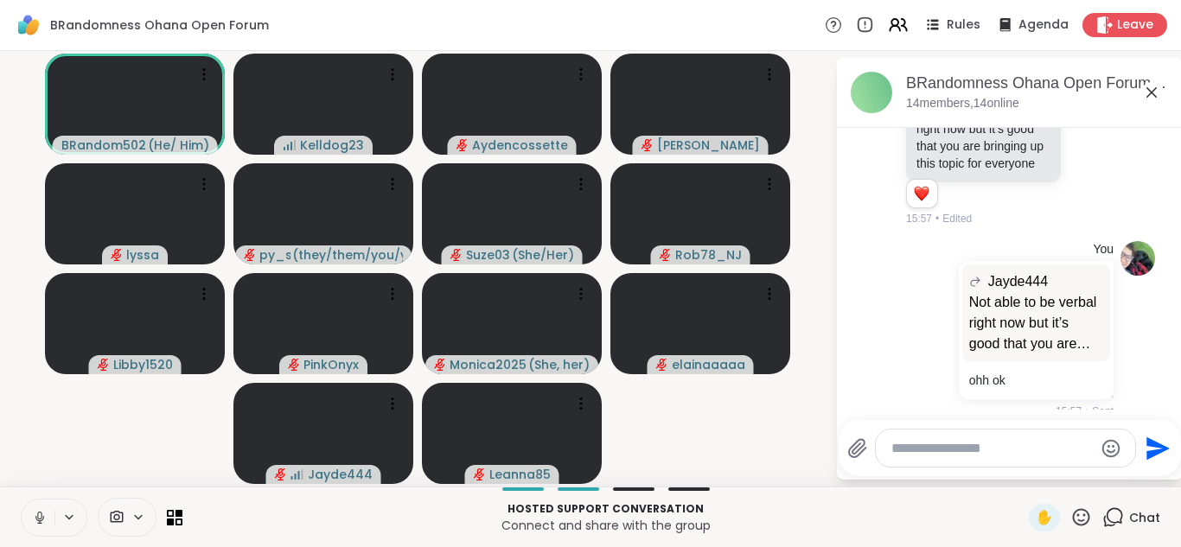
click at [1153, 95] on icon at bounding box center [1152, 92] width 21 height 21
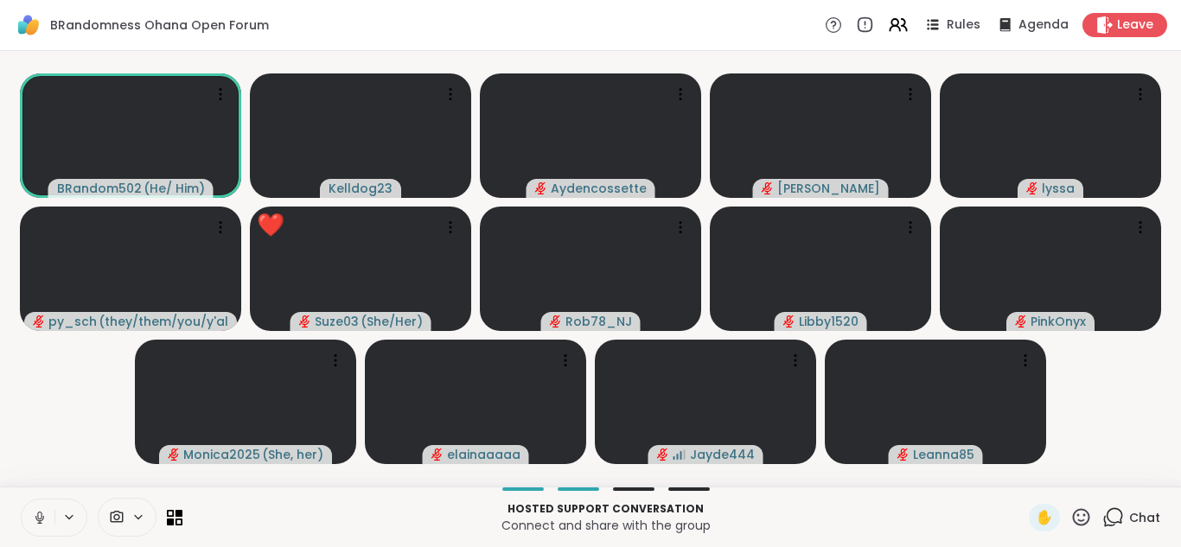
click at [1085, 520] on icon at bounding box center [1081, 517] width 17 height 17
click at [1041, 477] on div "❤️" at bounding box center [1030, 472] width 31 height 28
click at [34, 509] on button at bounding box center [38, 518] width 33 height 36
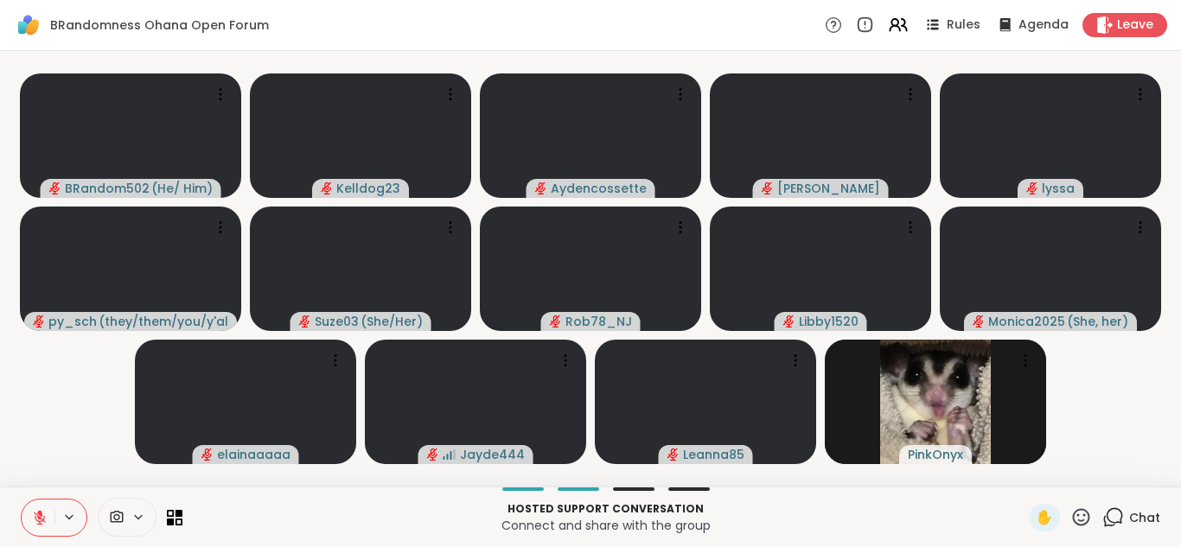
click at [1113, 520] on icon at bounding box center [1114, 518] width 22 height 22
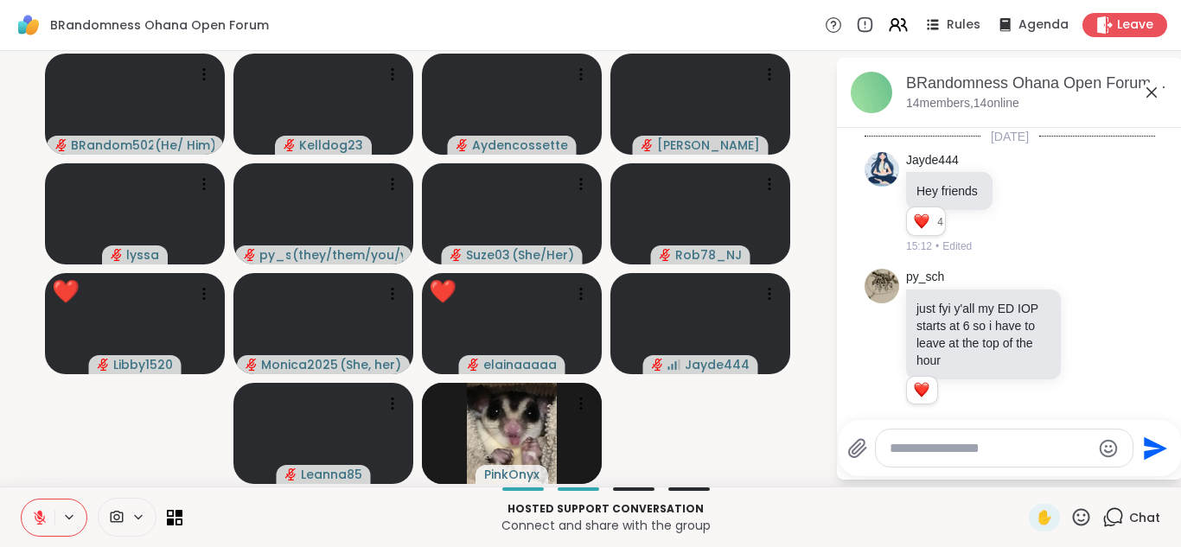
click at [932, 448] on textarea "Type your message" at bounding box center [991, 448] width 202 height 17
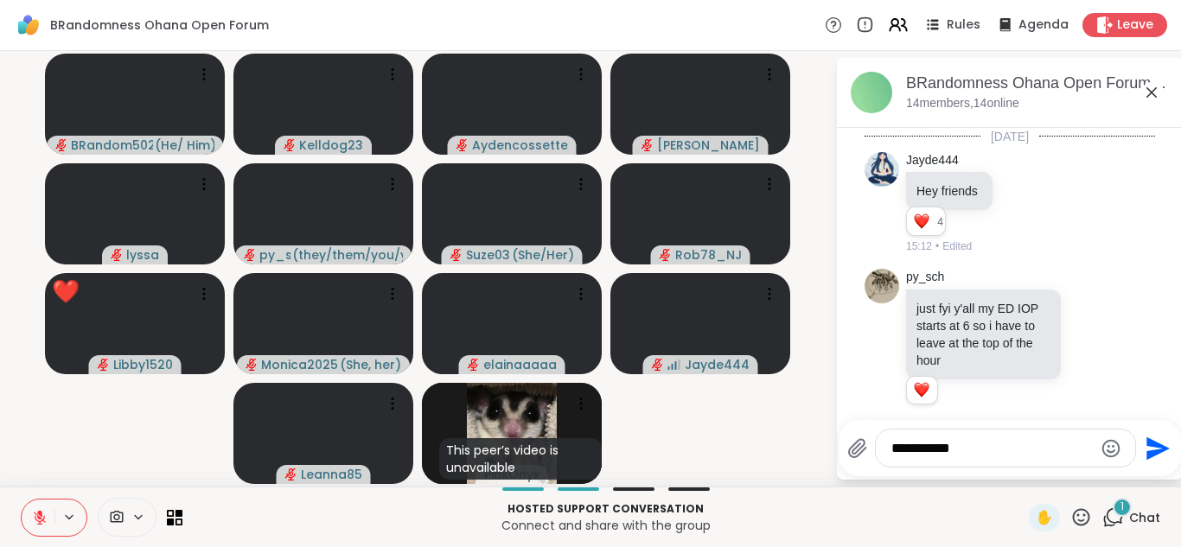
scroll to position [7787, 0]
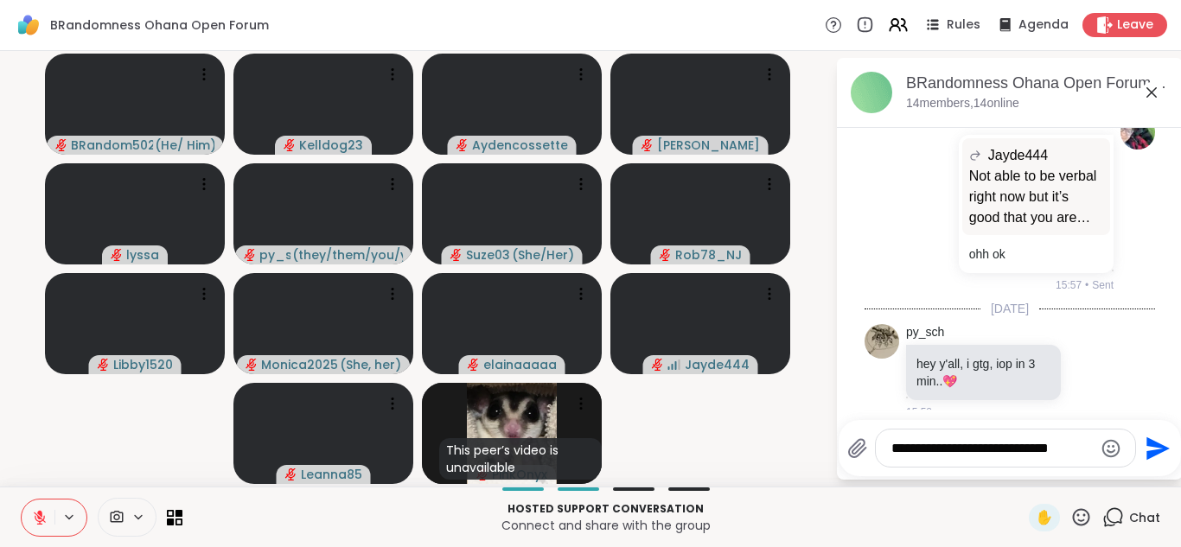
type textarea "**********"
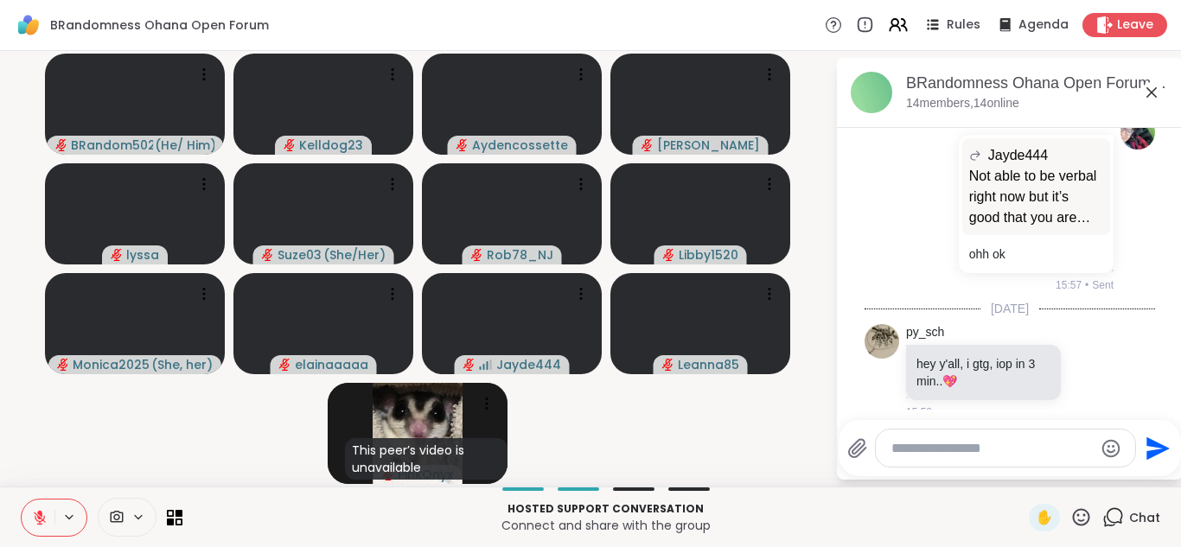
click at [1147, 93] on icon at bounding box center [1152, 92] width 21 height 21
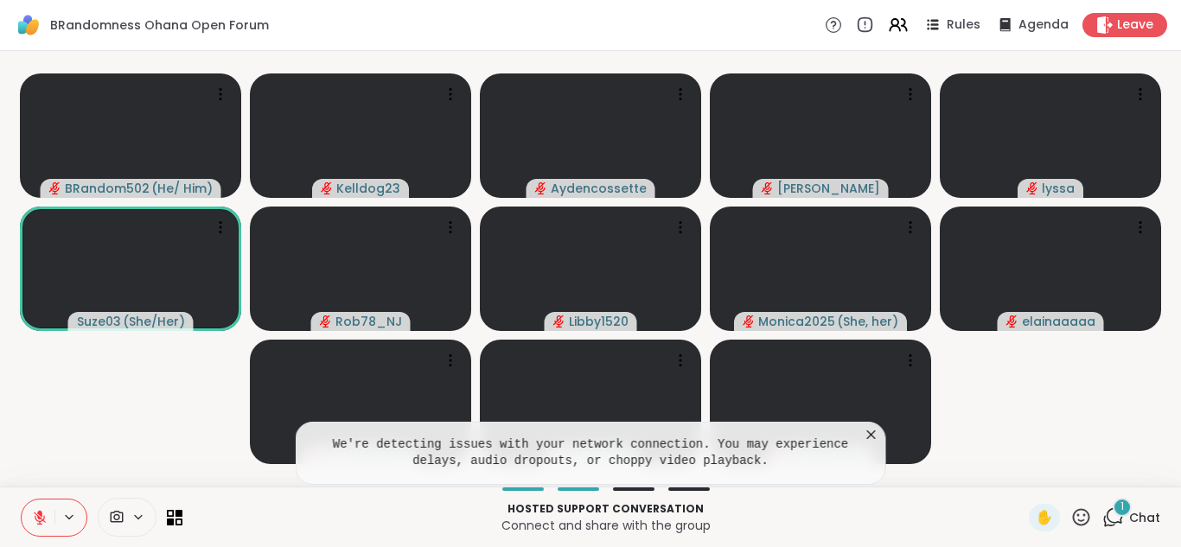
click at [871, 432] on icon at bounding box center [871, 434] width 17 height 17
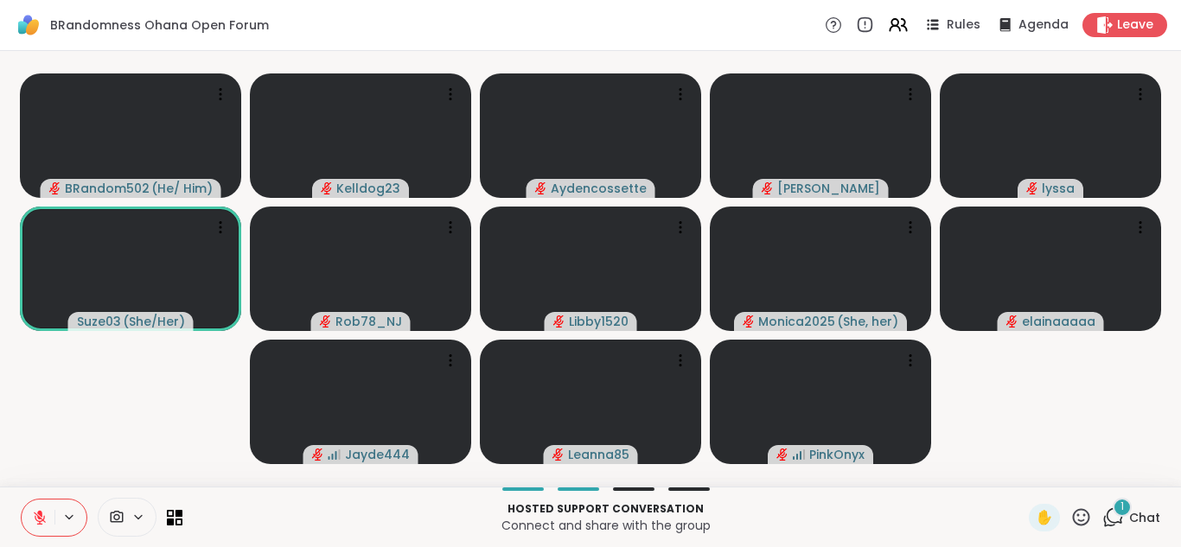
click at [1123, 509] on span "1" at bounding box center [1122, 507] width 3 height 15
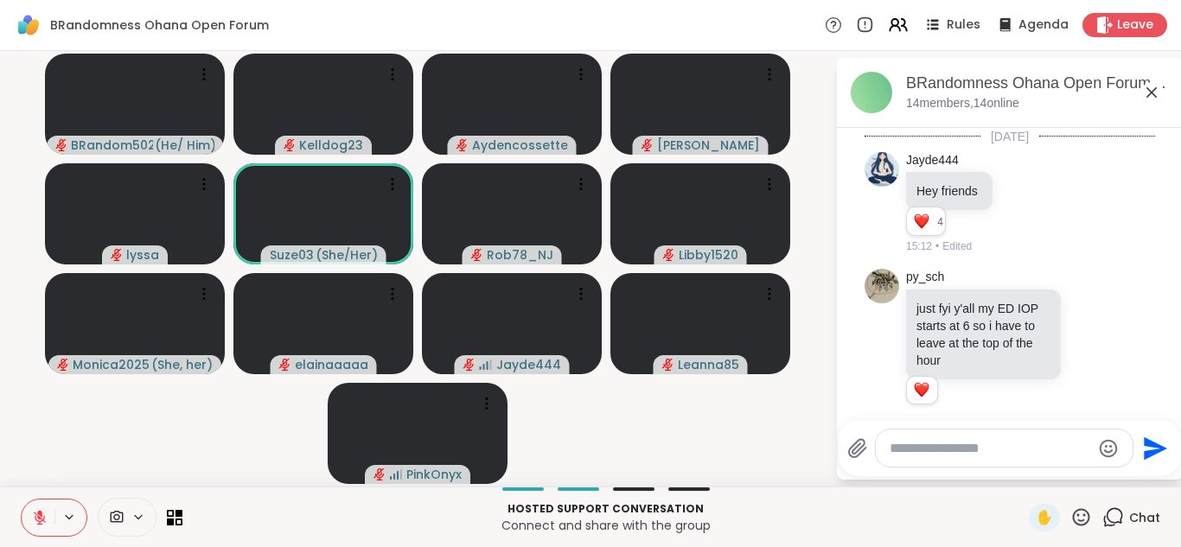
scroll to position [8175, 0]
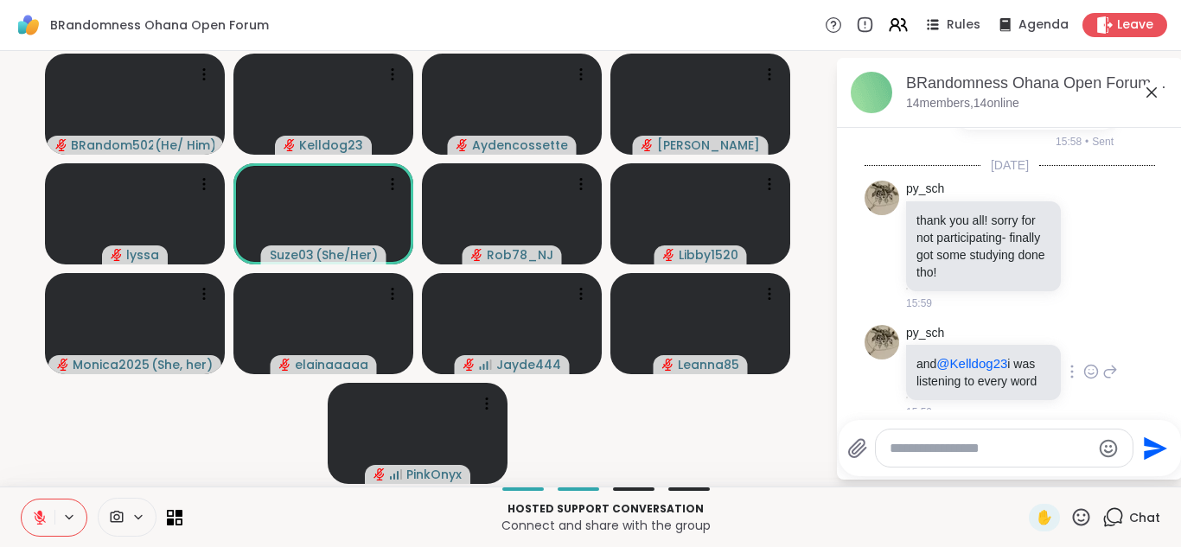
click at [1092, 363] on icon at bounding box center [1092, 371] width 16 height 17
click at [948, 336] on div "Select Reaction: Heart" at bounding box center [954, 344] width 16 height 16
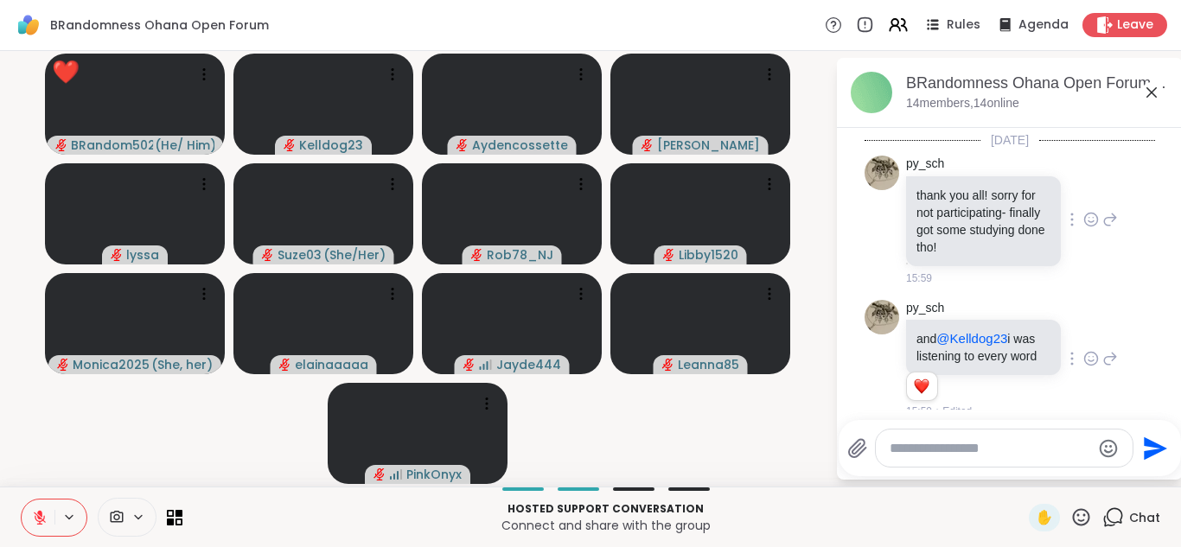
click at [1096, 211] on icon at bounding box center [1092, 219] width 16 height 17
click at [957, 184] on button "Select Reaction: Heart" at bounding box center [954, 192] width 35 height 35
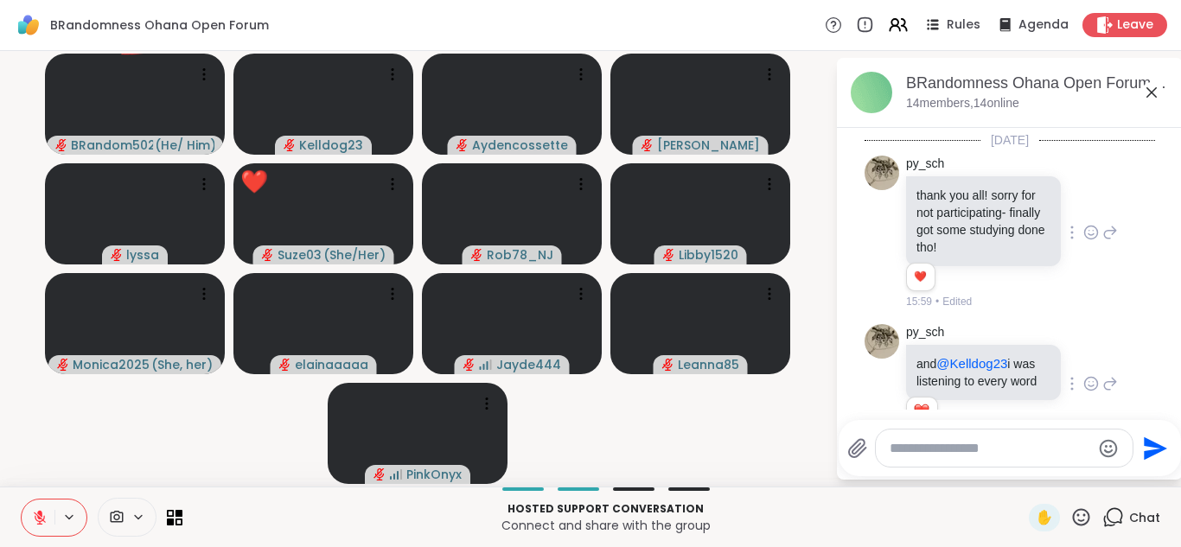
click at [976, 452] on textarea "Type your message" at bounding box center [991, 448] width 202 height 17
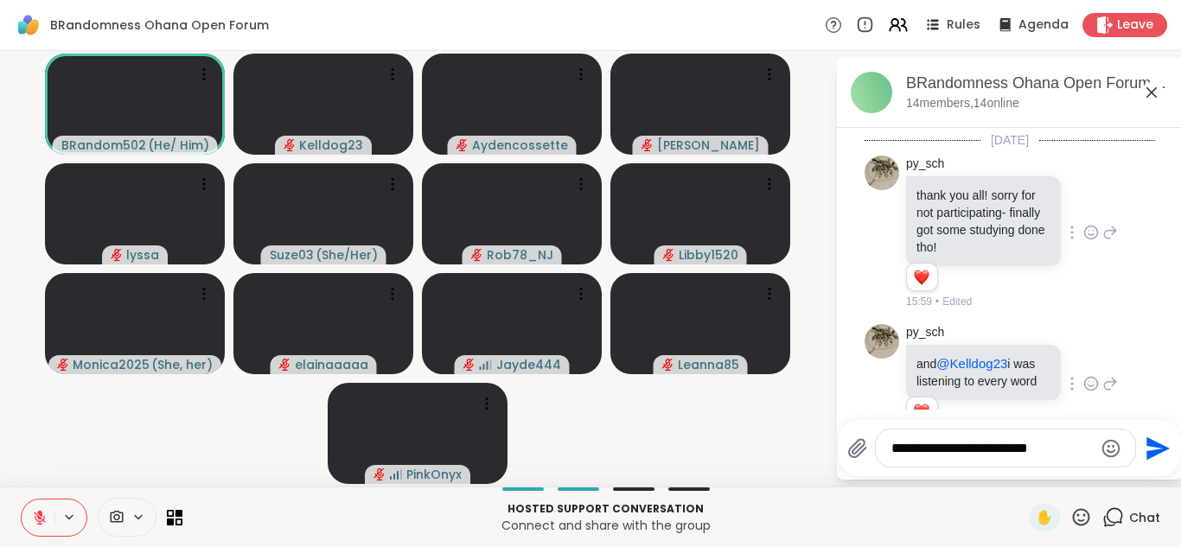
type textarea "**********"
click at [1113, 378] on icon at bounding box center [1111, 384] width 12 height 12
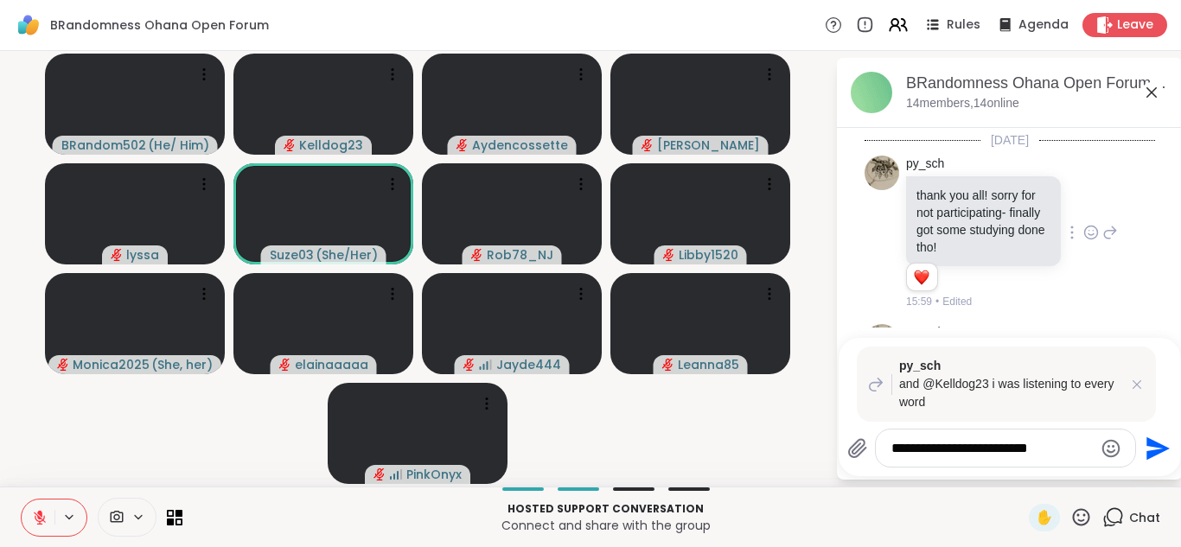
click at [1152, 453] on icon "Send" at bounding box center [1158, 448] width 23 height 23
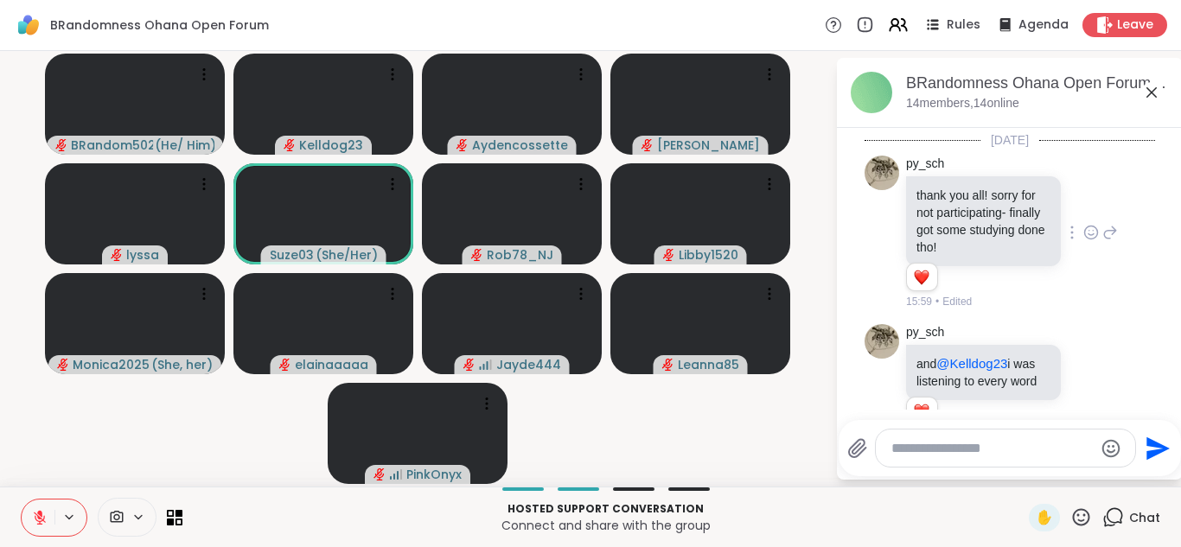
scroll to position [8417, 0]
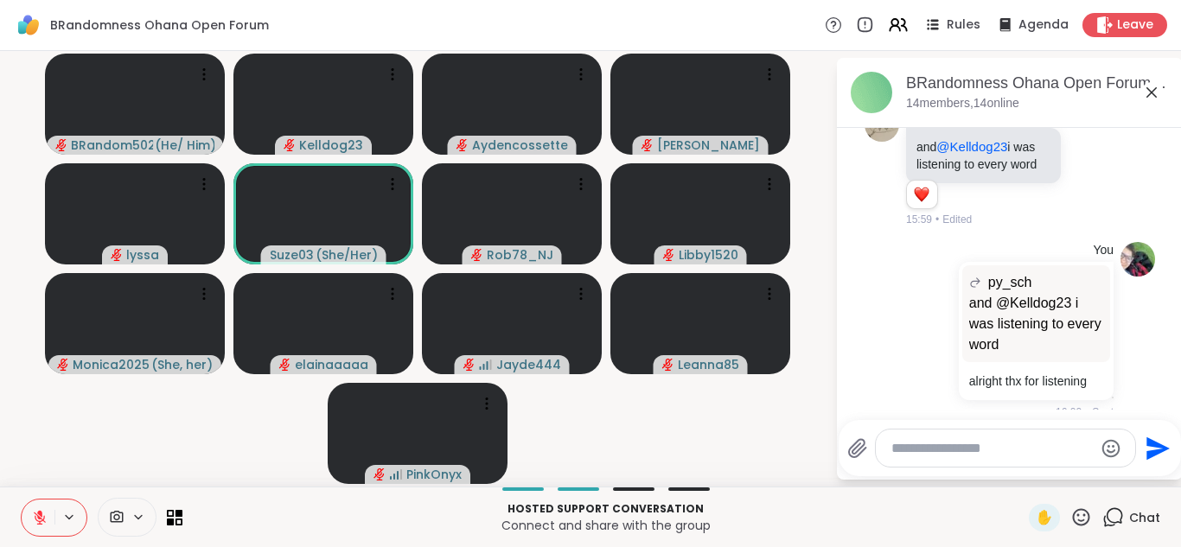
click at [1153, 96] on icon at bounding box center [1152, 92] width 21 height 21
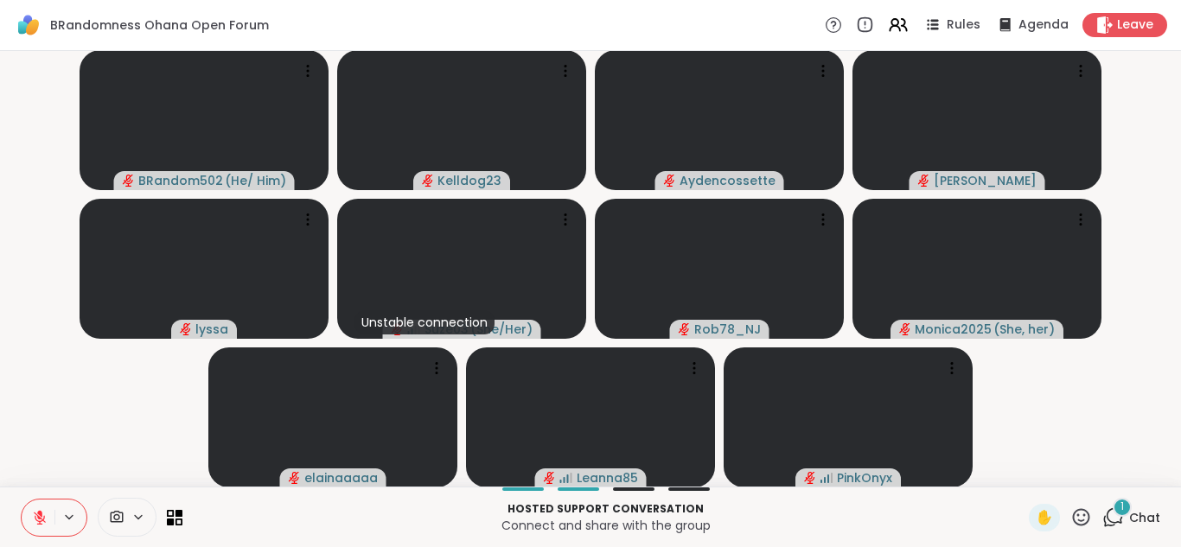
click at [36, 510] on icon at bounding box center [40, 518] width 16 height 16
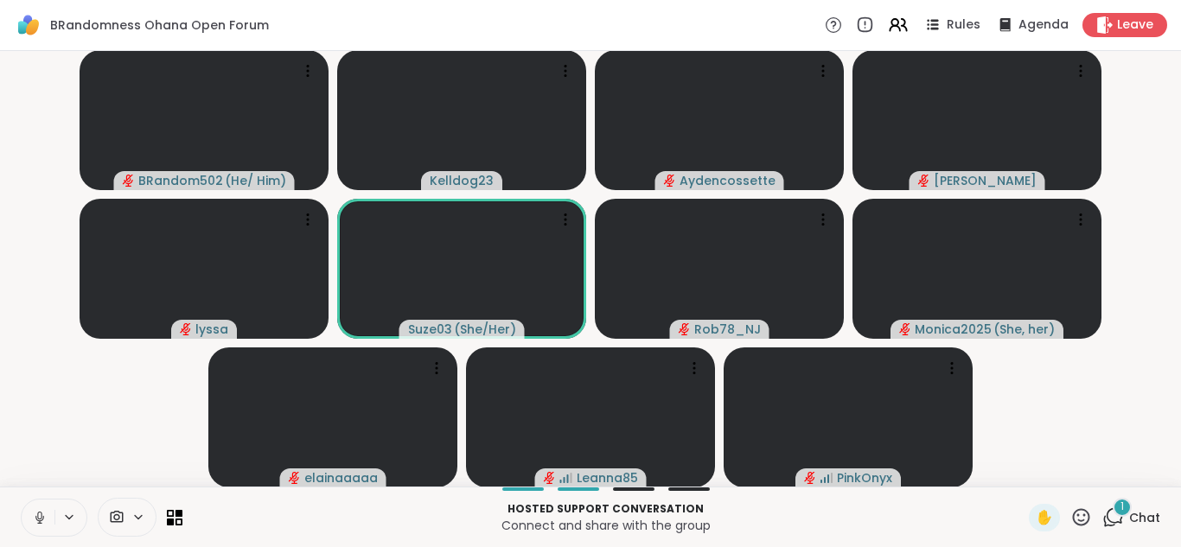
click at [1121, 510] on span "1" at bounding box center [1122, 507] width 3 height 15
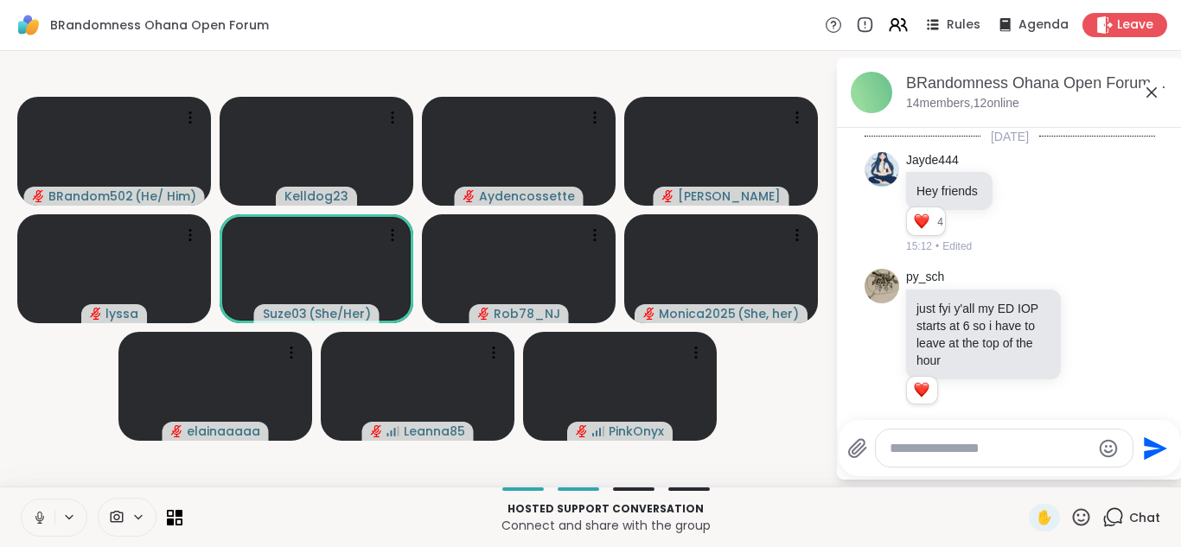
scroll to position [8644, 0]
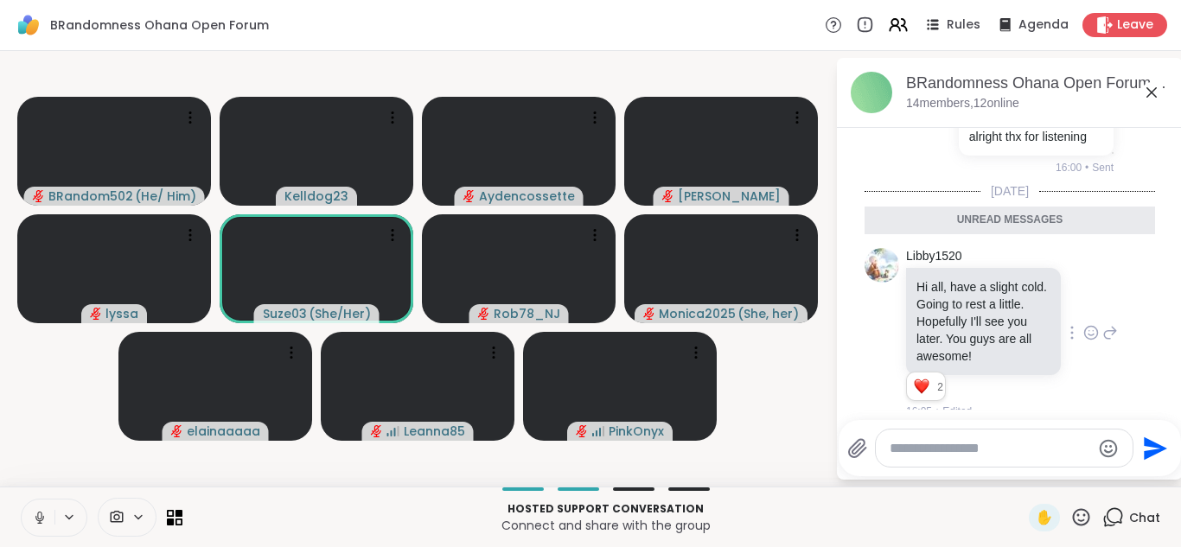
click at [1013, 248] on div "Libby1520" at bounding box center [985, 256] width 158 height 17
click at [1147, 90] on icon at bounding box center [1152, 92] width 21 height 21
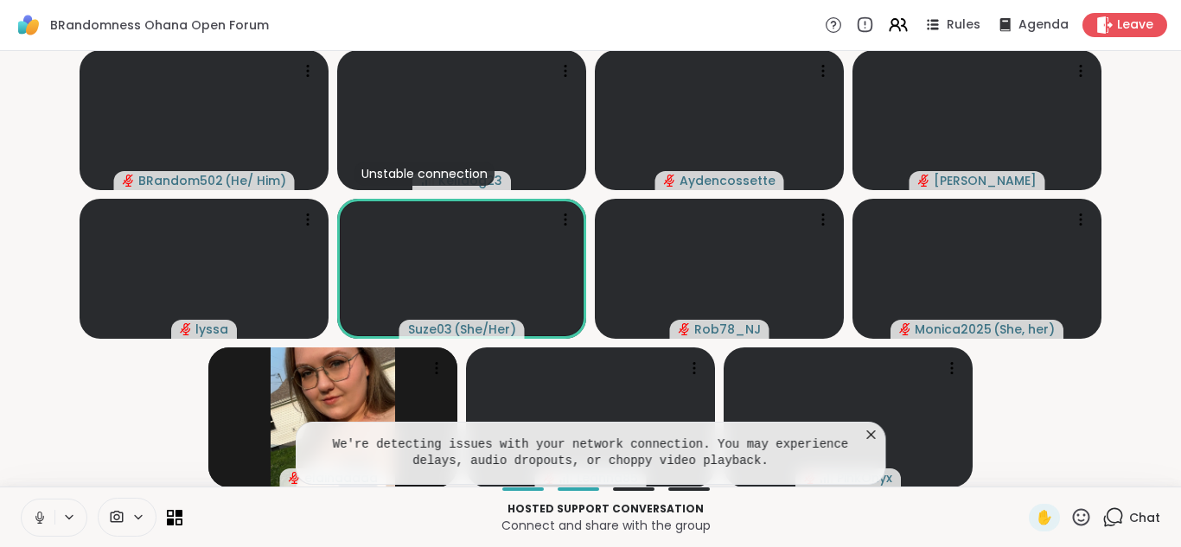
click at [26, 510] on button at bounding box center [38, 518] width 33 height 36
click at [867, 434] on icon at bounding box center [871, 434] width 17 height 17
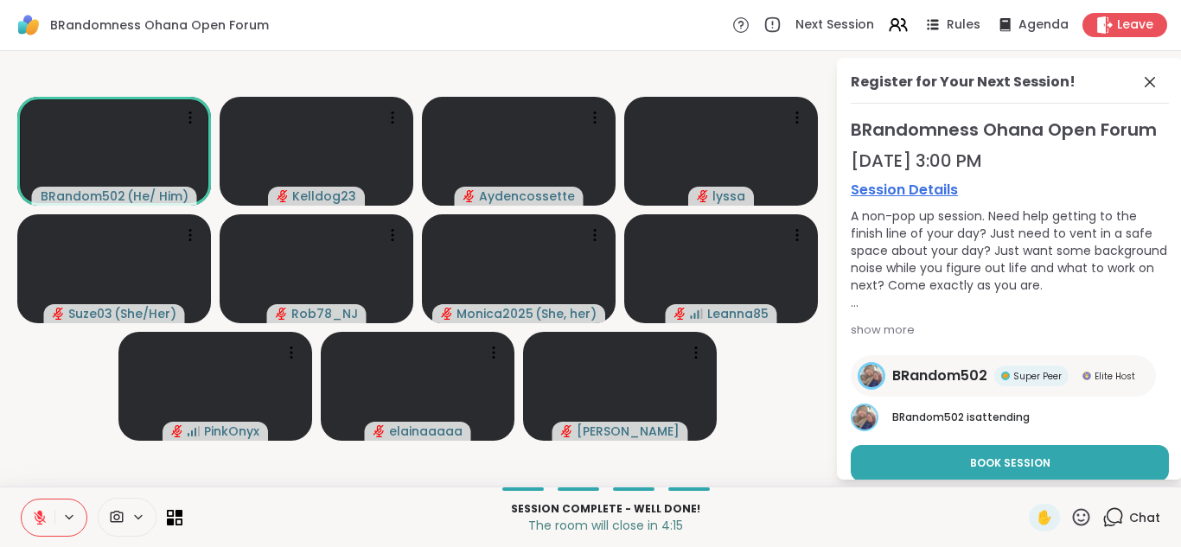
click at [22, 518] on button at bounding box center [38, 518] width 33 height 36
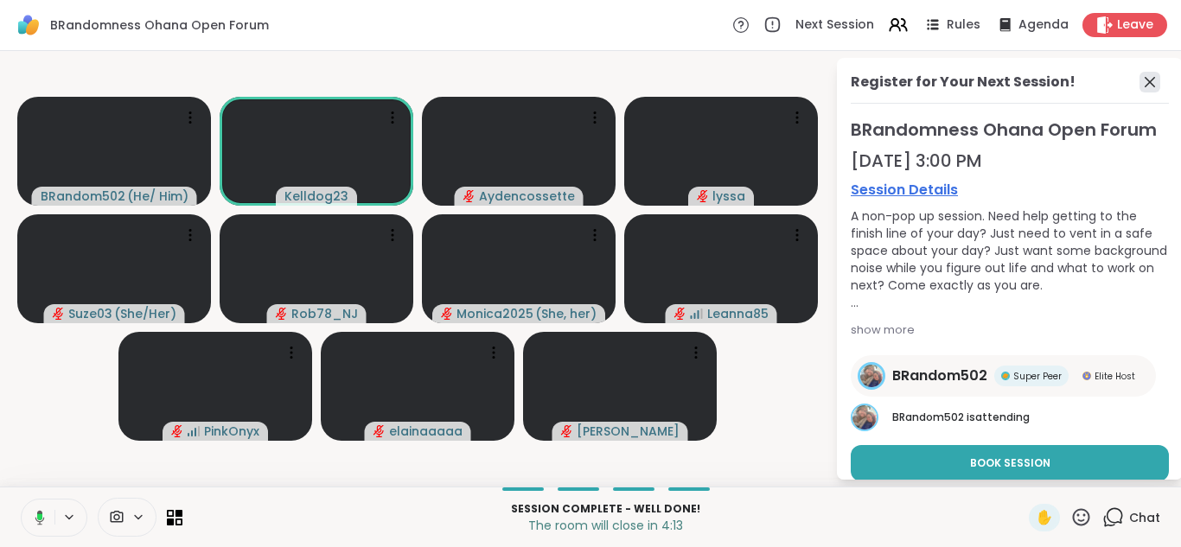
click at [1154, 85] on icon at bounding box center [1150, 82] width 21 height 21
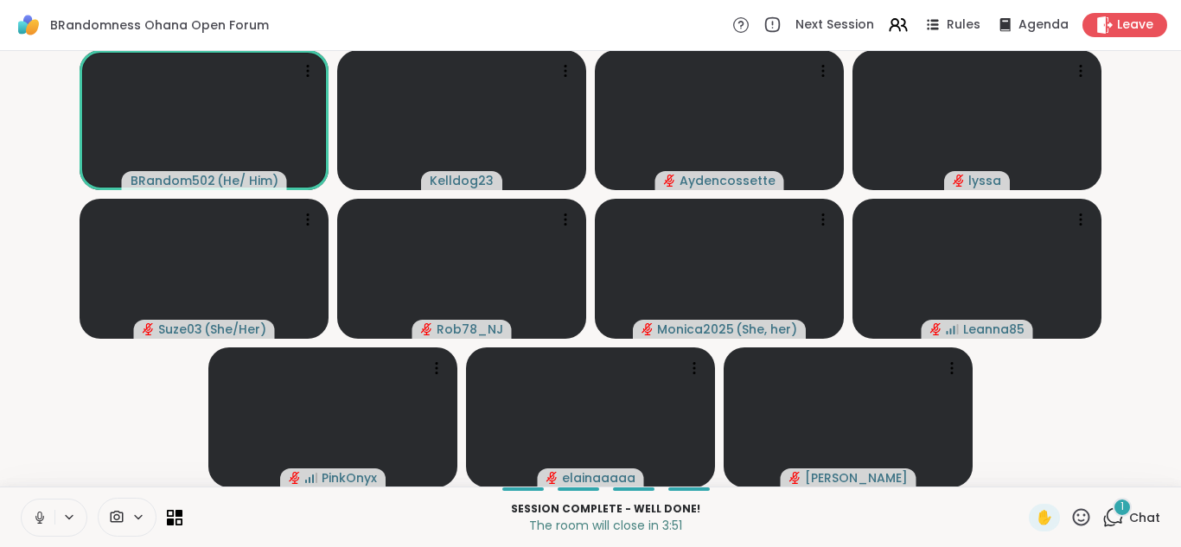
click at [1109, 527] on icon at bounding box center [1114, 518] width 22 height 22
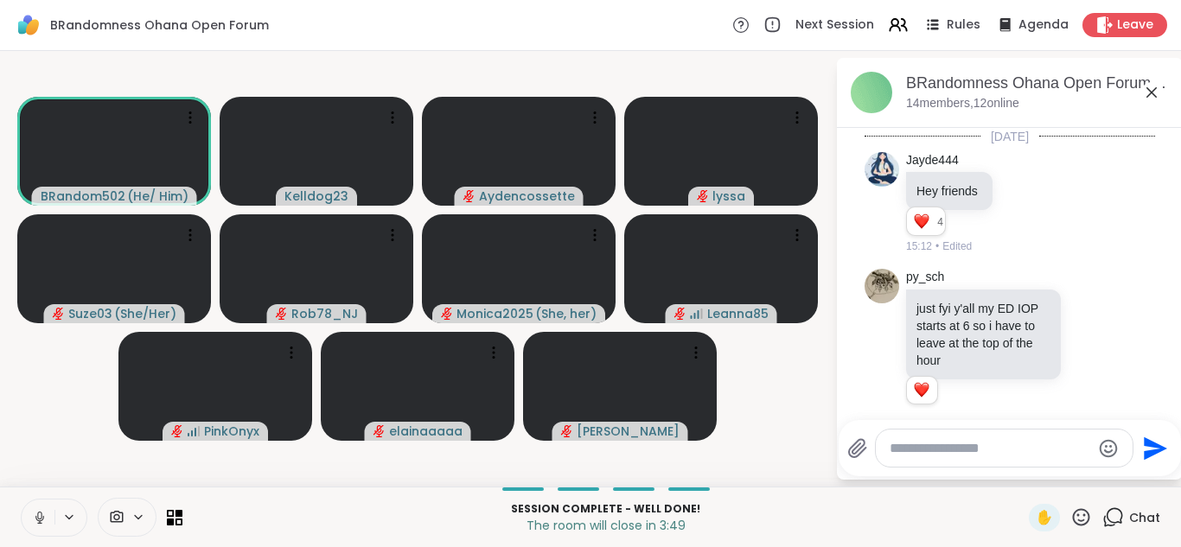
scroll to position [8823, 0]
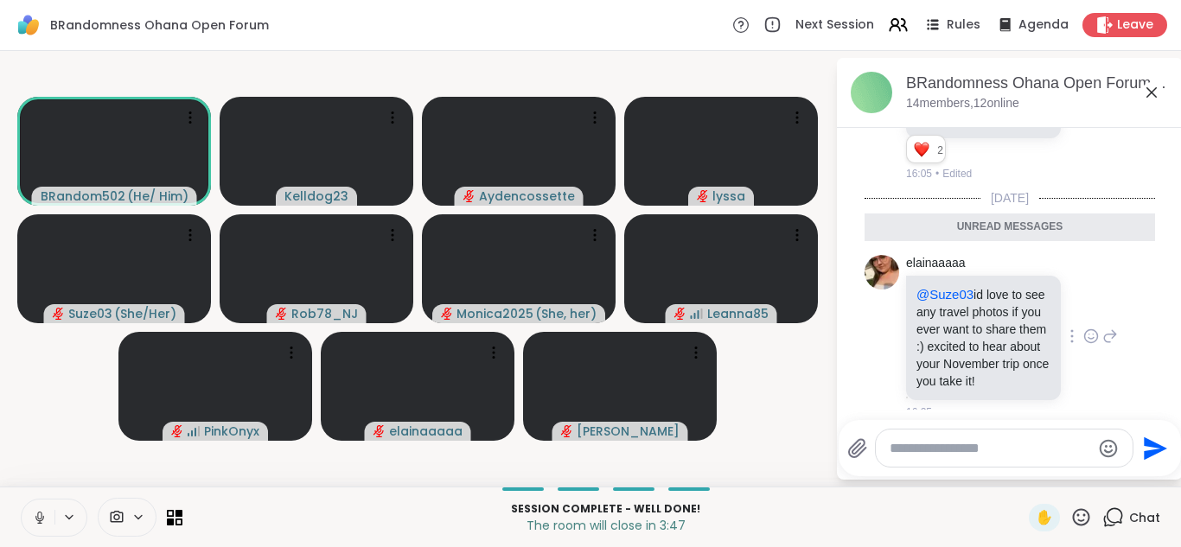
click at [1086, 328] on icon at bounding box center [1092, 336] width 16 height 17
click at [958, 301] on div "Select Reaction: Heart" at bounding box center [954, 309] width 16 height 16
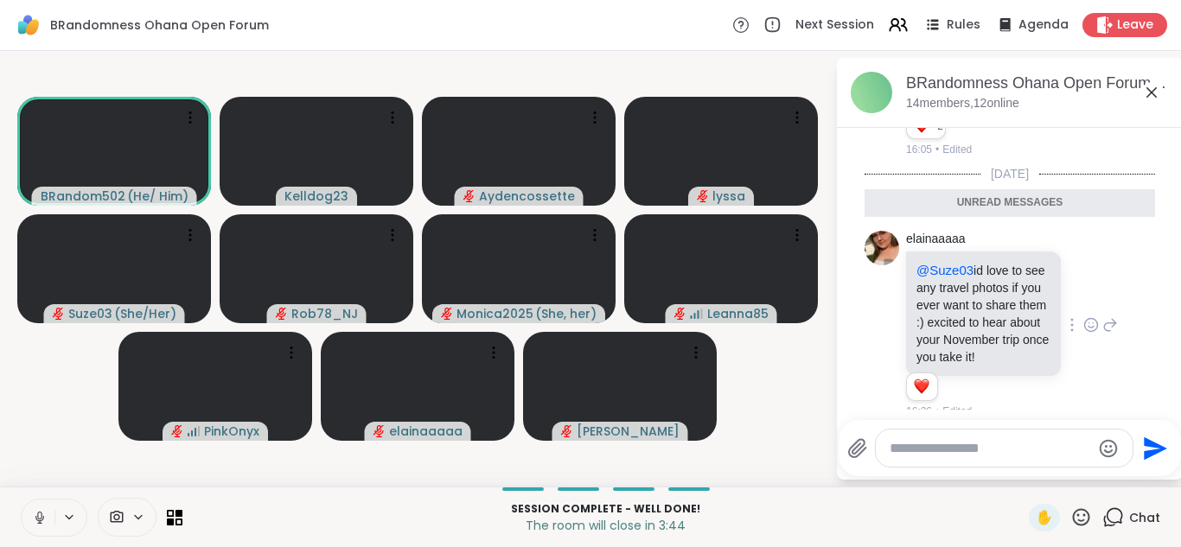
click at [1142, 93] on icon at bounding box center [1152, 92] width 21 height 21
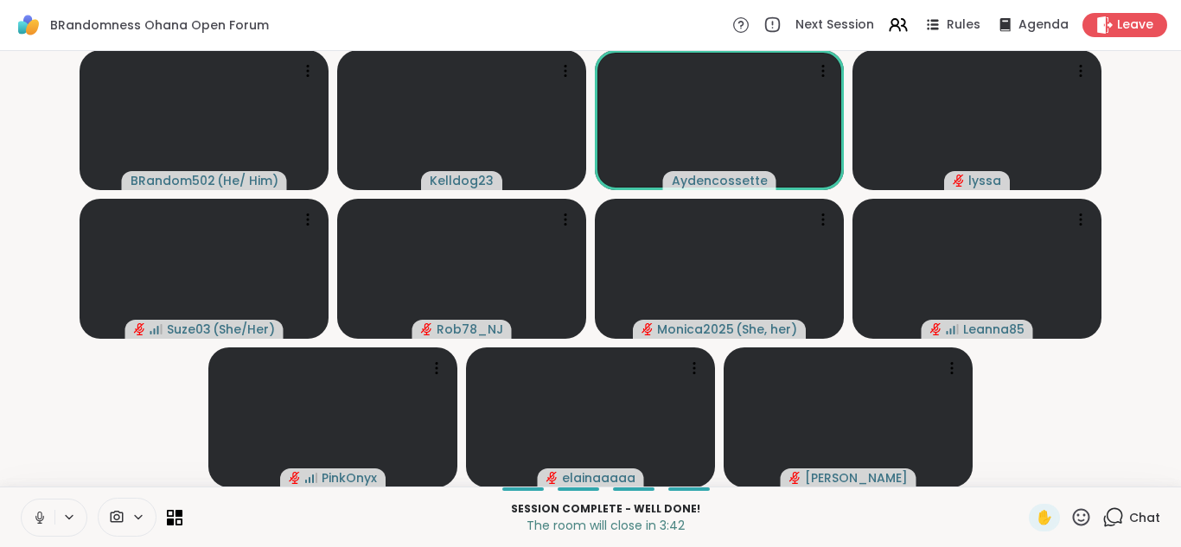
click at [29, 517] on button at bounding box center [38, 518] width 33 height 36
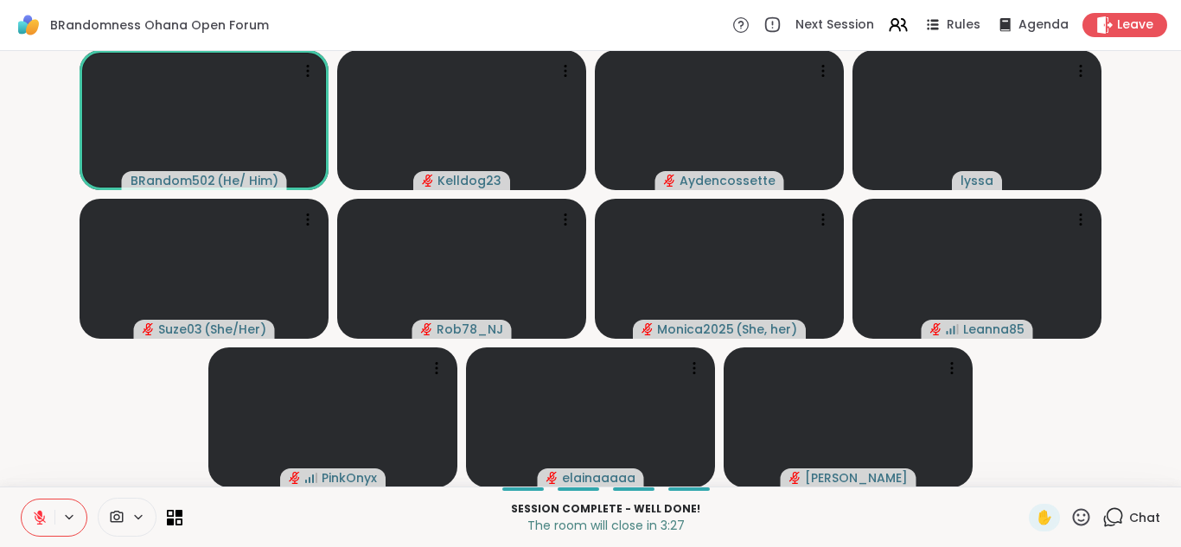
click at [103, 449] on video-player-container "BRandom502 ( He/ Him ) Kelldog23 Aydencossette lyssa Suze03 ( She/Her ) Rob78_N…" at bounding box center [590, 269] width 1161 height 422
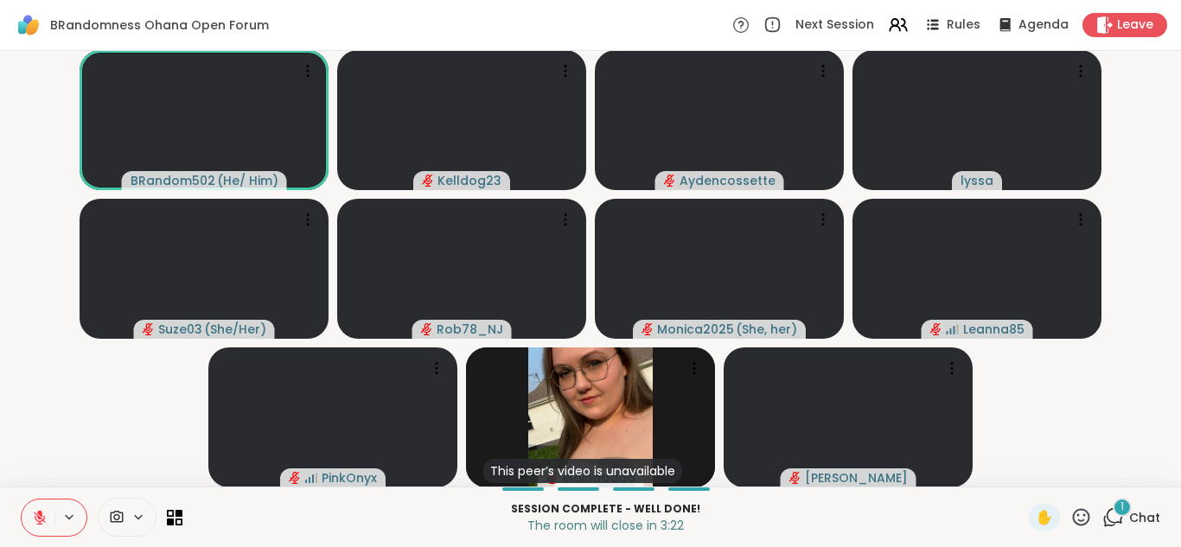
click at [1129, 504] on div "1" at bounding box center [1122, 507] width 19 height 19
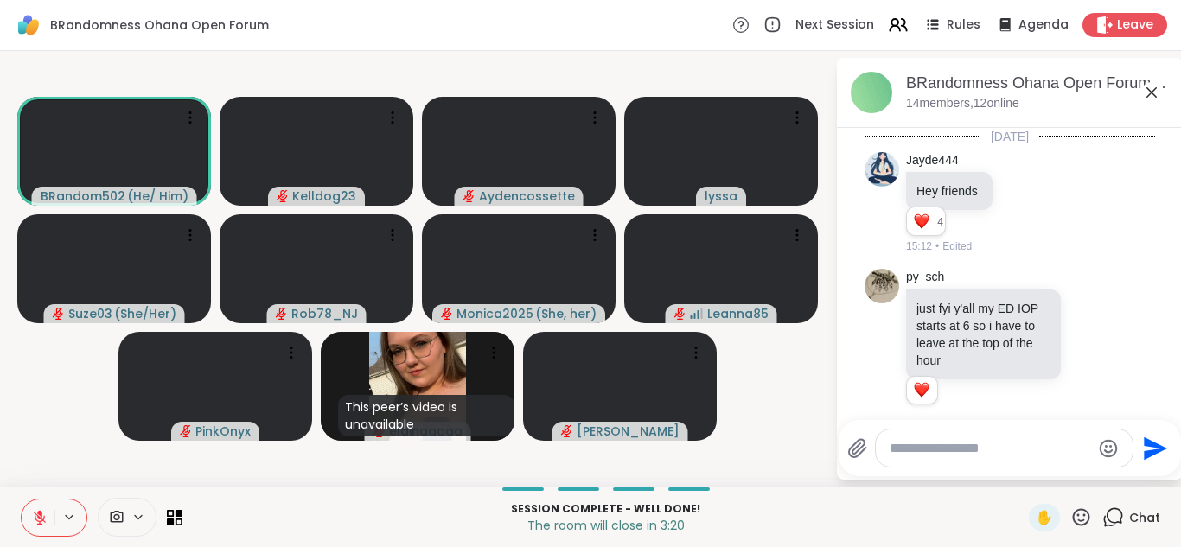
scroll to position [9041, 0]
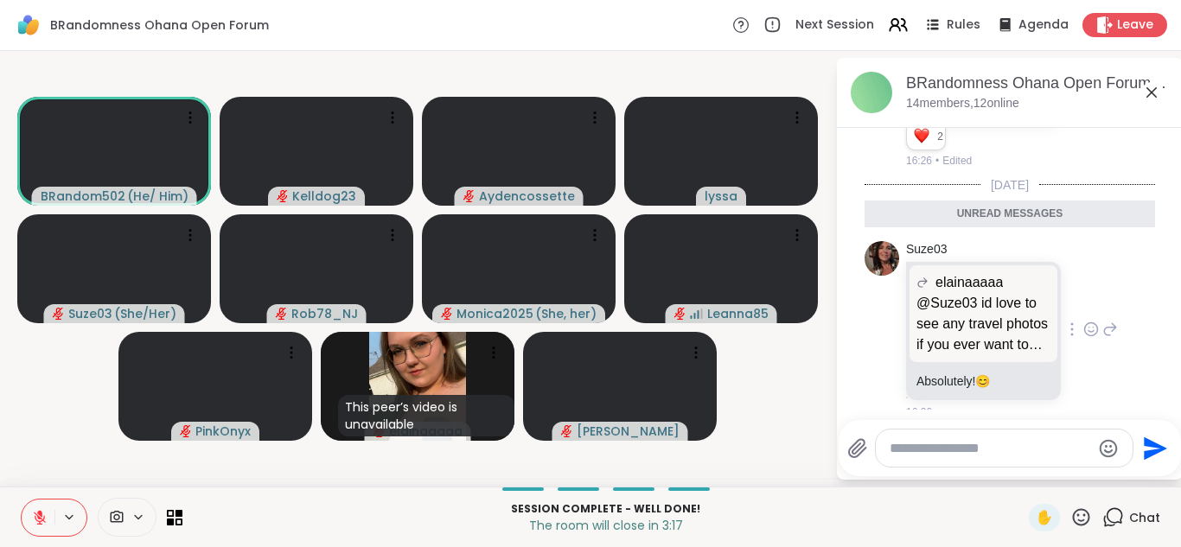
click at [1074, 319] on div at bounding box center [1073, 329] width 16 height 21
click at [1085, 323] on icon at bounding box center [1091, 329] width 13 height 13
click at [951, 294] on div "Select Reaction: Heart" at bounding box center [954, 302] width 16 height 16
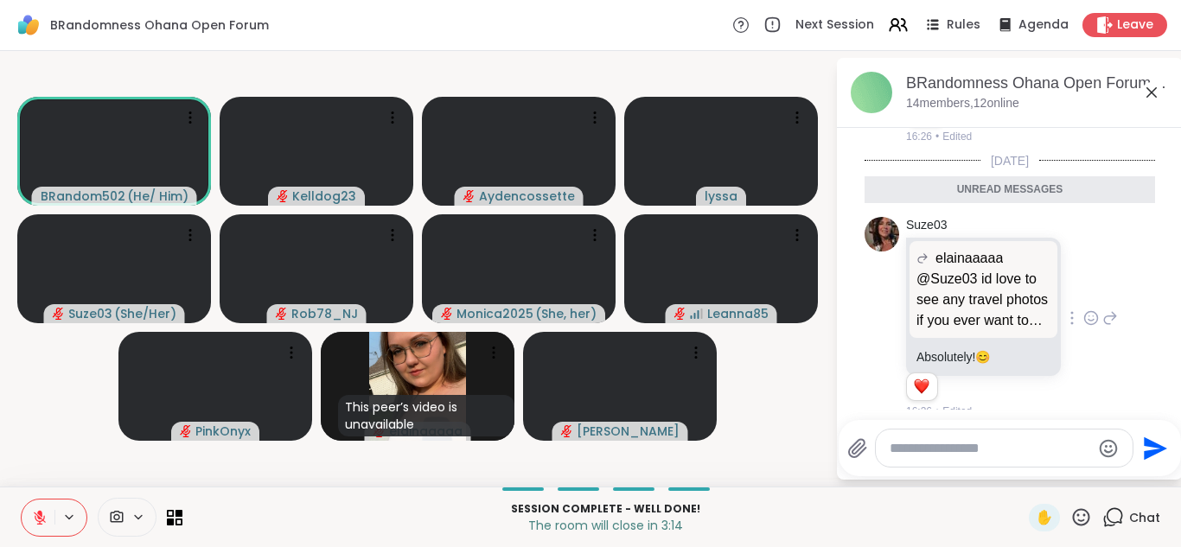
click at [1150, 88] on icon at bounding box center [1152, 92] width 21 height 21
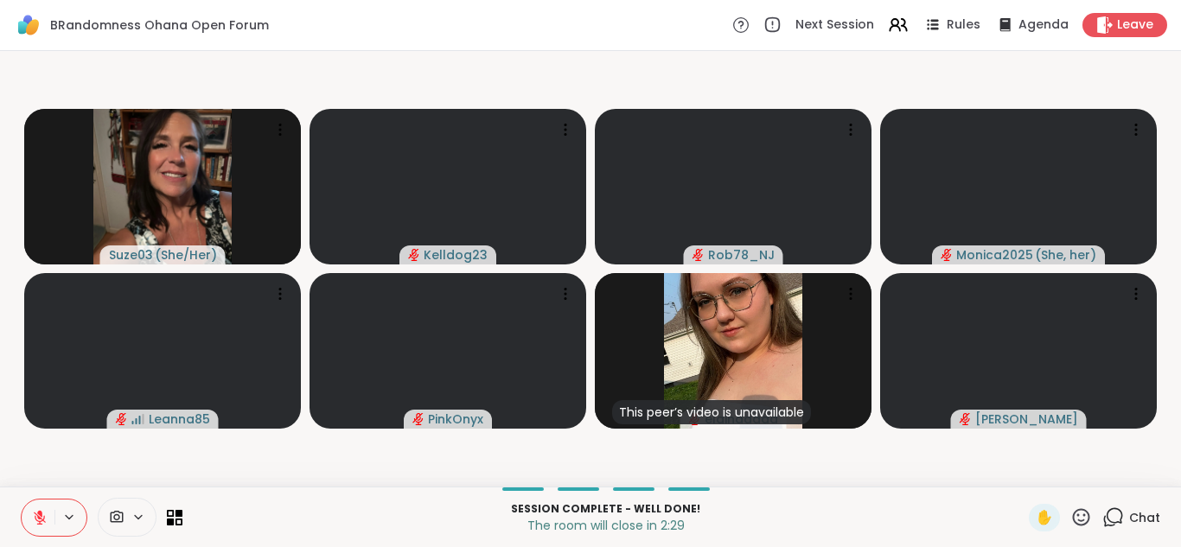
click at [1117, 521] on icon at bounding box center [1114, 518] width 22 height 22
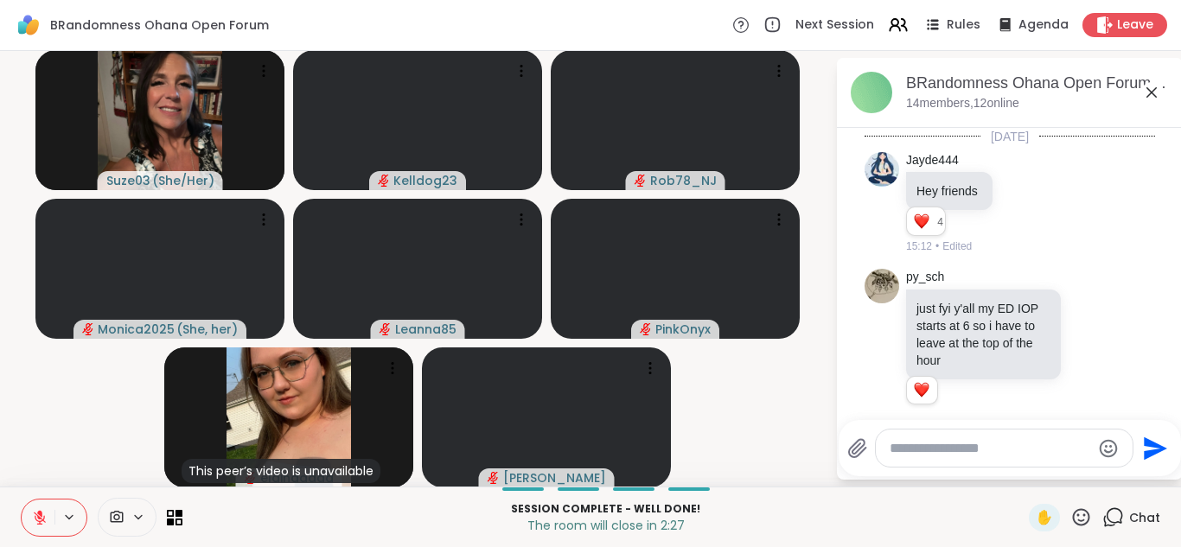
click at [963, 447] on textarea "Type your message" at bounding box center [991, 448] width 202 height 17
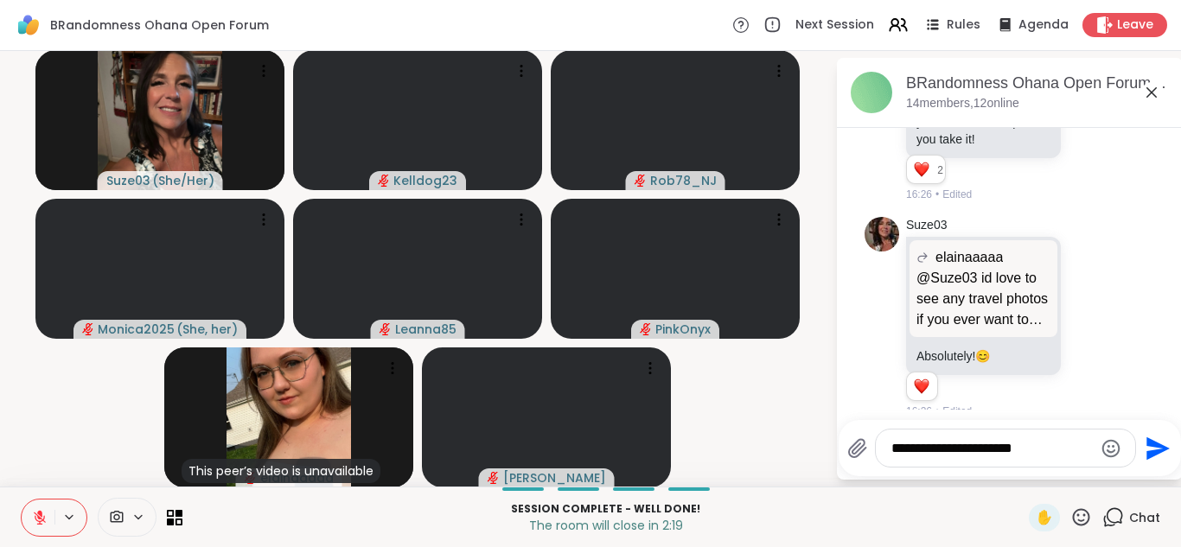
type textarea "**********"
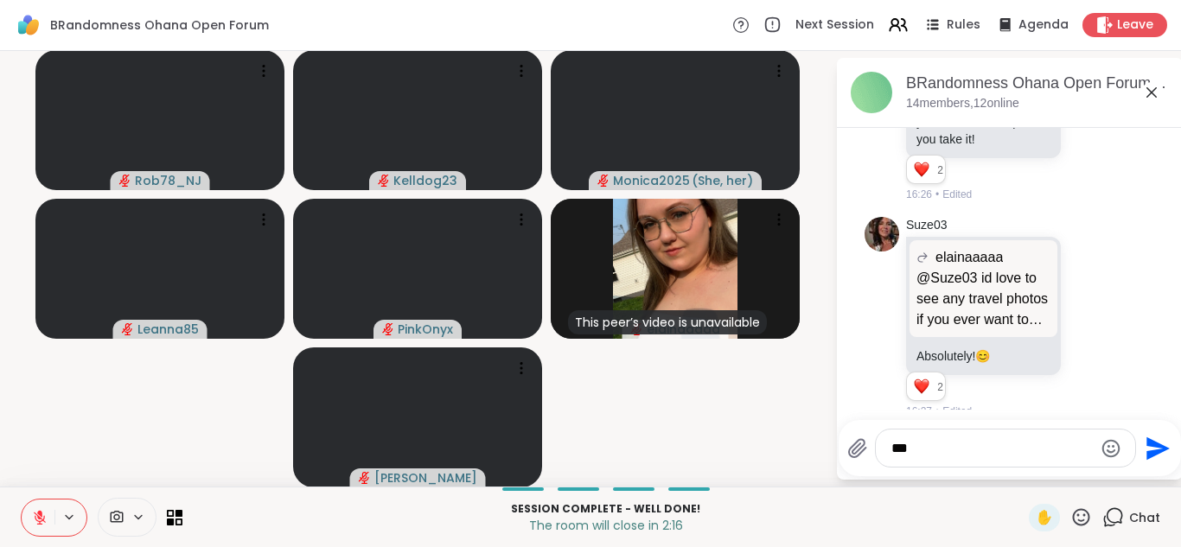
scroll to position [9098, 0]
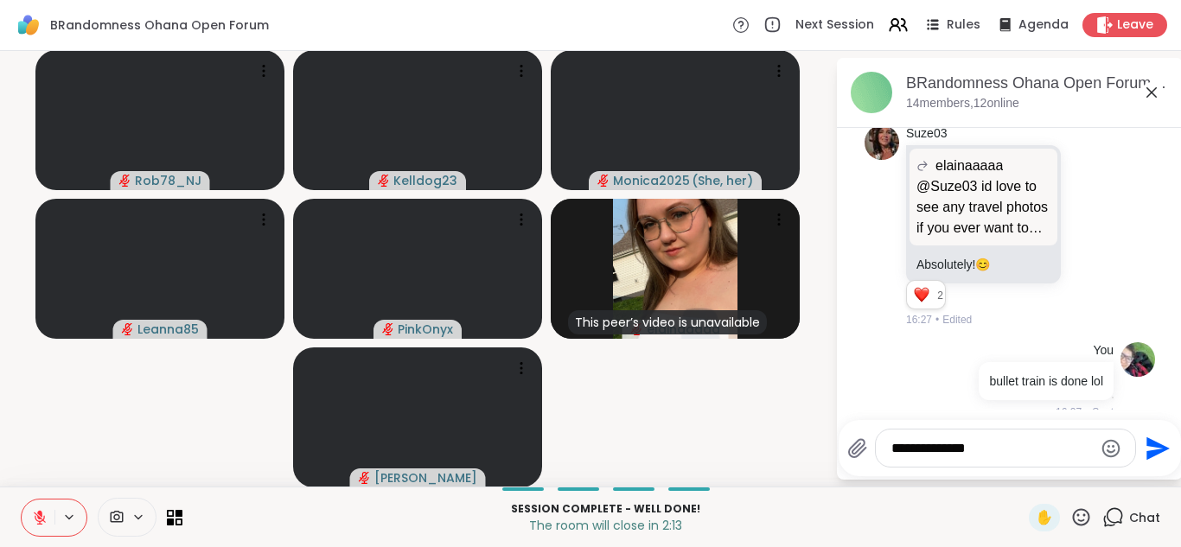
type textarea "**********"
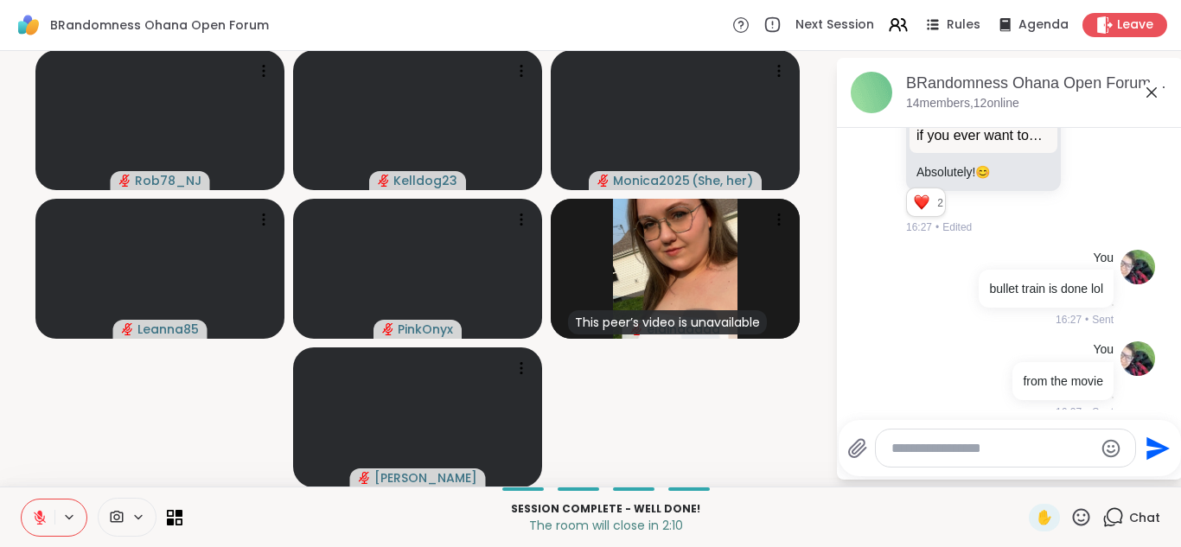
click at [1154, 92] on icon at bounding box center [1152, 92] width 21 height 21
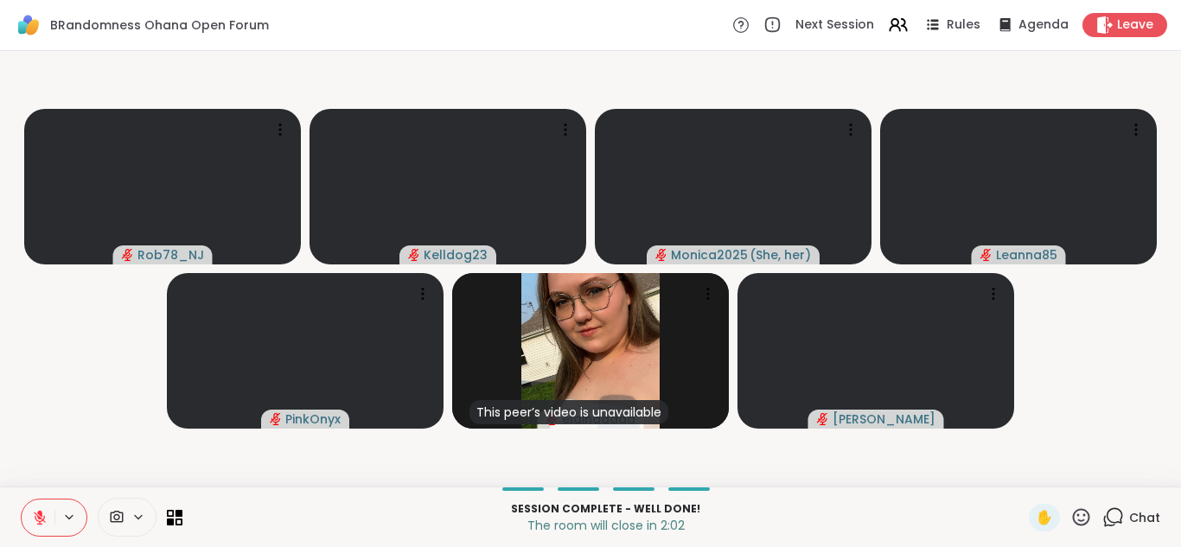
click at [1112, 525] on icon at bounding box center [1114, 518] width 22 height 22
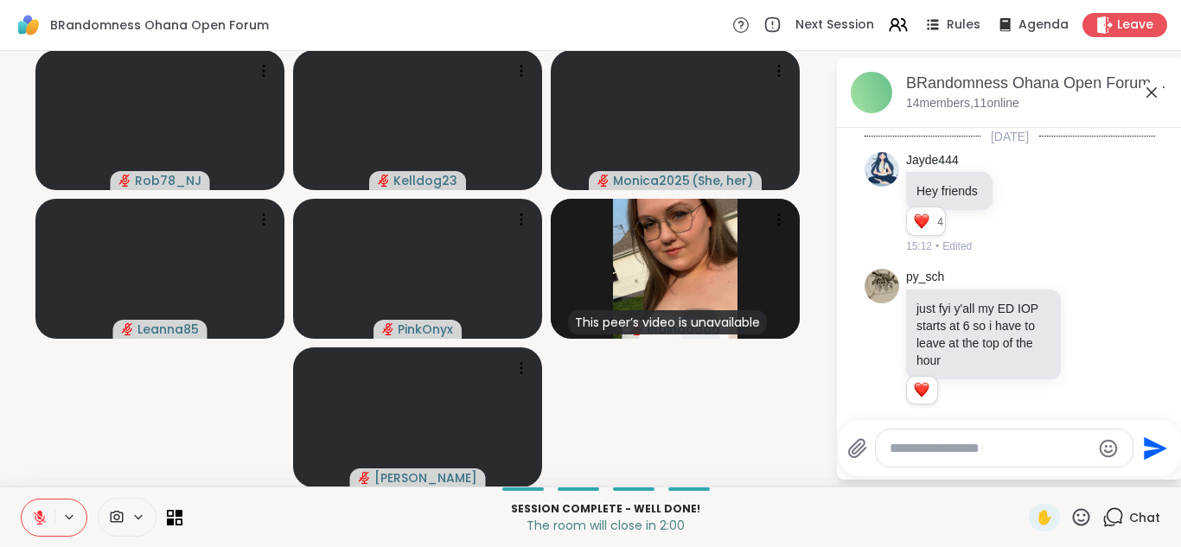
click at [1153, 89] on icon at bounding box center [1152, 92] width 21 height 21
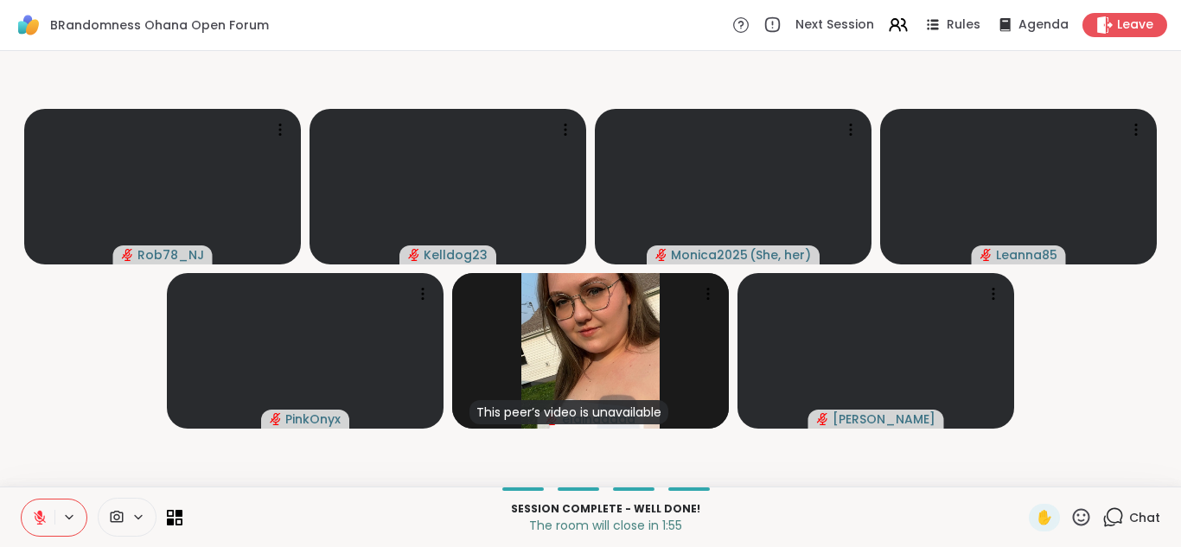
click at [36, 518] on icon at bounding box center [40, 518] width 16 height 16
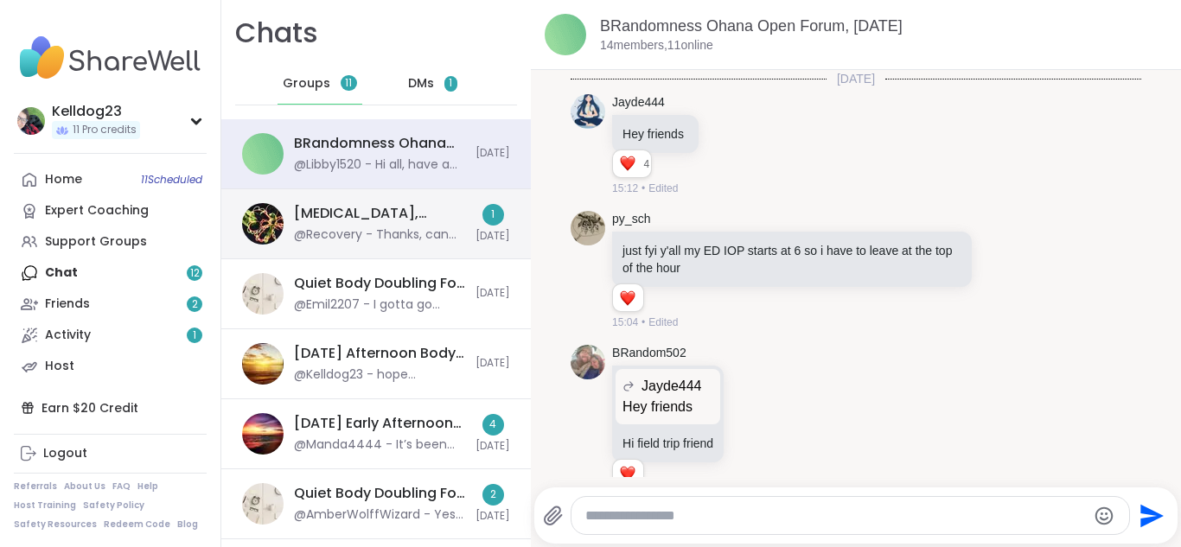
scroll to position [7291, 0]
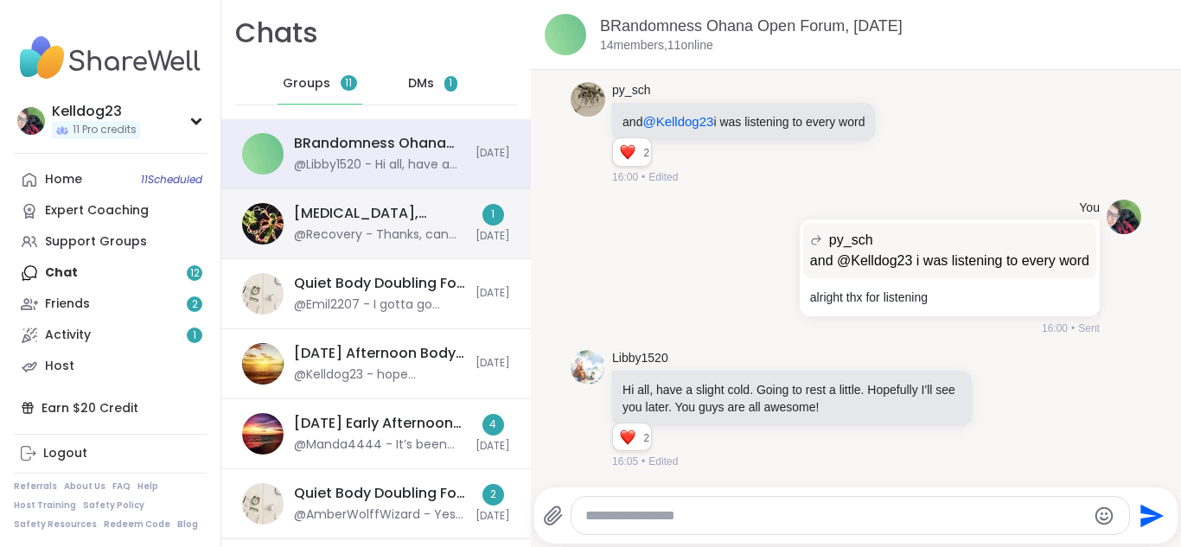
click at [345, 220] on div "Art Therapy, Oct 10" at bounding box center [379, 213] width 171 height 19
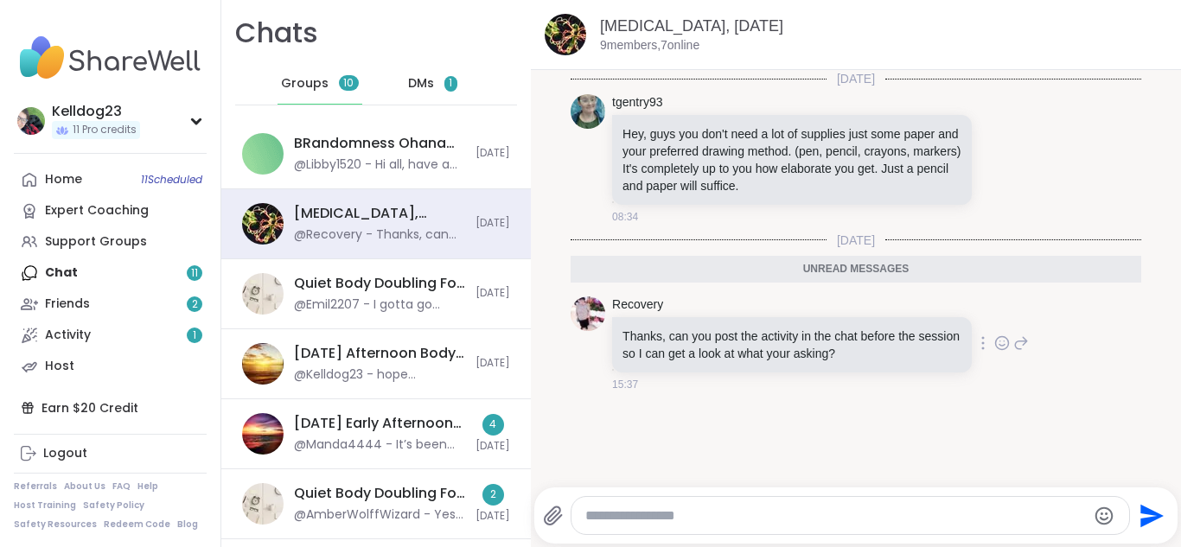
scroll to position [0, 0]
click at [1005, 343] on icon at bounding box center [1003, 343] width 16 height 17
click at [828, 310] on div "Select Reaction: Thumbs up" at bounding box center [827, 316] width 16 height 16
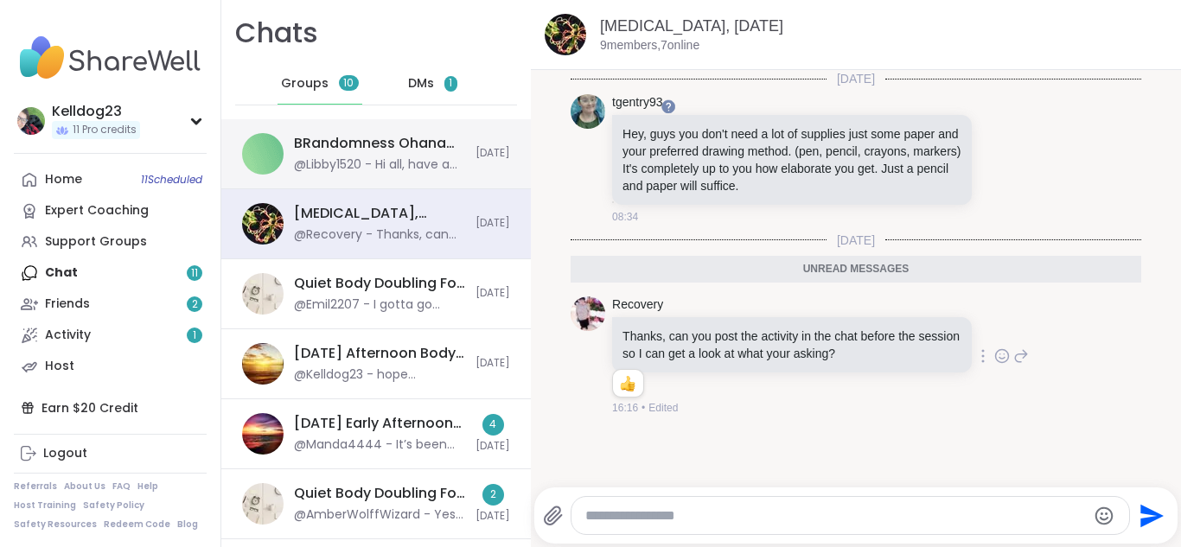
click at [361, 137] on div "BRandomness Ohana Open Forum, [DATE]" at bounding box center [379, 143] width 171 height 19
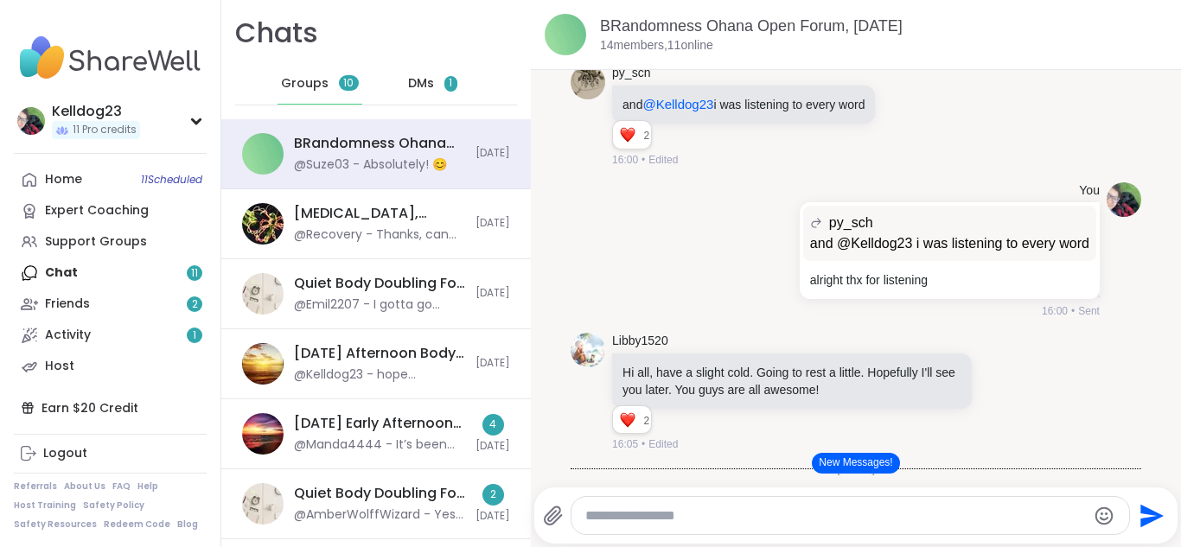
scroll to position [7477, 0]
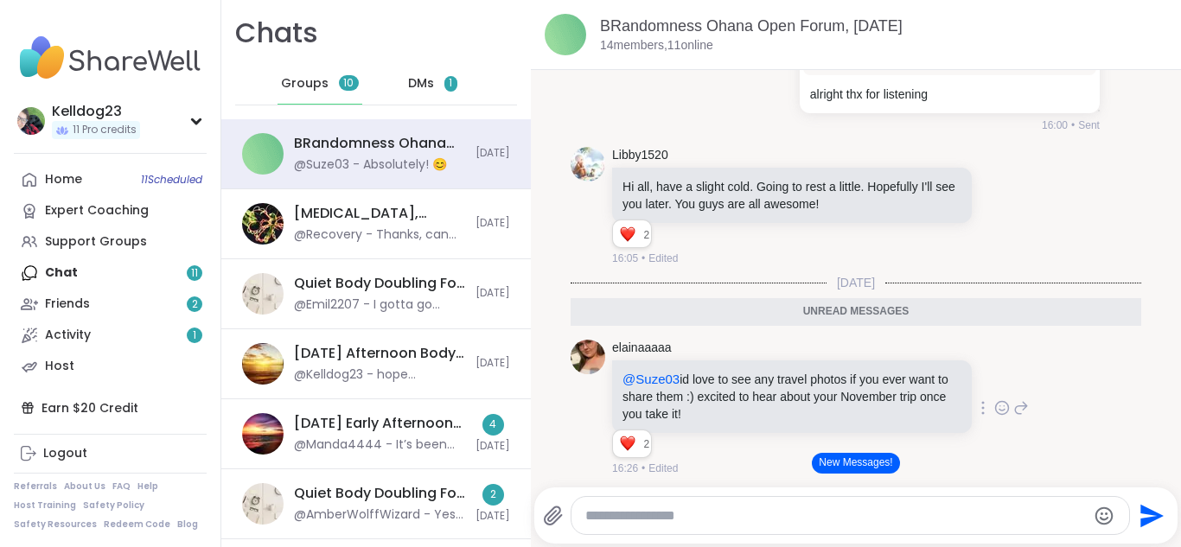
click at [1059, 360] on div "elainaaaaa @Suze03 id love to see any travel photos if you ever want to share t…" at bounding box center [856, 408] width 571 height 151
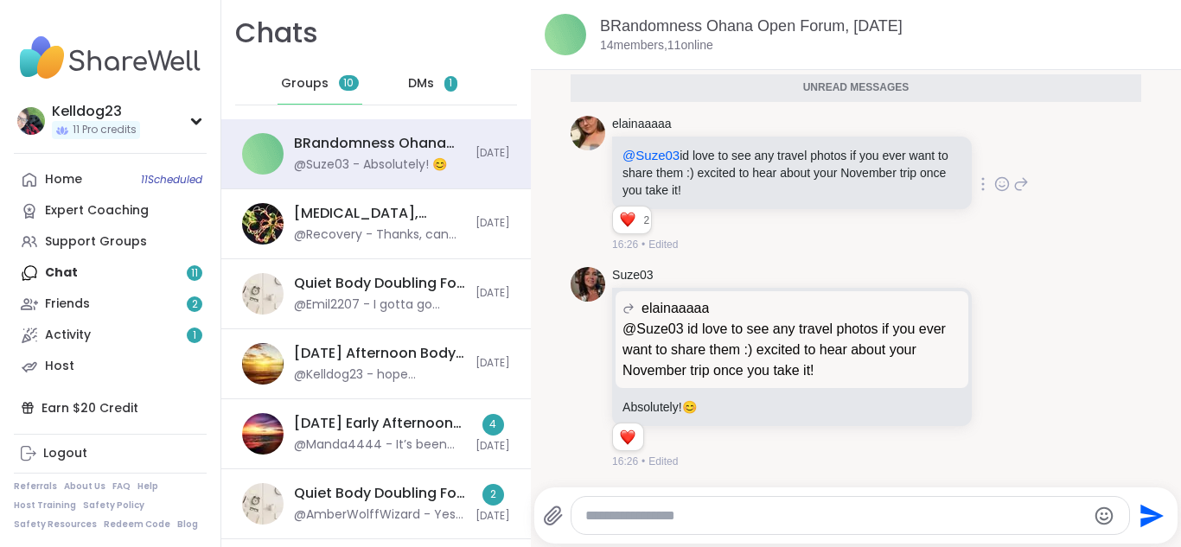
scroll to position [3, 0]
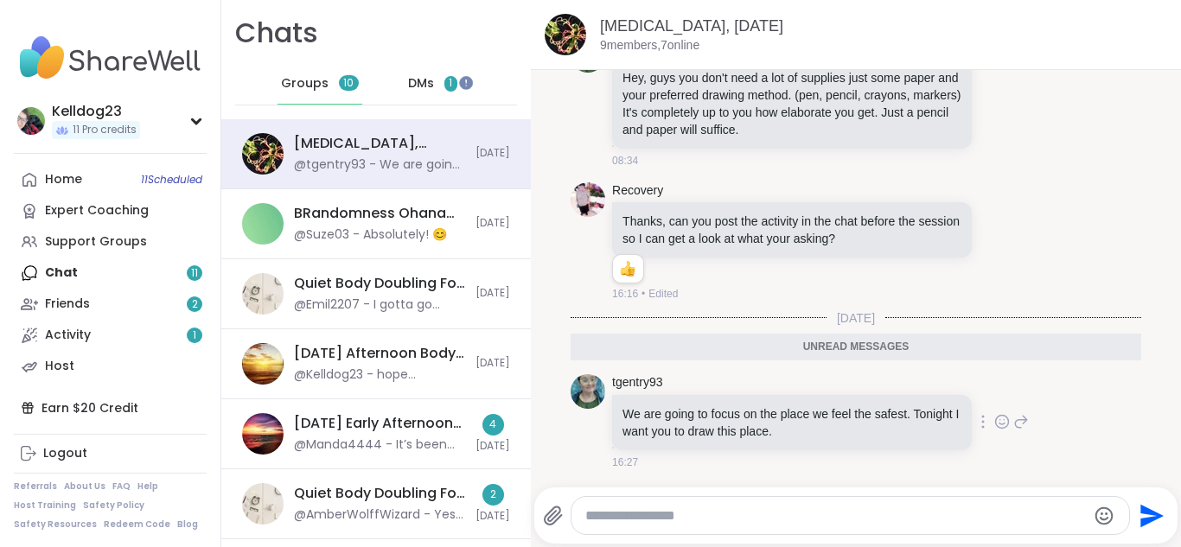
click at [1004, 422] on icon at bounding box center [1003, 421] width 16 height 17
click at [871, 399] on div "Select Reaction: Heart" at bounding box center [865, 395] width 16 height 16
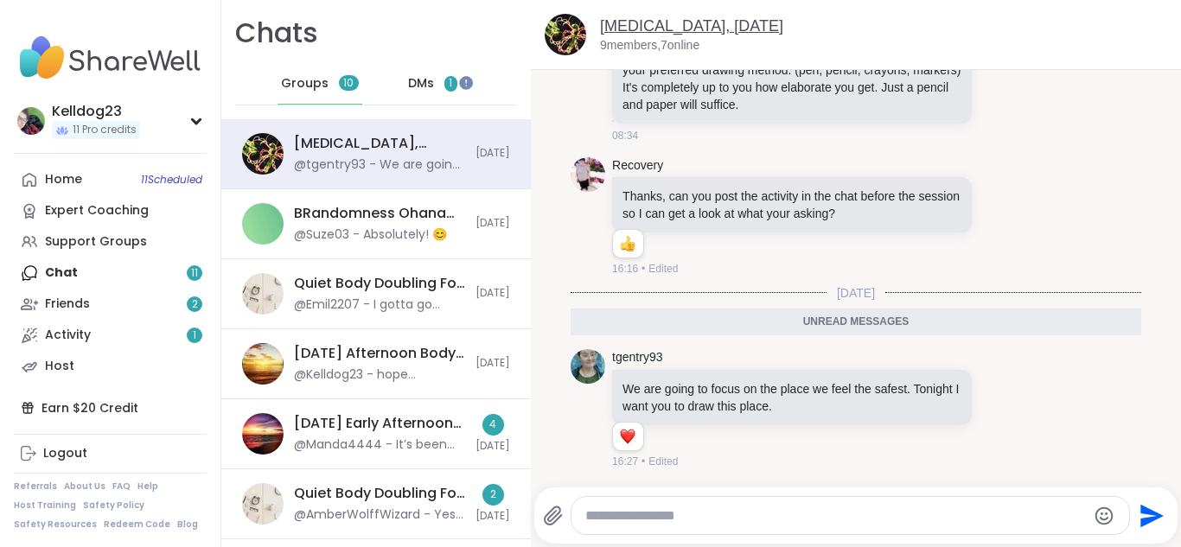
click at [662, 23] on link "[MEDICAL_DATA], [DATE]" at bounding box center [691, 25] width 183 height 17
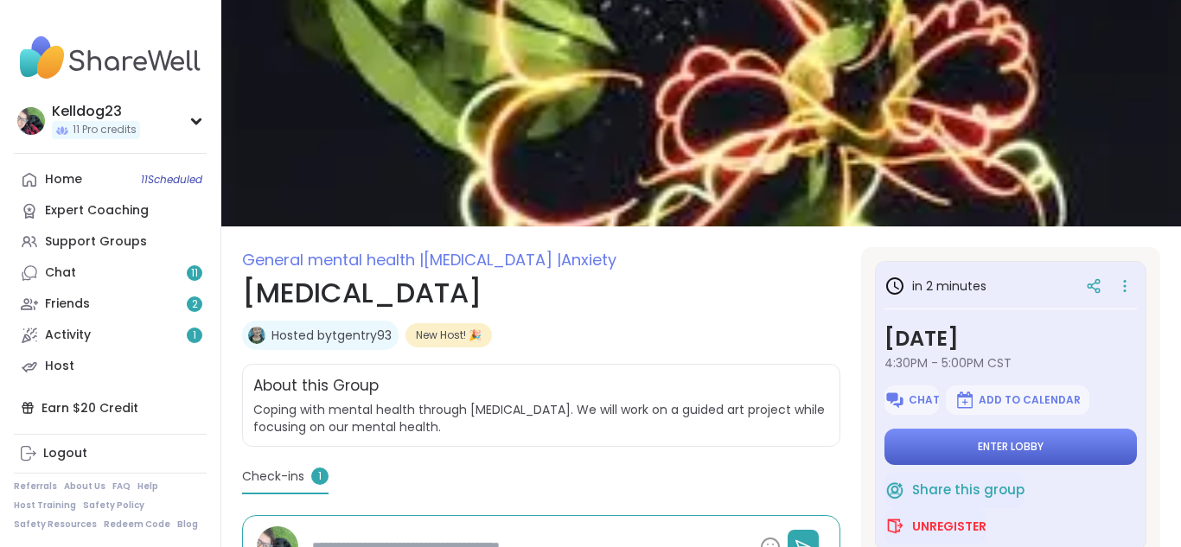
click at [997, 456] on button "Enter lobby" at bounding box center [1011, 447] width 253 height 36
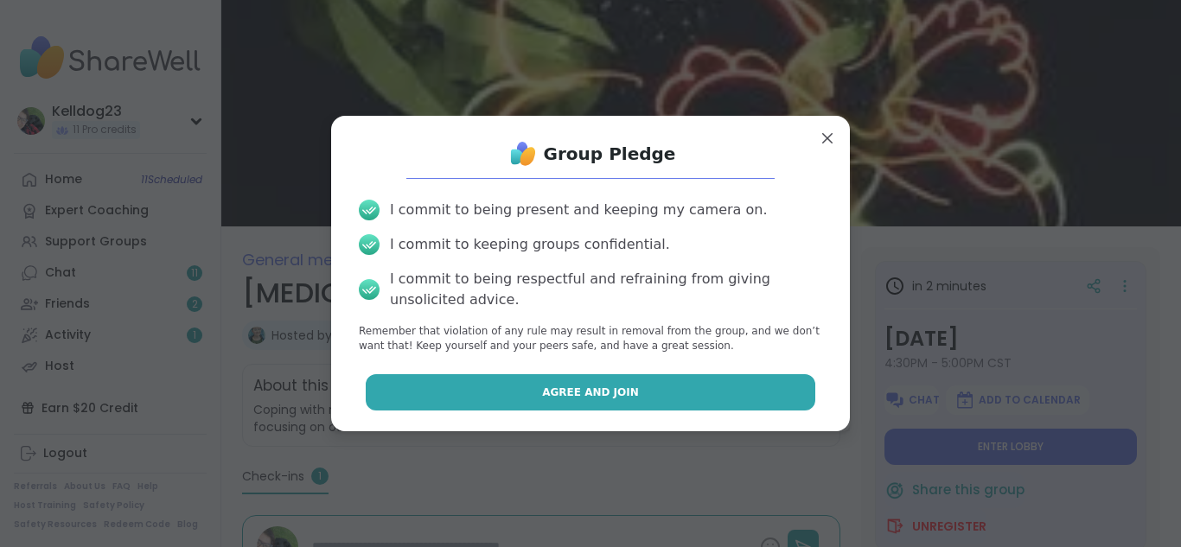
click at [668, 383] on button "Agree and Join" at bounding box center [591, 392] width 451 height 36
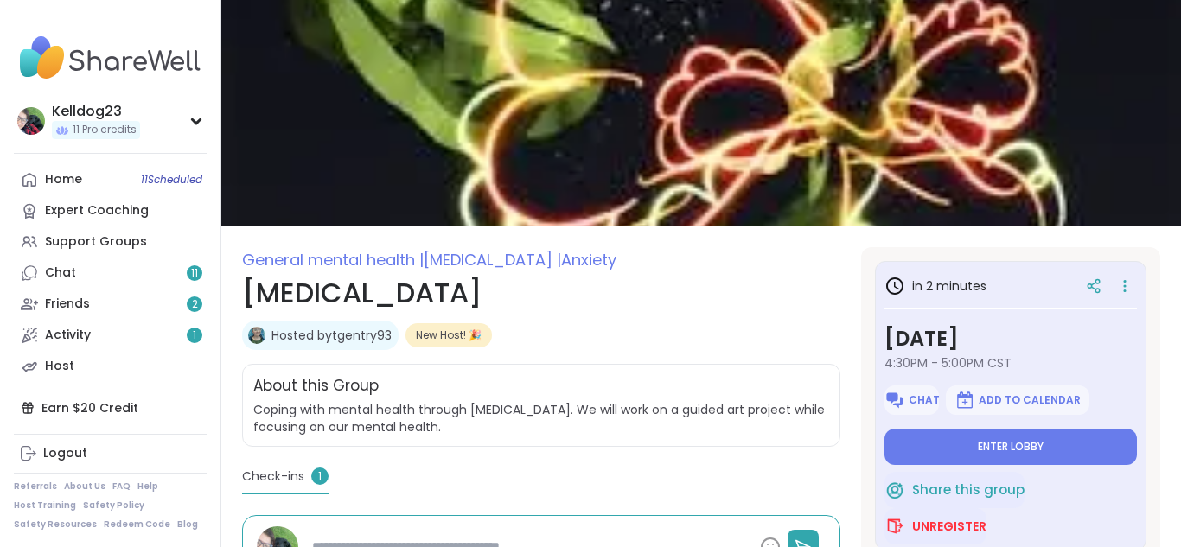
type textarea "*"
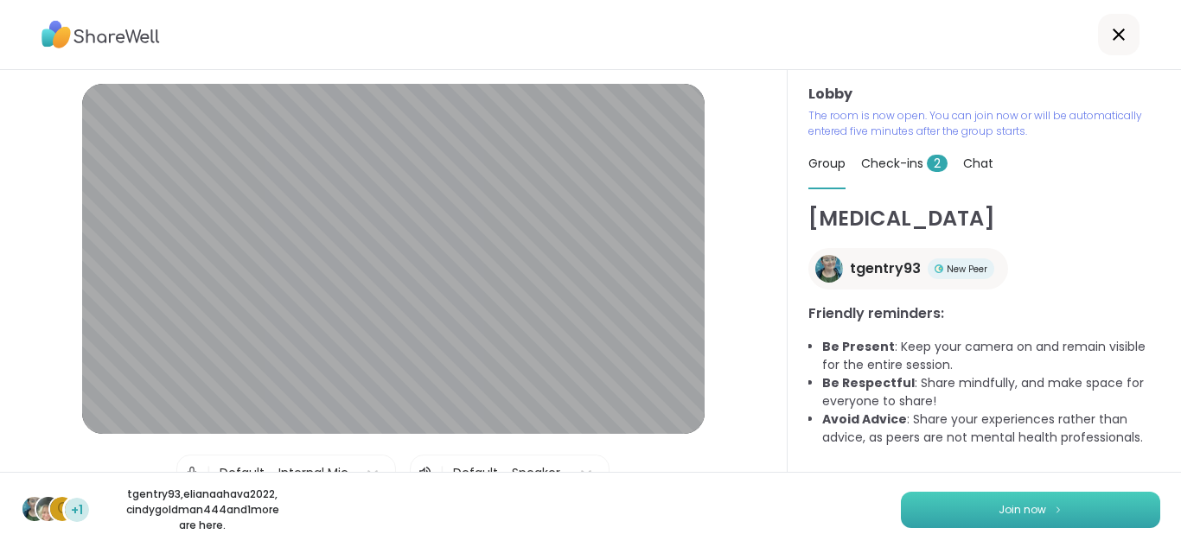
click at [998, 512] on button "Join now" at bounding box center [1030, 510] width 259 height 36
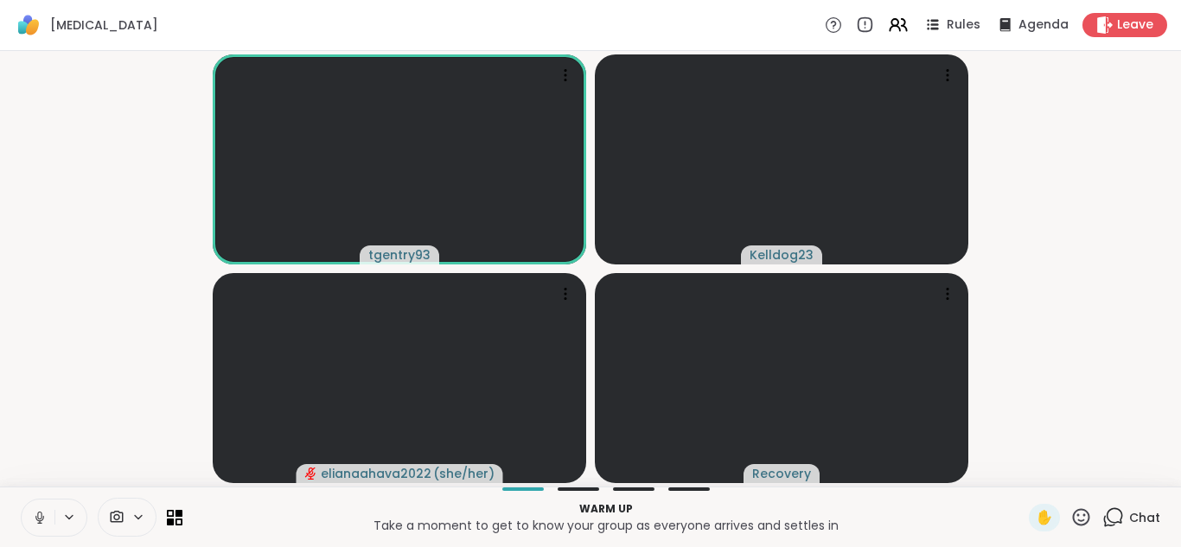
click at [43, 520] on icon at bounding box center [40, 518] width 16 height 16
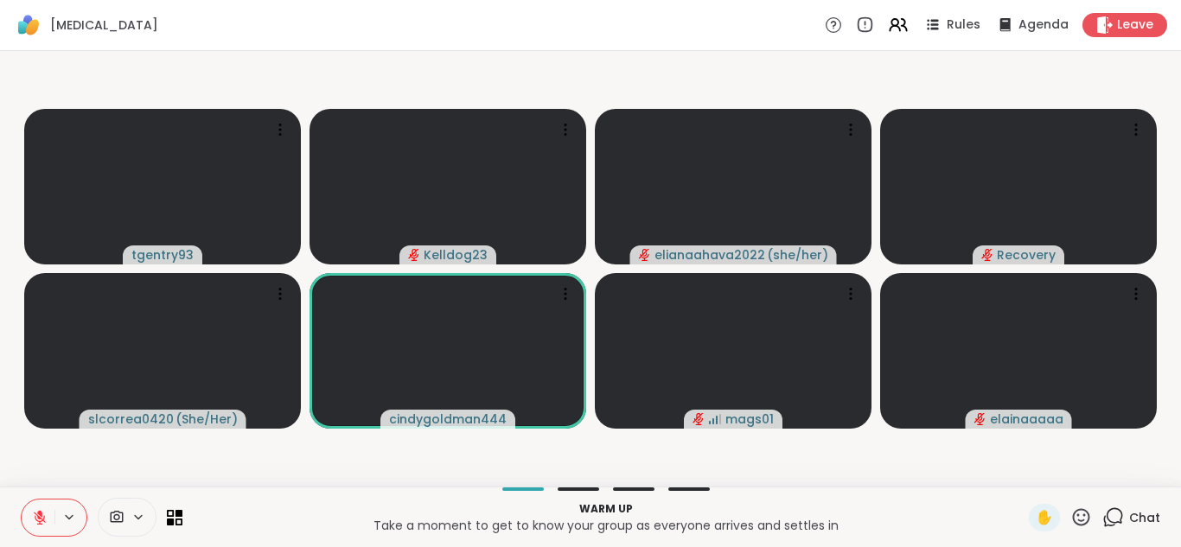
click at [43, 520] on icon at bounding box center [40, 518] width 12 height 12
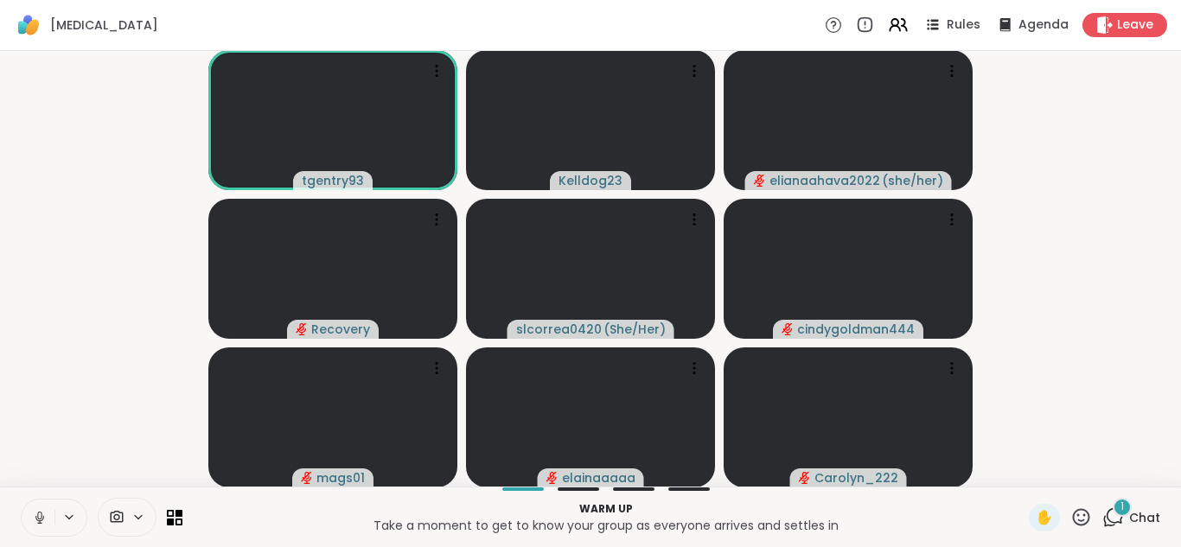
click at [30, 511] on button at bounding box center [38, 518] width 33 height 36
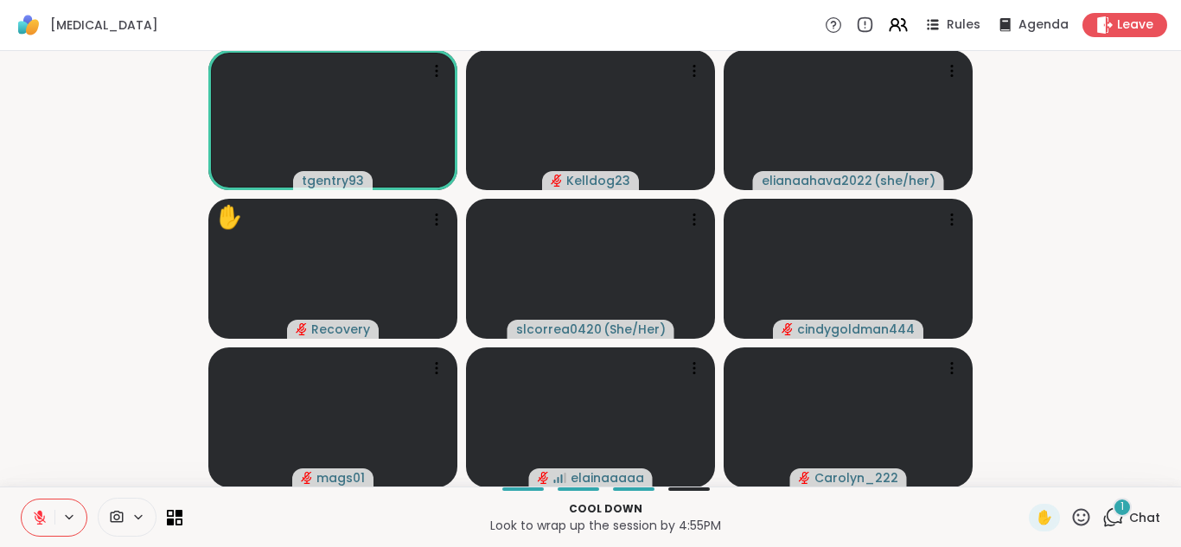
click at [1117, 514] on div "1" at bounding box center [1122, 507] width 19 height 19
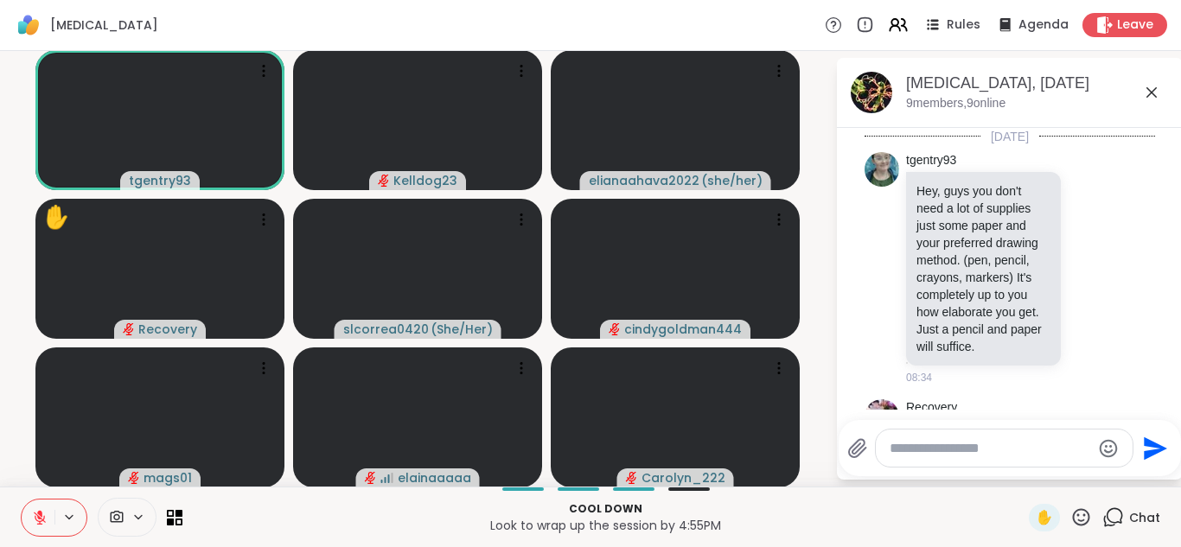
scroll to position [489, 0]
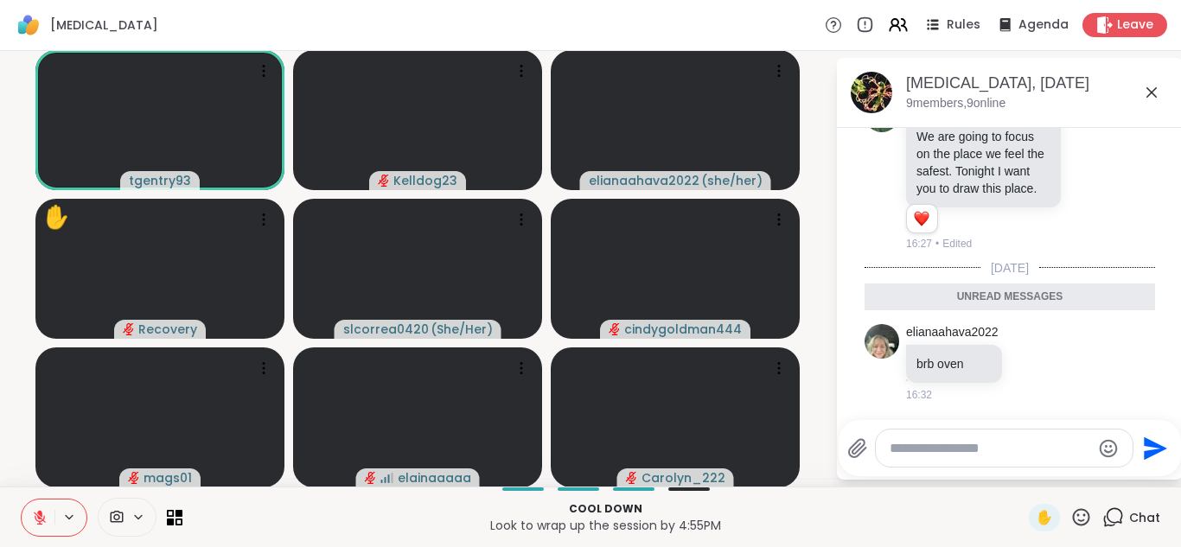
click at [1150, 93] on icon at bounding box center [1152, 92] width 21 height 21
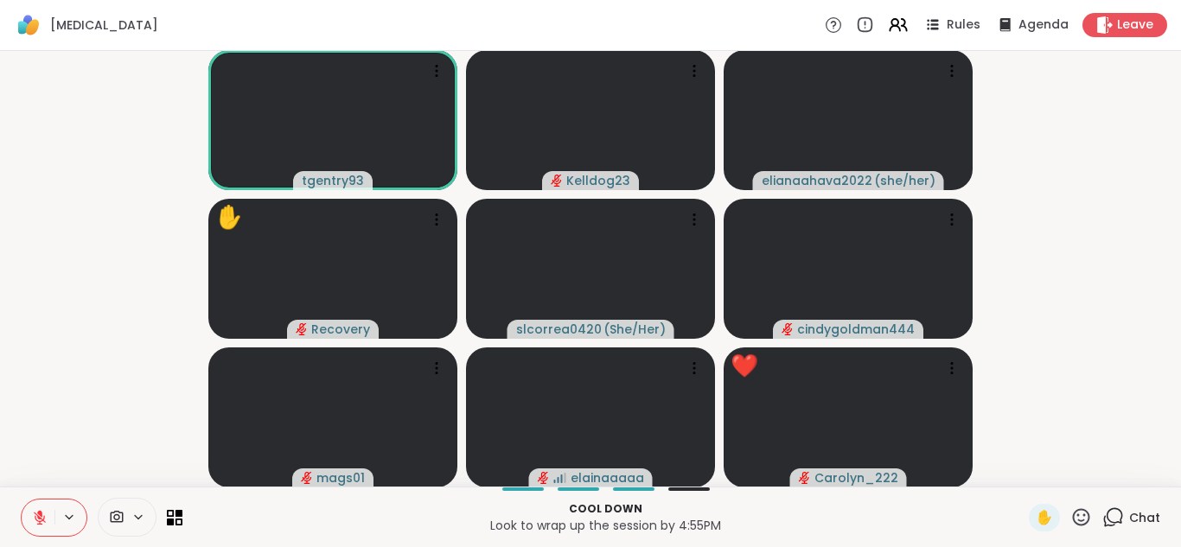
click at [1083, 515] on icon at bounding box center [1082, 518] width 22 height 22
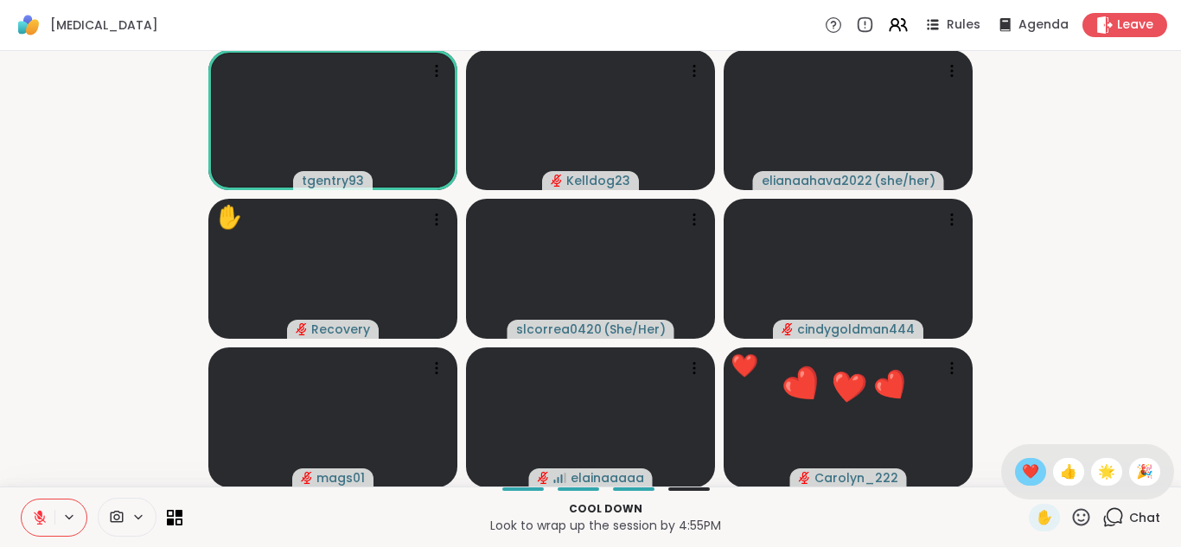
click at [1033, 464] on span "❤️" at bounding box center [1030, 472] width 17 height 21
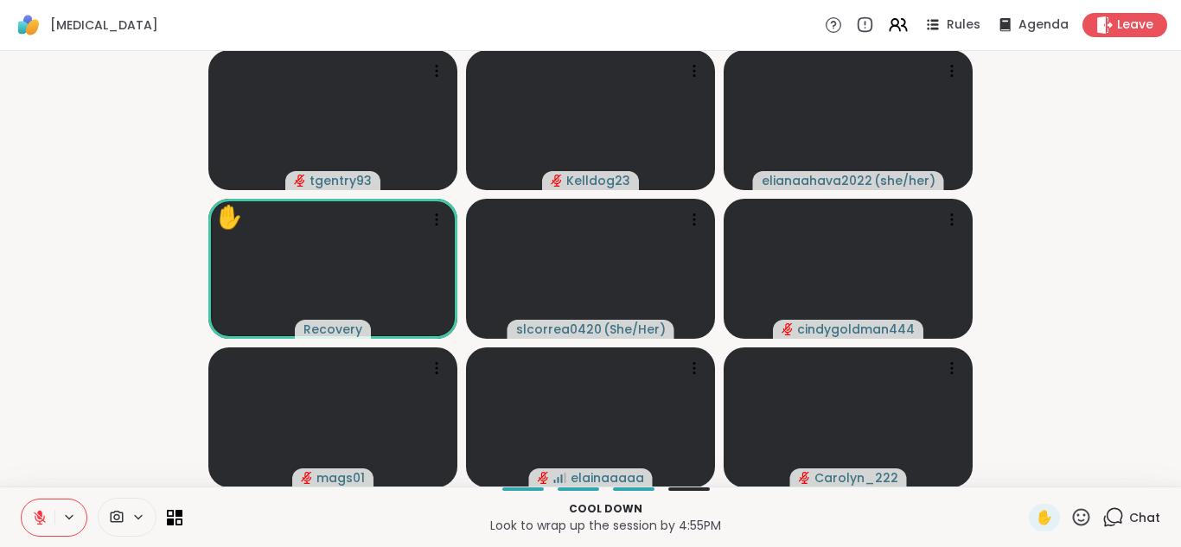
click at [1084, 513] on icon at bounding box center [1082, 518] width 22 height 22
click at [1041, 468] on div "❤️" at bounding box center [1030, 472] width 31 height 28
click at [1123, 512] on icon at bounding box center [1114, 518] width 22 height 22
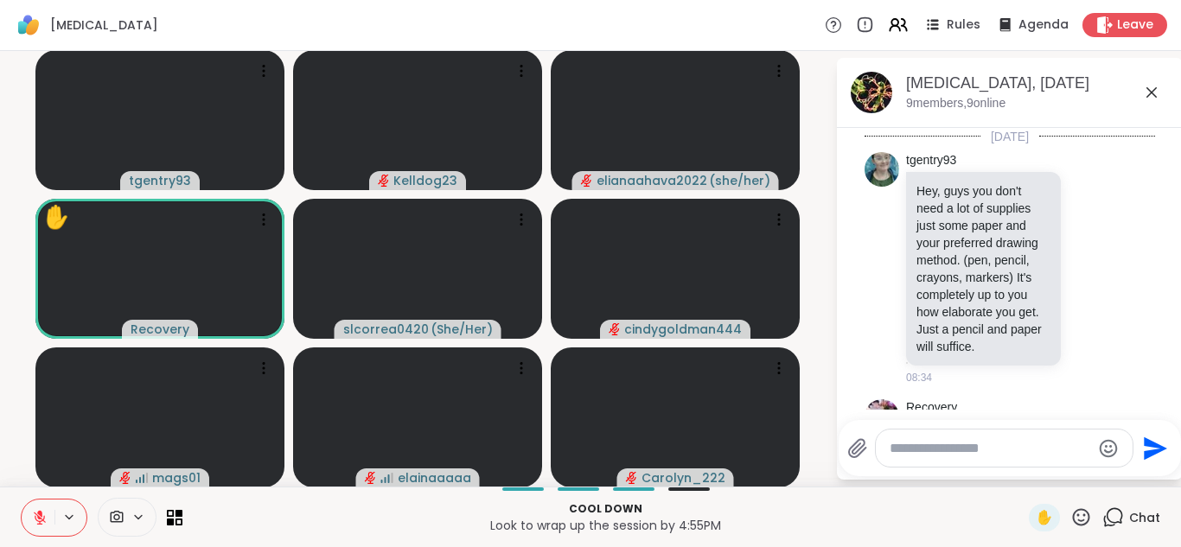
scroll to position [431, 0]
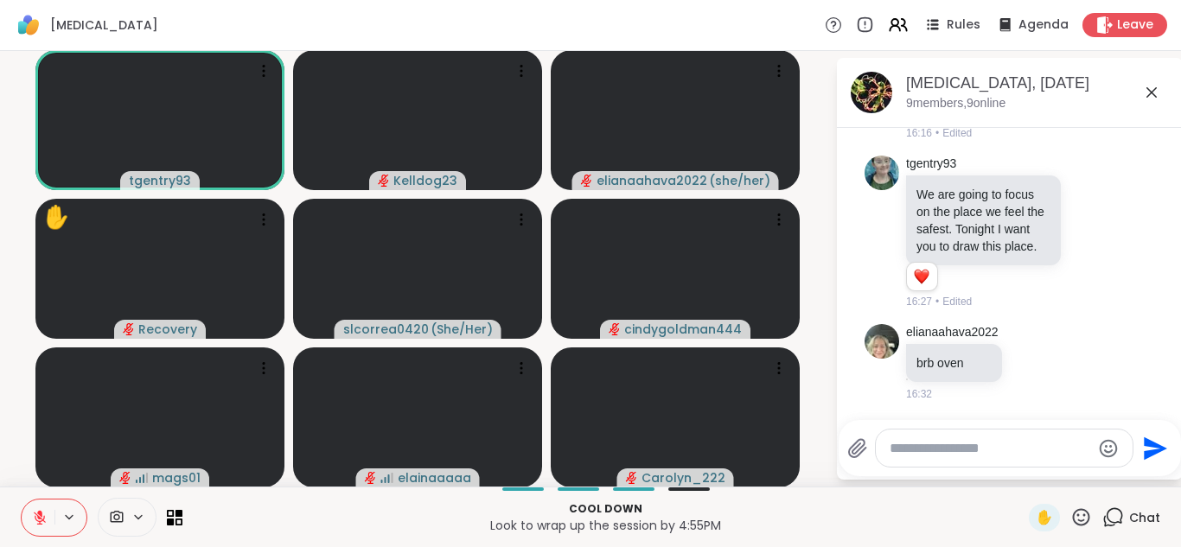
click at [1151, 86] on icon at bounding box center [1152, 92] width 21 height 21
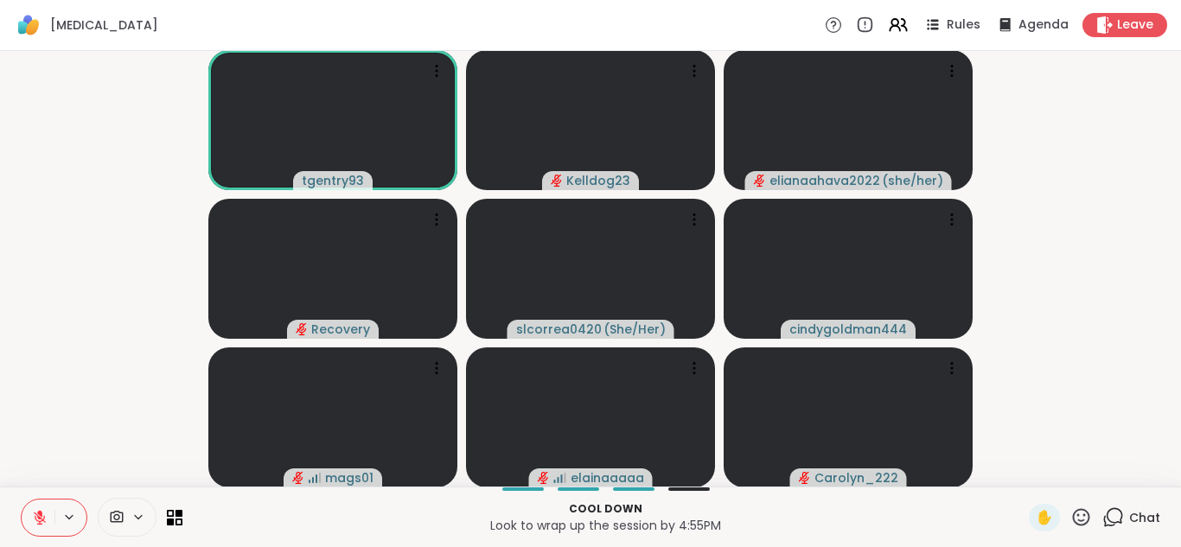
click at [1116, 513] on icon at bounding box center [1114, 518] width 22 height 22
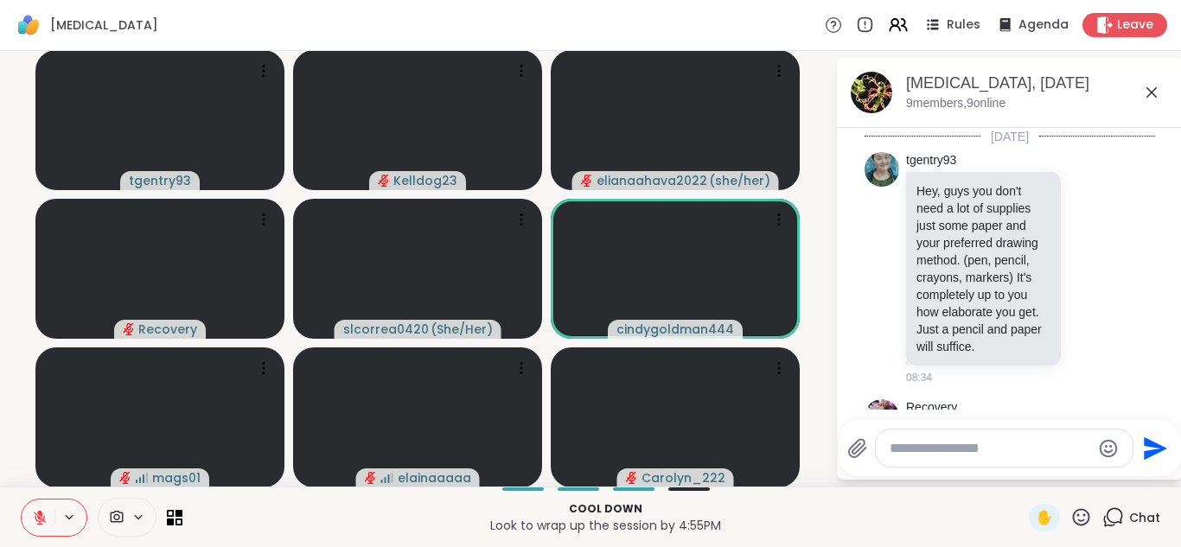
scroll to position [902, 0]
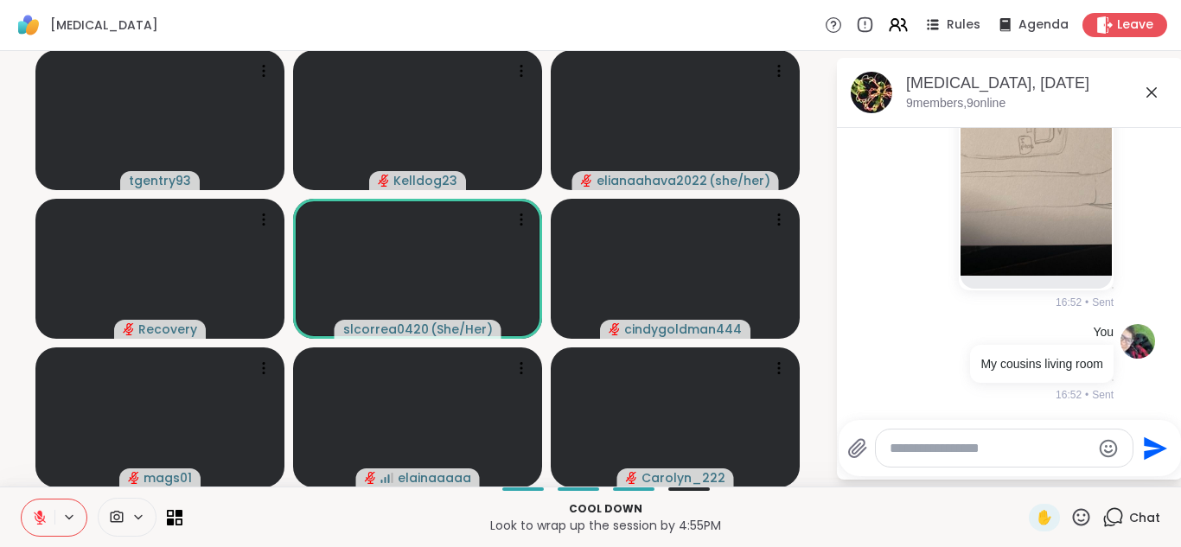
click at [1149, 93] on icon at bounding box center [1152, 92] width 21 height 21
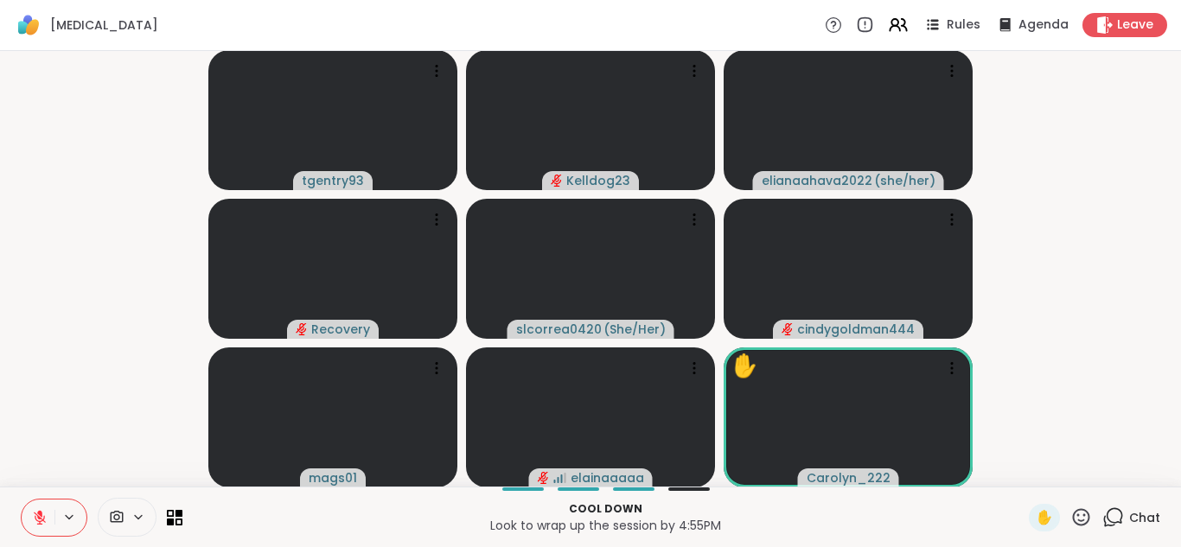
click at [1116, 507] on icon at bounding box center [1114, 518] width 22 height 22
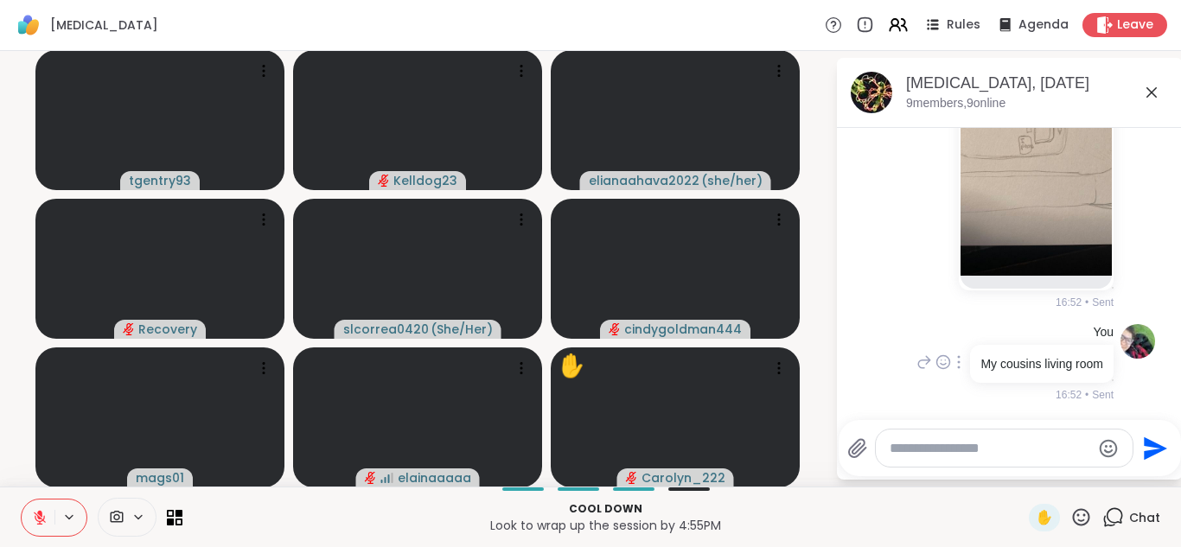
click at [915, 320] on div "You My cousins living room 16:52 • Sent" at bounding box center [1010, 363] width 291 height 93
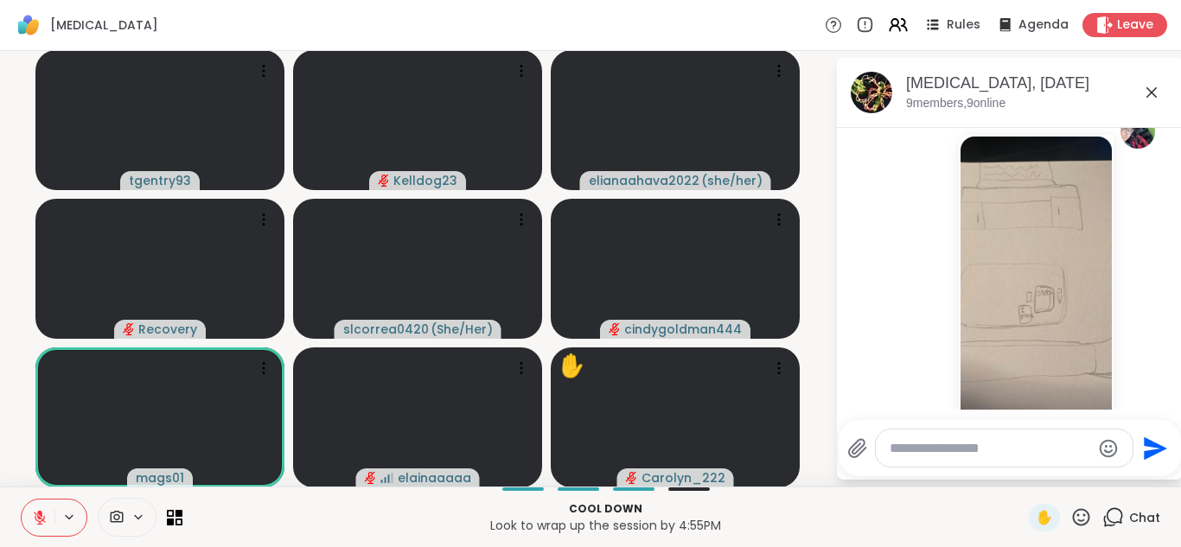
scroll to position [729, 0]
click at [1063, 336] on img at bounding box center [1036, 294] width 151 height 309
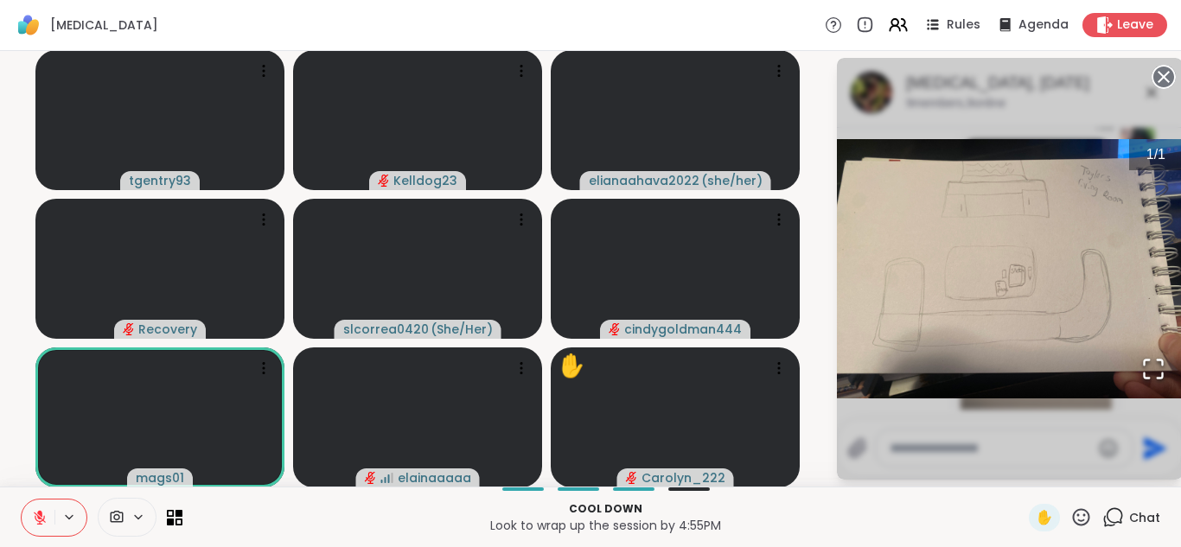
click at [1162, 77] on circle at bounding box center [1164, 77] width 21 height 21
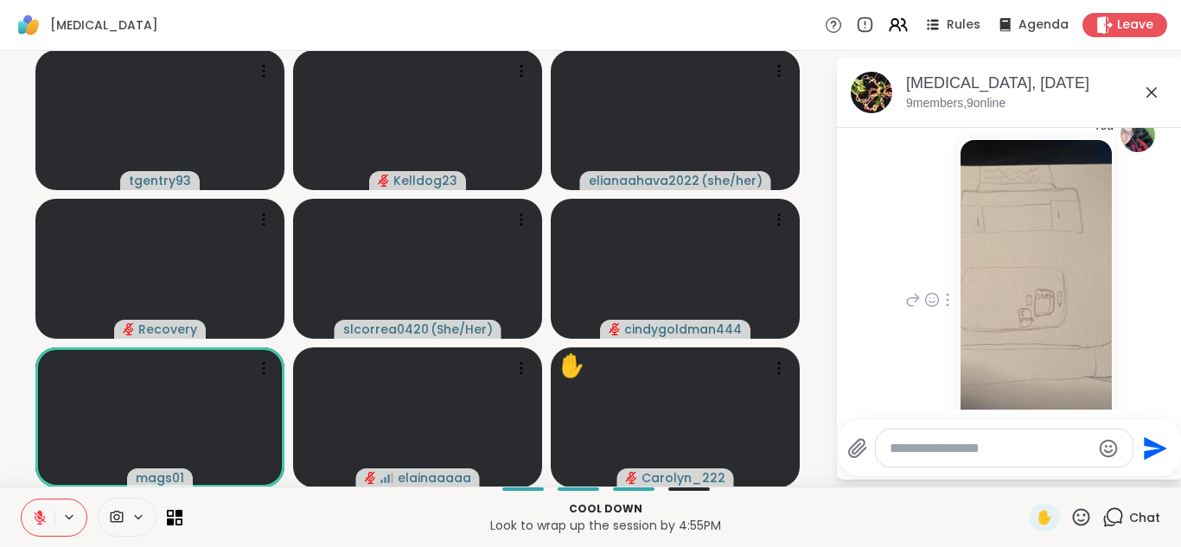
click at [1159, 93] on icon at bounding box center [1152, 92] width 21 height 21
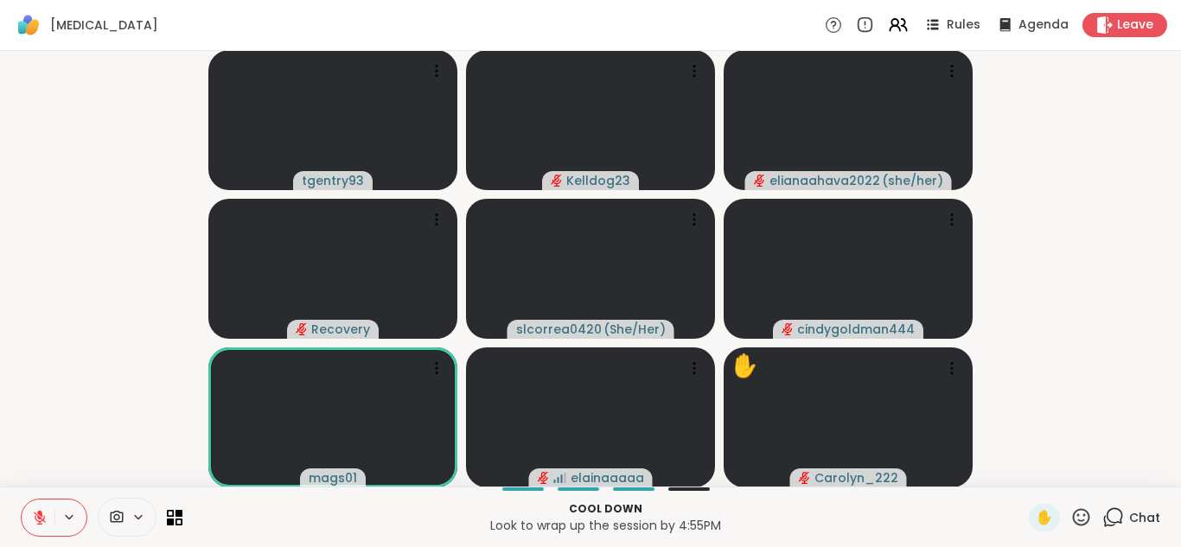
click at [1077, 515] on icon at bounding box center [1082, 518] width 22 height 22
click at [1033, 475] on span "❤️" at bounding box center [1030, 472] width 17 height 21
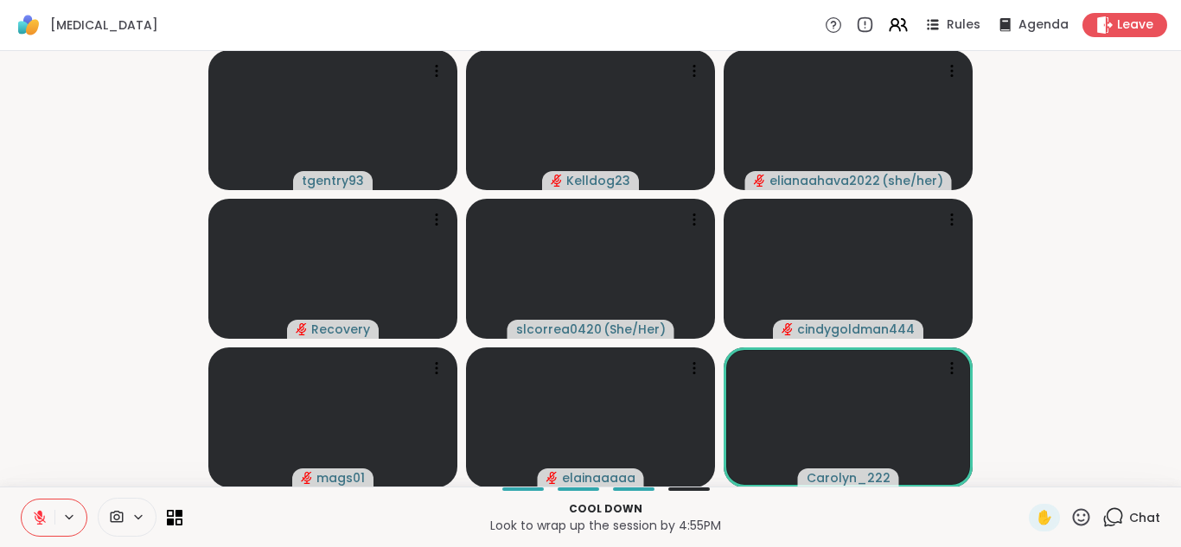
click at [1087, 518] on icon at bounding box center [1082, 518] width 22 height 22
click at [1027, 471] on span "❤️" at bounding box center [1030, 472] width 17 height 21
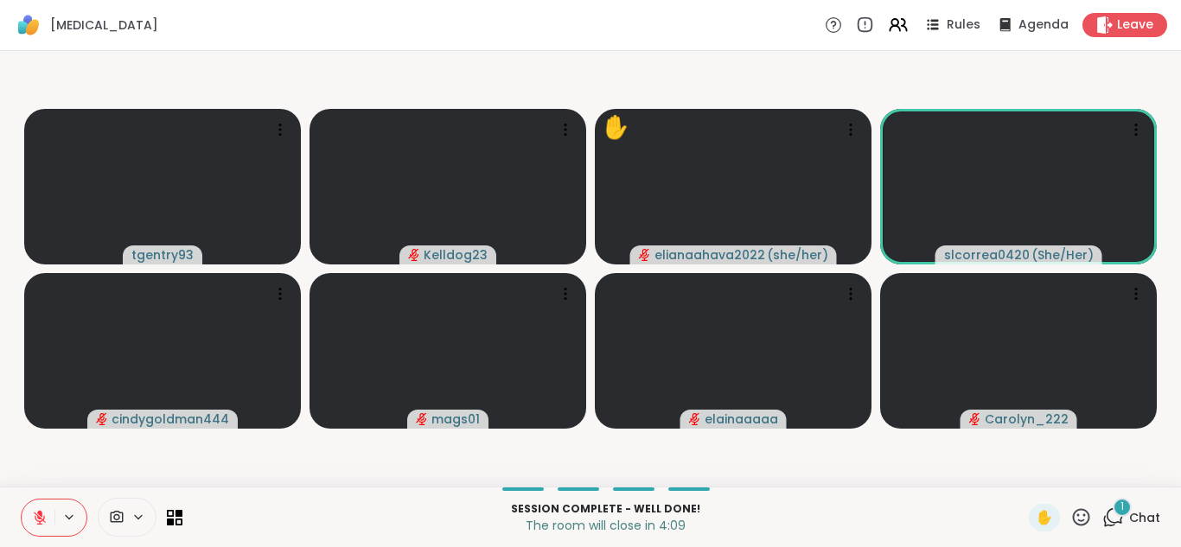
click at [1121, 510] on div "1" at bounding box center [1122, 507] width 19 height 19
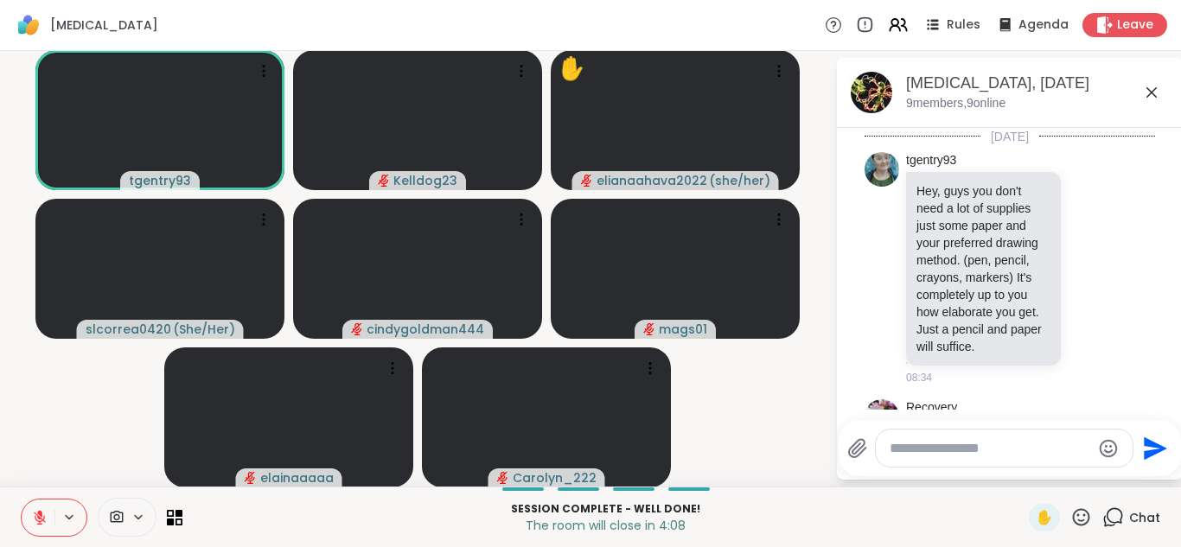
scroll to position [1070, 0]
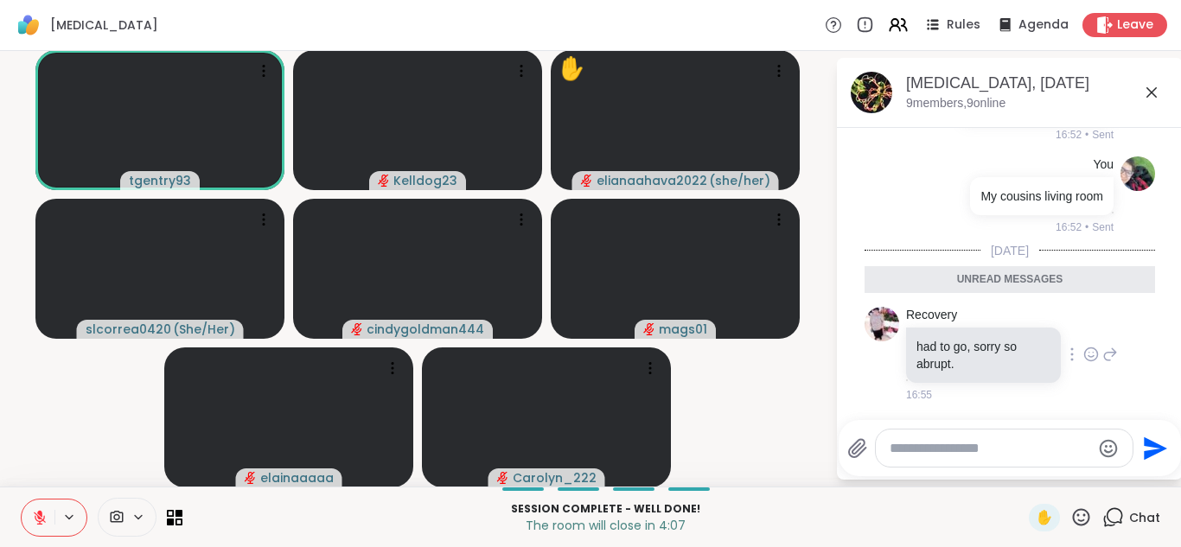
click at [1091, 351] on icon at bounding box center [1092, 354] width 16 height 17
click at [949, 330] on div "Select Reaction: Heart" at bounding box center [954, 327] width 16 height 16
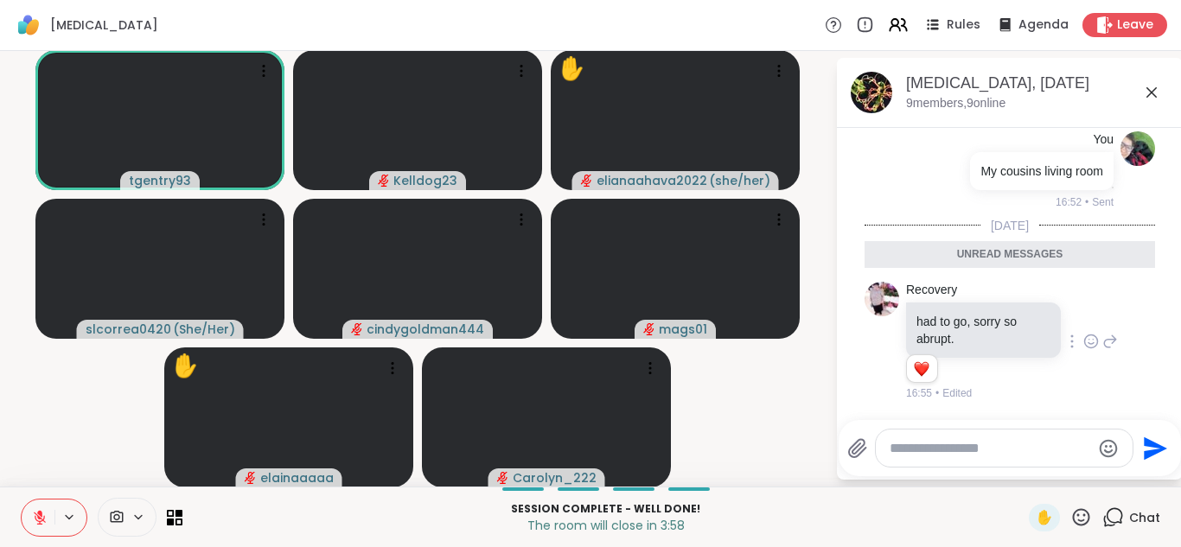
click at [34, 523] on icon at bounding box center [40, 518] width 16 height 16
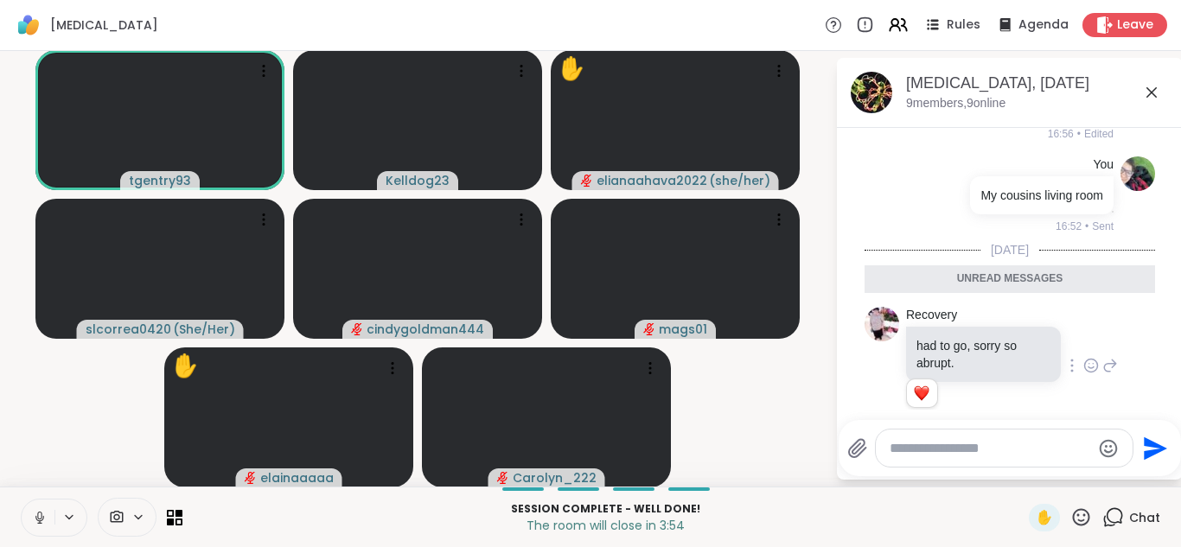
scroll to position [1119, 0]
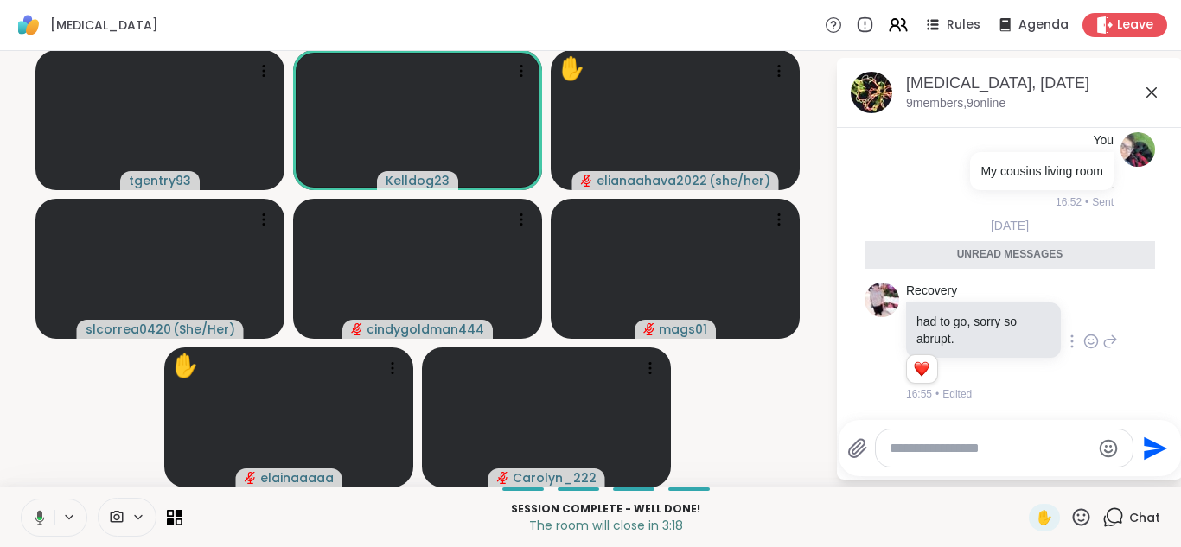
click at [34, 523] on icon at bounding box center [37, 518] width 16 height 16
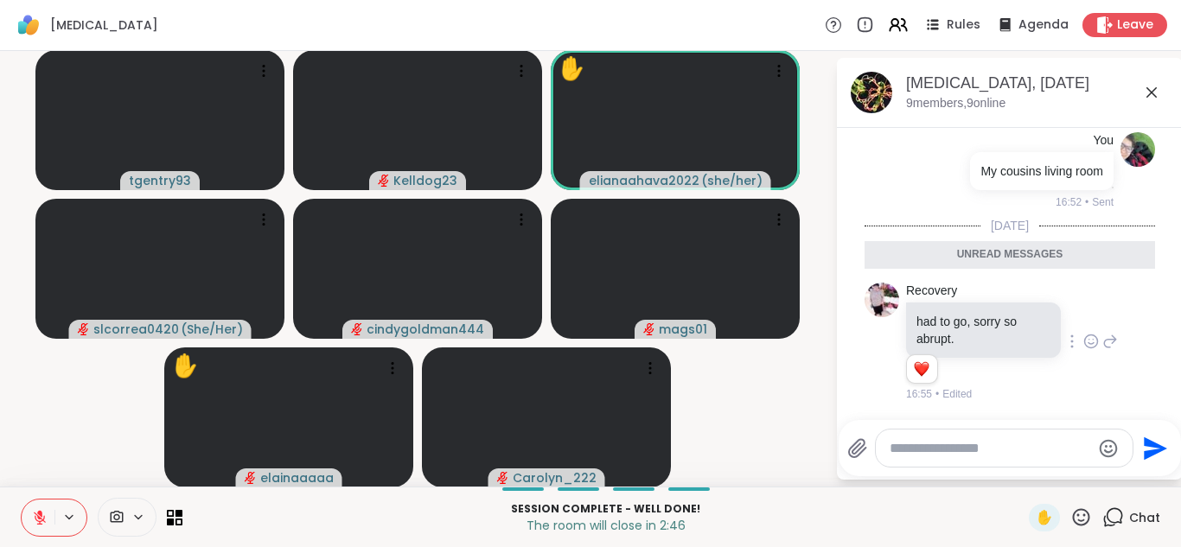
click at [1155, 97] on icon at bounding box center [1152, 92] width 21 height 21
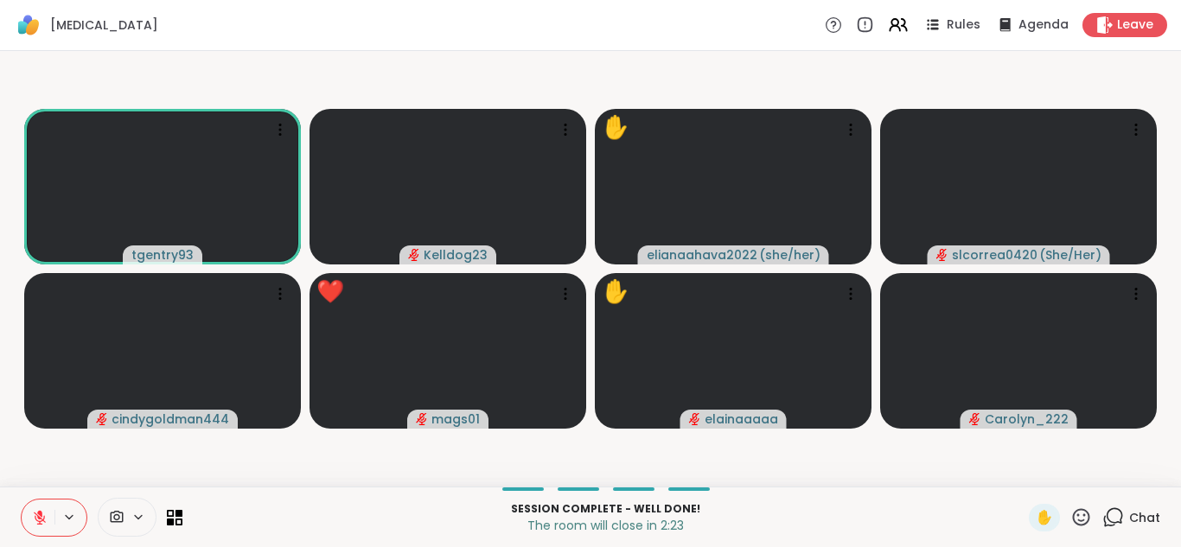
click at [1111, 524] on icon at bounding box center [1114, 518] width 22 height 22
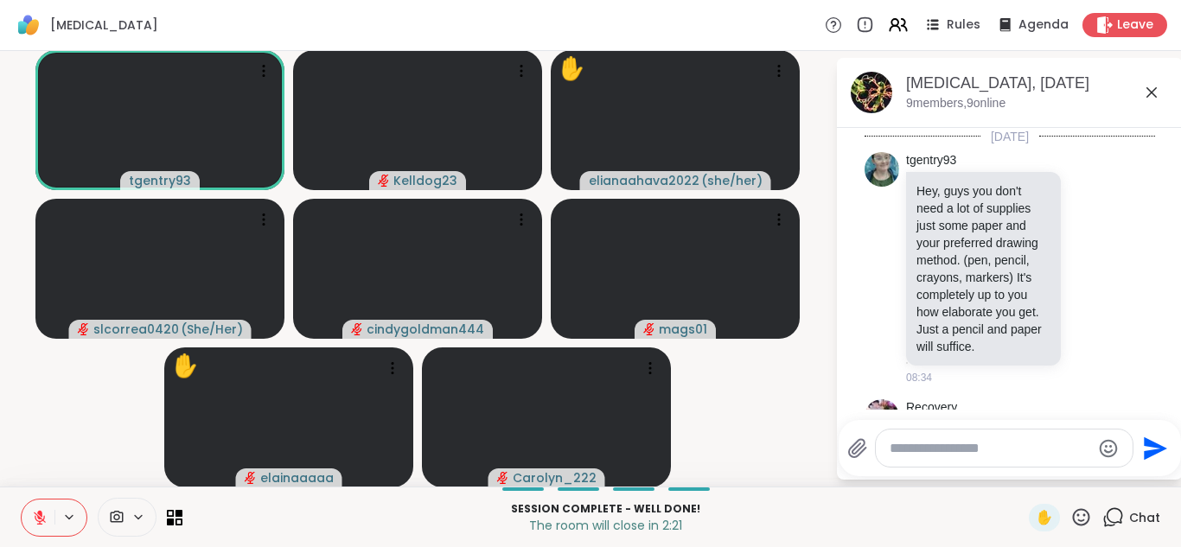
scroll to position [1061, 0]
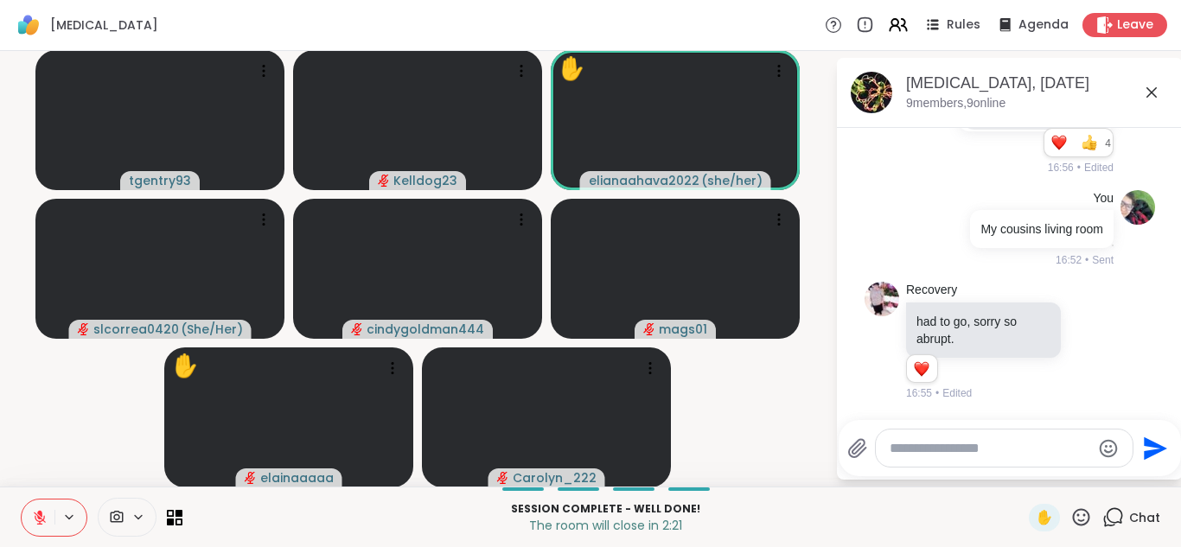
click at [929, 444] on textarea "Type your message" at bounding box center [991, 448] width 202 height 17
type textarea "**********"
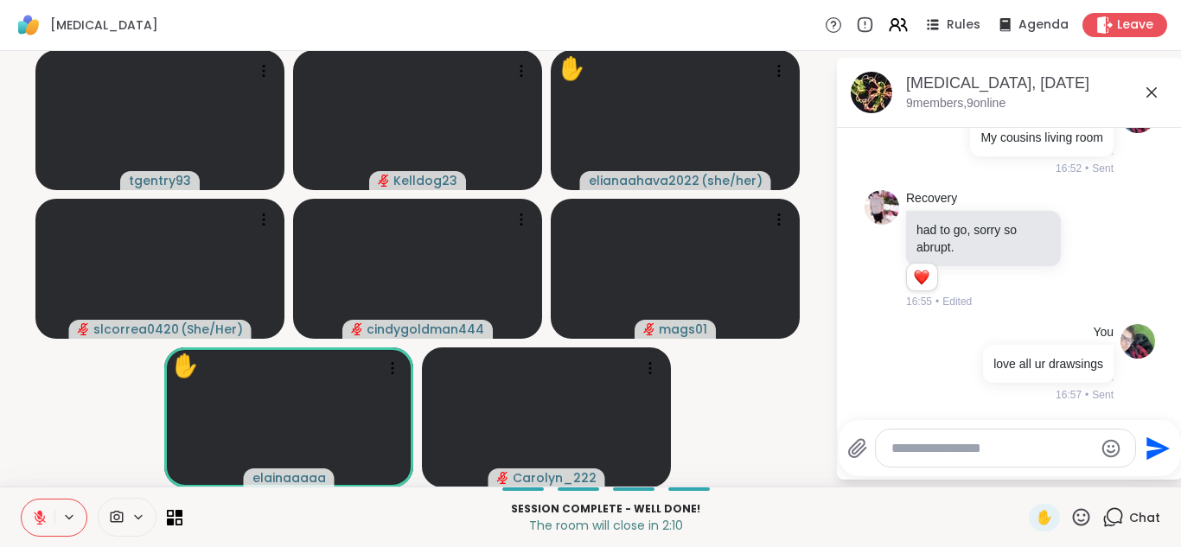
click at [1153, 86] on icon at bounding box center [1152, 92] width 21 height 21
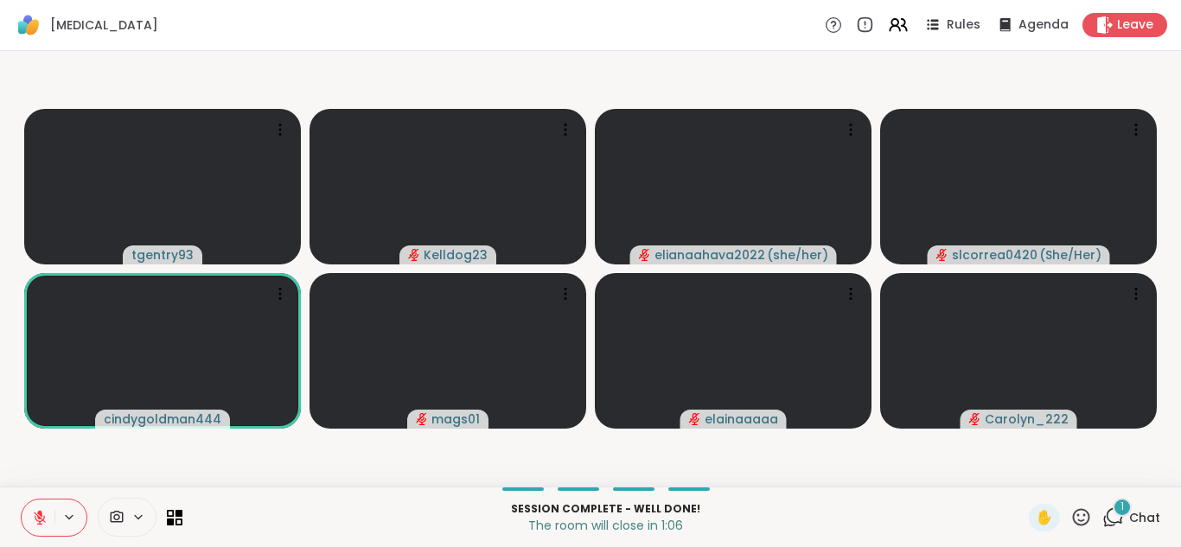
click at [1116, 510] on div "1" at bounding box center [1122, 507] width 19 height 19
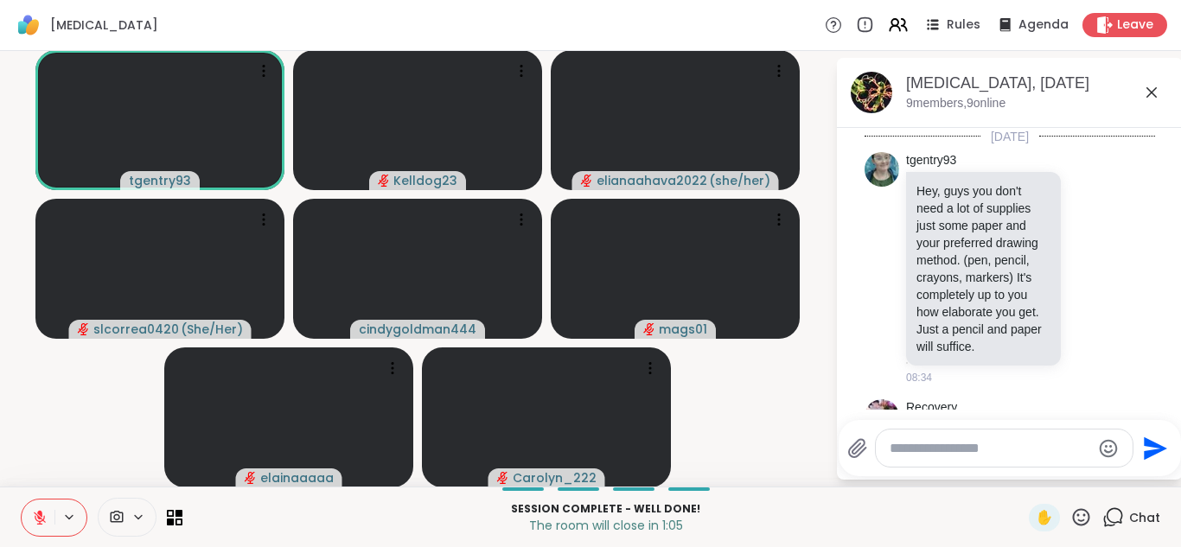
scroll to position [1303, 0]
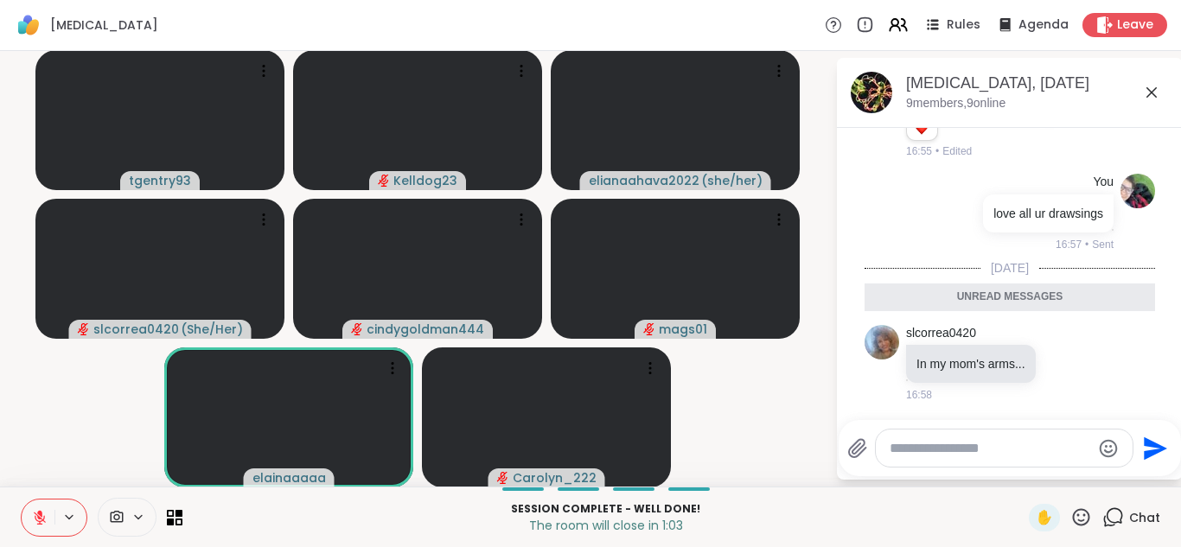
click at [994, 445] on textarea "Type your message" at bounding box center [991, 448] width 202 height 17
type textarea "**********"
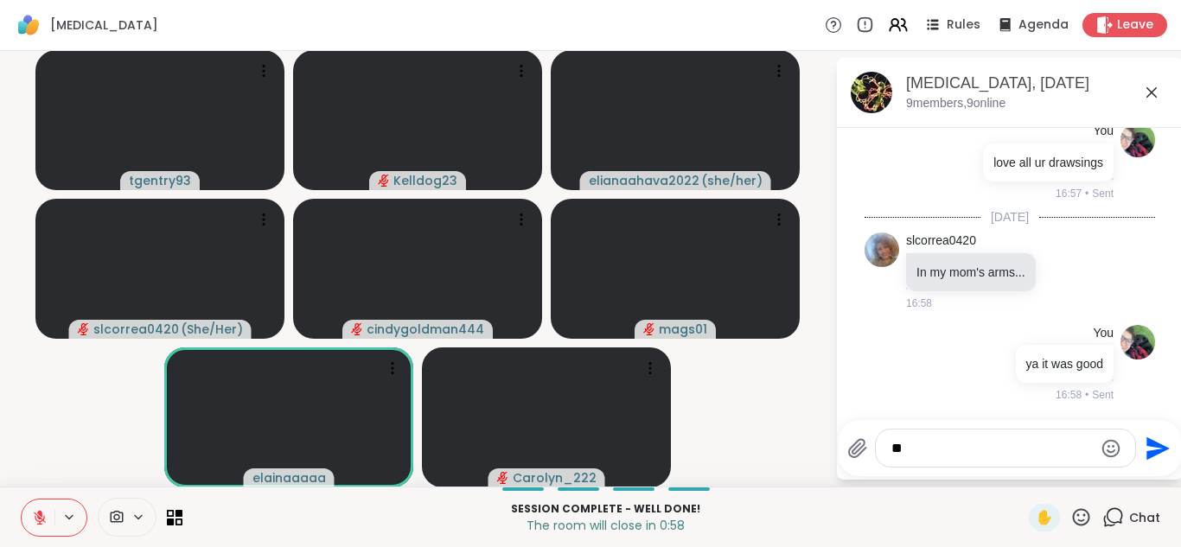
type textarea "*"
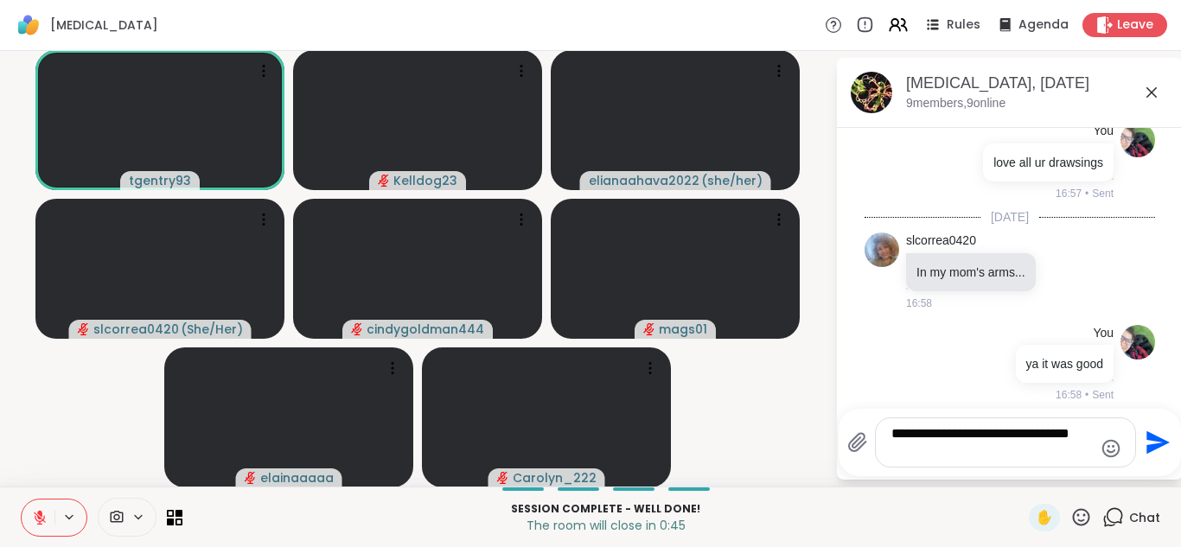
scroll to position [1366, 0]
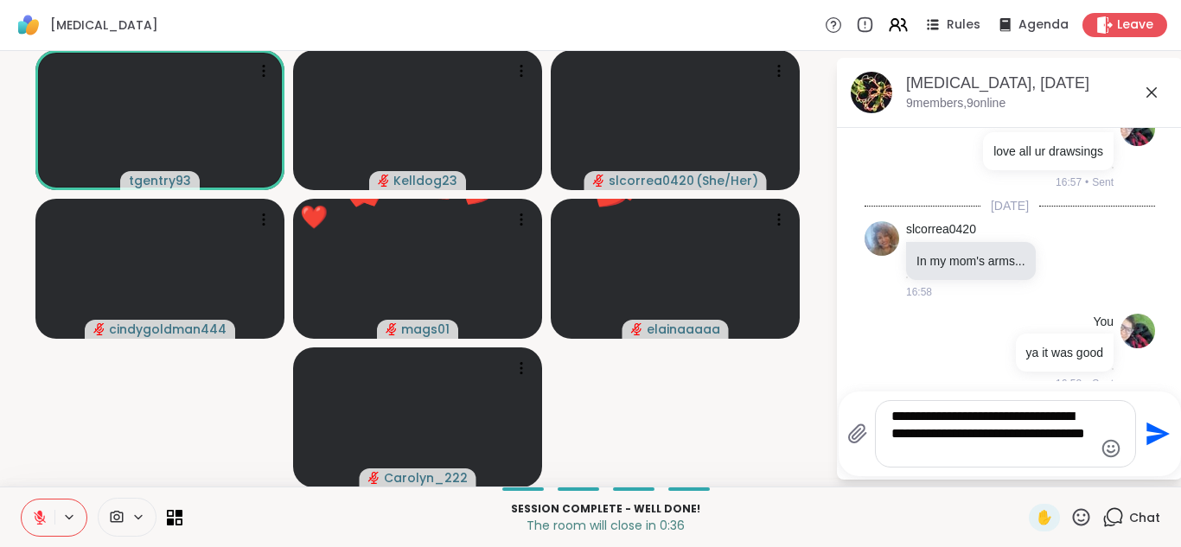
type textarea "**********"
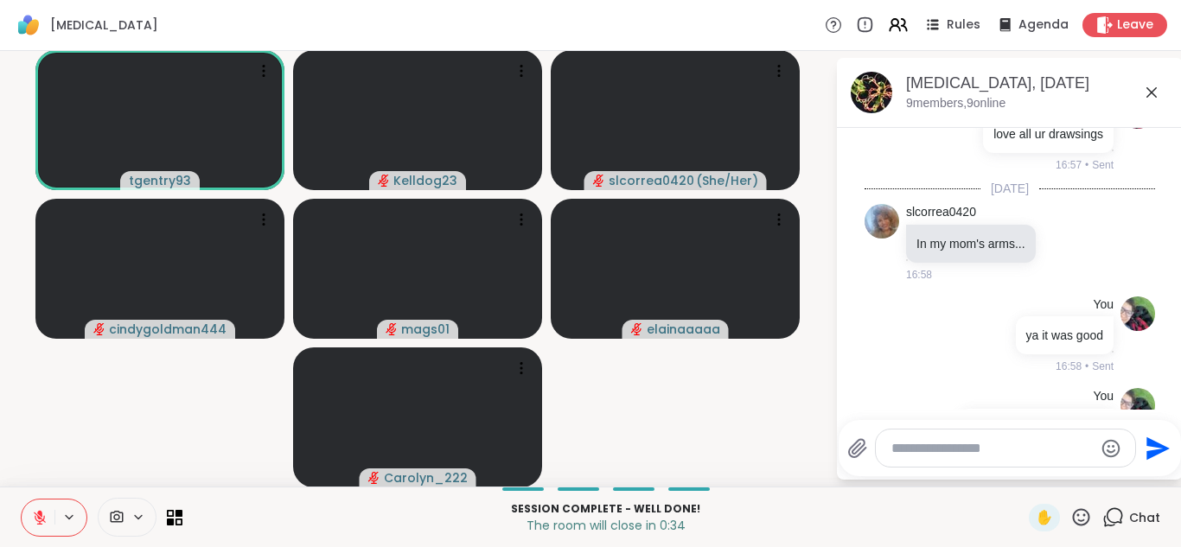
scroll to position [1499, 0]
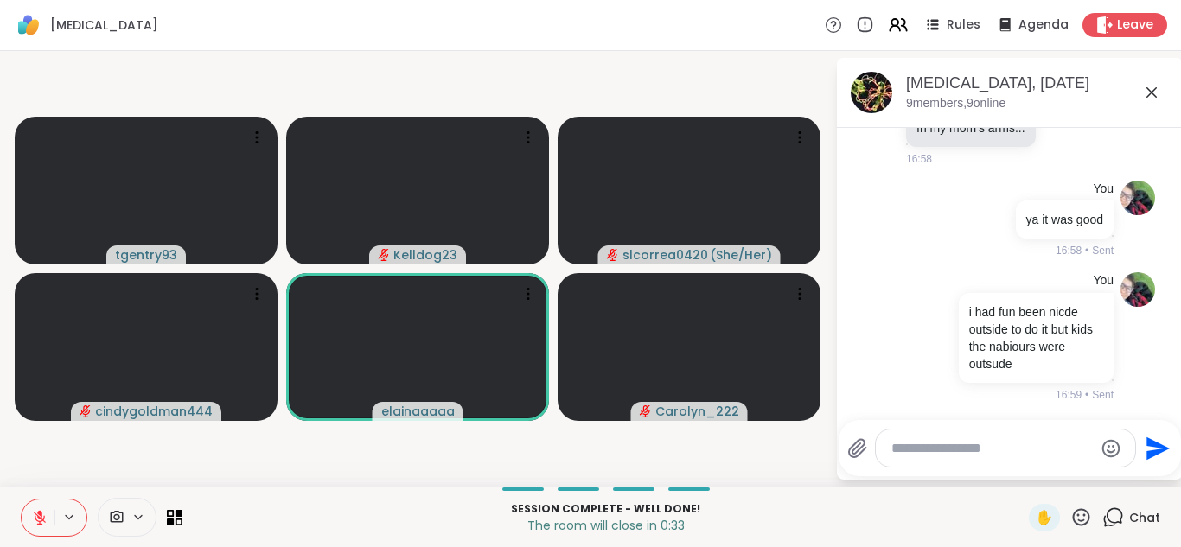
click at [1151, 95] on icon at bounding box center [1152, 92] width 21 height 21
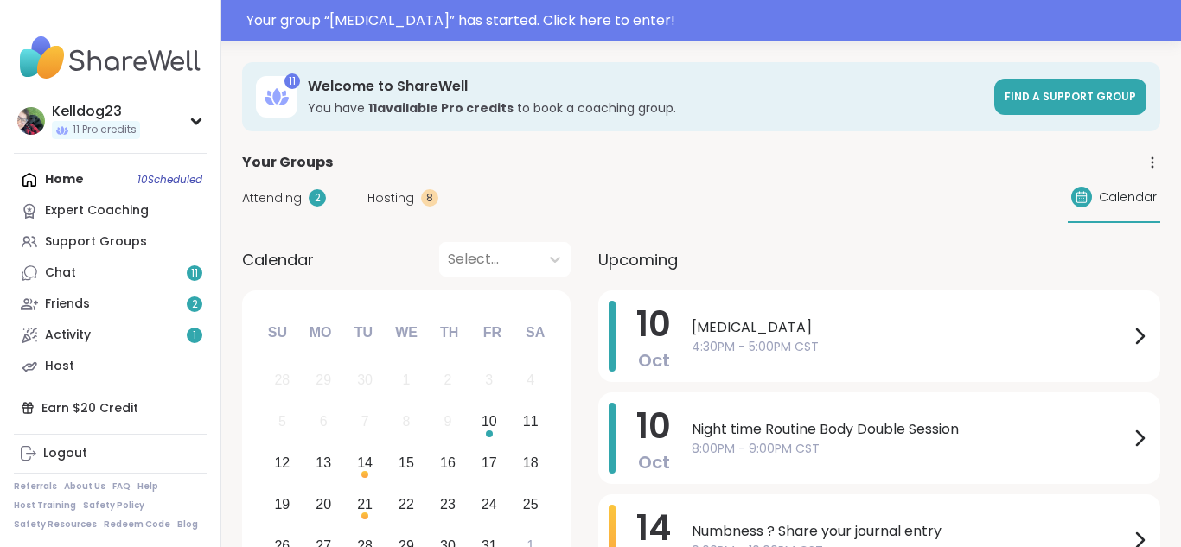
click at [82, 185] on div "Home 10 Scheduled Expert Coaching Support Groups Chat 11 Friends 2 Activity 1 H…" at bounding box center [110, 273] width 193 height 218
click at [89, 239] on div "Support Groups" at bounding box center [96, 242] width 102 height 17
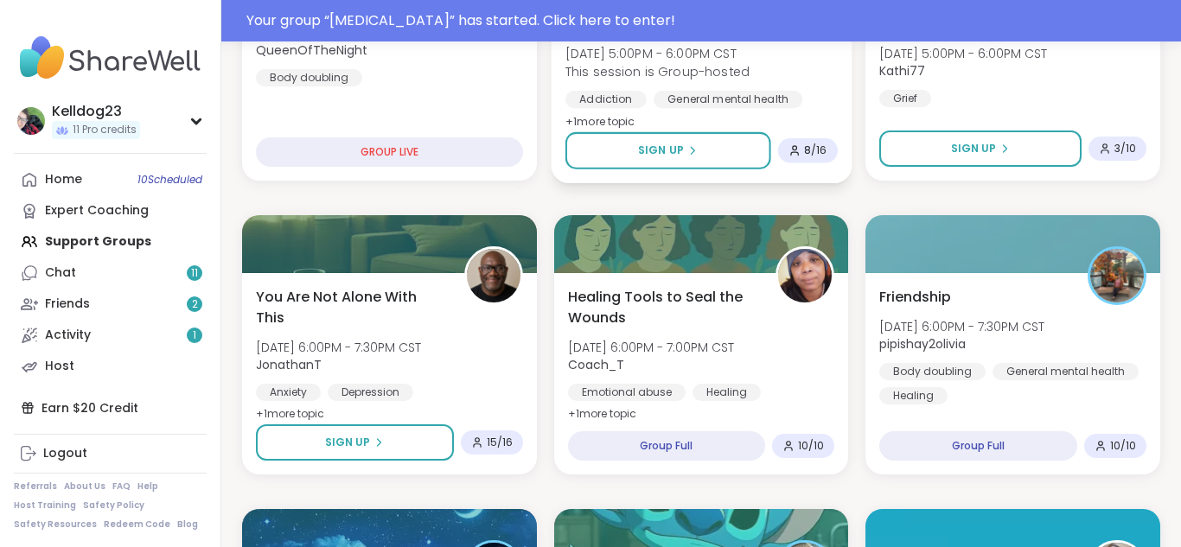
scroll to position [761, 0]
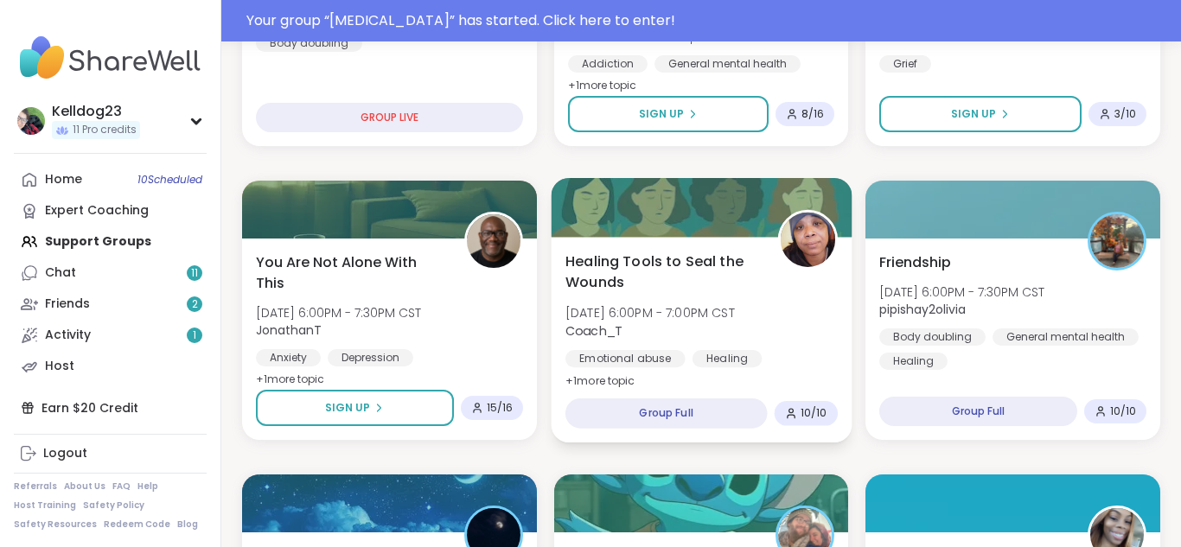
click at [726, 266] on span "Healing Tools to Seal the Wounds" at bounding box center [662, 272] width 193 height 42
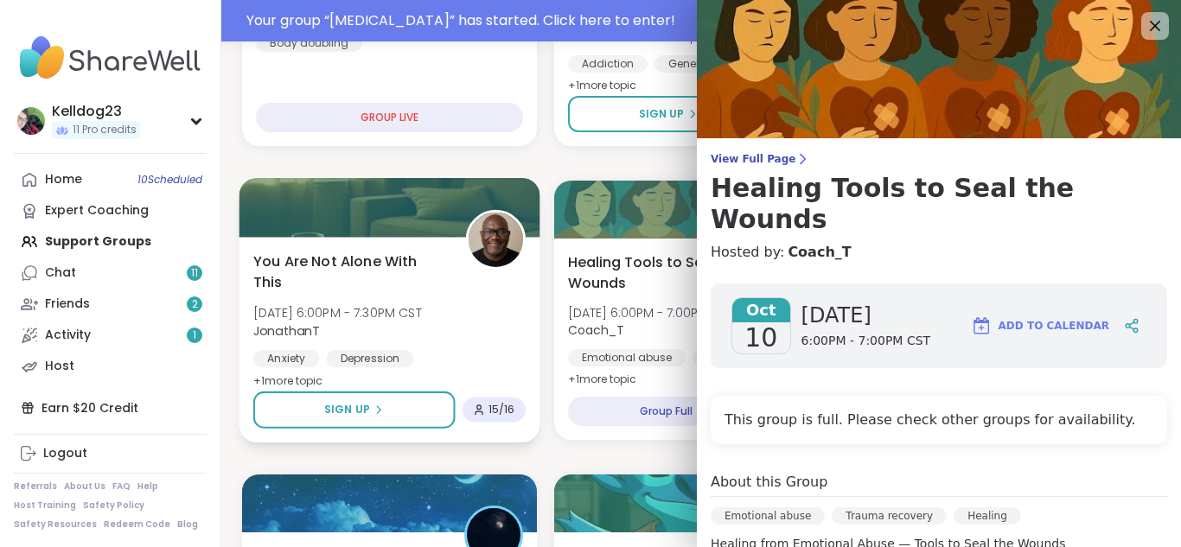
click at [458, 263] on div "You Are Not Alone With [DATE][DATE] 6:00PM - 7:30PM CST JonathanT Anxiety [MEDI…" at bounding box center [389, 321] width 272 height 141
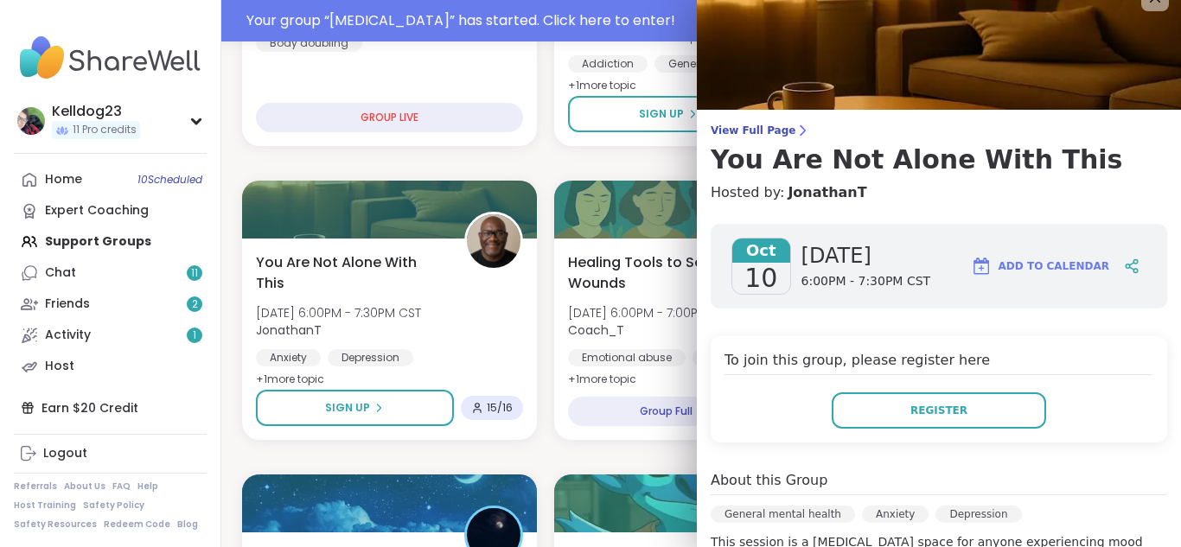
scroll to position [0, 0]
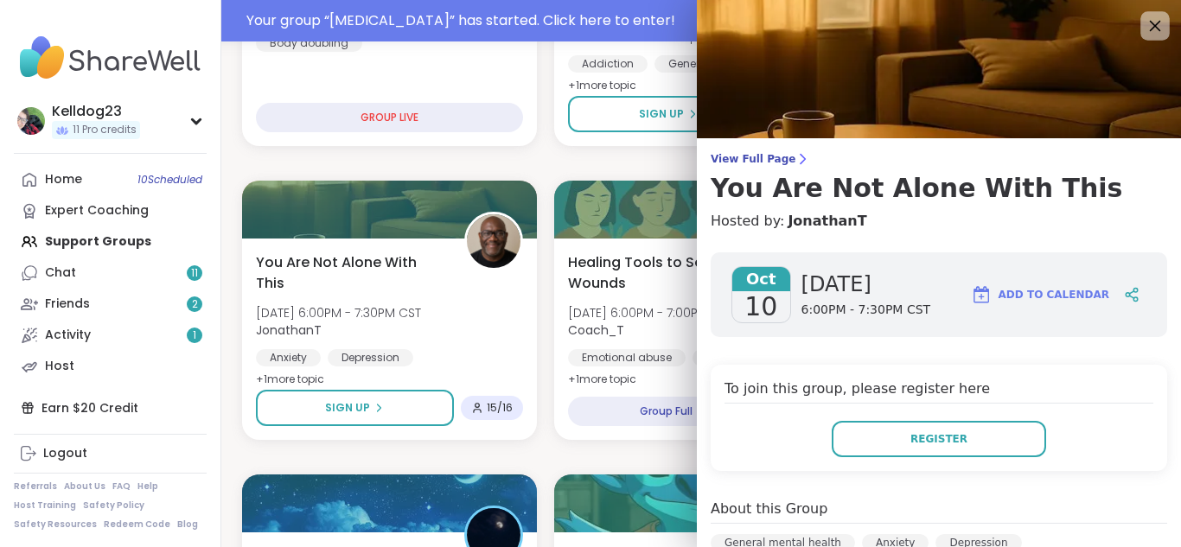
click at [1158, 25] on icon at bounding box center [1155, 26] width 22 height 22
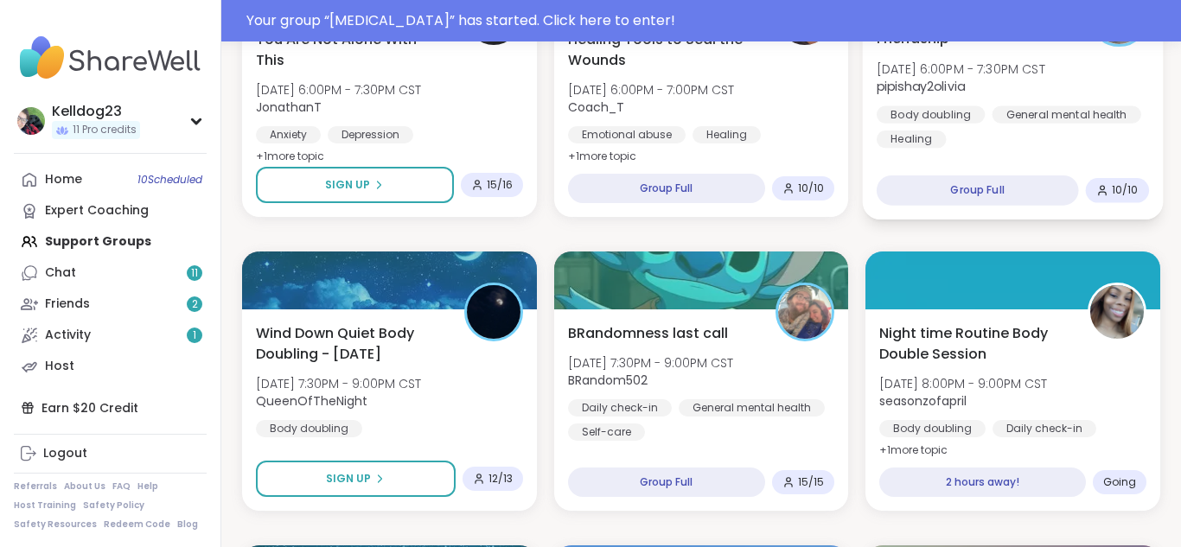
scroll to position [1003, 0]
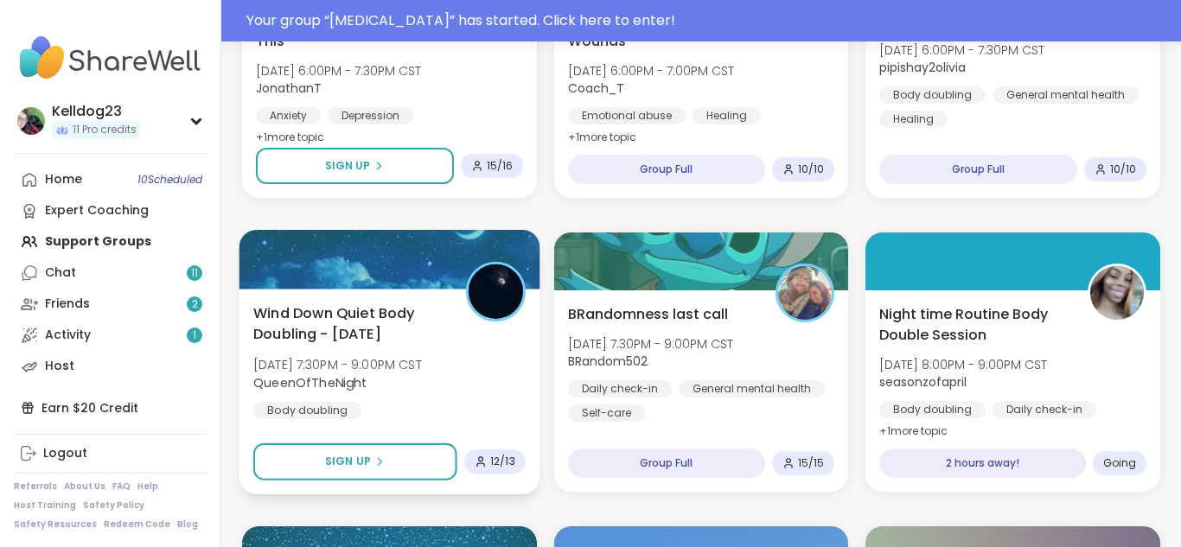
click at [406, 339] on span "Wind Down Quiet Body Doubling - [DATE]" at bounding box center [349, 324] width 193 height 42
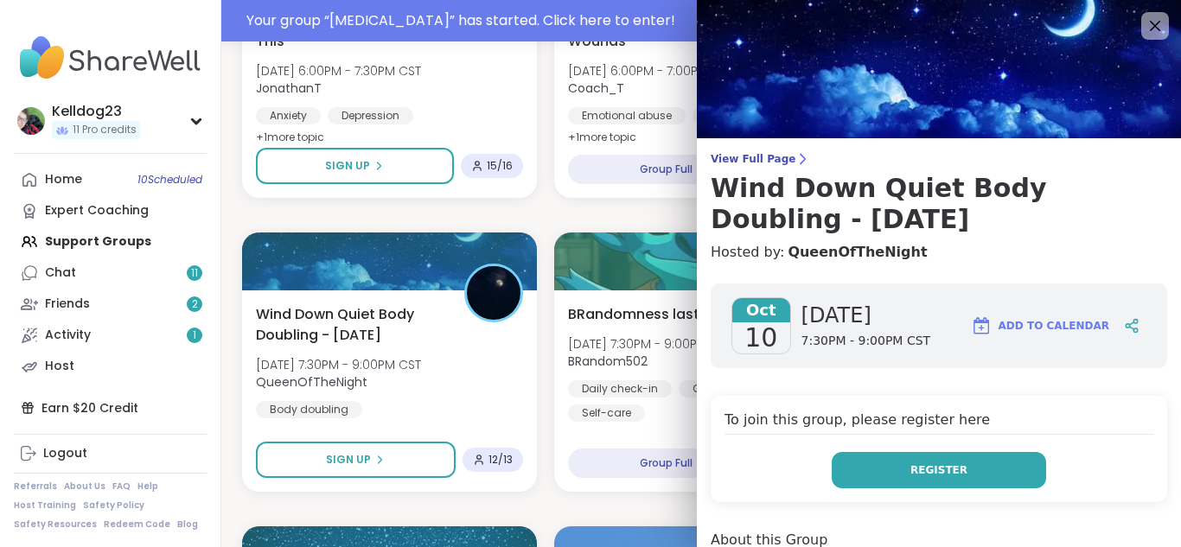
click at [881, 474] on button "Register" at bounding box center [939, 470] width 214 height 36
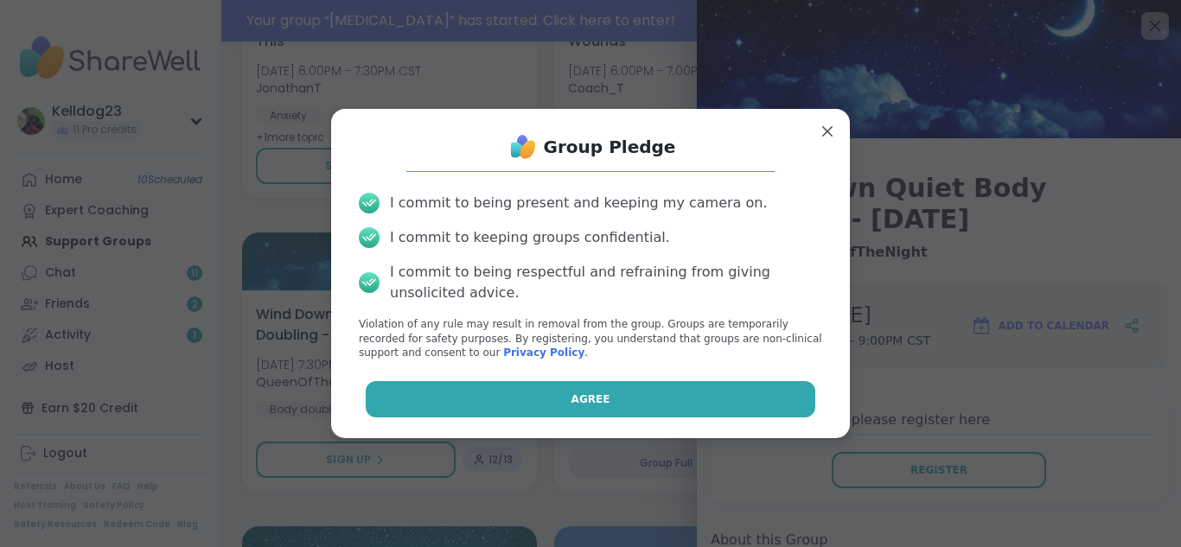
click at [546, 407] on button "Agree" at bounding box center [591, 399] width 451 height 36
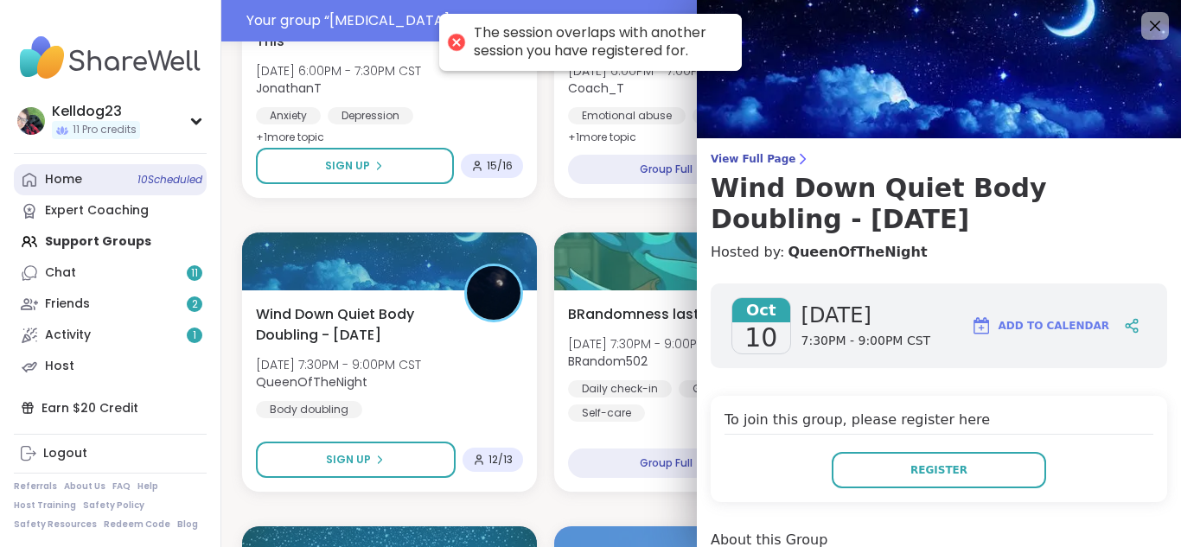
click at [59, 187] on div "Home 10 Scheduled" at bounding box center [63, 179] width 37 height 17
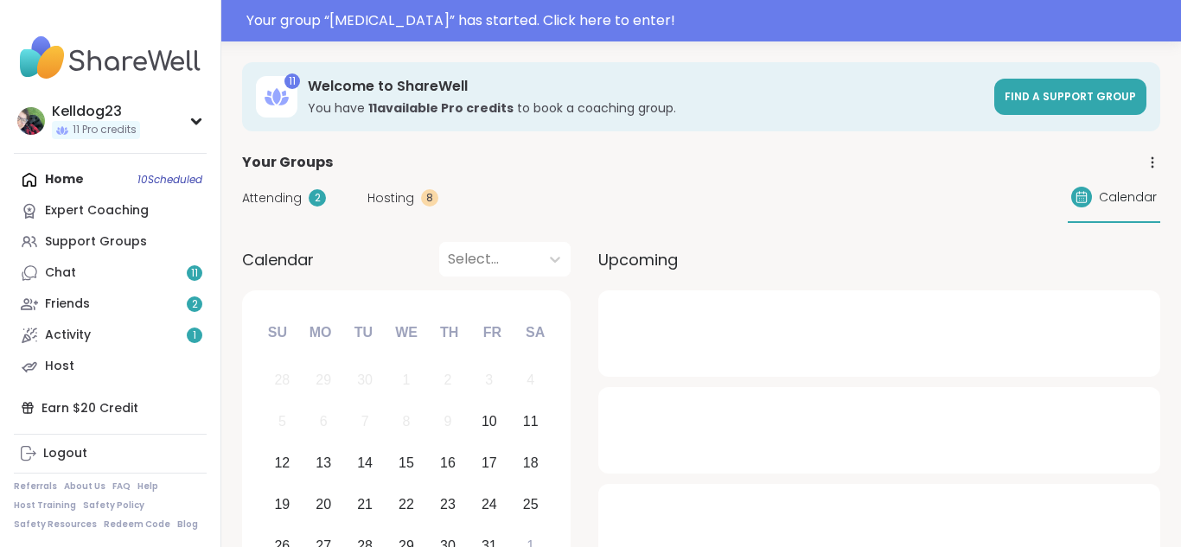
click at [293, 198] on span "Attending" at bounding box center [272, 198] width 60 height 18
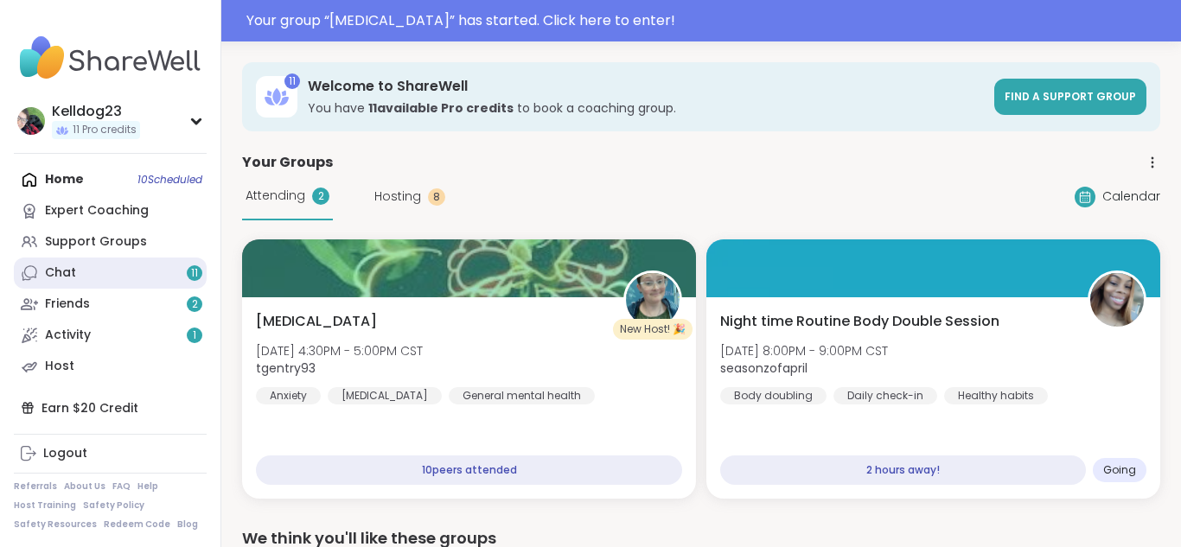
click at [121, 266] on link "Chat 11" at bounding box center [110, 273] width 193 height 31
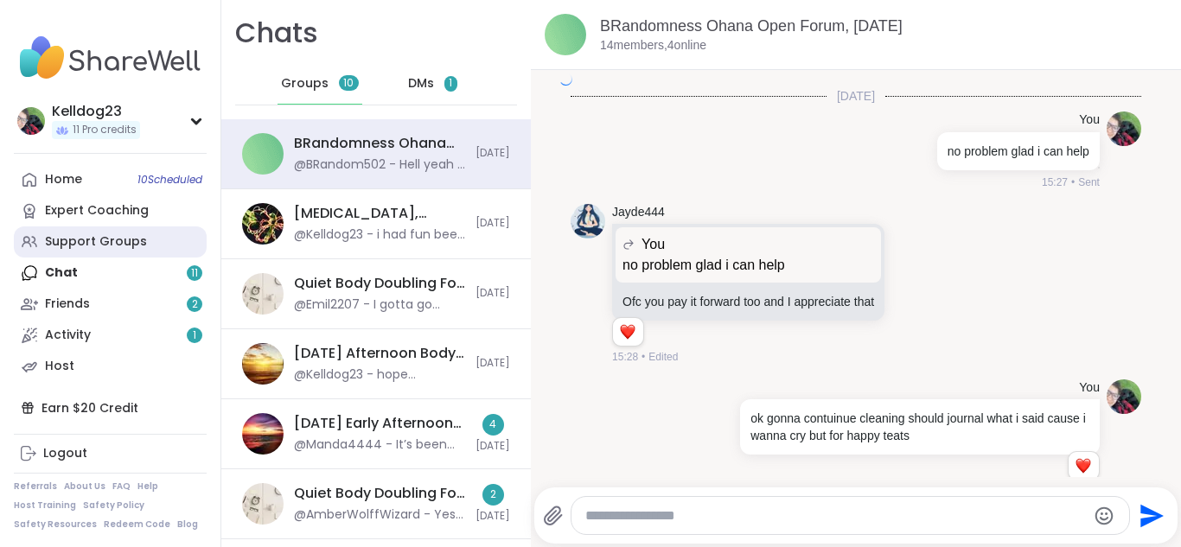
click at [90, 236] on div "Support Groups" at bounding box center [96, 242] width 102 height 17
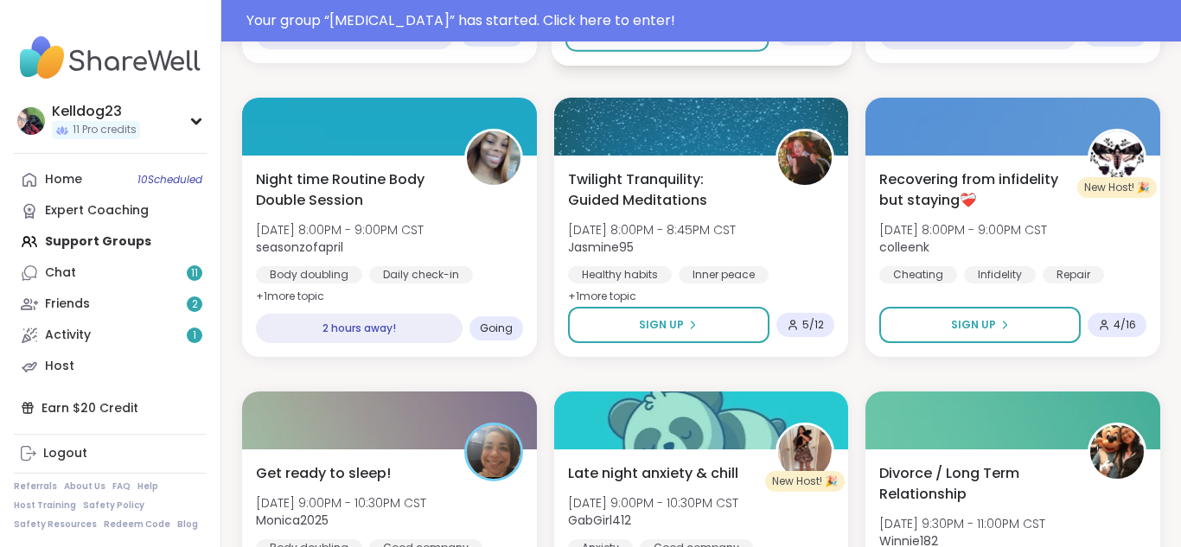
scroll to position [1142, 0]
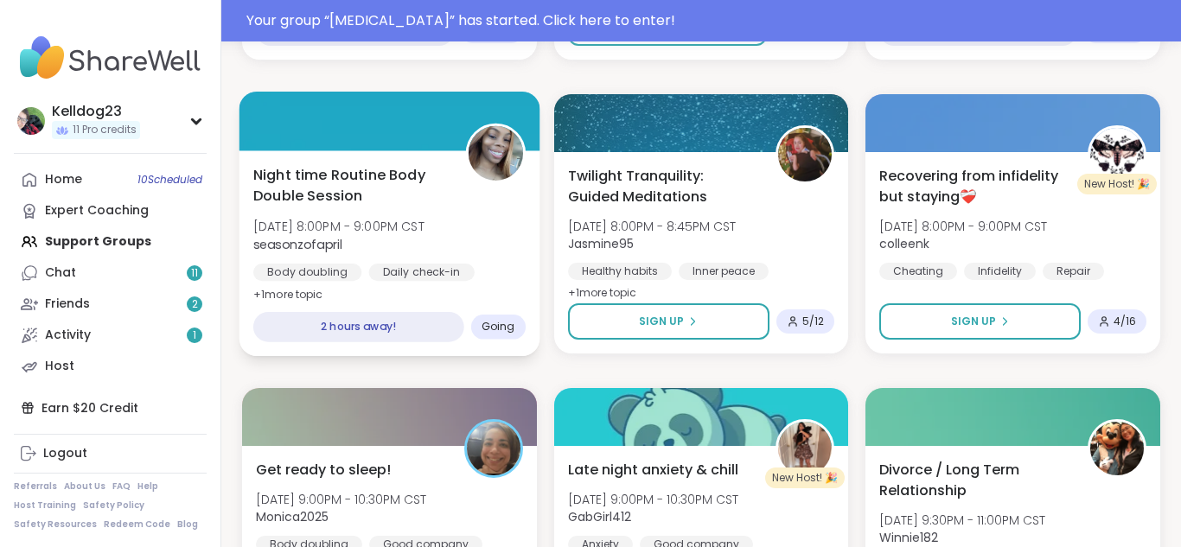
click at [469, 208] on div "Night time Routine Body Double Session [DATE] 8:00PM - 9:00PM CST seasonzofapri…" at bounding box center [389, 234] width 272 height 141
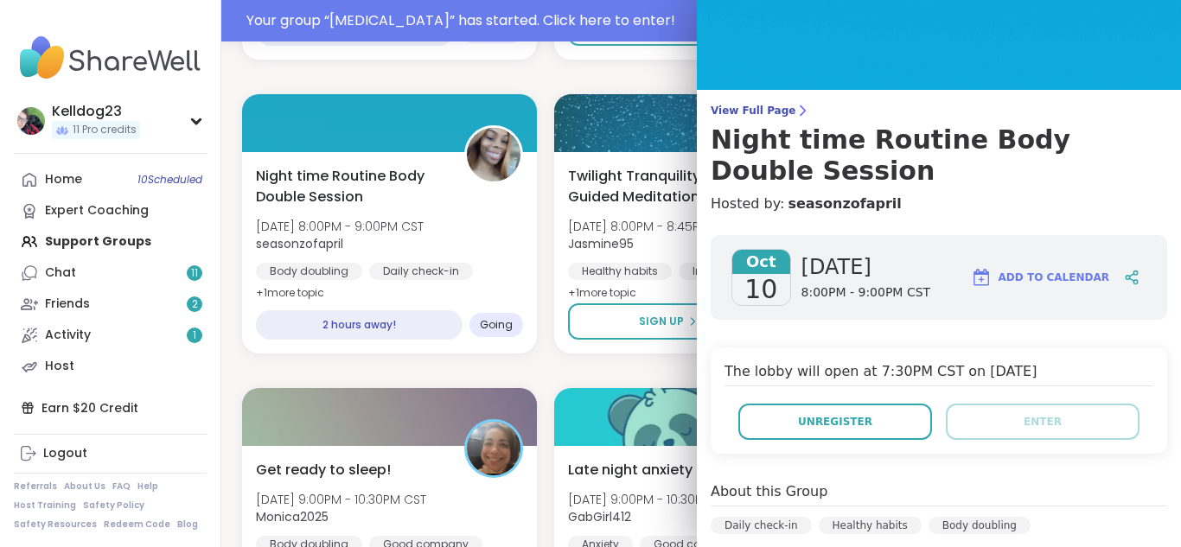
scroll to position [0, 0]
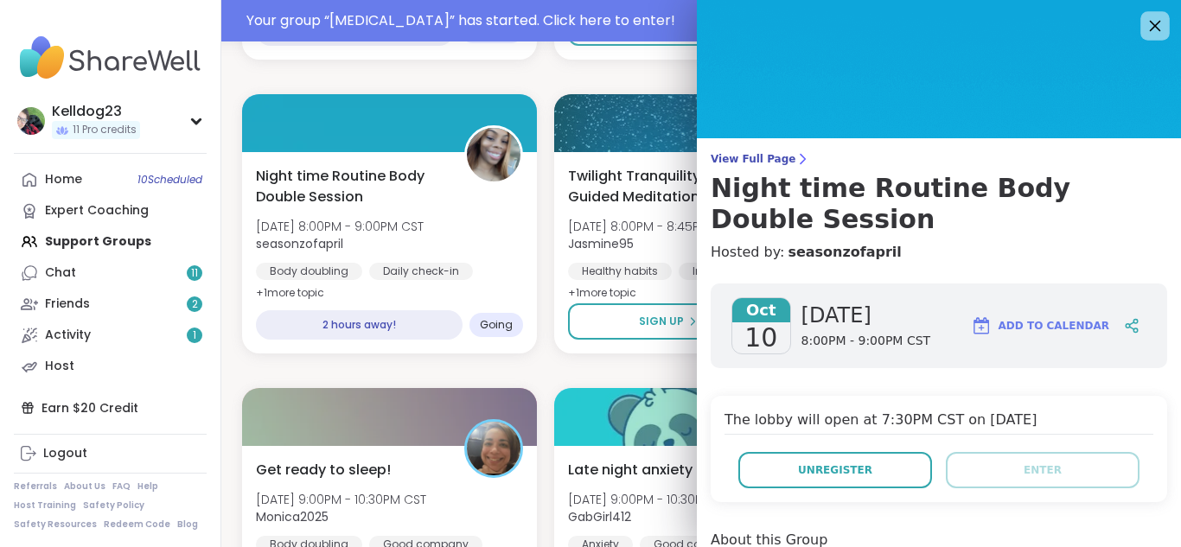
click at [1160, 28] on icon at bounding box center [1155, 26] width 22 height 22
